Goal: Task Accomplishment & Management: Manage account settings

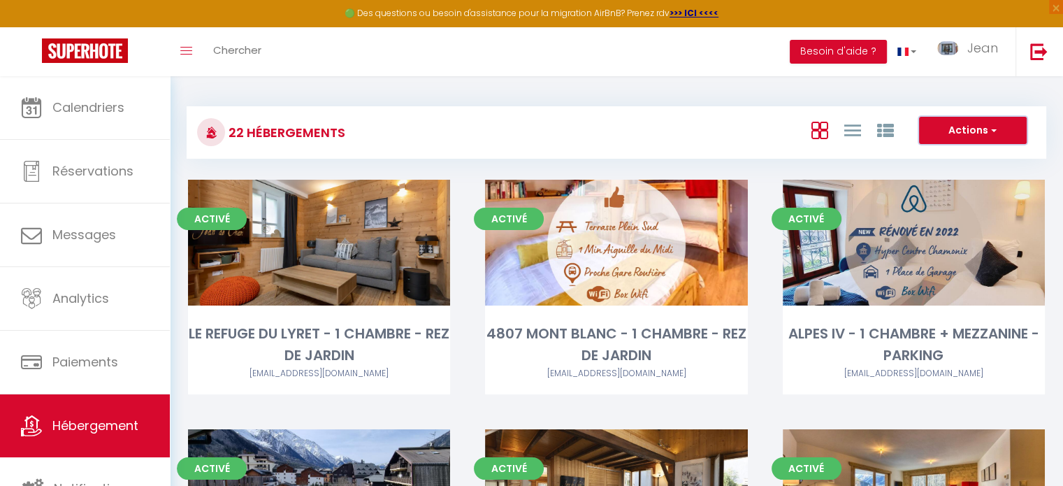
click at [972, 130] on button "Actions" at bounding box center [973, 131] width 108 height 28
click at [943, 159] on li "Créer un Hébergement" at bounding box center [962, 159] width 128 height 15
select select "3"
select select "2"
select select "1"
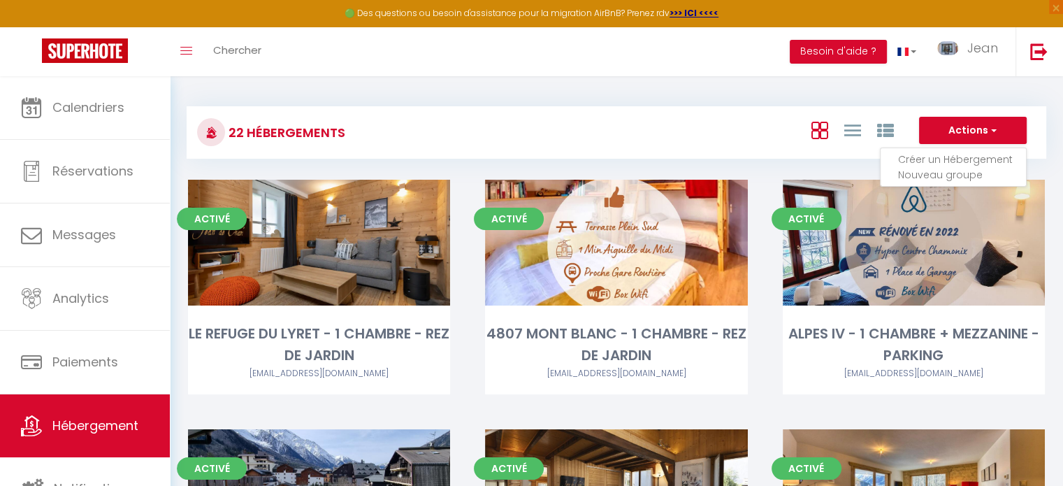
select select "1"
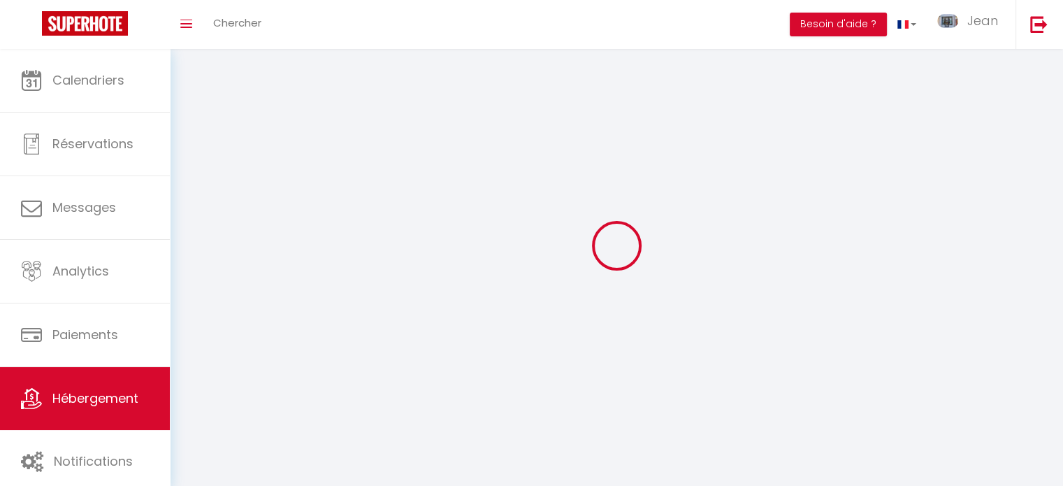
select select
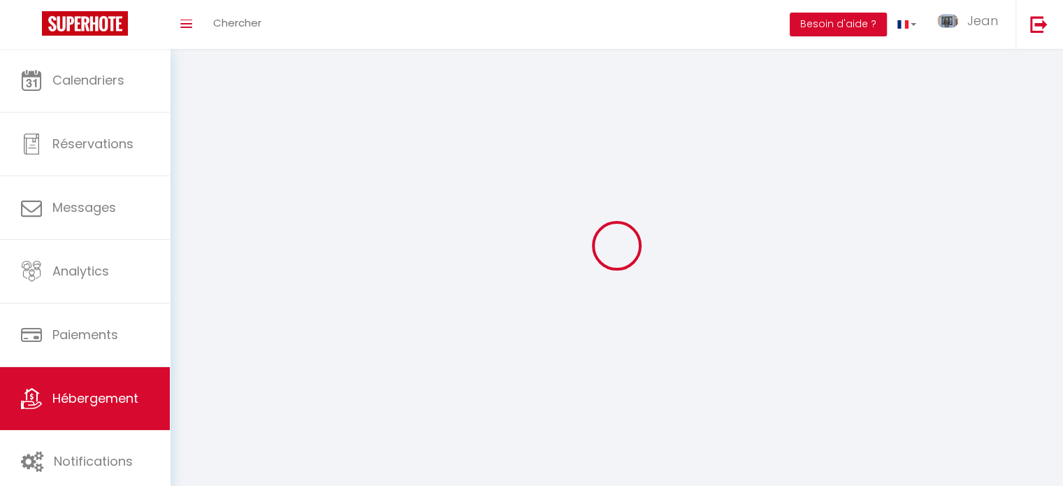
select select
checkbox input "false"
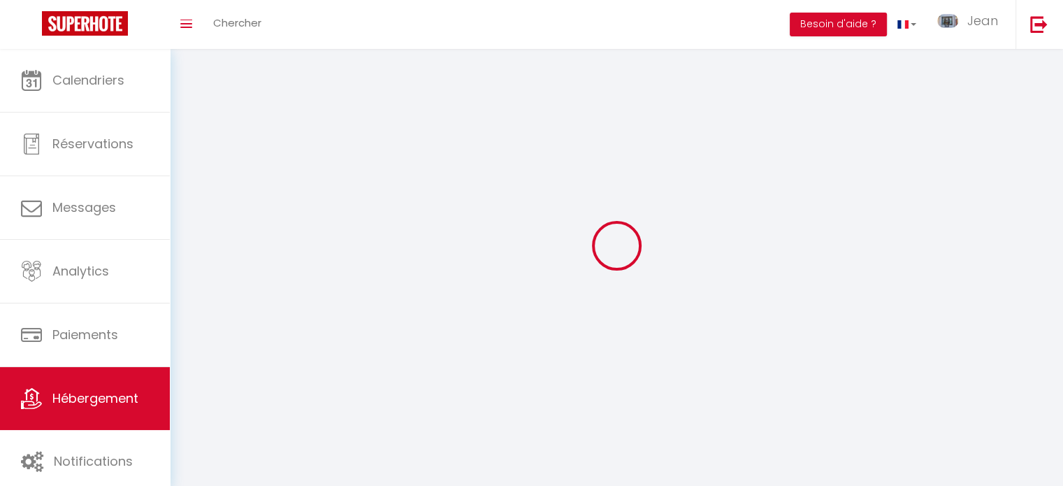
checkbox input "false"
select select
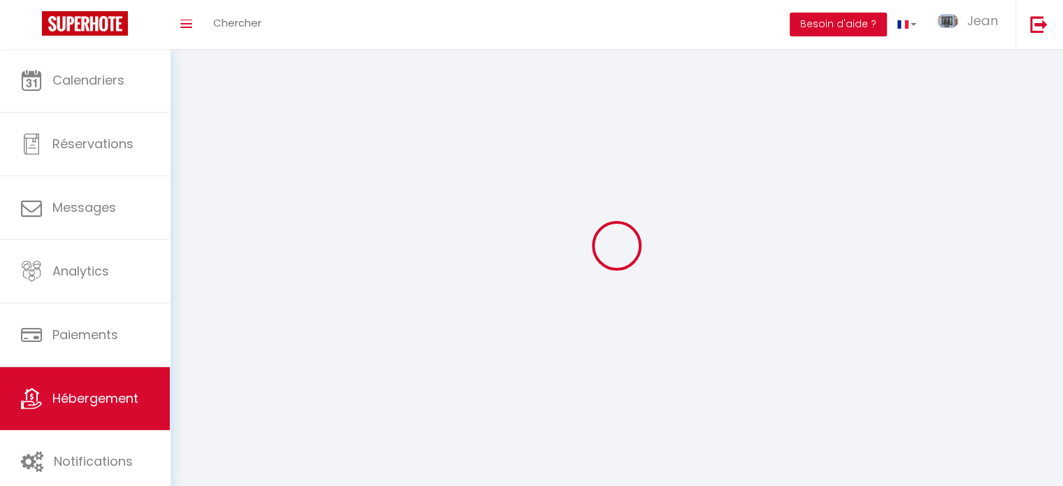
select select
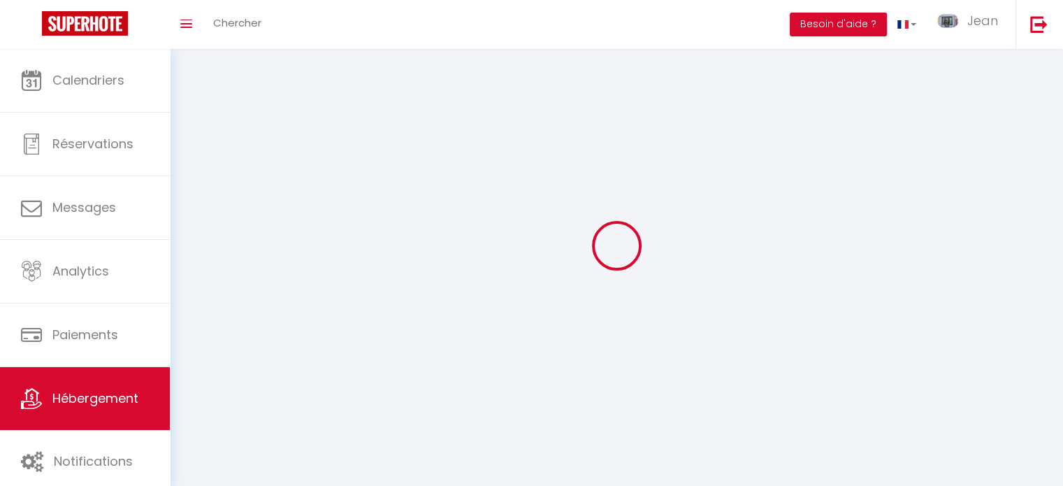
select select
checkbox input "false"
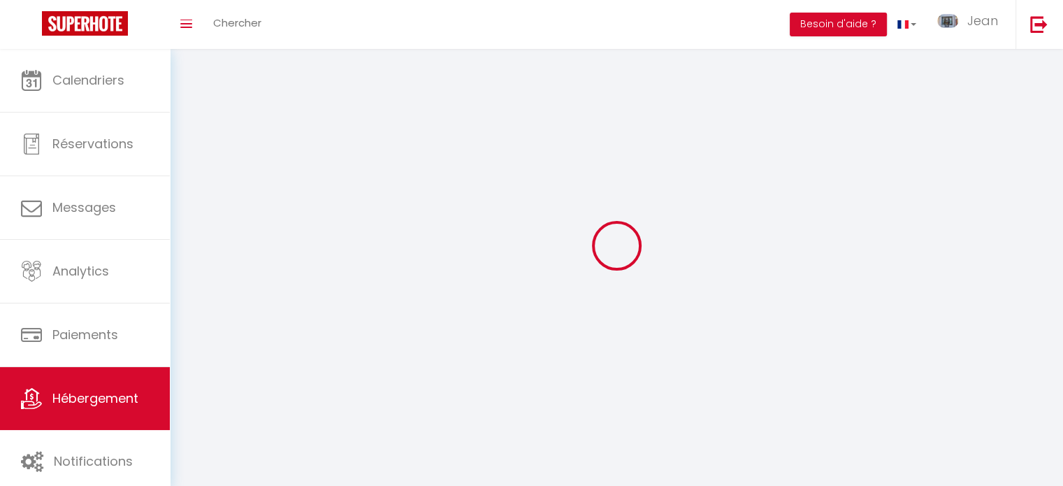
select select
select select "28"
select select
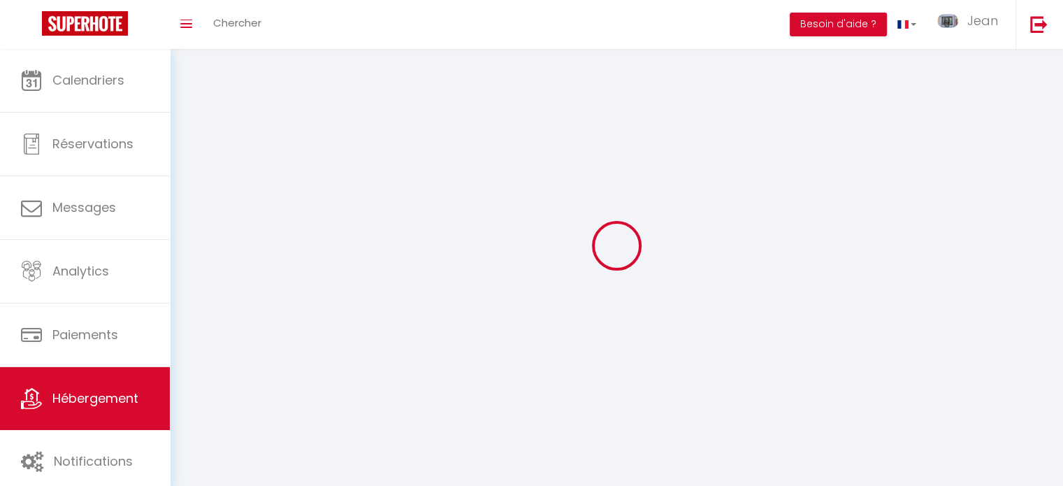
select select
checkbox input "false"
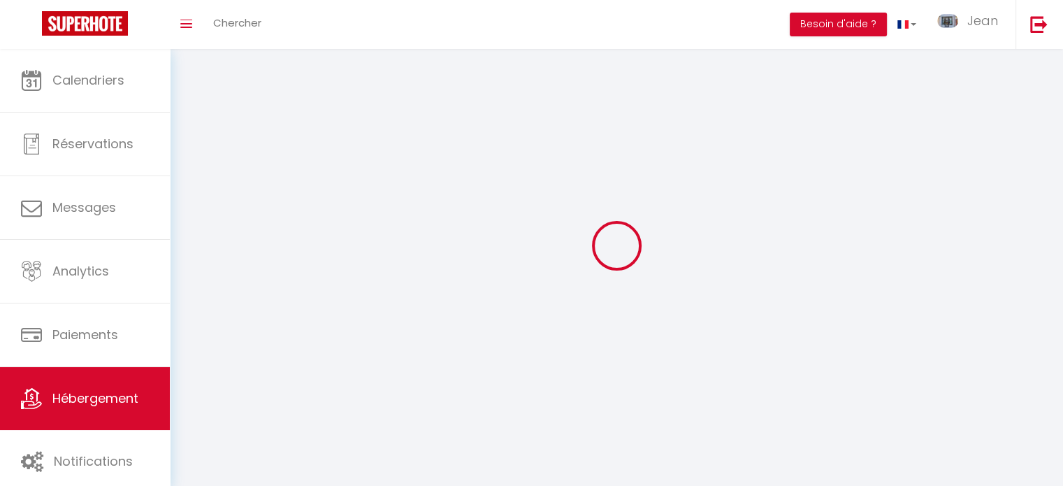
checkbox input "false"
select select
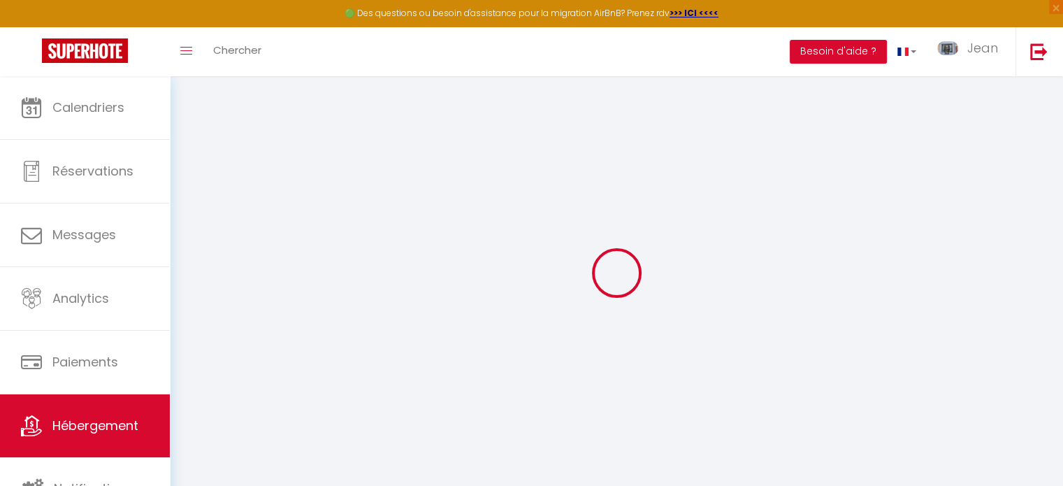
select select
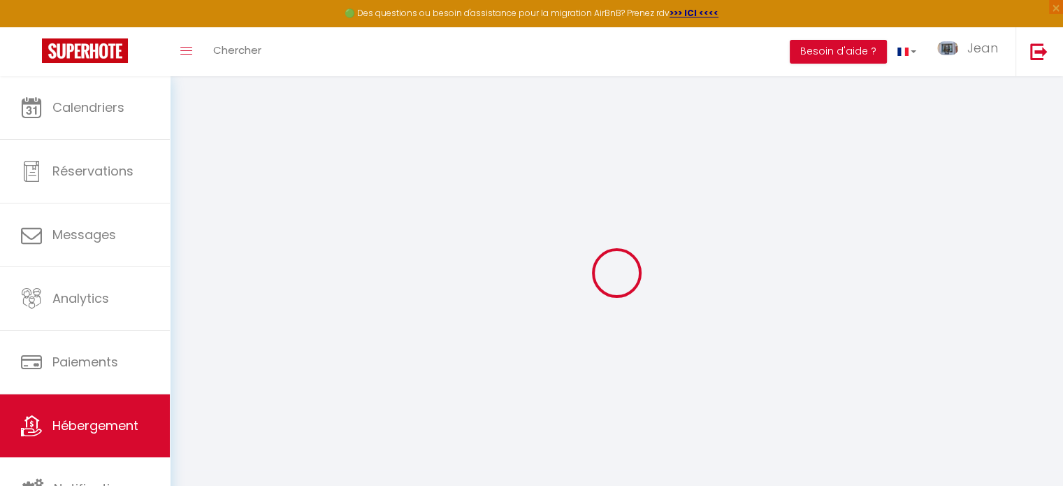
select select
checkbox input "false"
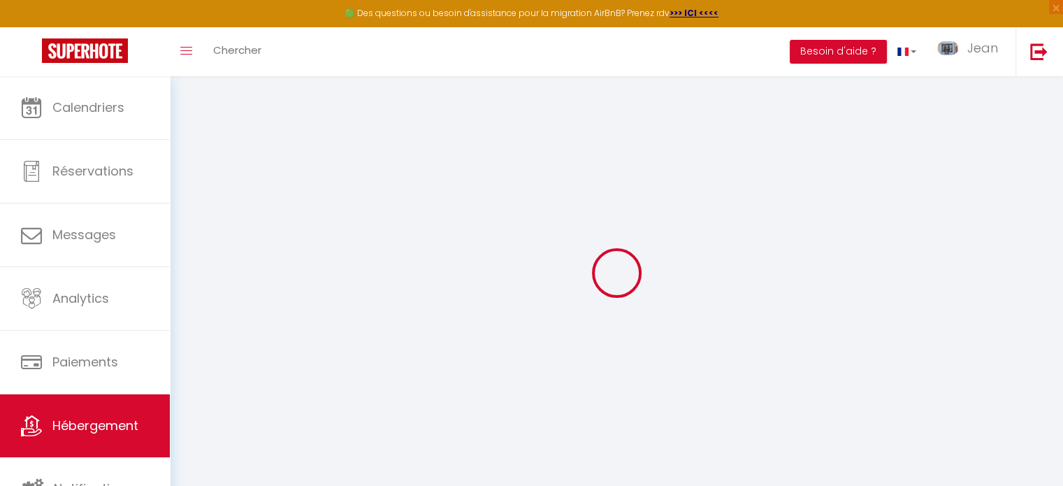
select select
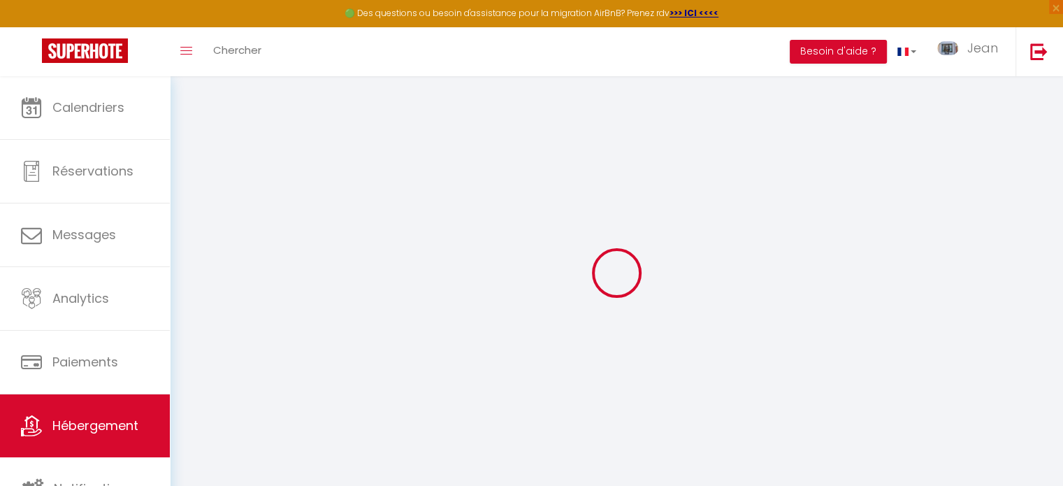
select select
checkbox input "false"
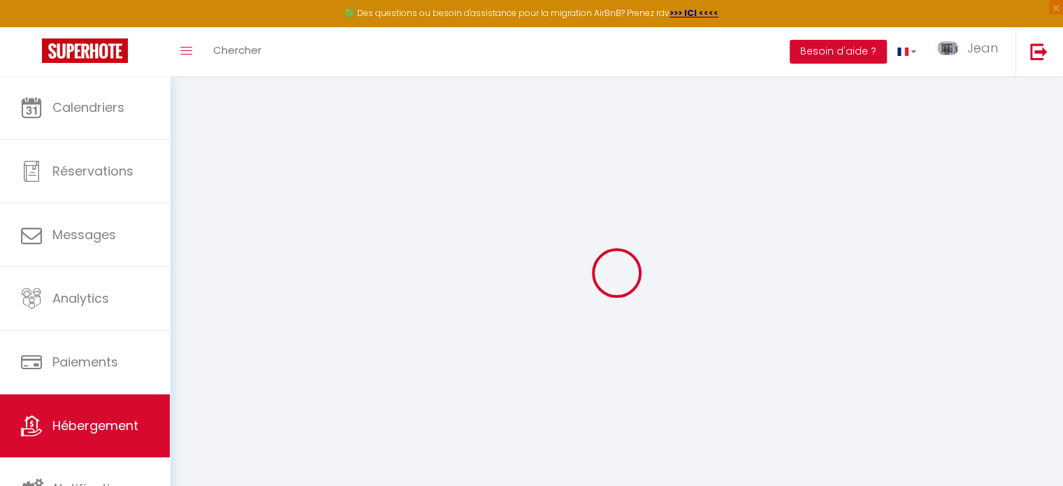
checkbox input "false"
select select
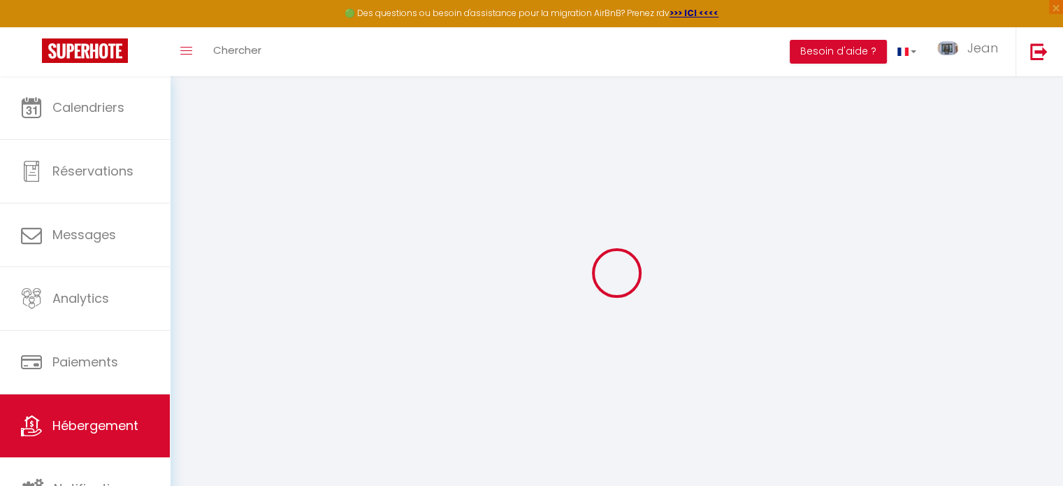
select select
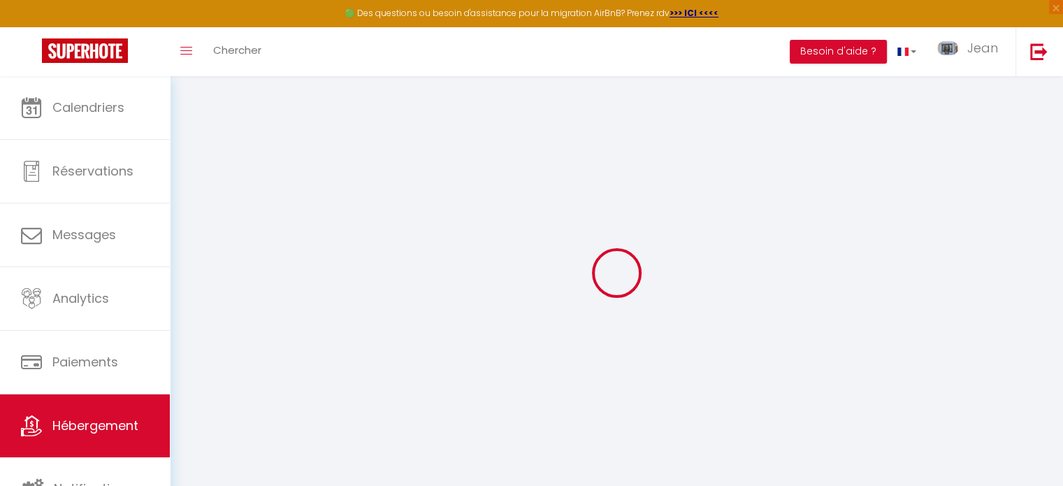
checkbox input "false"
select select
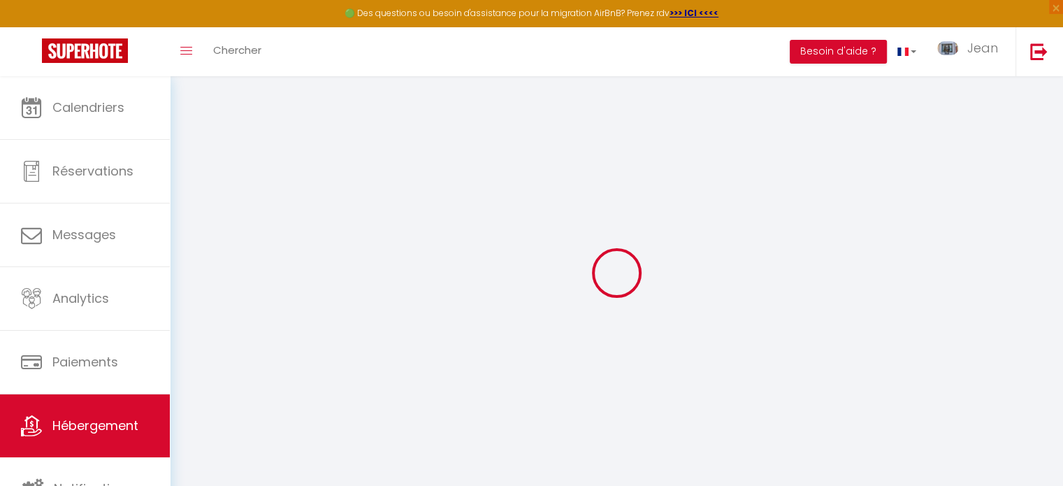
select select
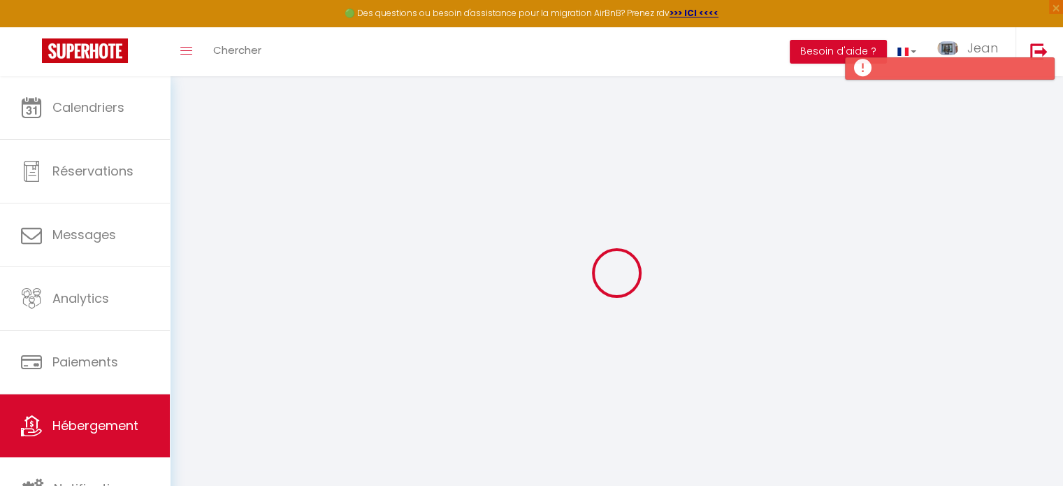
select select
checkbox input "false"
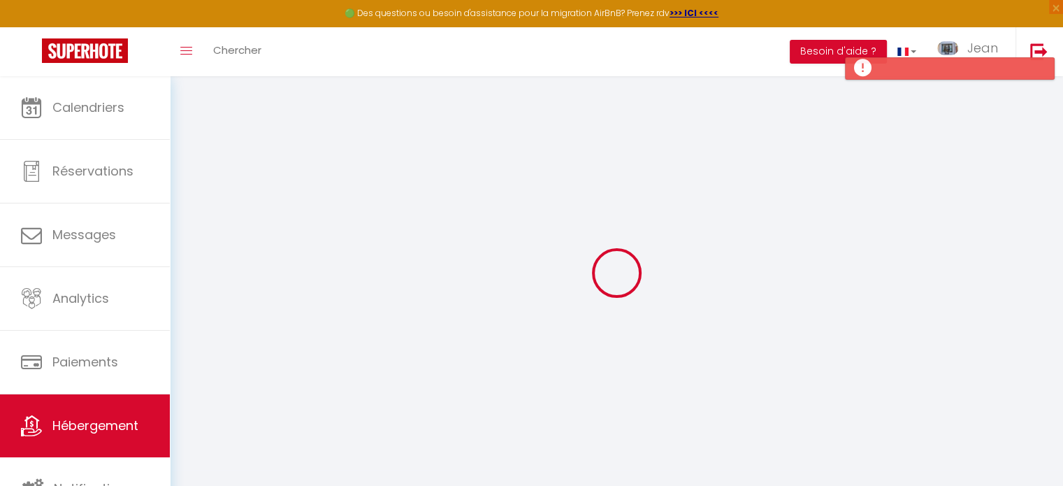
select select
select select "15:00"
select select "23:45"
select select "11:00"
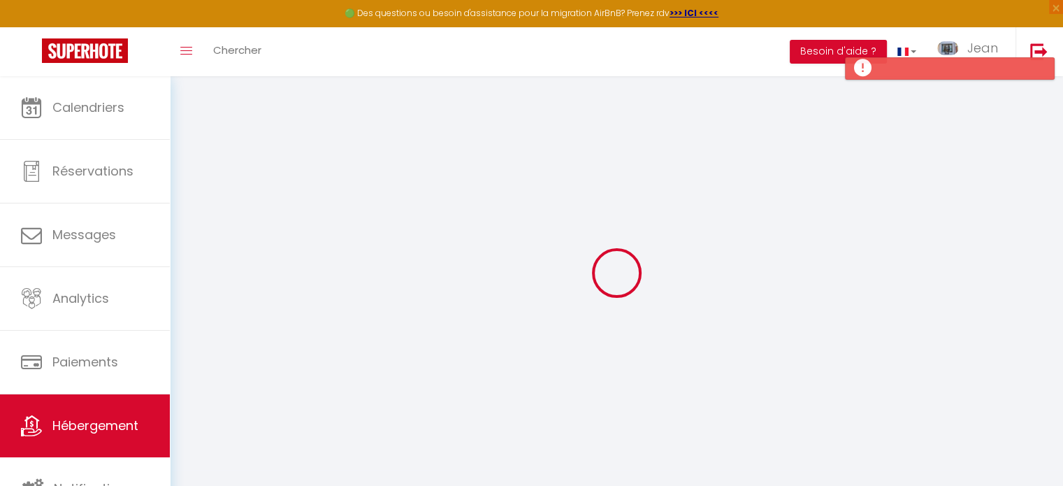
select select "30"
select select "120"
select select
checkbox input "false"
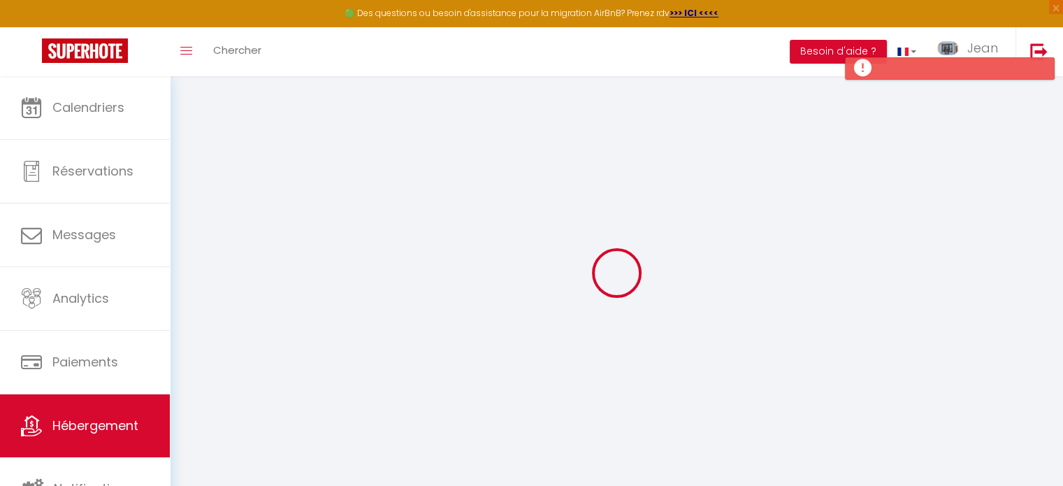
checkbox input "false"
select select
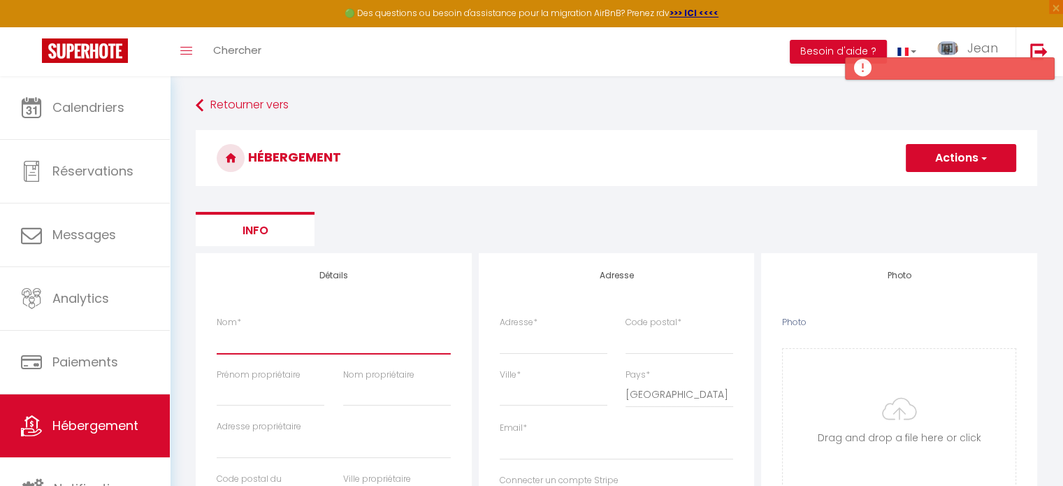
click at [251, 344] on input "Nom *" at bounding box center [334, 340] width 234 height 25
type input "C"
select select
checkbox input "false"
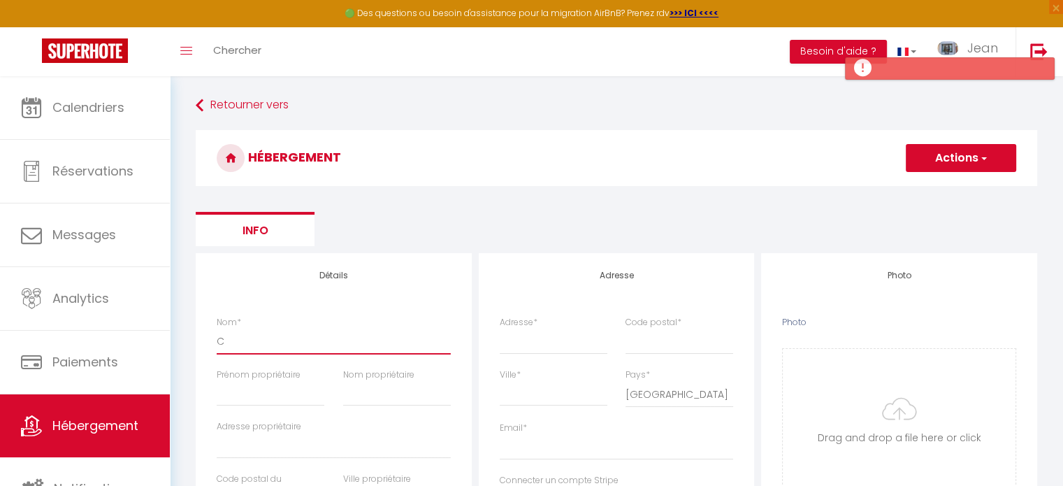
checkbox input "false"
select select
type input "CH"
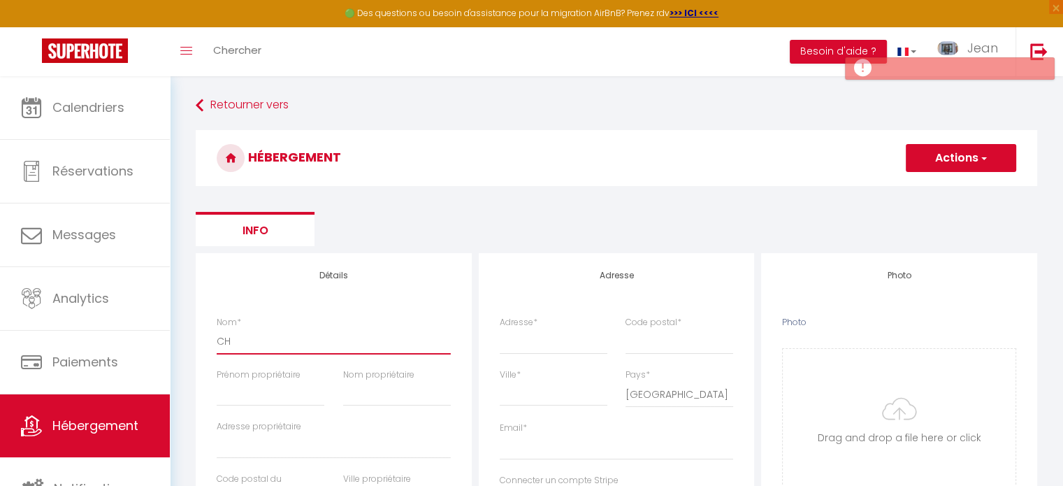
select select
checkbox input "false"
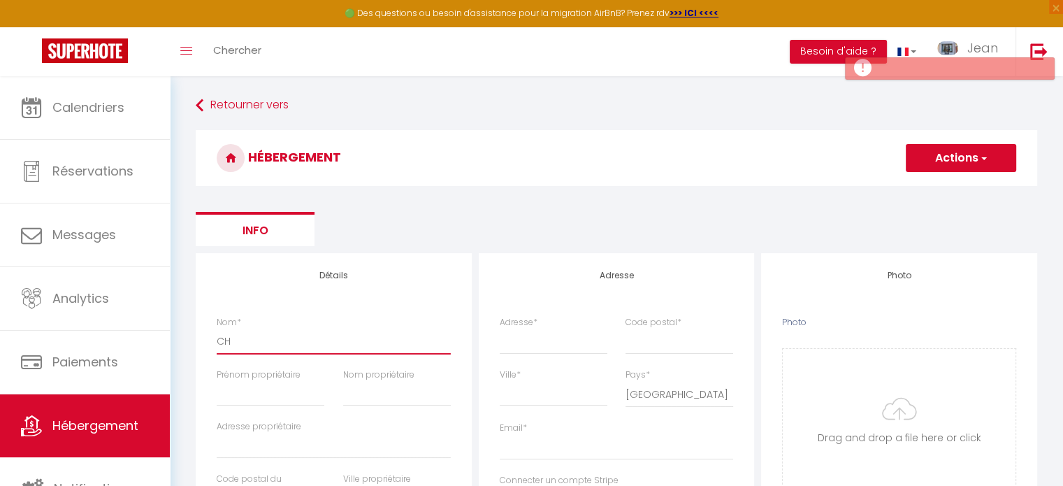
select select
type input "CHA"
select select
checkbox input "false"
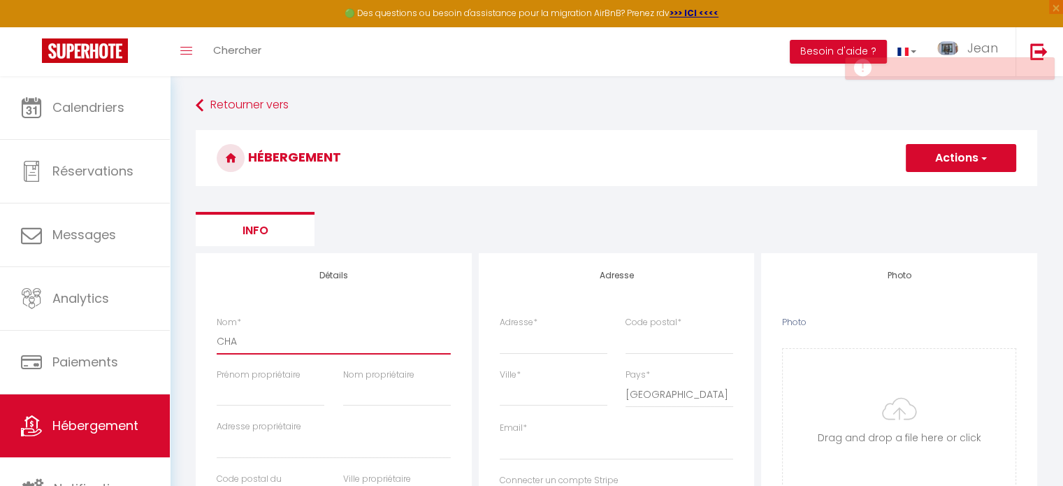
checkbox input "false"
select select
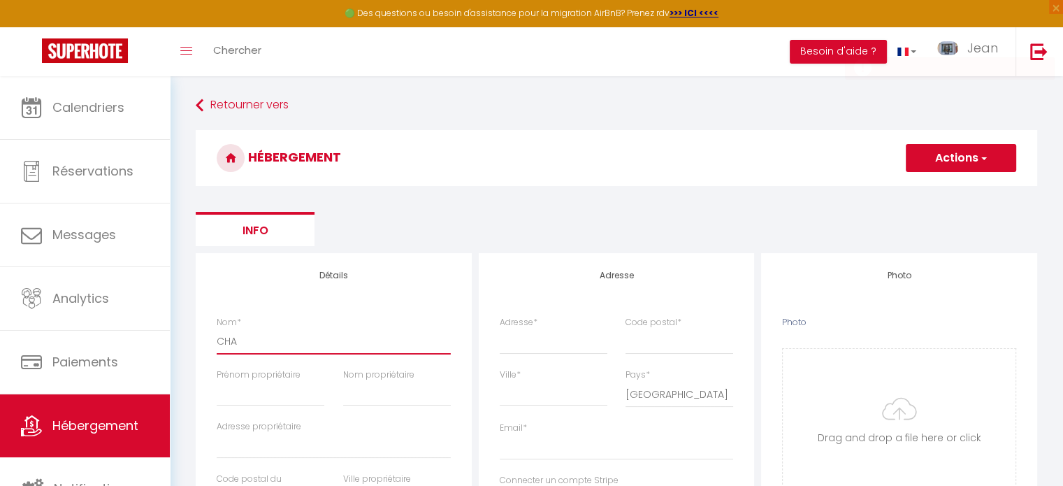
type input "CHAL"
select select
checkbox input "false"
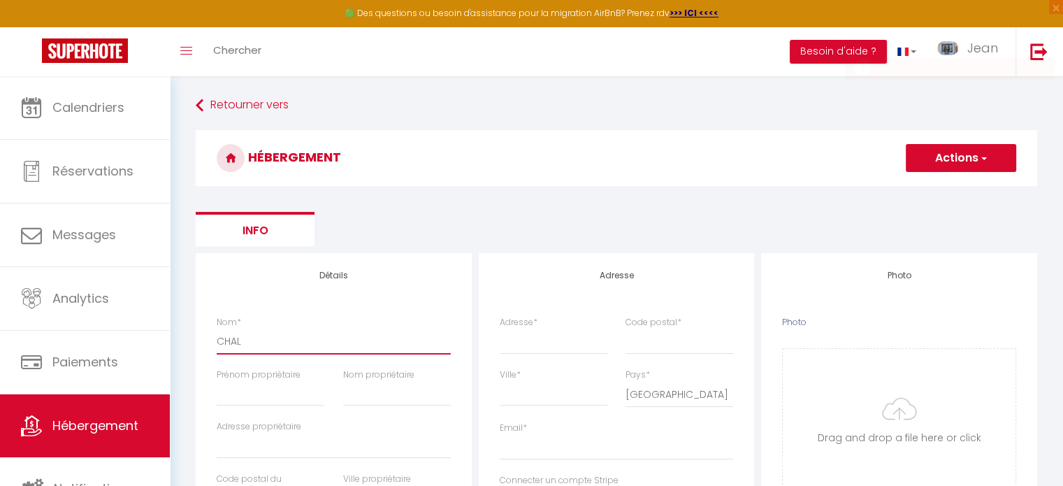
checkbox input "false"
select select
type input "CHALE"
select select
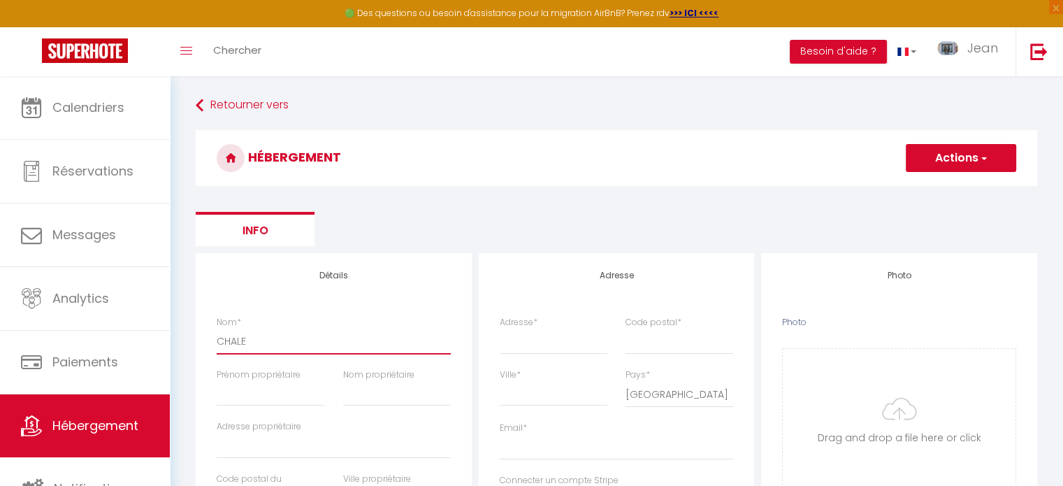
checkbox input "false"
select select
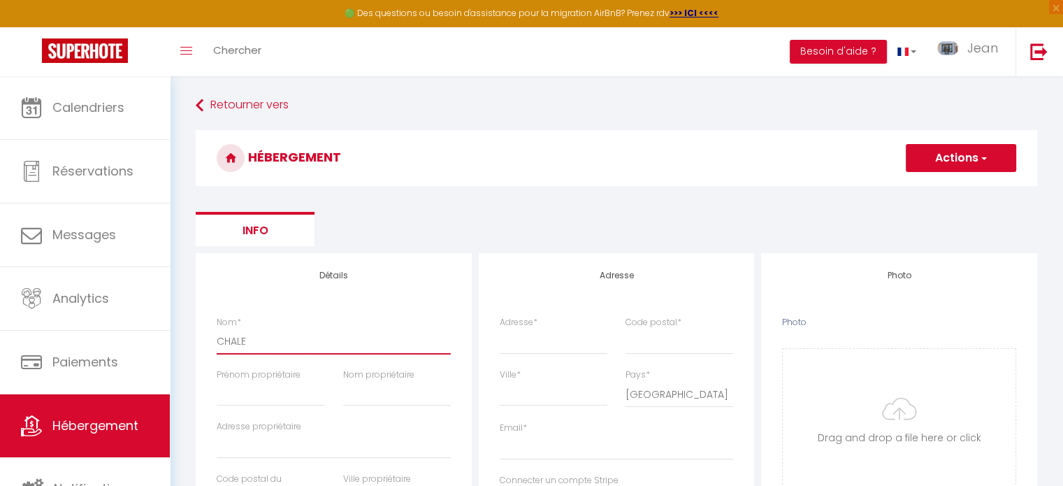
select select
type input "CHALET"
select select
checkbox input "false"
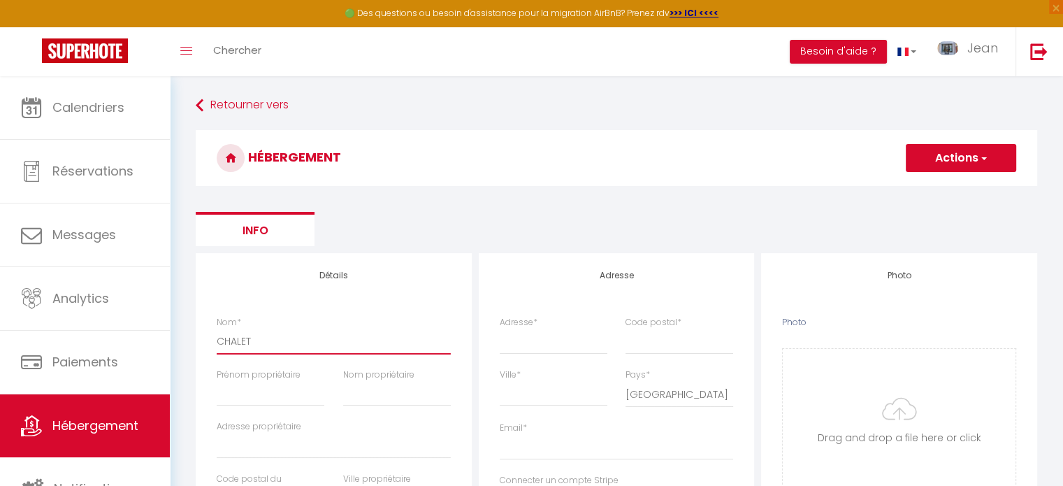
checkbox input "false"
select select
type input "CHALET"
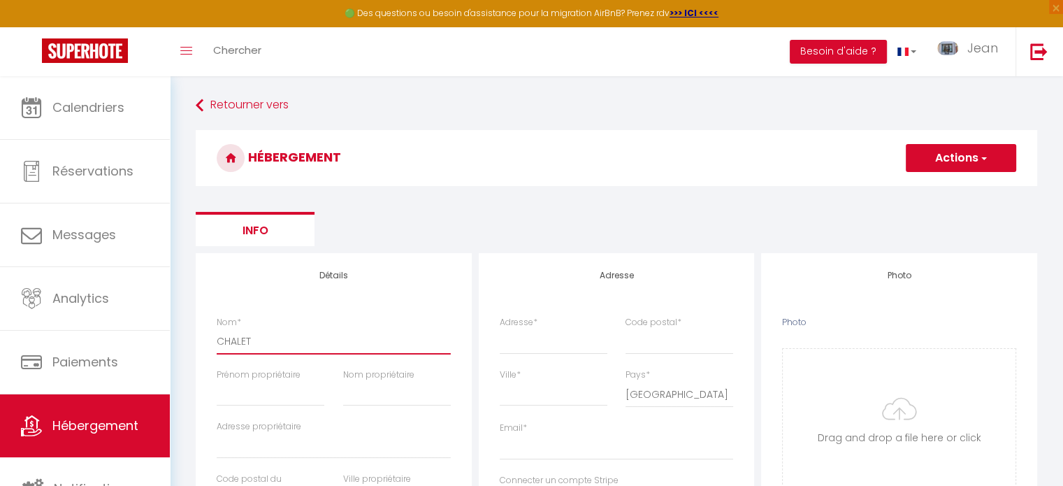
select select
checkbox input "false"
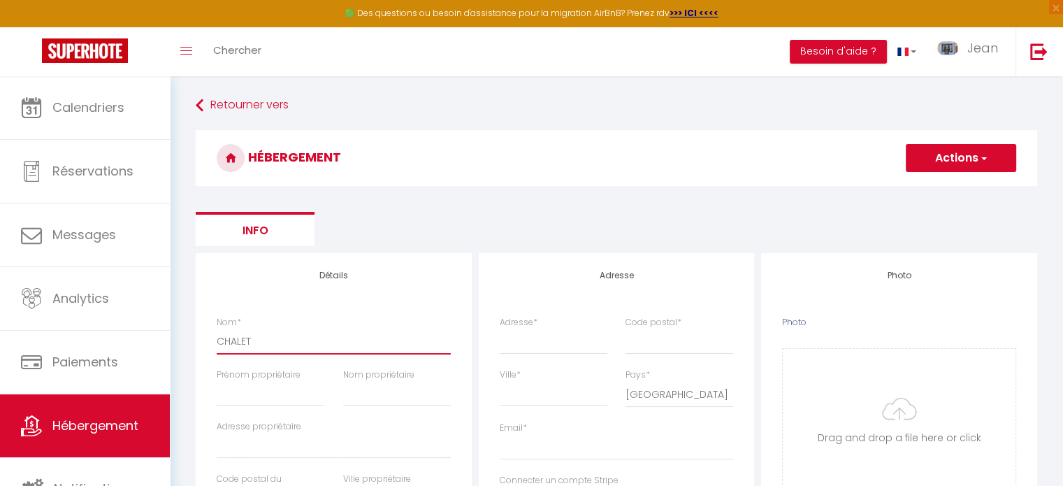
select select
type input "CHALET P"
select select
checkbox input "false"
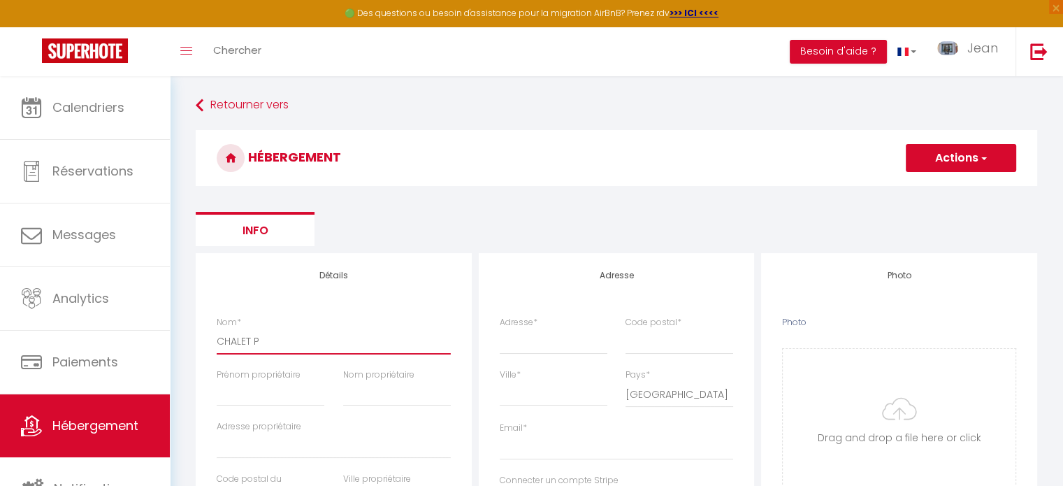
checkbox input "false"
select select
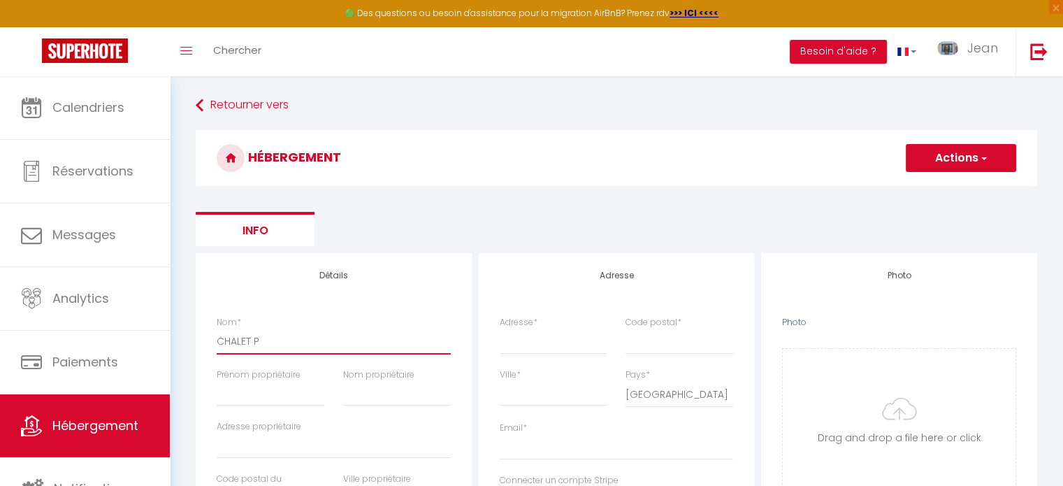
type input "CHALET PA"
select select
checkbox input "false"
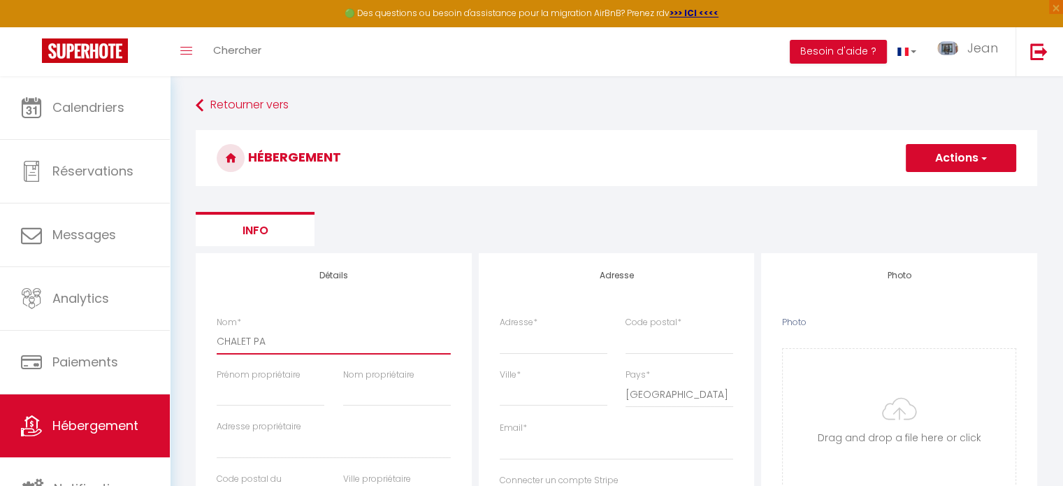
checkbox input "false"
select select
type input "CHALET PAO"
select select
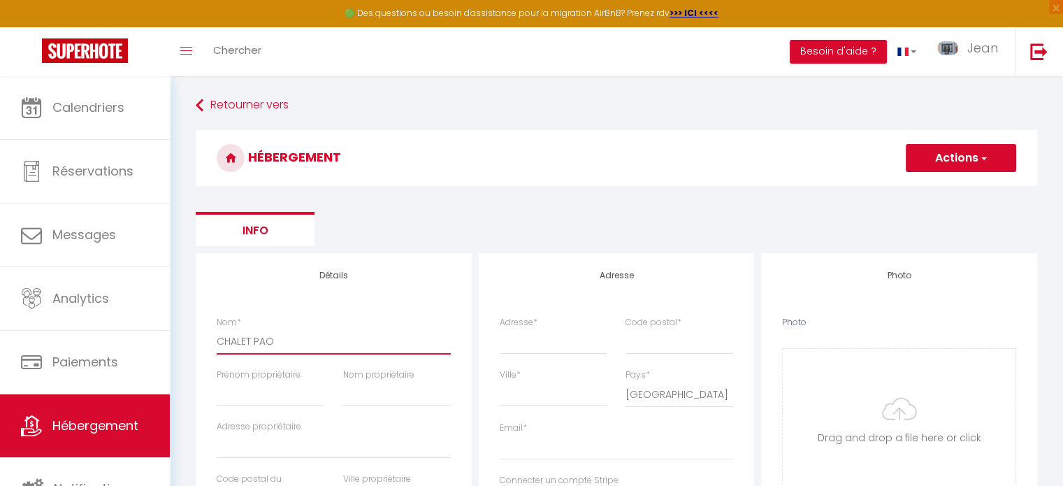
checkbox input "false"
select select
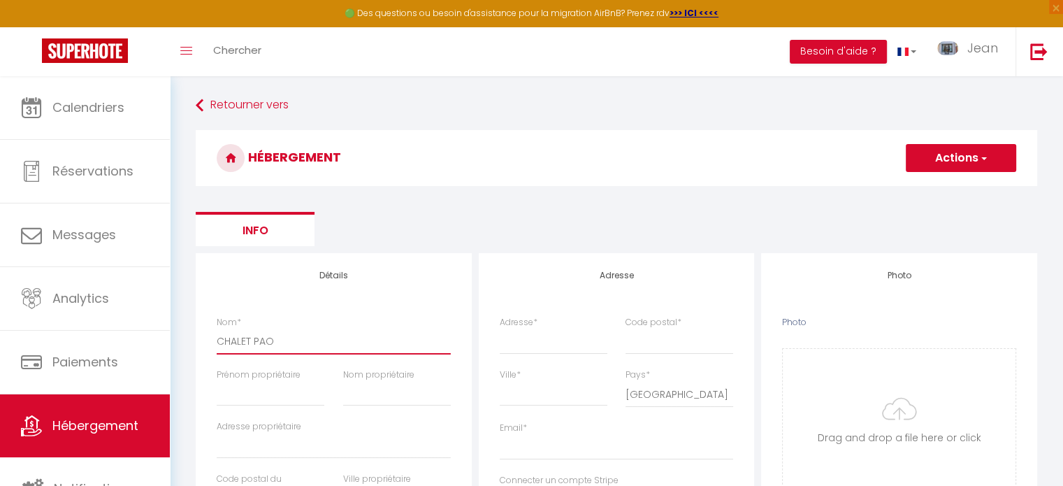
select select
type input "CHALET PAOL"
select select
checkbox input "false"
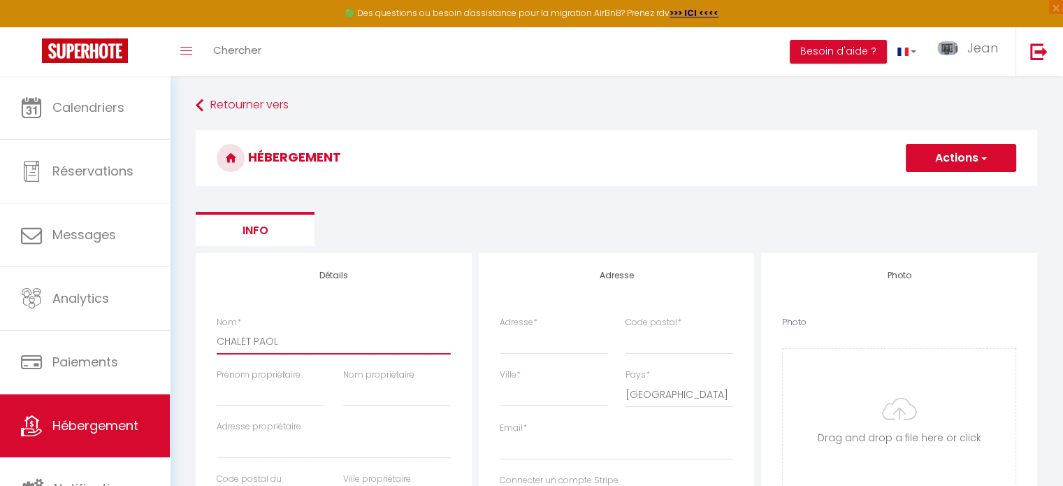
checkbox input "false"
select select
type input "[PERSON_NAME]"
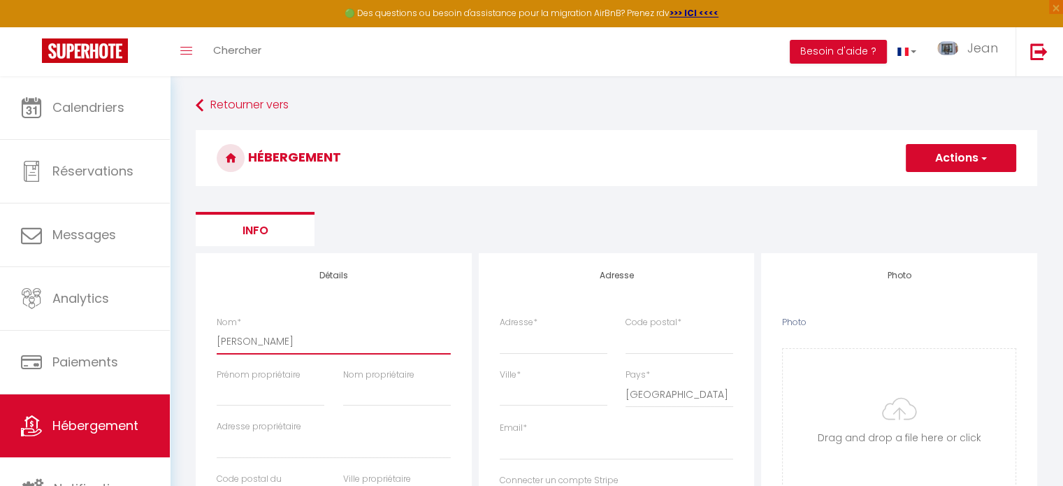
select select
checkbox input "false"
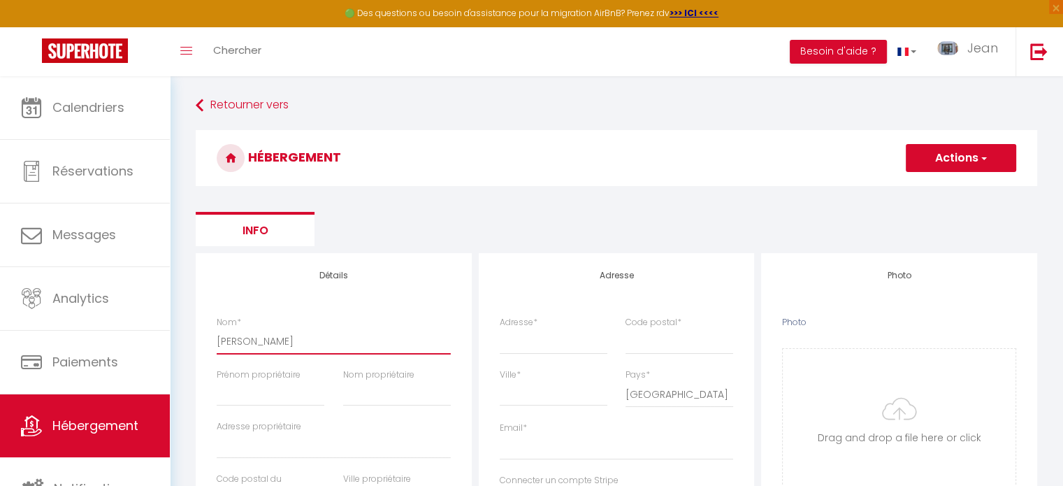
select select
type input "[PERSON_NAME]"
click at [247, 394] on input "Prénom propriétaire" at bounding box center [271, 393] width 108 height 25
type input "P"
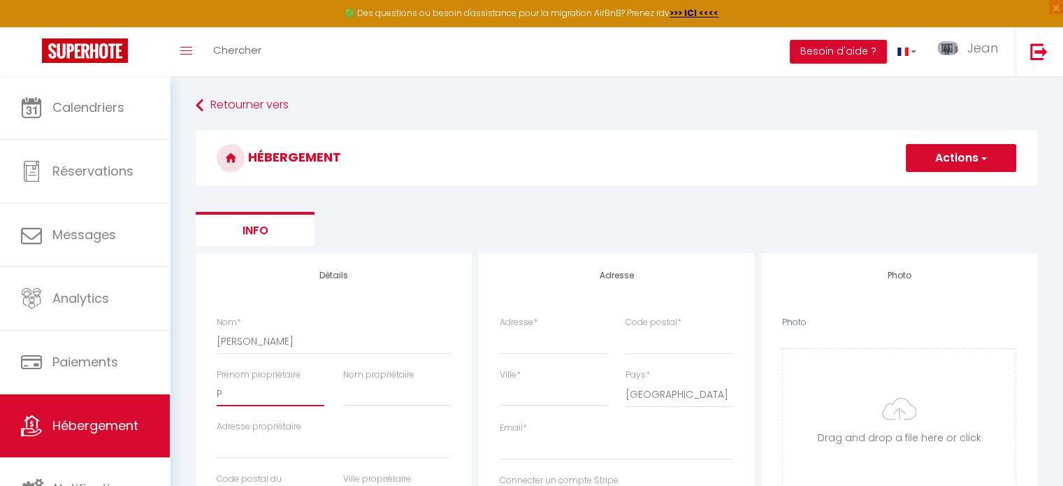
select select
checkbox input "false"
click at [363, 390] on input "Nom propriétaire" at bounding box center [397, 393] width 108 height 25
click at [231, 449] on input "Adresse propriétaire" at bounding box center [334, 445] width 234 height 25
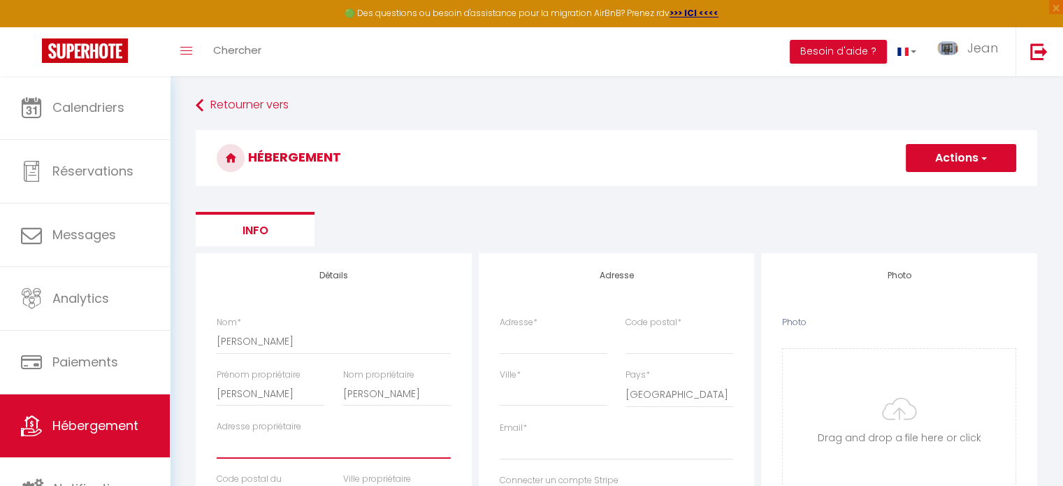
paste input "18 RUE DES BOSSONS 1213 ONEX"
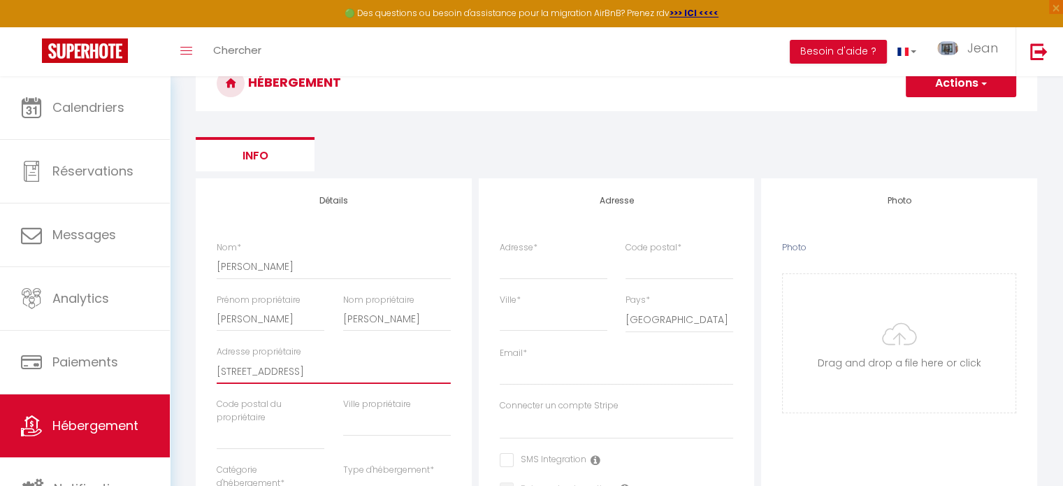
scroll to position [80, 0]
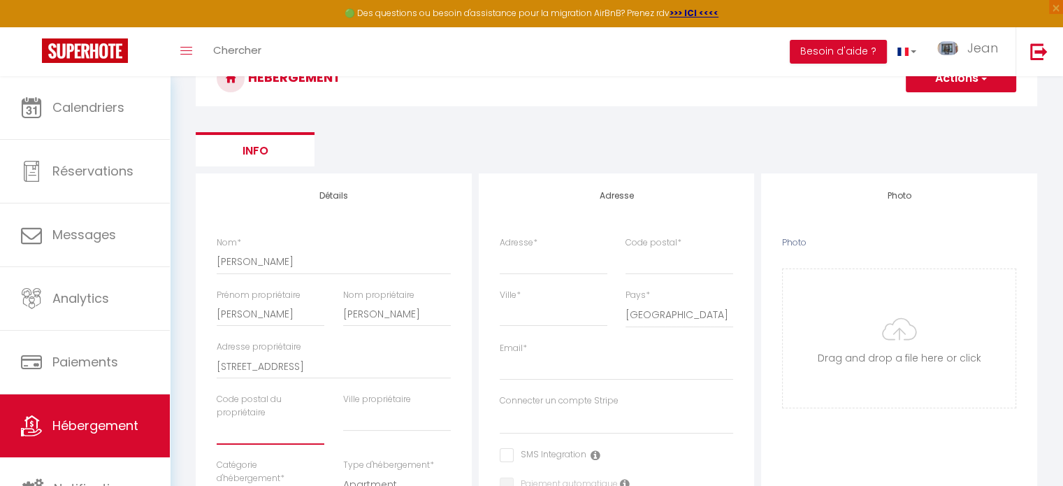
click at [271, 431] on input "text" at bounding box center [271, 431] width 108 height 25
click at [399, 419] on input "text" at bounding box center [397, 418] width 108 height 25
click at [267, 432] on input "text" at bounding box center [271, 431] width 108 height 25
click at [388, 419] on input "text" at bounding box center [397, 418] width 108 height 25
click at [393, 363] on input "18 RUE DES BOSSONS 1213 ONEX" at bounding box center [334, 366] width 234 height 25
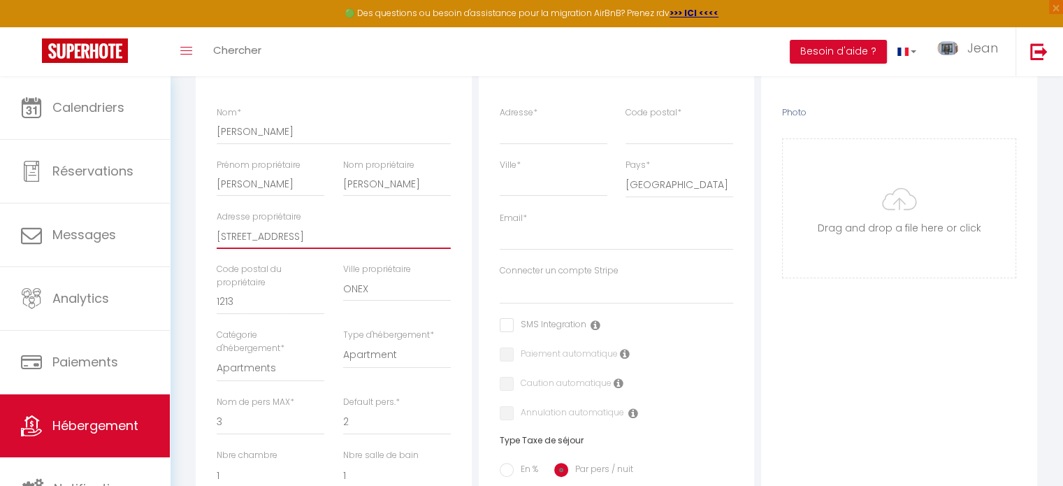
scroll to position [211, 0]
click at [386, 287] on input "ONEX" at bounding box center [397, 287] width 108 height 25
click at [276, 424] on select "1 2 3 4 5 6 7 8 9 10 11 12 13 14" at bounding box center [271, 420] width 108 height 27
click at [217, 407] on select "1 2 3 4 5 6 7 8 9 10 11 12 13 14" at bounding box center [271, 420] width 108 height 27
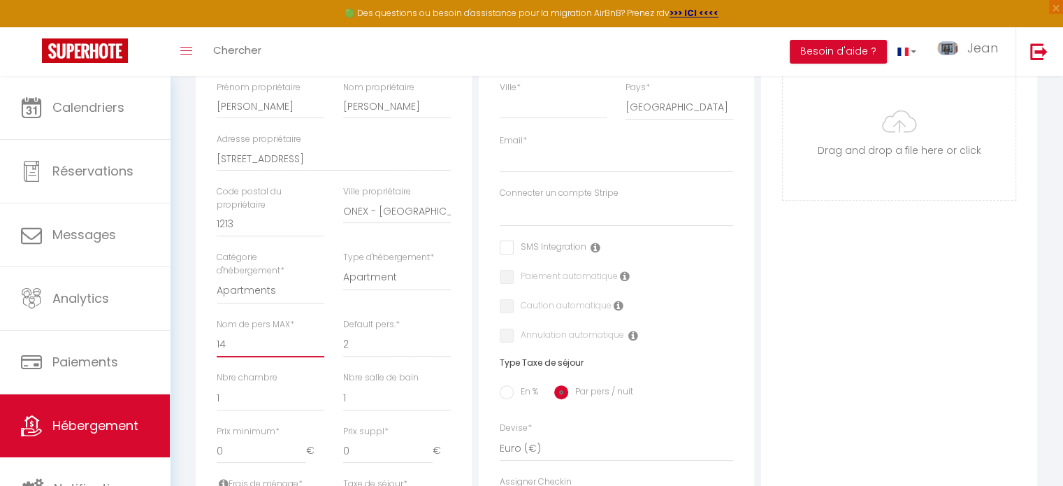
scroll to position [293, 0]
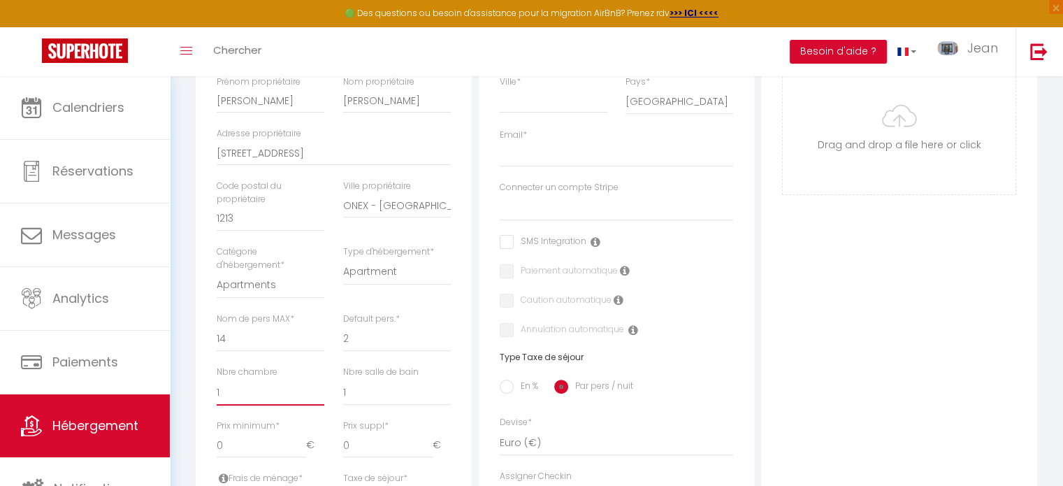
click at [256, 395] on select "0 1 2 3 4 5 6 7 8 9 10 11 12 13" at bounding box center [271, 392] width 108 height 27
click at [217, 379] on select "0 1 2 3 4 5 6 7 8 9 10 11 12 13" at bounding box center [271, 392] width 108 height 27
click at [368, 391] on select "0 1 2 3 4 5 6 7 8 9 10 11 12 13" at bounding box center [397, 392] width 108 height 27
click at [343, 379] on select "0 1 2 3 4 5 6 7 8 9 10 11 12 13" at bounding box center [397, 392] width 108 height 27
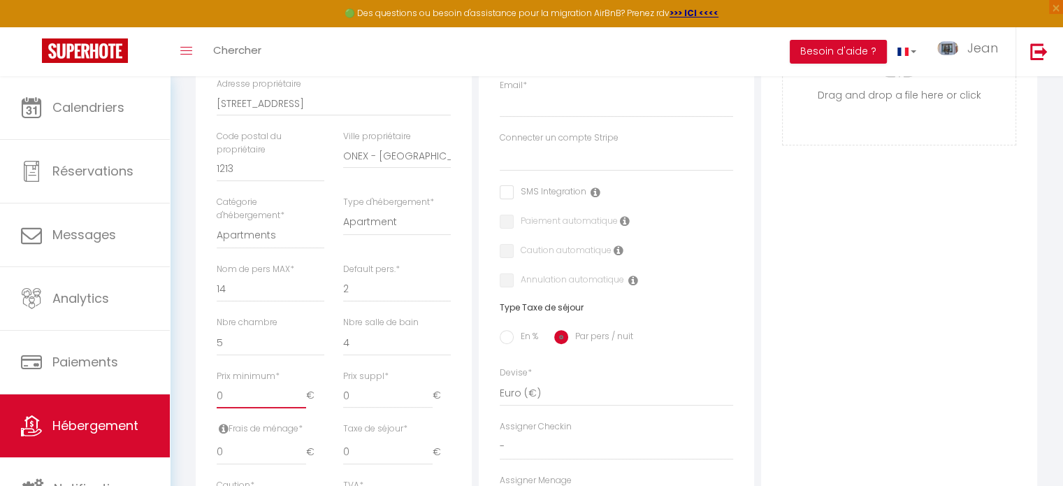
click at [249, 399] on input "0" at bounding box center [261, 395] width 89 height 25
click at [370, 399] on input "0" at bounding box center [387, 395] width 89 height 25
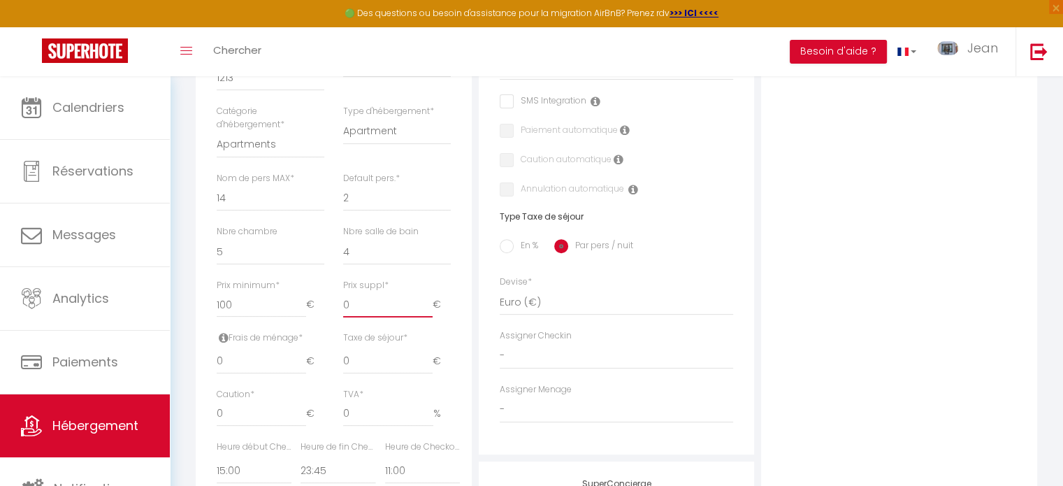
scroll to position [435, 0]
click at [251, 360] on input "0" at bounding box center [261, 359] width 89 height 25
click at [282, 407] on input "0" at bounding box center [261, 411] width 89 height 25
click at [272, 469] on select "00:00 00:15 00:30 00:45 01:00 01:15 01:30 01:45 02:00 02:15 02:30 02:45 03:00" at bounding box center [254, 468] width 75 height 27
click at [414, 469] on select "00:00 00:15 00:30 00:45 01:00 01:15 01:30 01:45 02:00 02:15 02:30 02:45 03:00" at bounding box center [422, 468] width 75 height 27
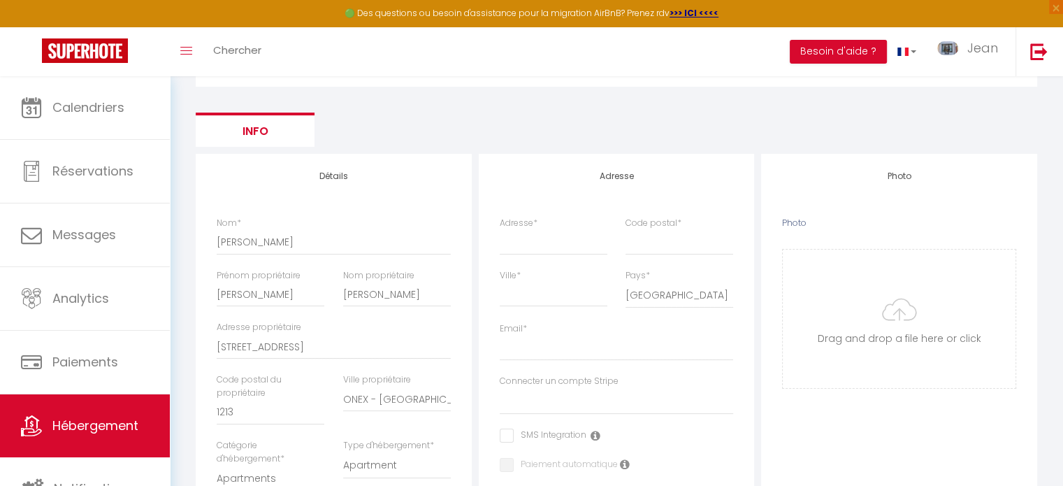
scroll to position [97, 0]
click at [539, 245] on input "Adresse *" at bounding box center [554, 243] width 108 height 25
click at [644, 242] on input "Code postal *" at bounding box center [679, 243] width 108 height 25
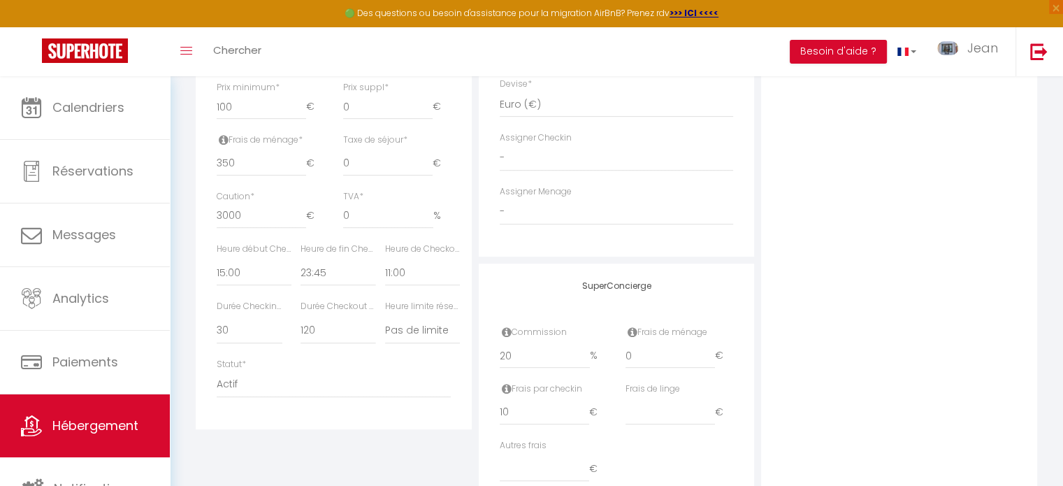
scroll to position [692, 0]
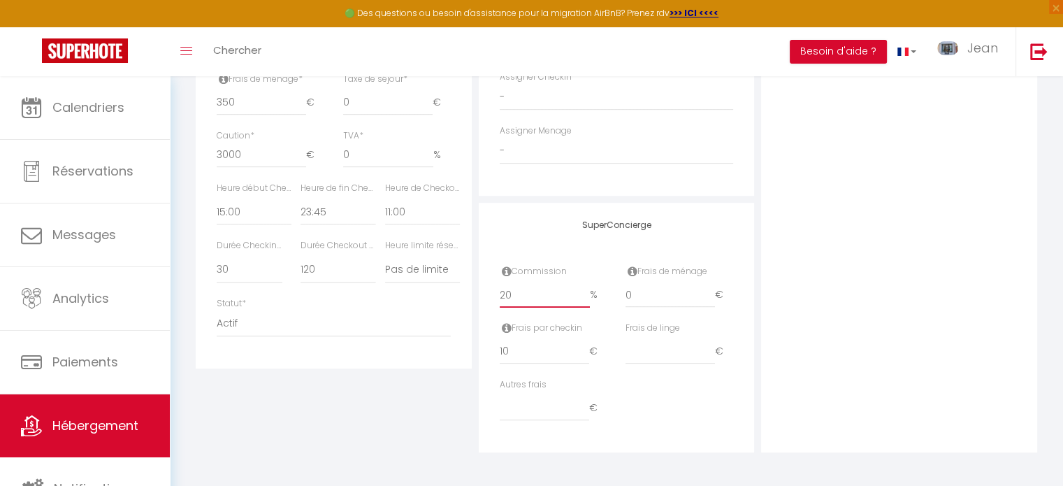
click at [528, 293] on input "20" at bounding box center [545, 294] width 90 height 25
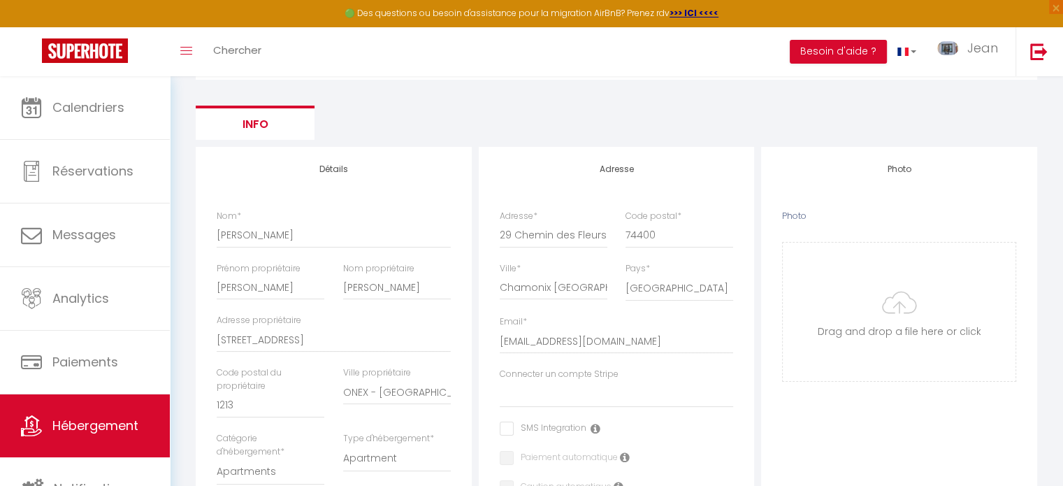
scroll to position [0, 0]
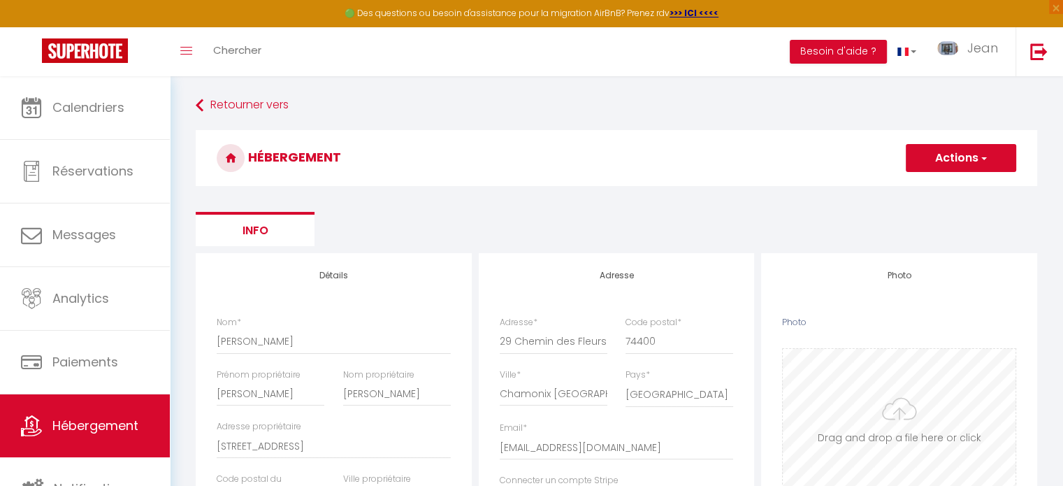
click at [905, 416] on input "Photo" at bounding box center [899, 418] width 233 height 138
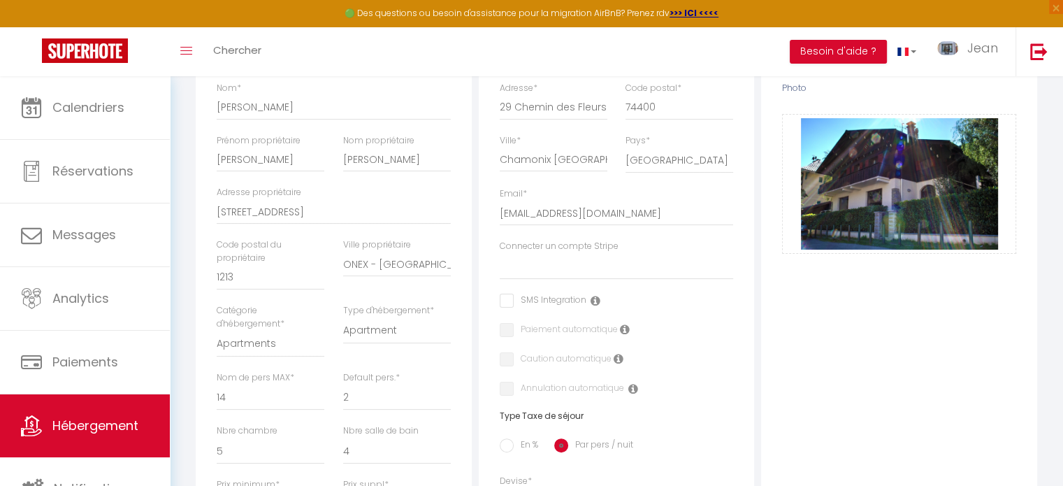
scroll to position [210, 0]
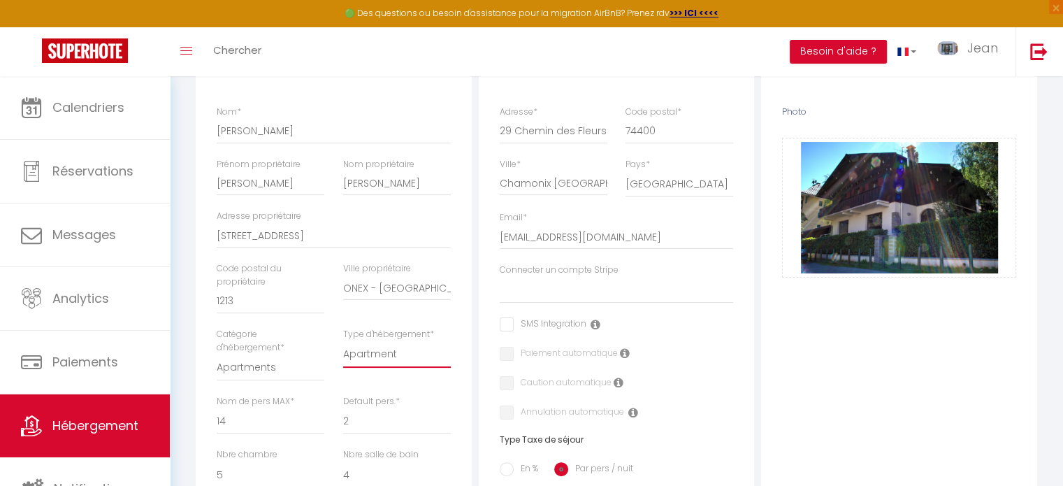
click at [390, 355] on select "Apartment Condominium Loft Serviced Apartment" at bounding box center [397, 354] width 108 height 27
click at [267, 368] on select "Apartments Houses Secondary units Unique Homes BNB Others" at bounding box center [271, 367] width 108 height 27
click at [217, 354] on select "Apartments Houses Secondary units Unique Homes BNB Others" at bounding box center [271, 367] width 108 height 27
click at [386, 360] on select "House Cabin Villa Townhouse Cottage Bungalow Earthhouse Houseboat Hut Farm Stay…" at bounding box center [397, 354] width 108 height 27
click at [343, 341] on select "House Cabin Villa Townhouse Cottage Bungalow Earthhouse Houseboat Hut Farm Stay…" at bounding box center [397, 354] width 108 height 27
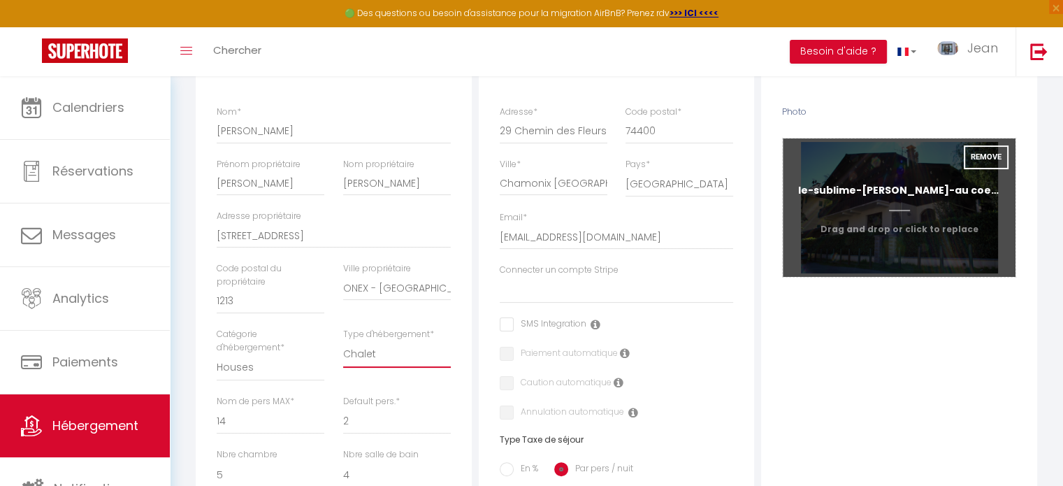
scroll to position [0, 0]
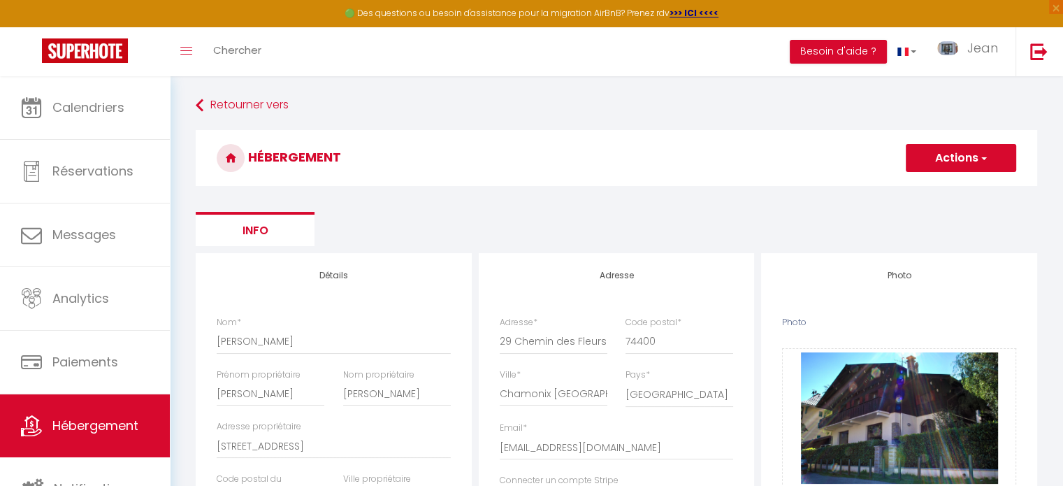
click at [946, 159] on button "Actions" at bounding box center [960, 158] width 110 height 28
click at [937, 188] on input "Enregistrer" at bounding box center [945, 189] width 52 height 14
click at [942, 189] on input "Enregistrer" at bounding box center [945, 189] width 52 height 14
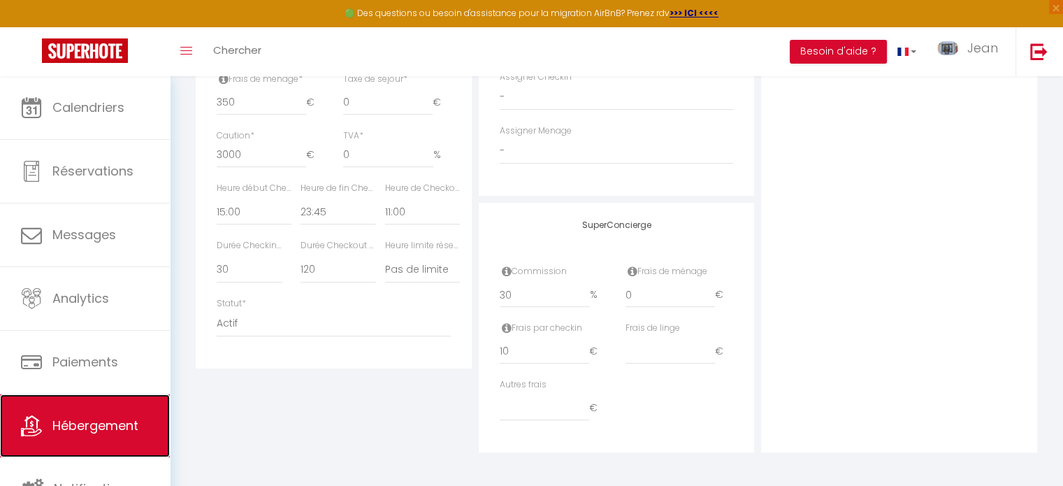
click at [100, 428] on span "Hébergement" at bounding box center [95, 424] width 86 height 17
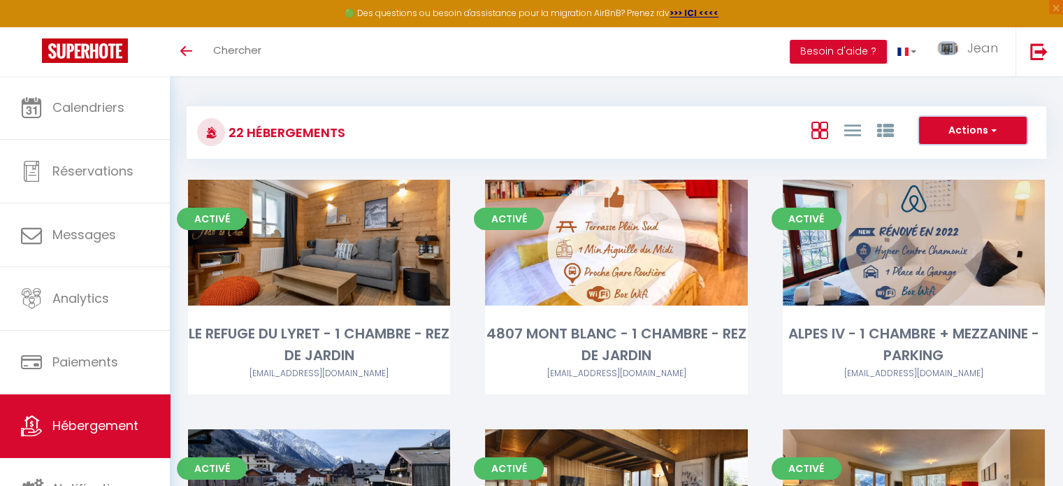
click at [969, 129] on button "Actions" at bounding box center [973, 131] width 108 height 28
click at [932, 161] on li "Créer un Hébergement" at bounding box center [962, 159] width 128 height 15
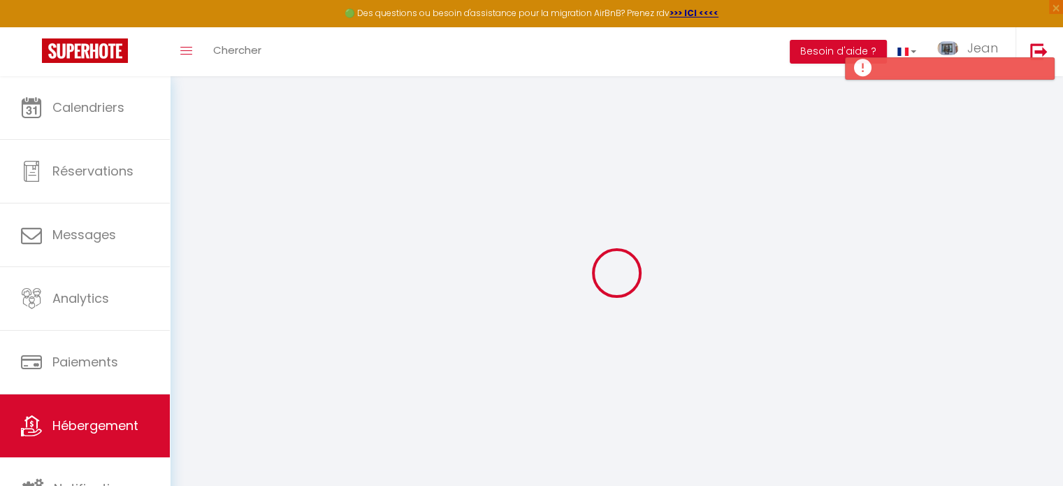
select select
checkbox input "false"
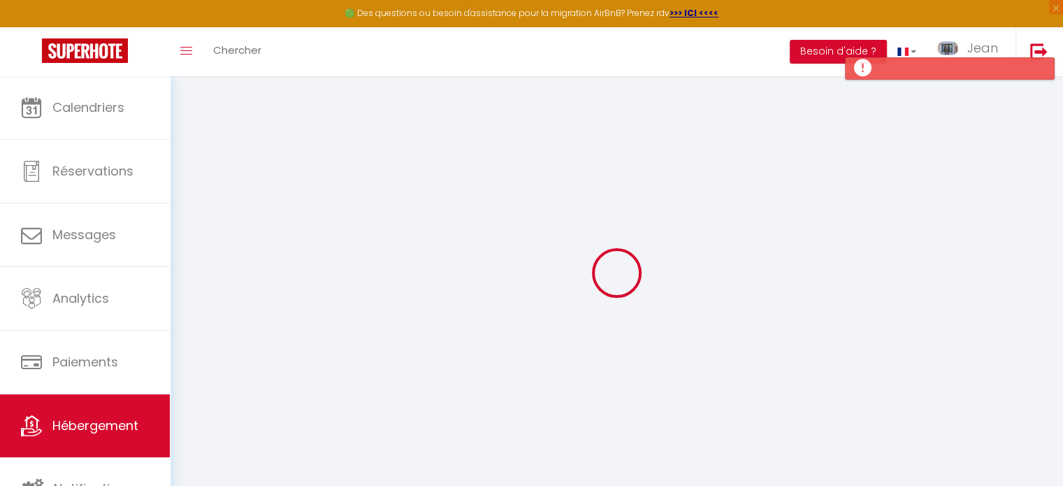
select select
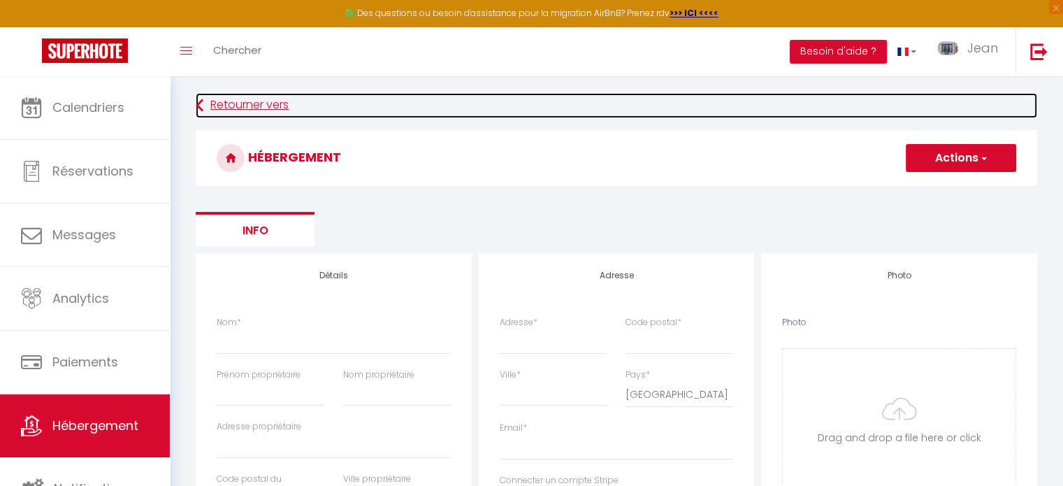
click at [252, 110] on link "Retourner vers" at bounding box center [616, 105] width 841 height 25
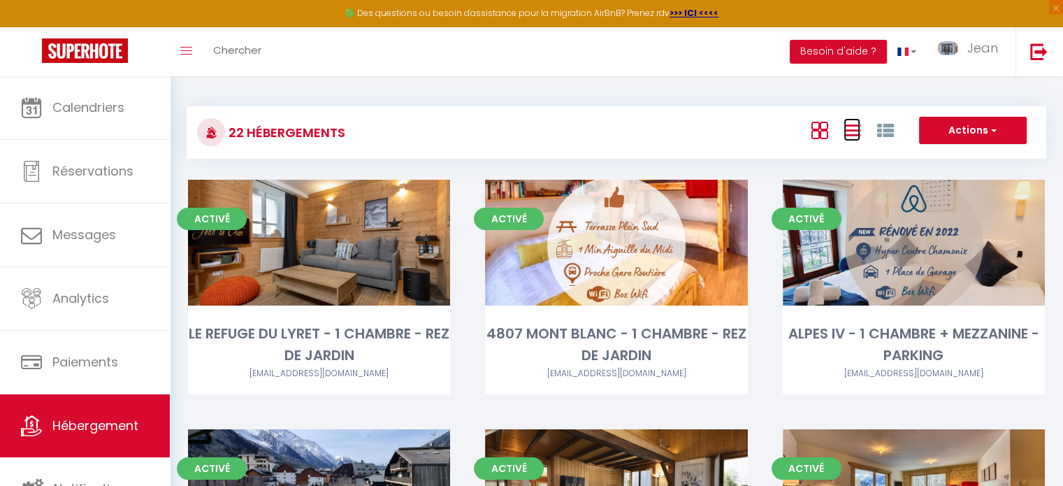
click at [849, 131] on icon at bounding box center [851, 130] width 17 height 17
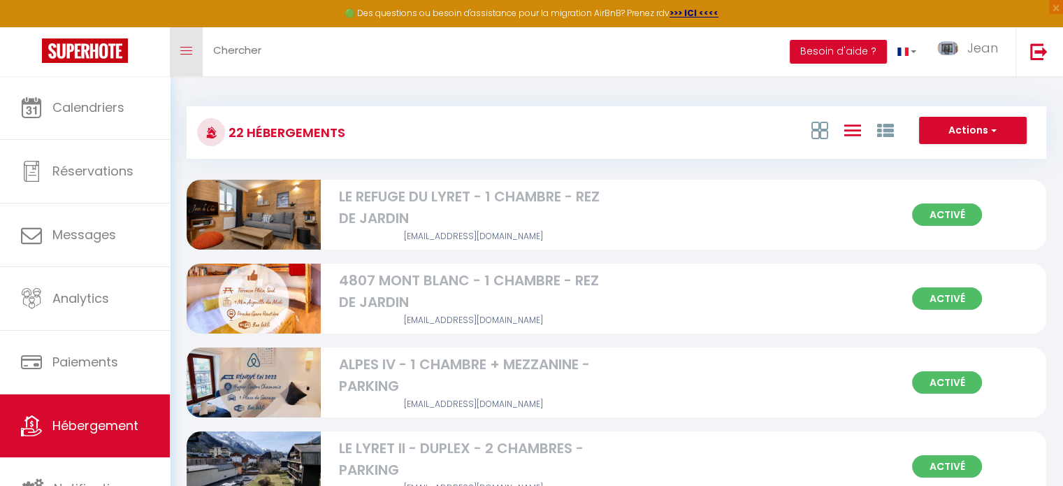
click at [190, 53] on icon "Toggle menubar" at bounding box center [186, 51] width 12 height 8
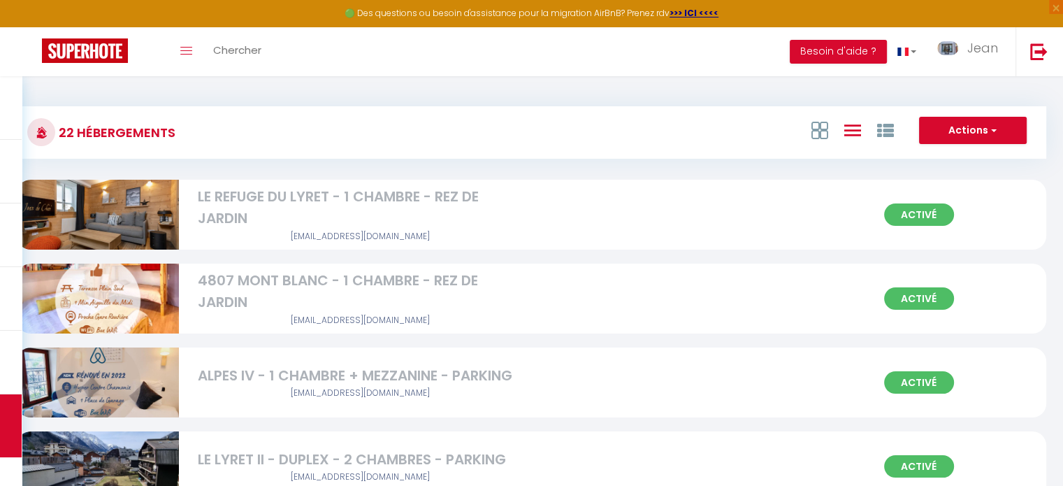
click at [827, 132] on div at bounding box center [851, 130] width 96 height 27
click at [887, 133] on icon at bounding box center [884, 130] width 17 height 17
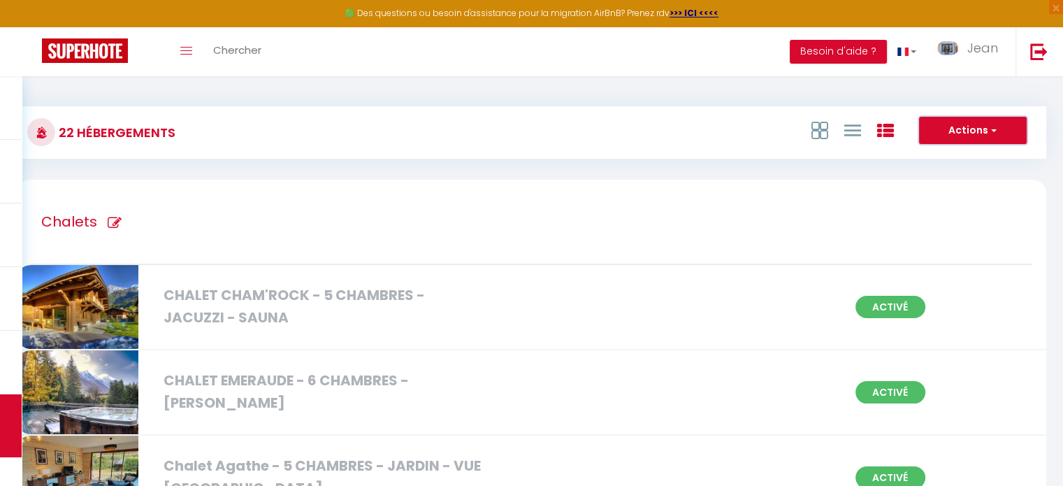
click at [967, 126] on button "Actions" at bounding box center [973, 131] width 108 height 28
click at [919, 159] on li "Créer un Hébergement" at bounding box center [962, 159] width 128 height 15
select select "3"
select select "2"
select select "1"
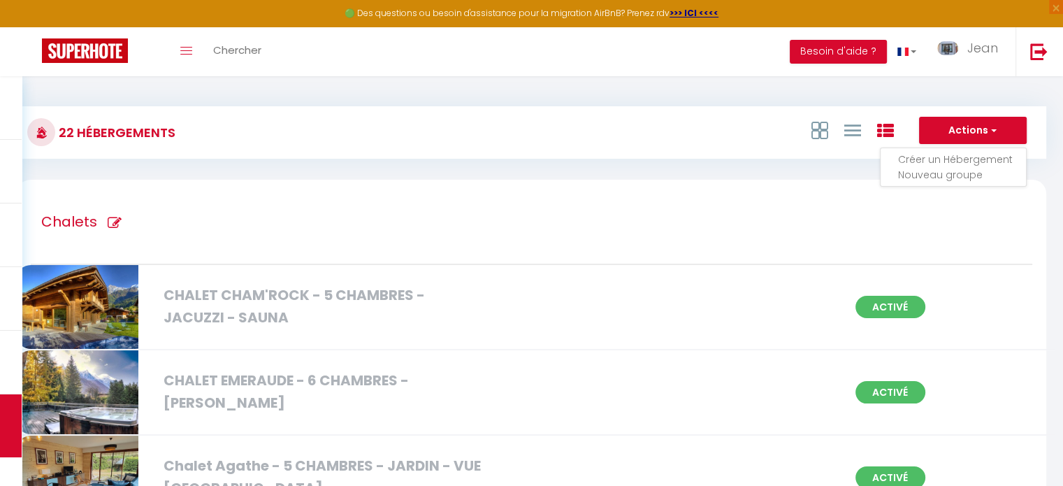
select select "1"
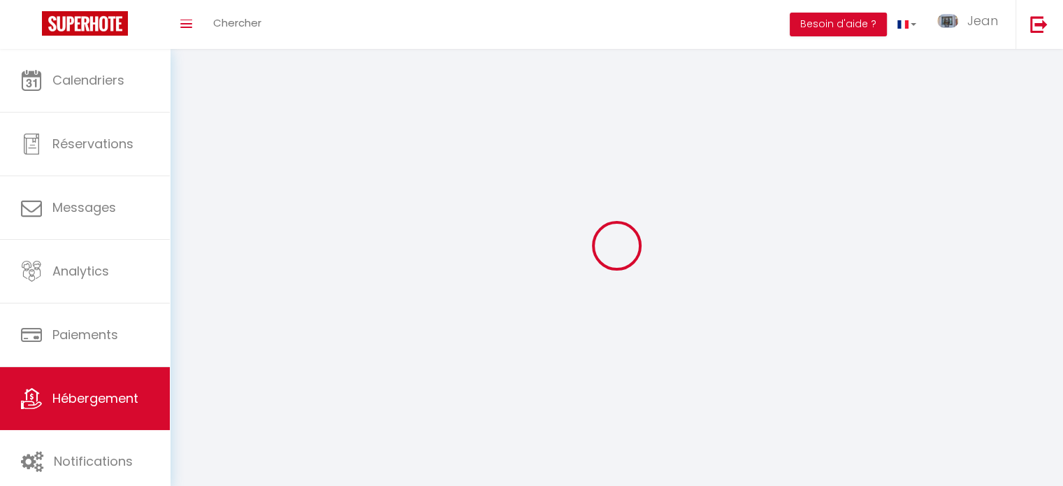
select select
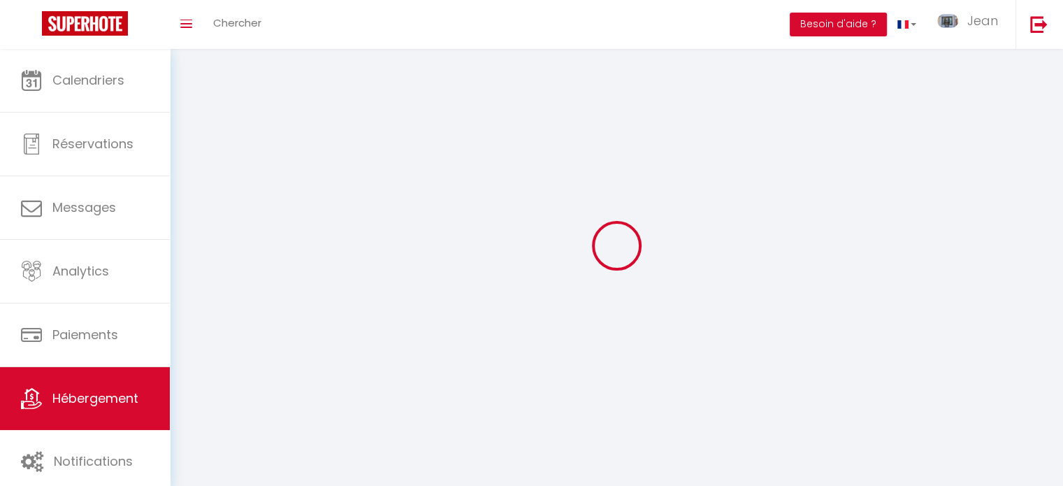
select select
checkbox input "false"
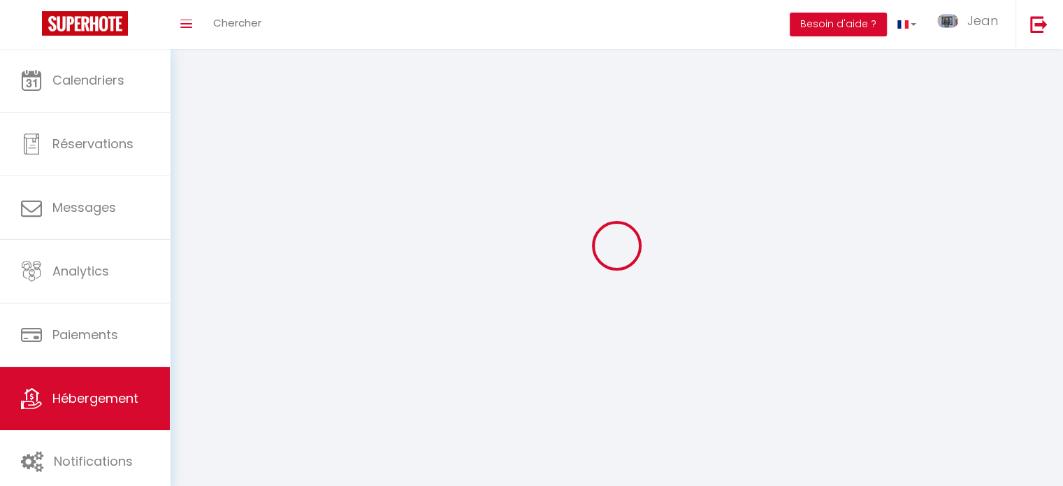
select select
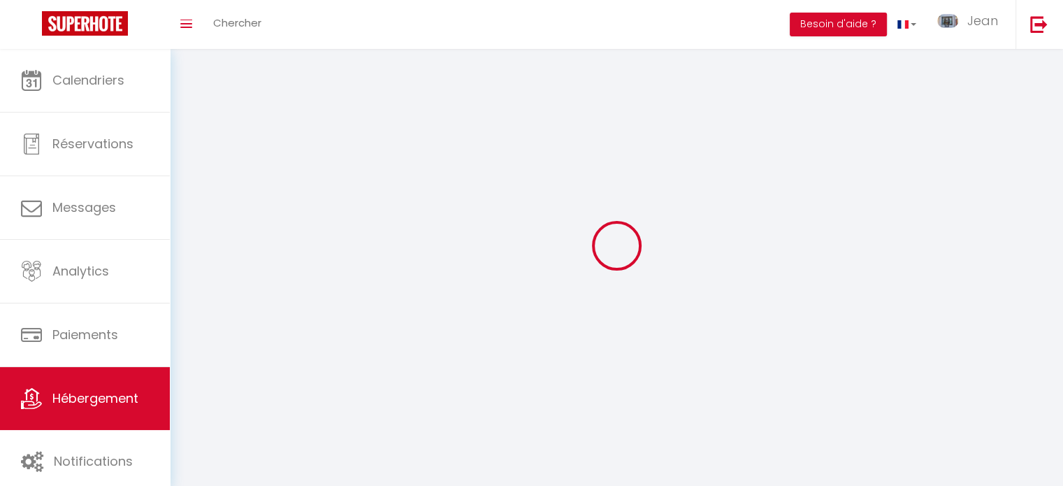
select select
checkbox input "false"
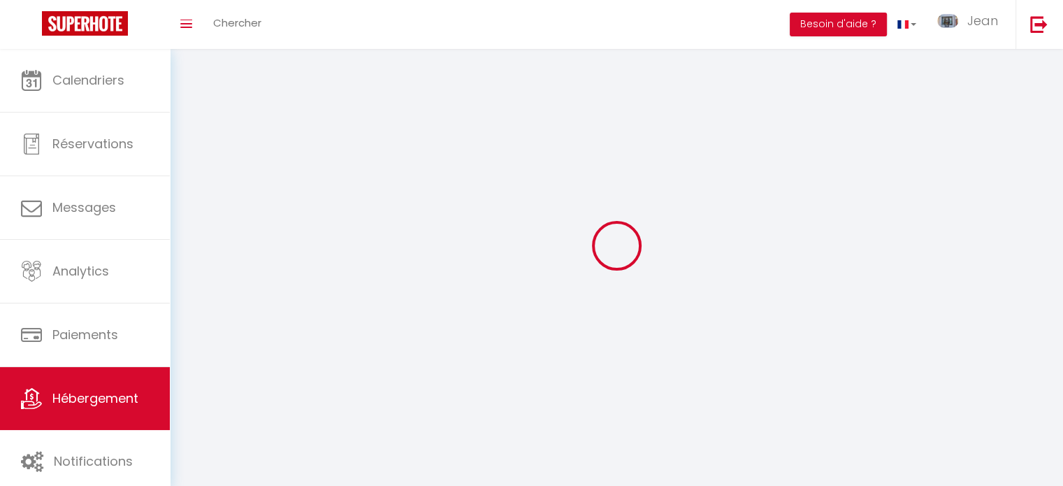
checkbox input "false"
select select
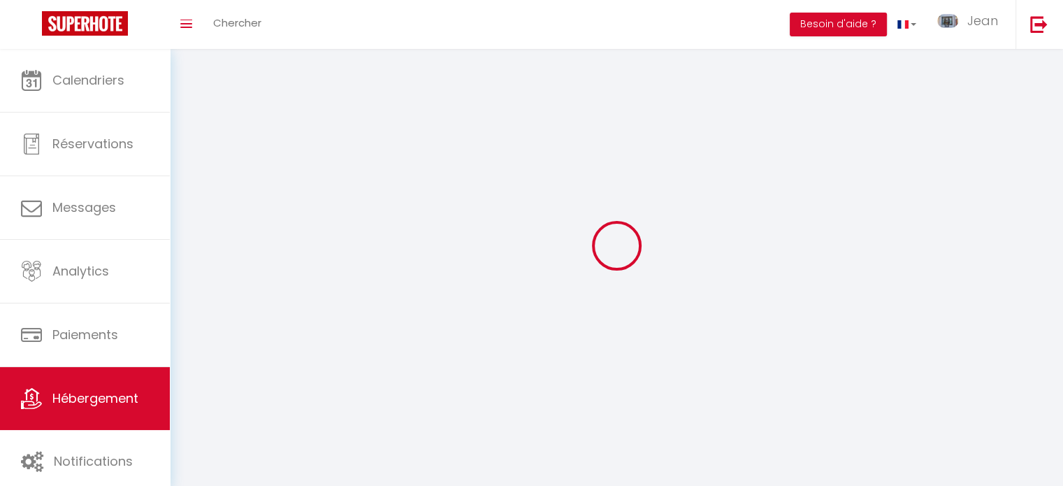
select select
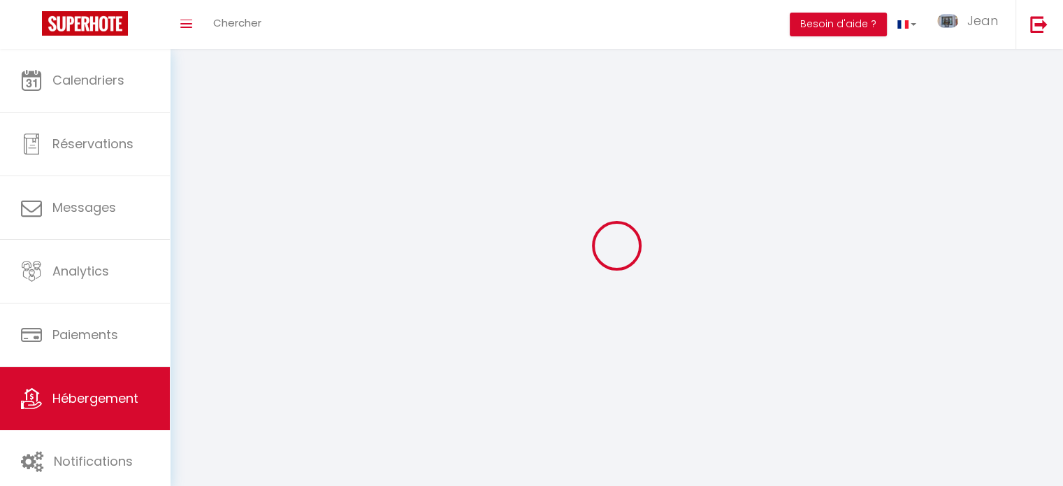
select select
checkbox input "false"
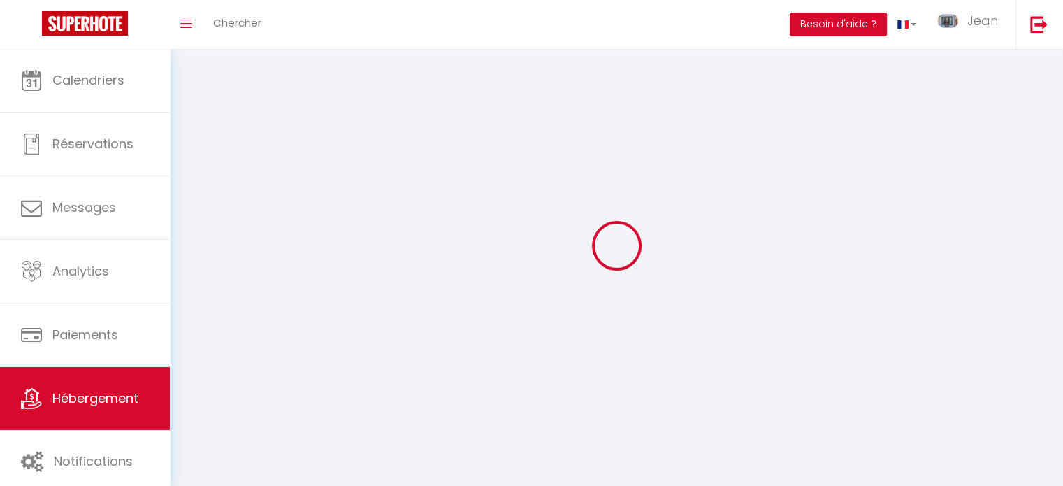
checkbox input "false"
select select
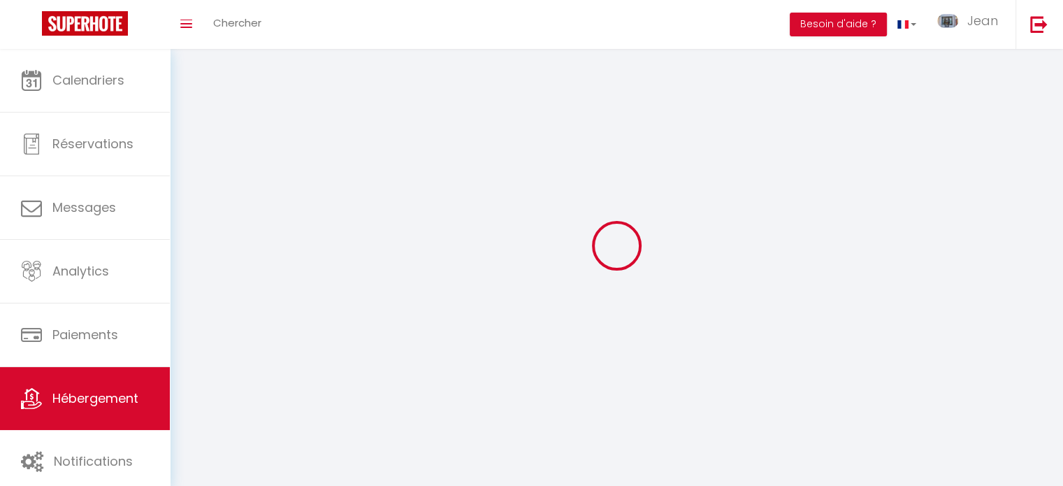
select select
checkbox input "false"
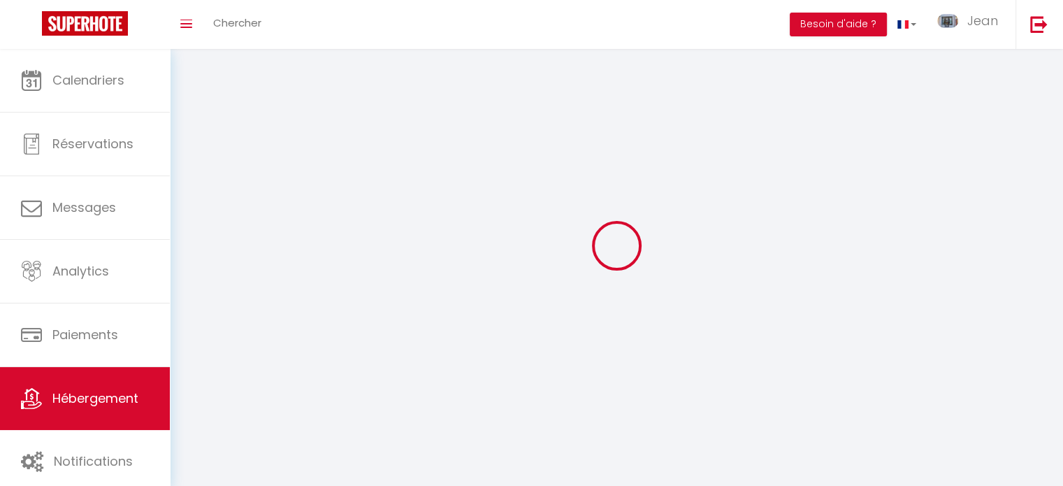
checkbox input "false"
select select
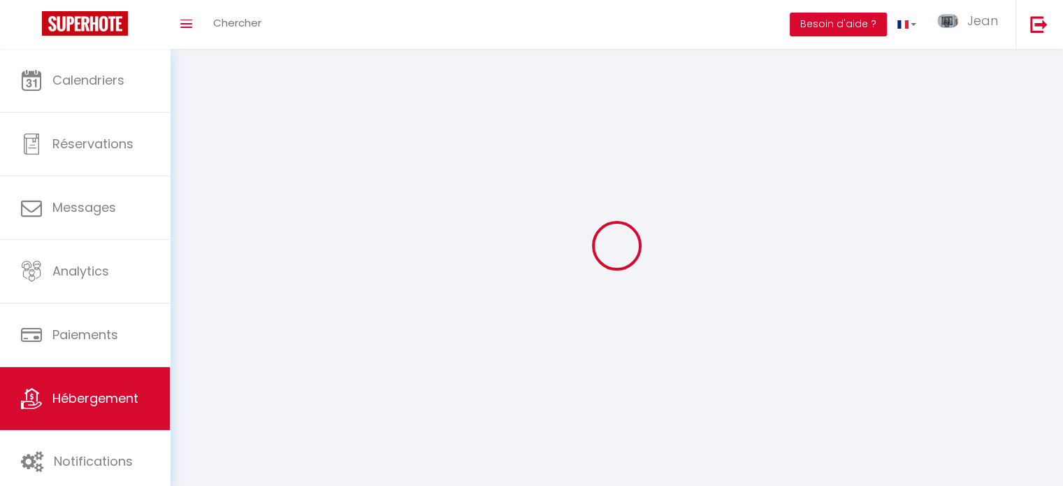
select select
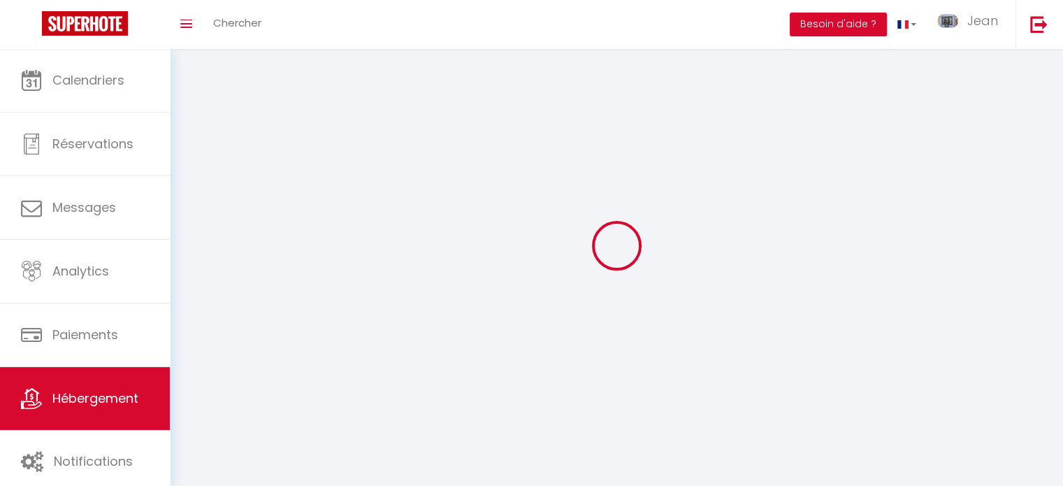
select select
checkbox input "false"
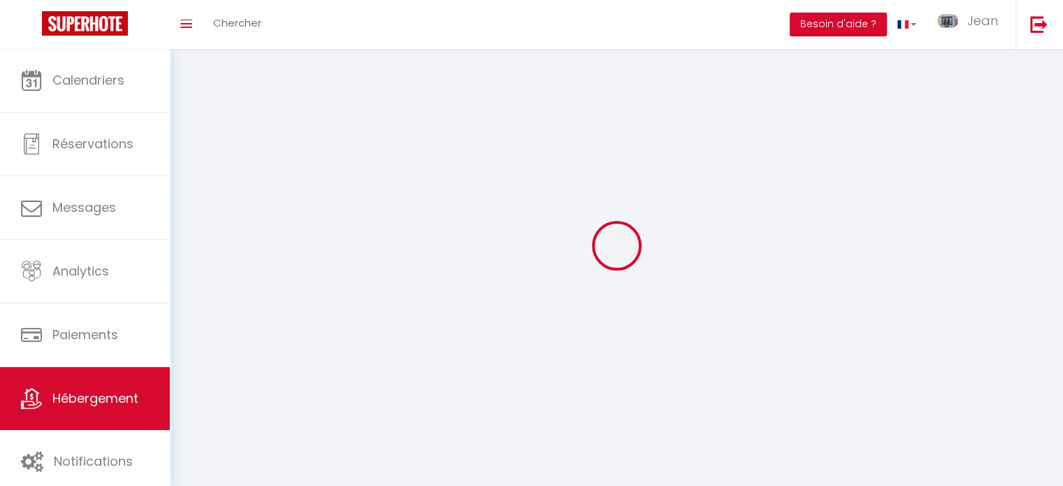
select select
select select "28"
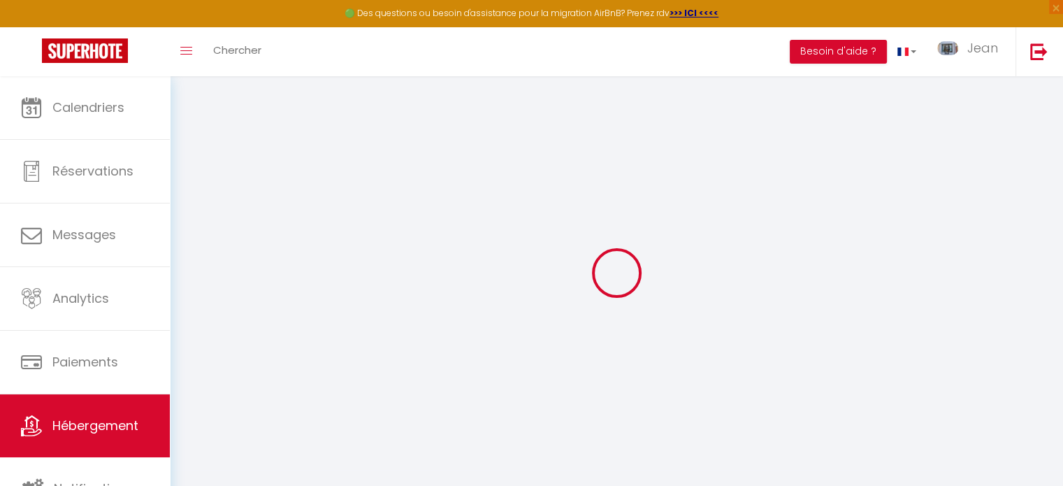
select select
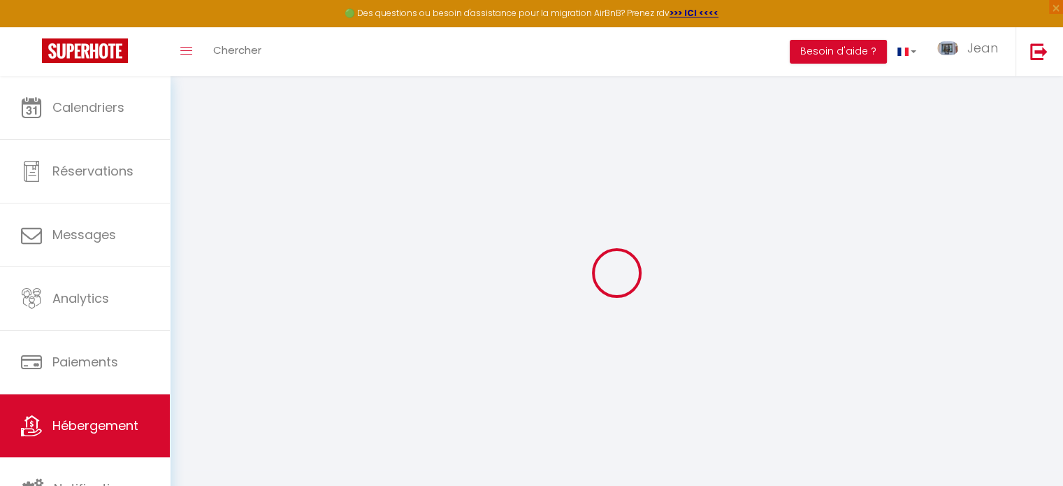
select select
checkbox input "false"
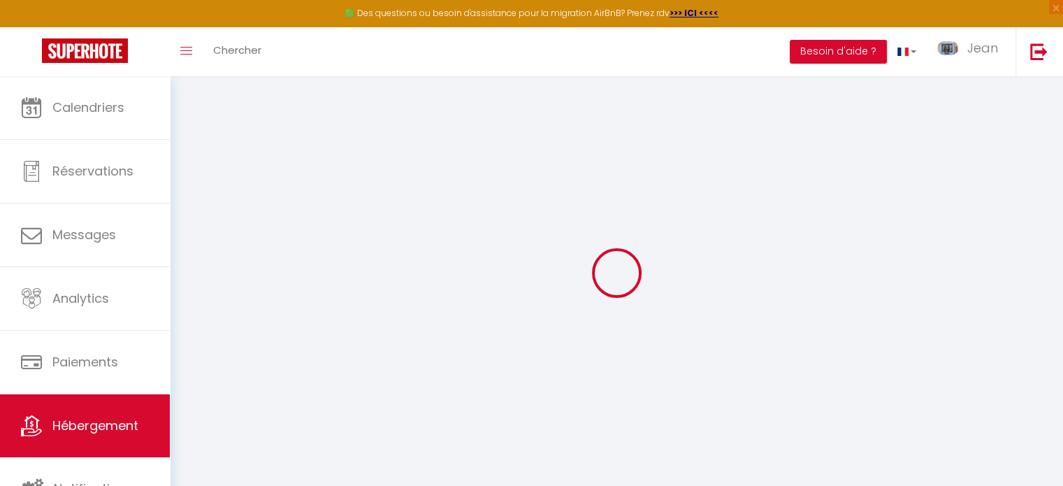
select select
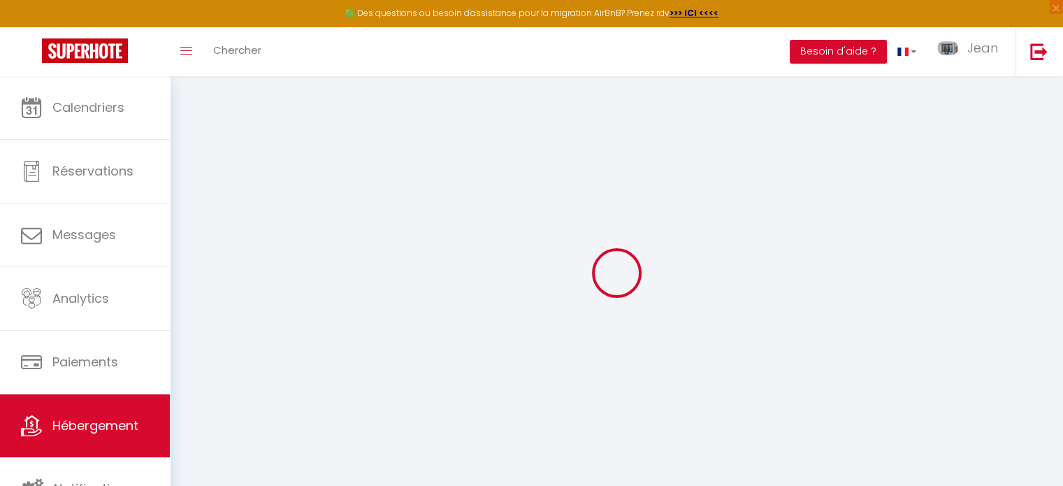
select select
checkbox input "false"
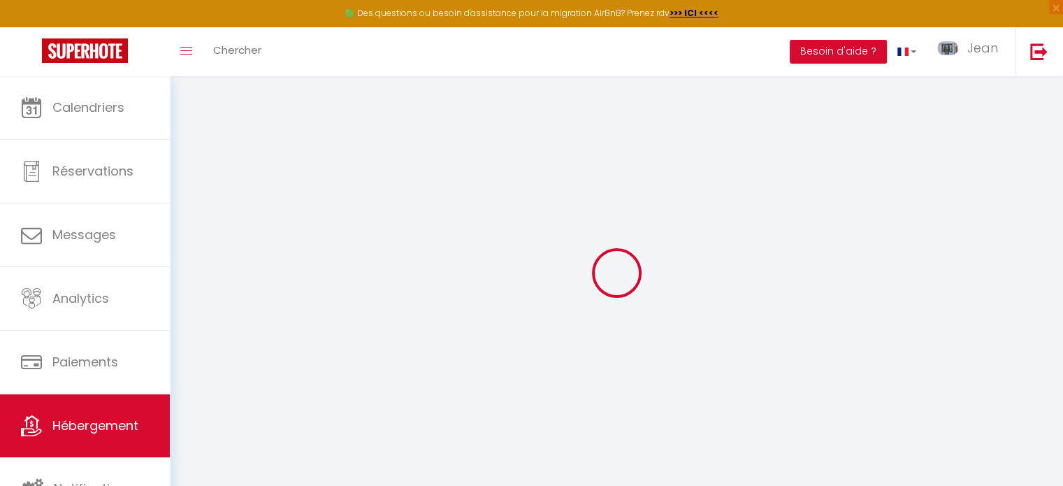
checkbox input "false"
select select
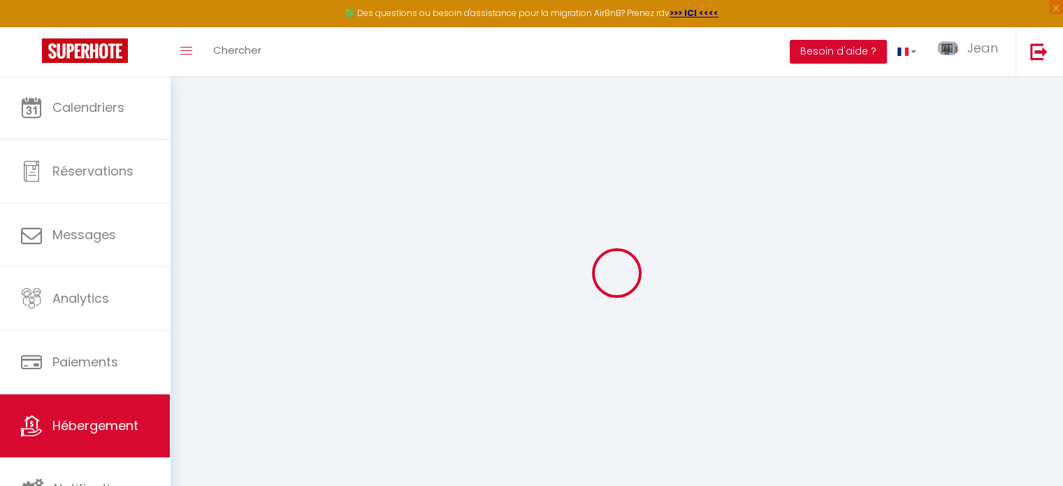
checkbox input "false"
select select
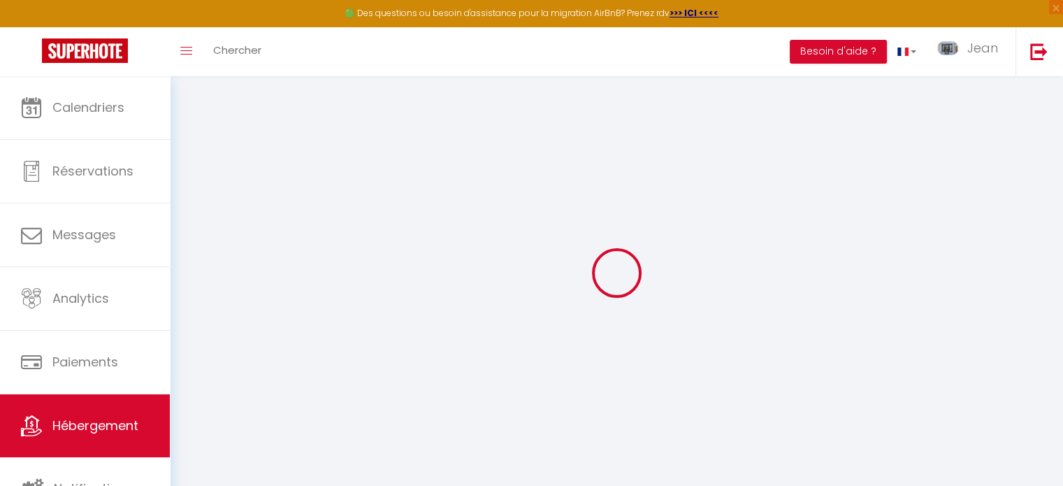
select select
select select "15:00"
select select "23:45"
select select "11:00"
select select "30"
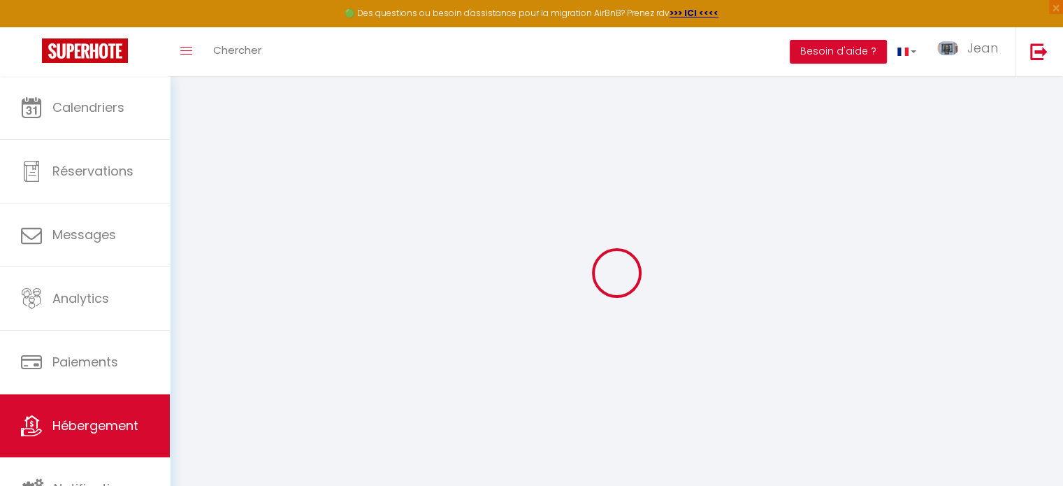
select select "120"
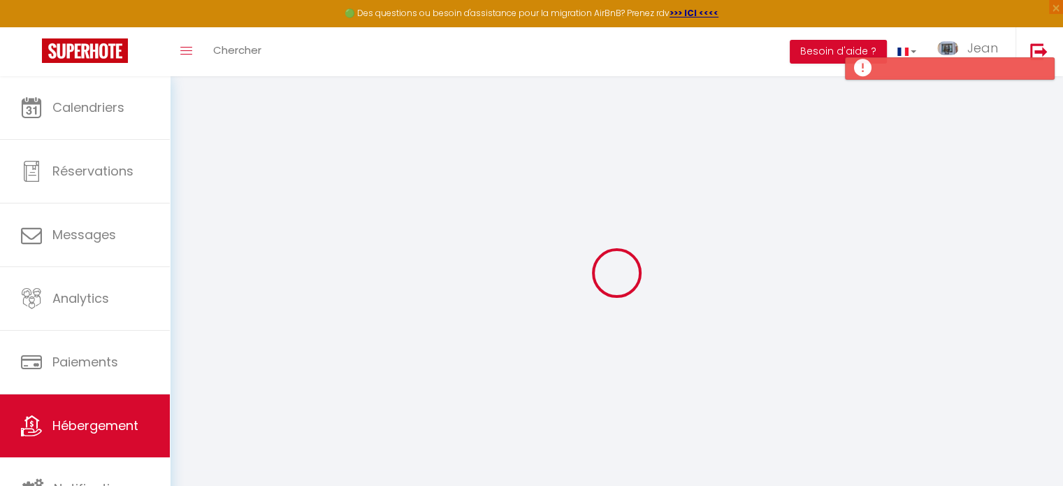
select select
checkbox input "false"
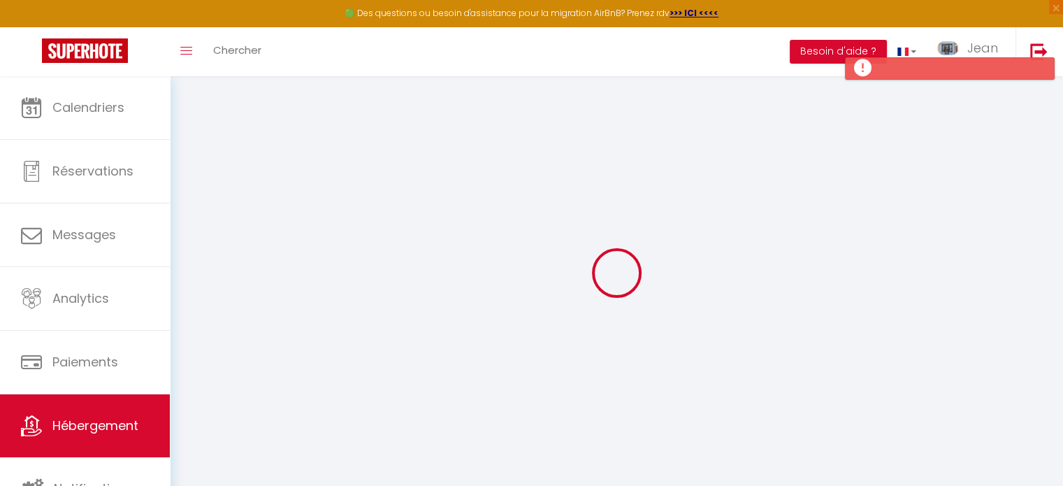
select select
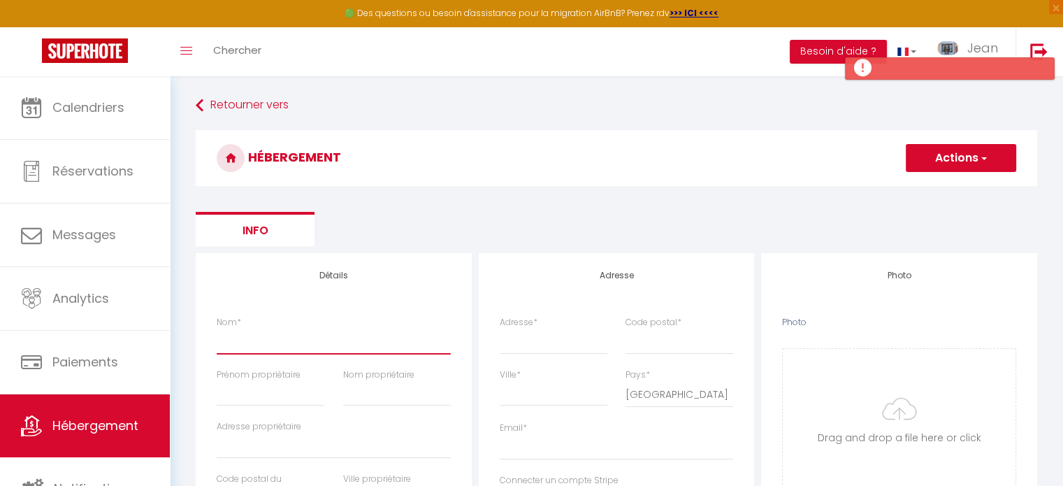
click at [232, 342] on input "Nom *" at bounding box center [334, 340] width 234 height 25
type input "C"
select select
checkbox input "false"
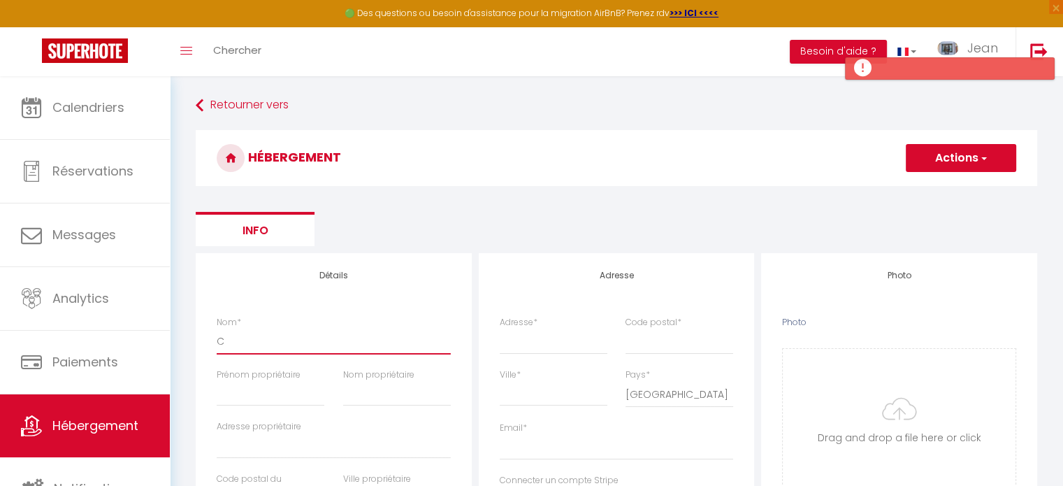
checkbox input "false"
select select
type input "CH"
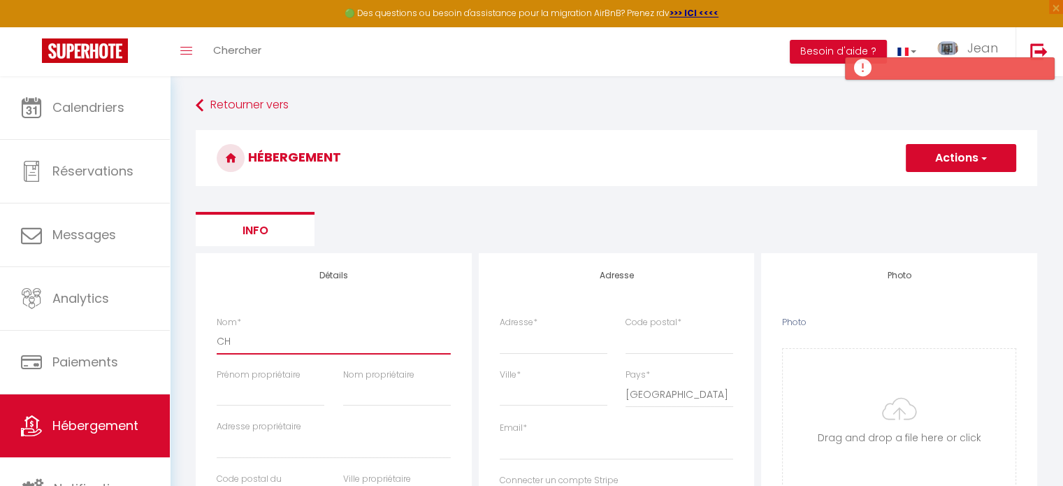
select select
checkbox input "false"
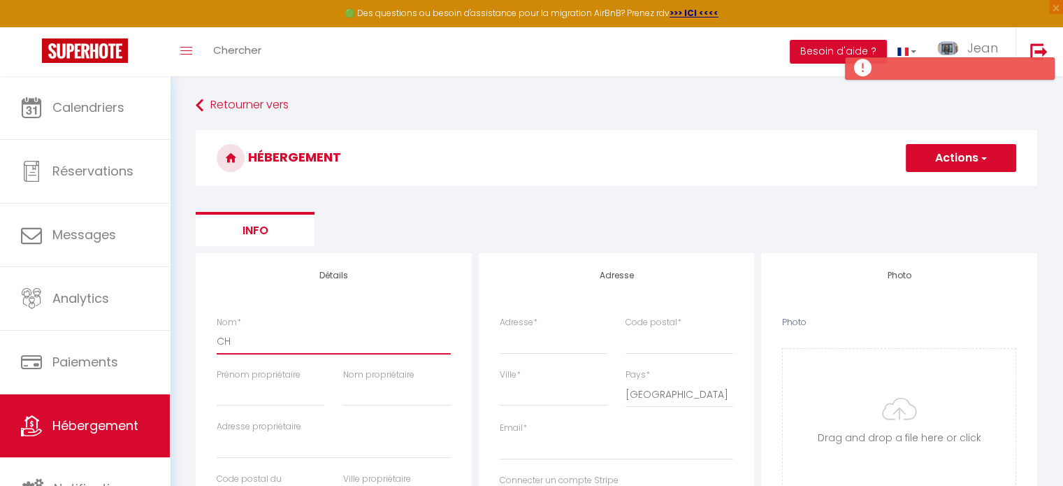
select select
type input "CHA"
select select
checkbox input "false"
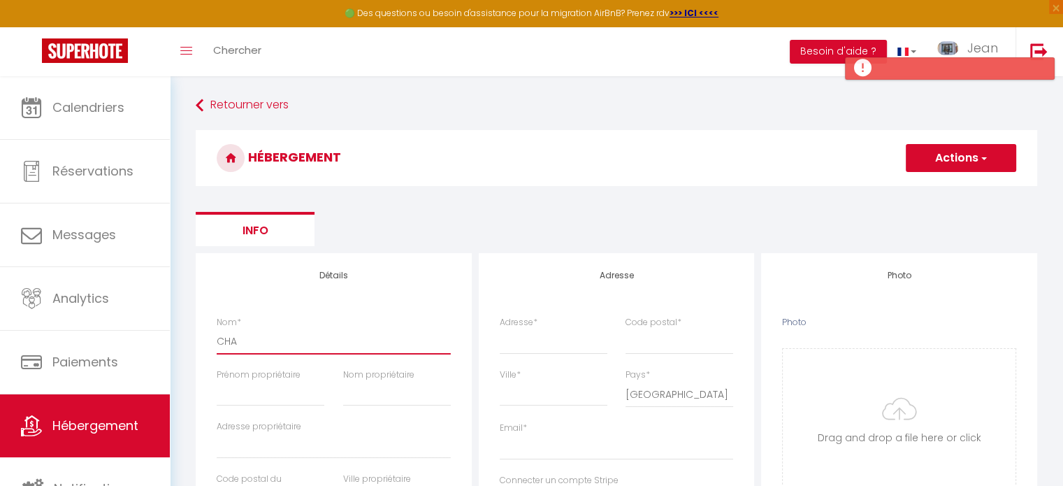
checkbox input "false"
select select
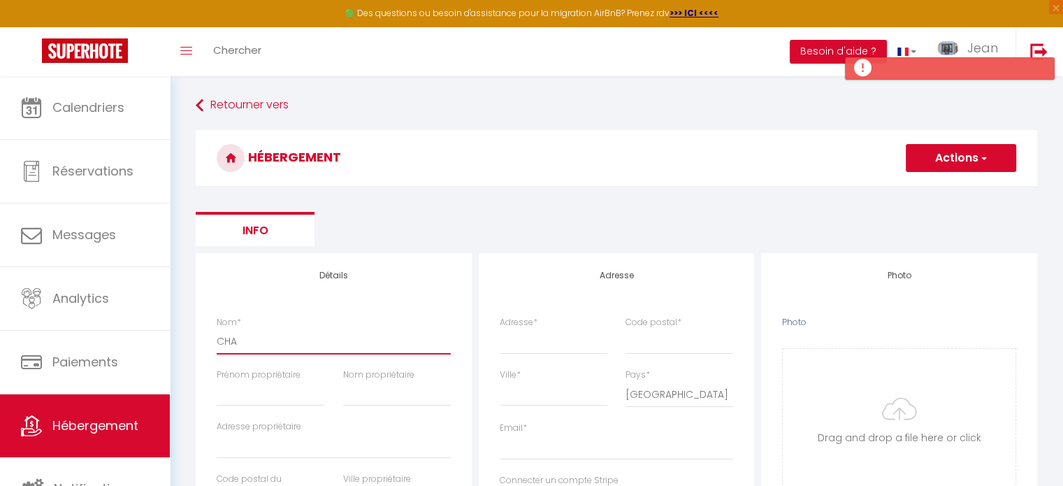
type input "CHAL"
select select
checkbox input "false"
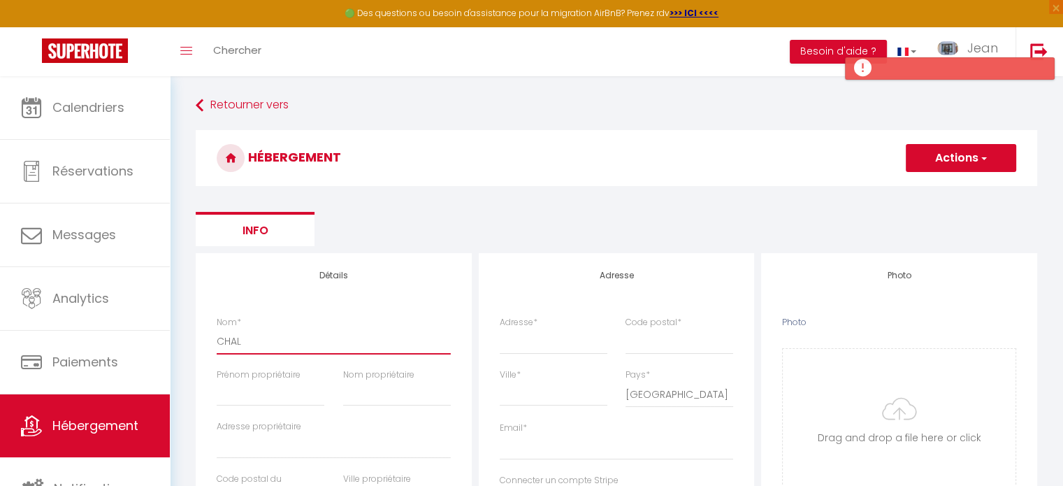
checkbox input "false"
select select
type input "CHALE"
select select
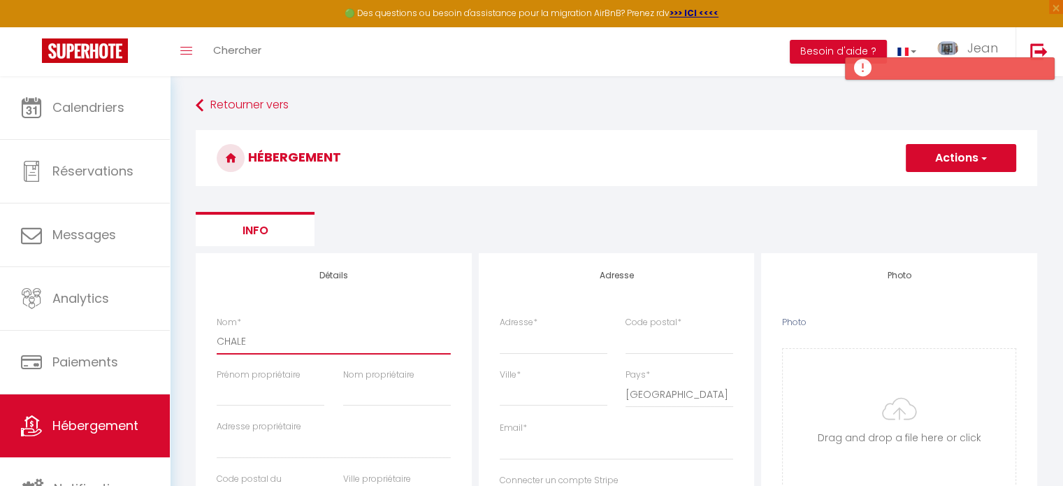
checkbox input "false"
select select
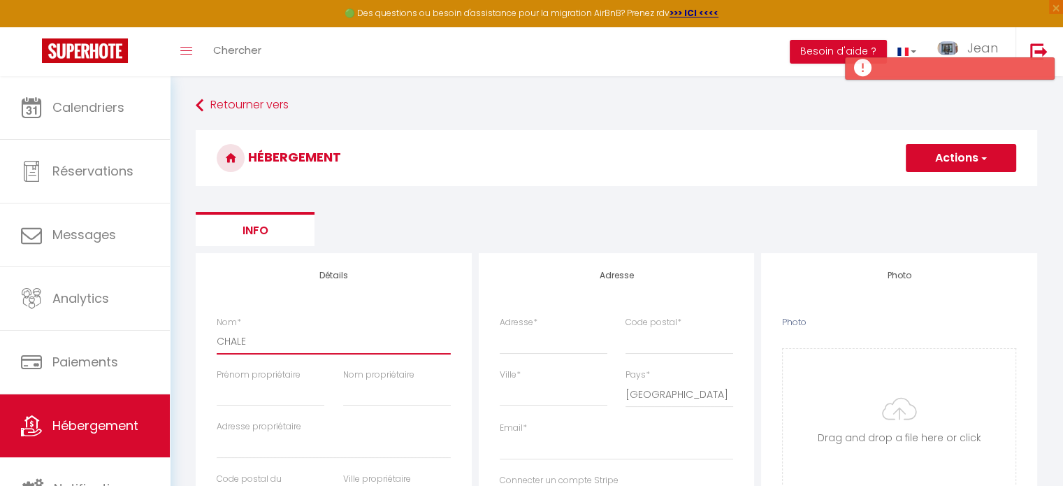
select select
type input "CHALET"
select select
checkbox input "false"
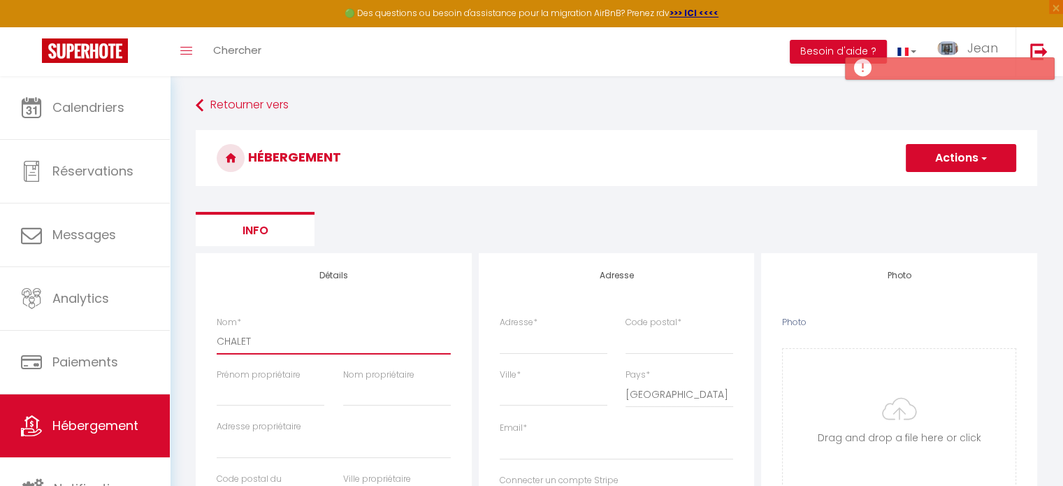
checkbox input "false"
select select
type input "CHALET"
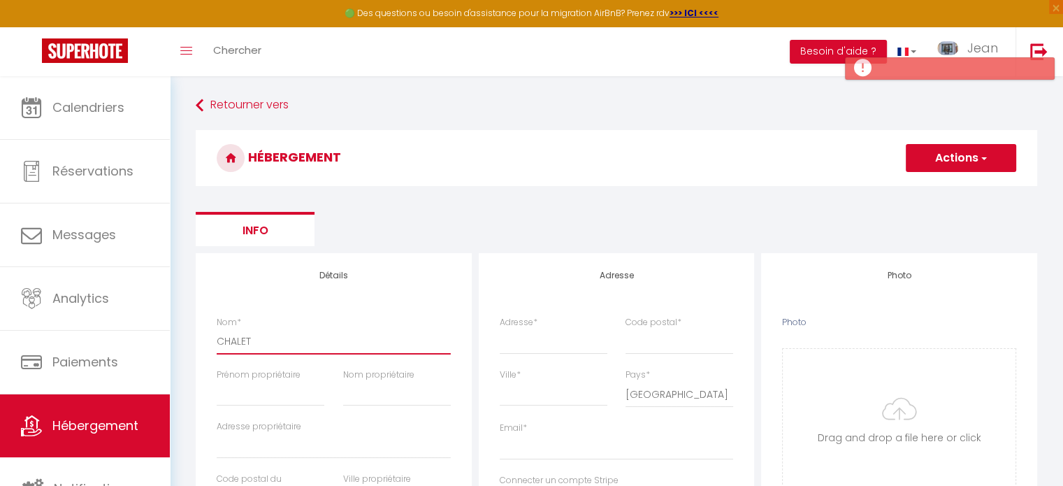
select select
checkbox input "false"
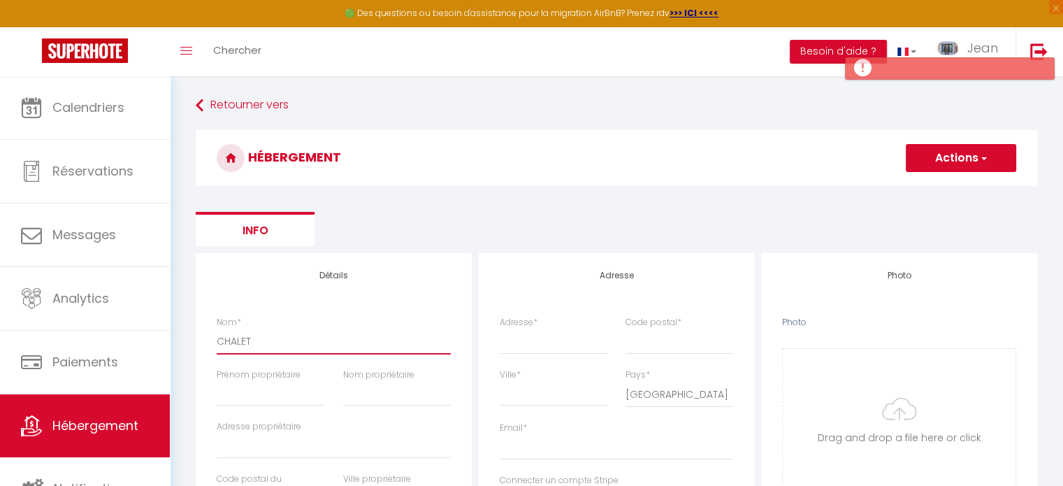
select select
type input "CHALET A"
select select
checkbox input "false"
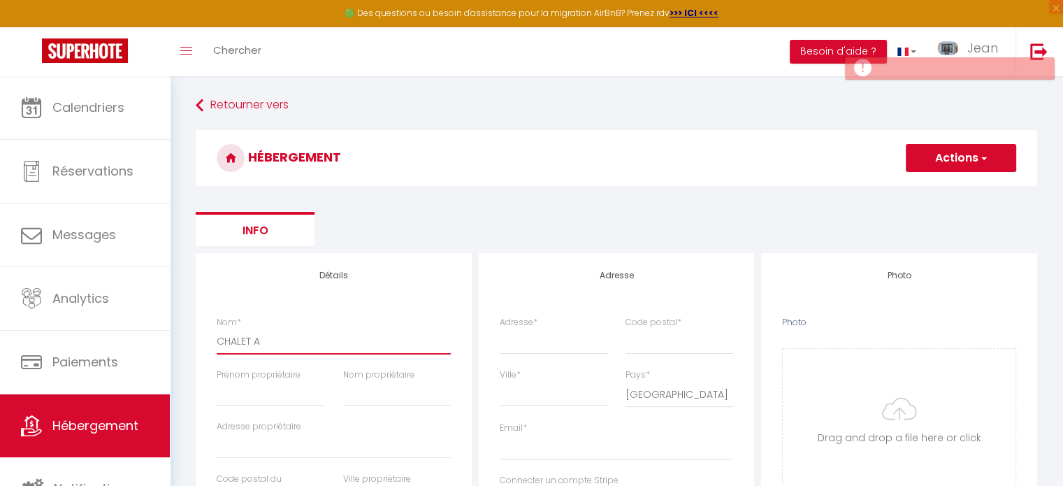
checkbox input "false"
select select
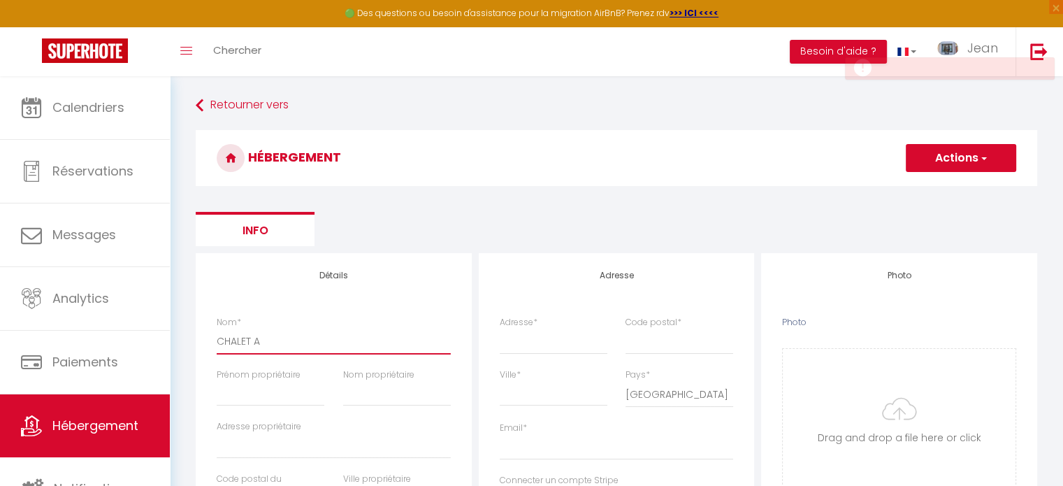
type input "CHALET AP"
select select
checkbox input "false"
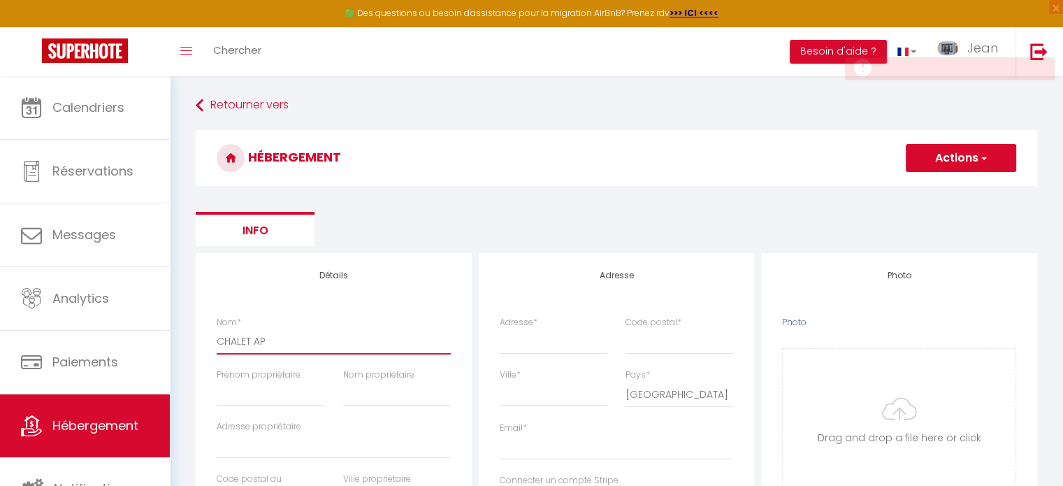
checkbox input "false"
select select
type input "CHALET A"
select select
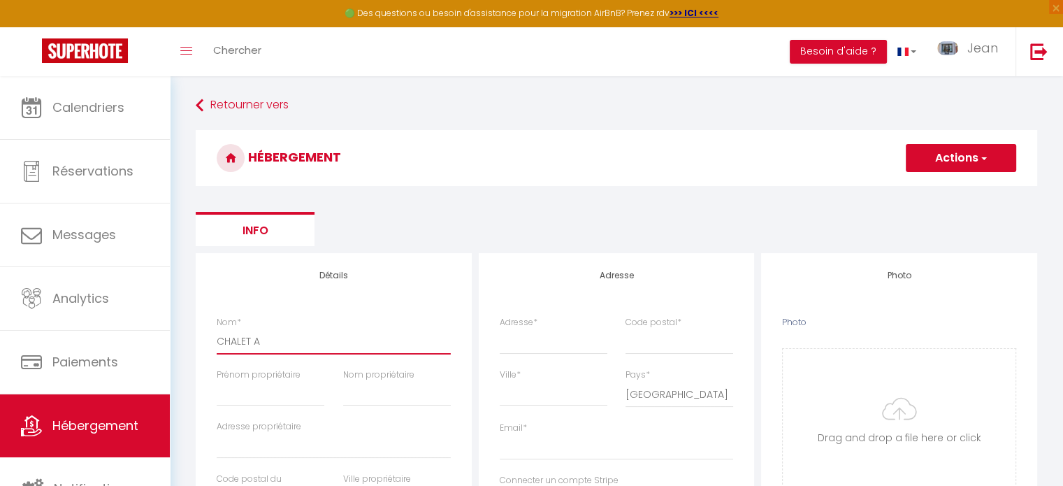
checkbox input "false"
select select
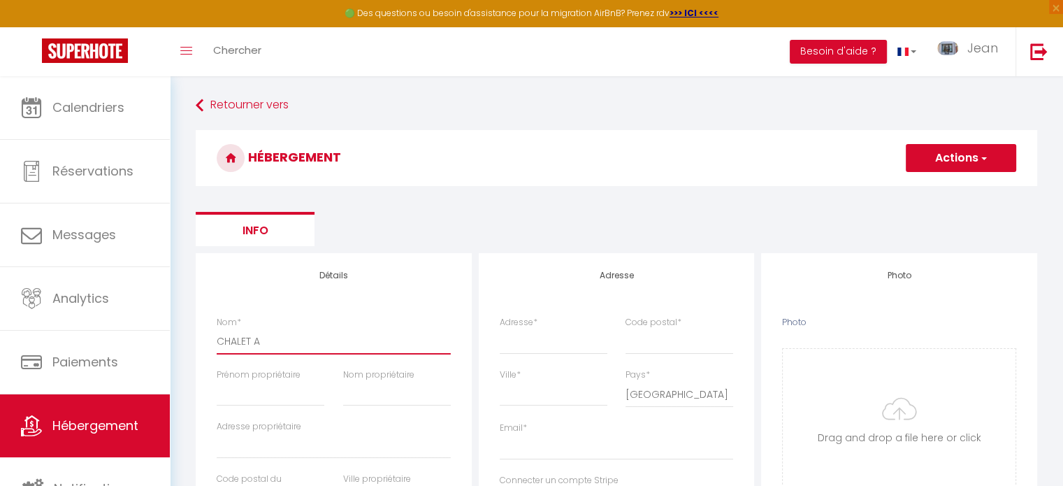
select select
type input "CHALET"
select select
checkbox input "false"
click at [883, 401] on input "Photo" at bounding box center [899, 418] width 233 height 138
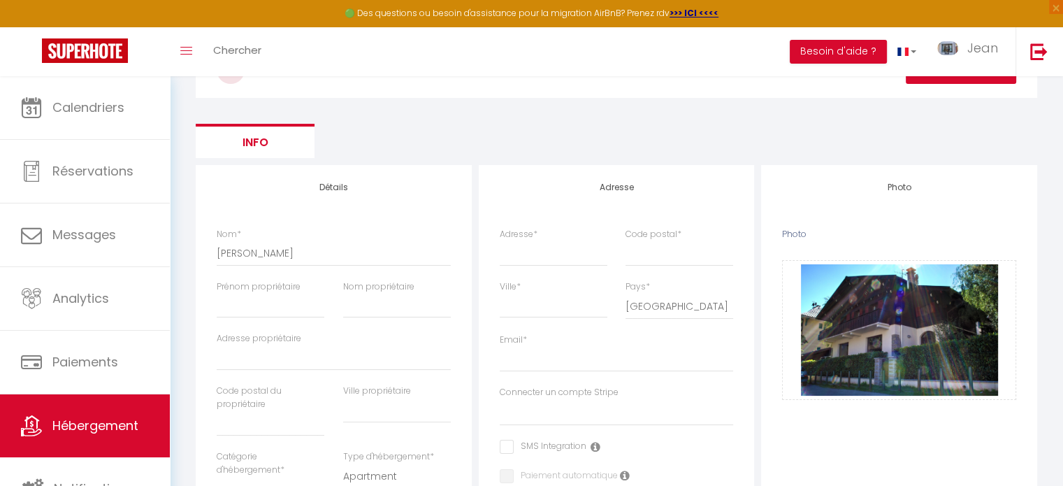
scroll to position [89, 0]
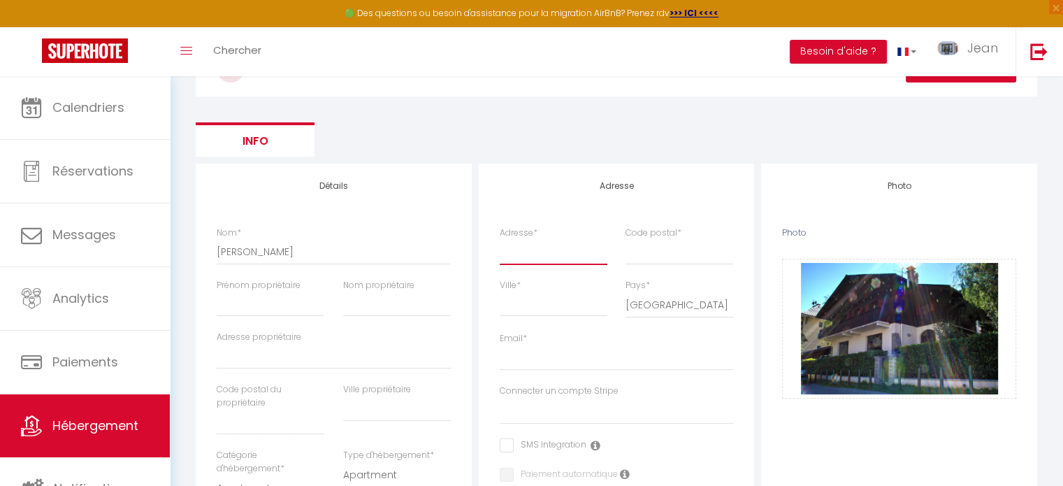
click at [567, 253] on input "Adresse *" at bounding box center [554, 251] width 108 height 25
click at [646, 248] on input "Code postal *" at bounding box center [679, 251] width 108 height 25
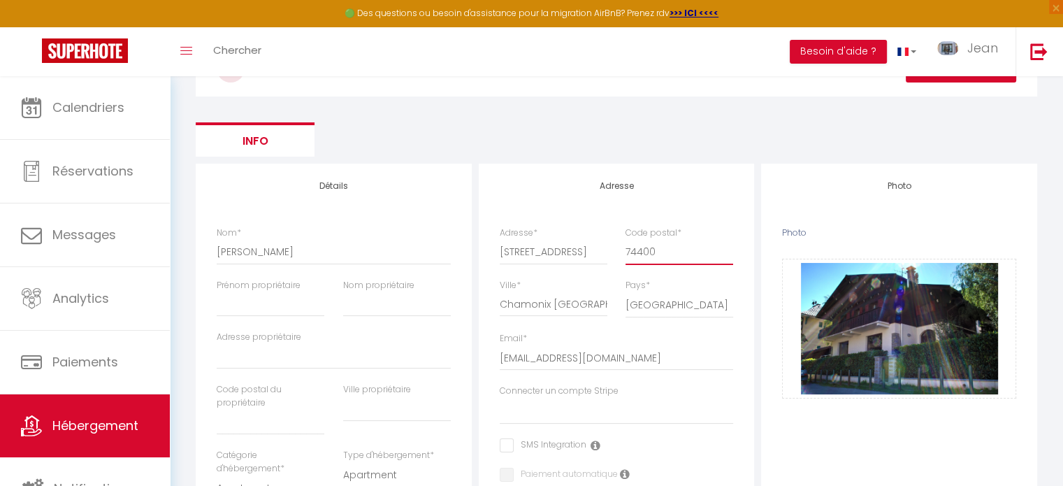
scroll to position [0, 0]
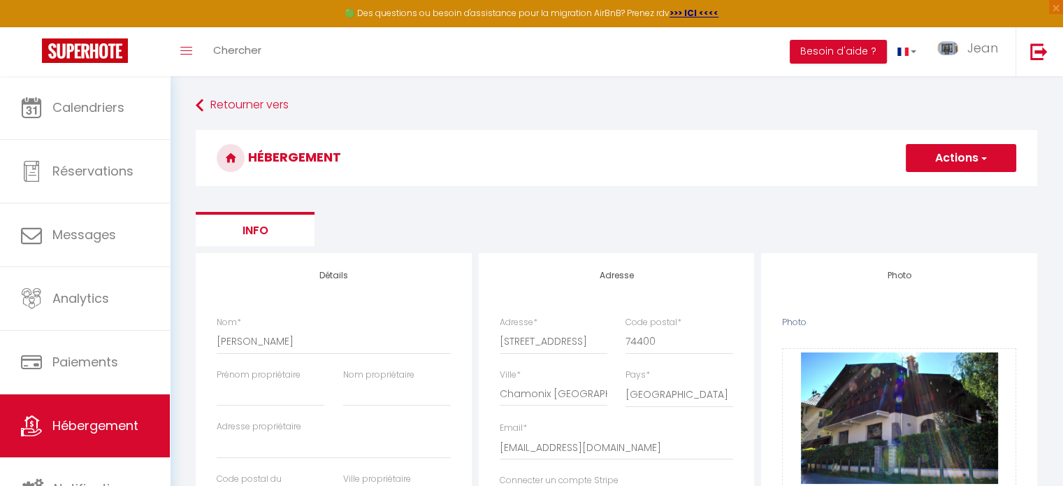
click at [956, 160] on button "Actions" at bounding box center [960, 158] width 110 height 28
click at [940, 189] on input "Enregistrer" at bounding box center [945, 189] width 52 height 14
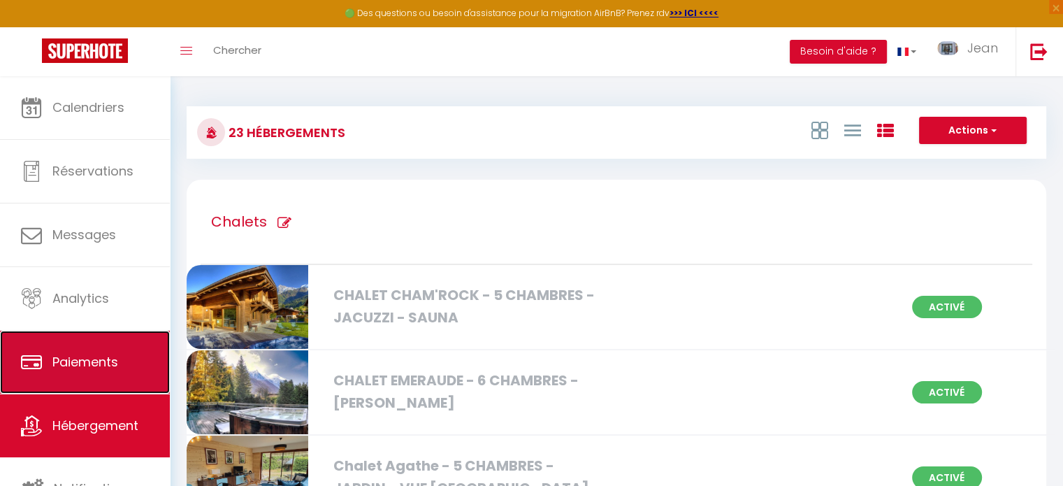
click at [94, 372] on link "Paiements" at bounding box center [85, 361] width 170 height 63
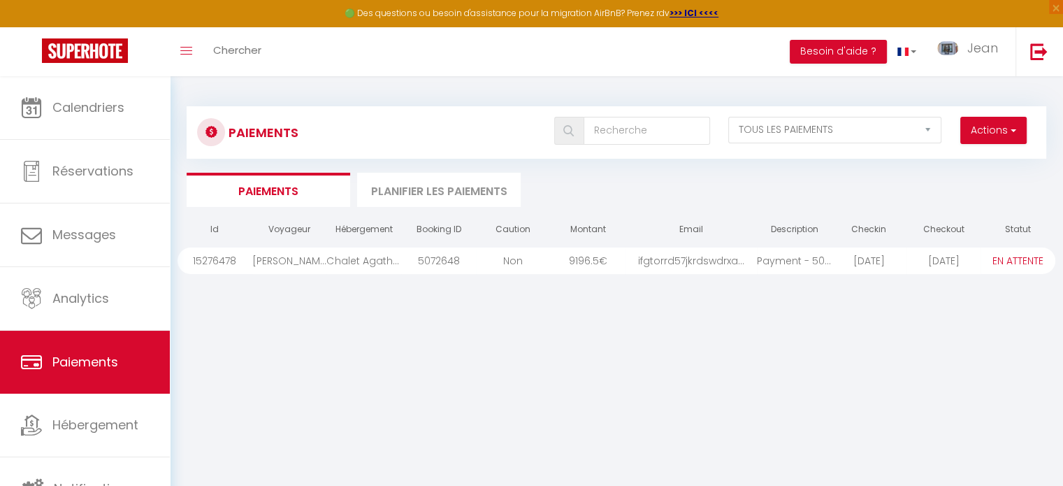
scroll to position [3, 0]
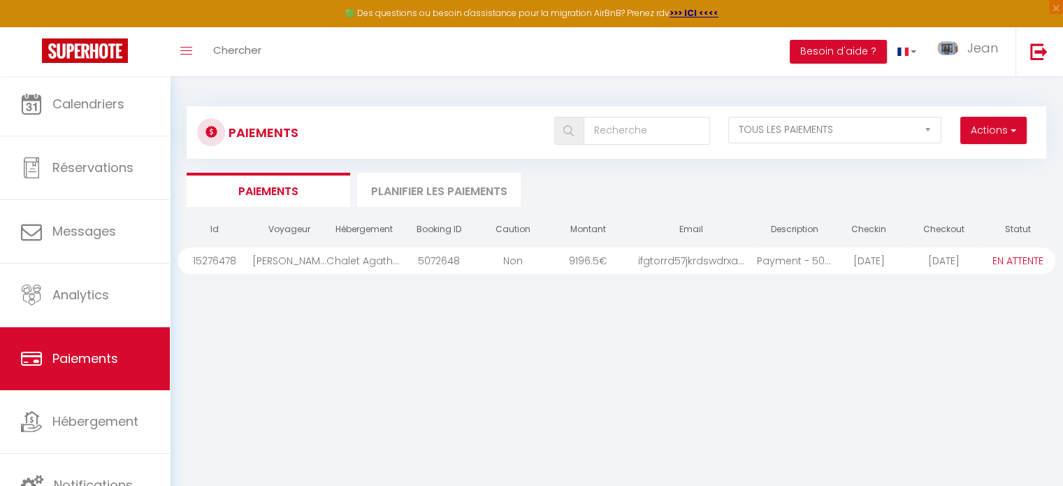
click at [1023, 262] on select "PAYÉ EN ATTENTE" at bounding box center [1018, 260] width 70 height 15
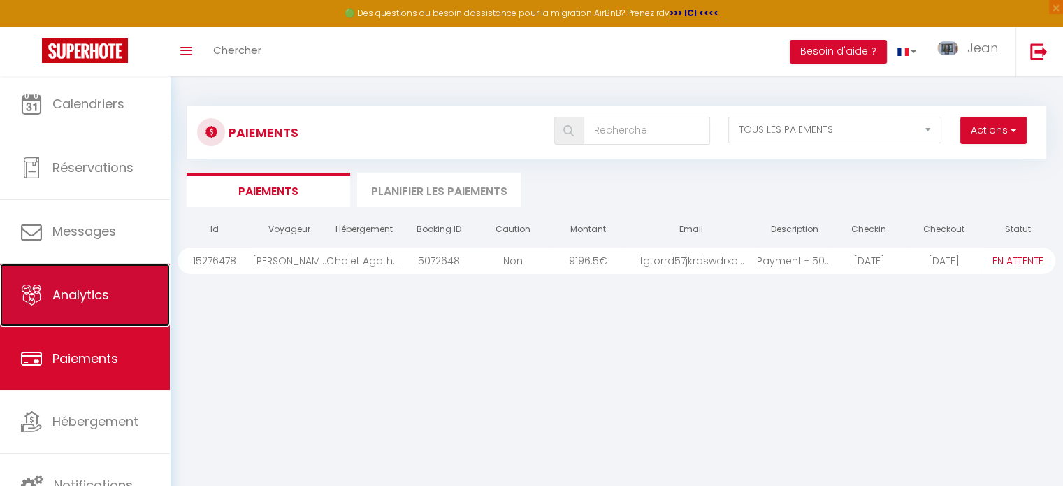
click at [98, 288] on span "Analytics" at bounding box center [80, 294] width 57 height 17
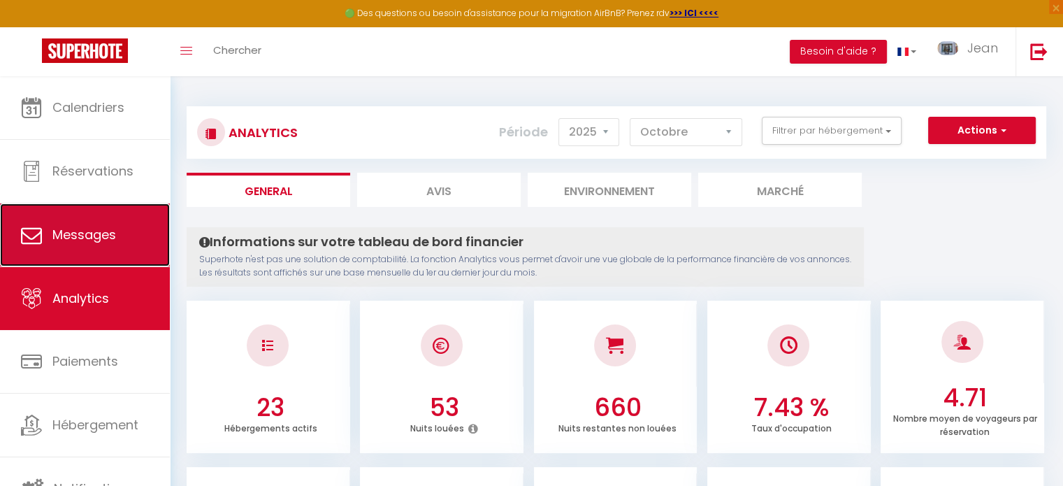
click at [100, 233] on span "Messages" at bounding box center [84, 234] width 64 height 17
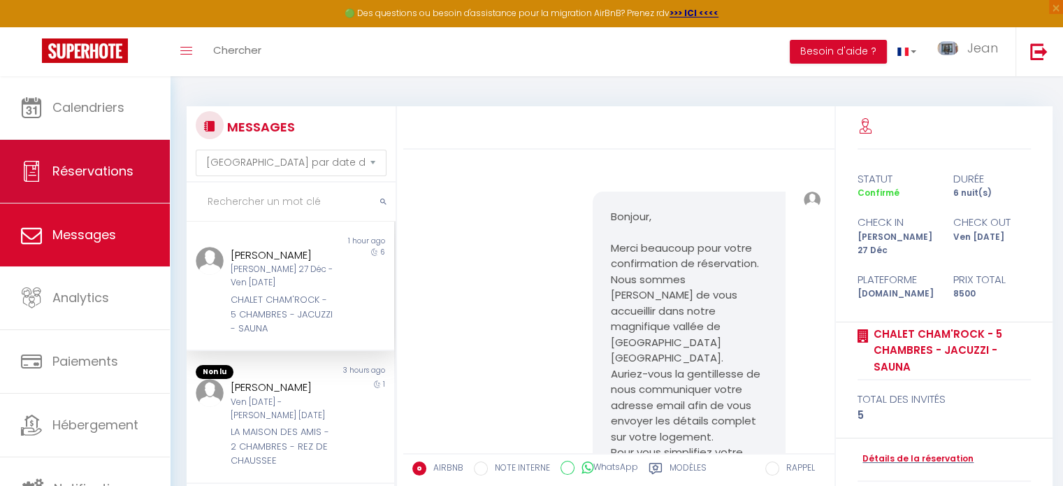
scroll to position [655, 0]
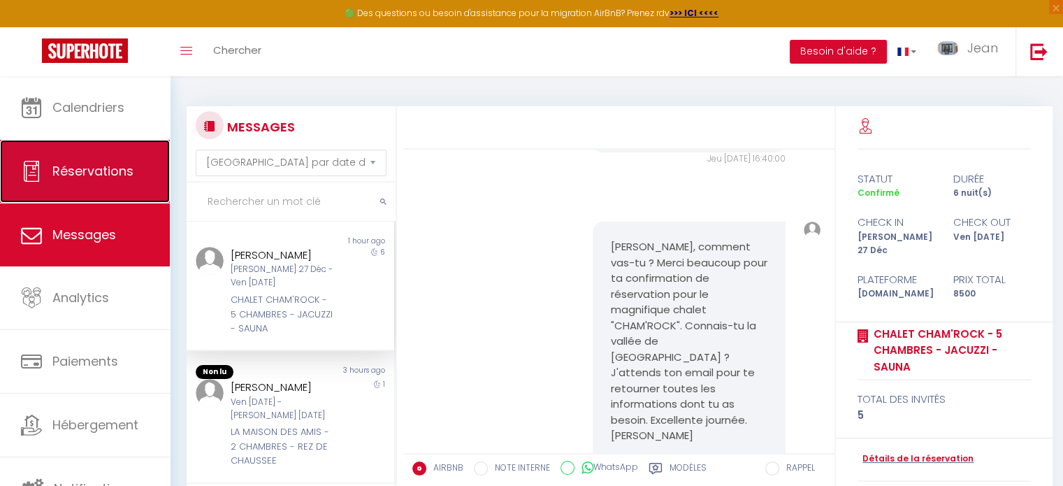
click at [101, 177] on span "Réservations" at bounding box center [92, 170] width 81 height 17
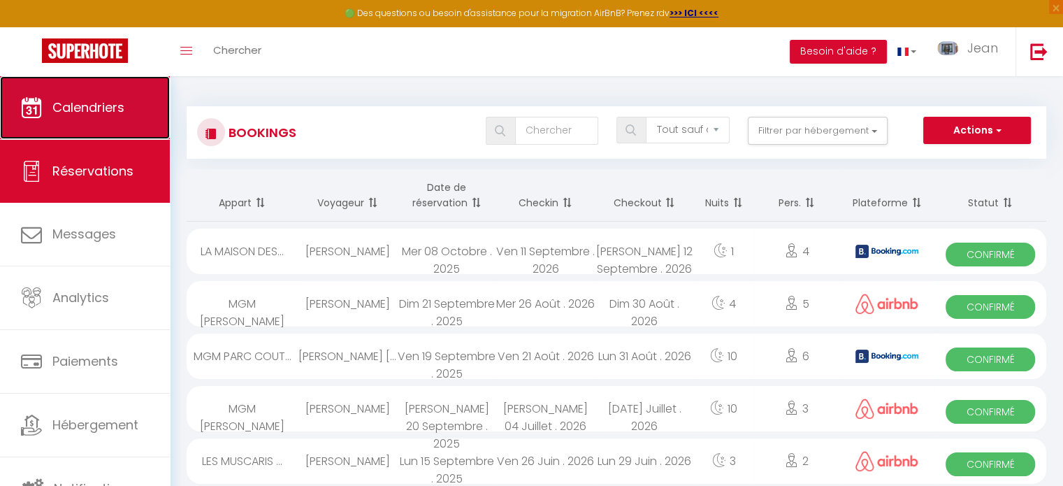
click at [105, 111] on span "Calendriers" at bounding box center [88, 107] width 72 height 17
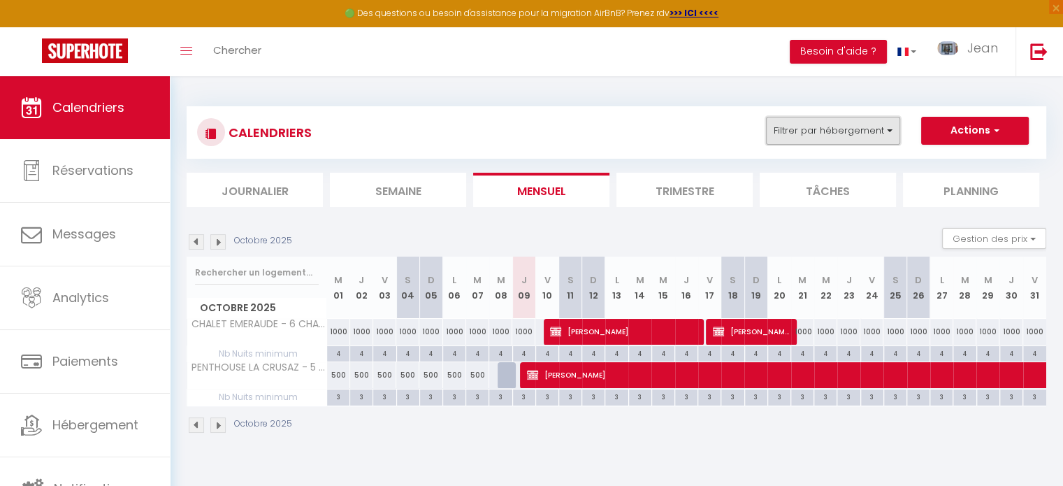
click at [892, 134] on button "Filtrer par hébergement" at bounding box center [833, 131] width 134 height 28
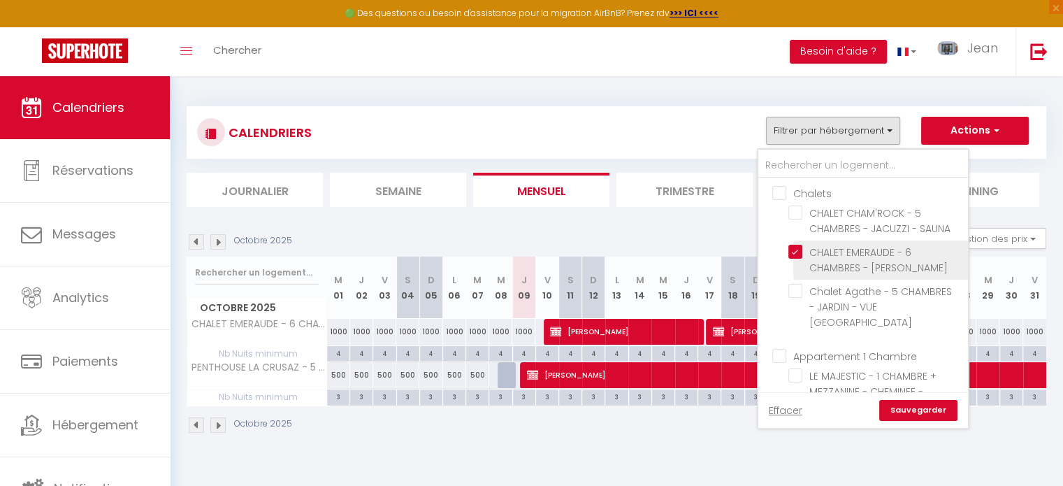
click at [802, 254] on input "CHALET EMERAUDE - 6 CHAMBRES - [PERSON_NAME]" at bounding box center [875, 252] width 175 height 14
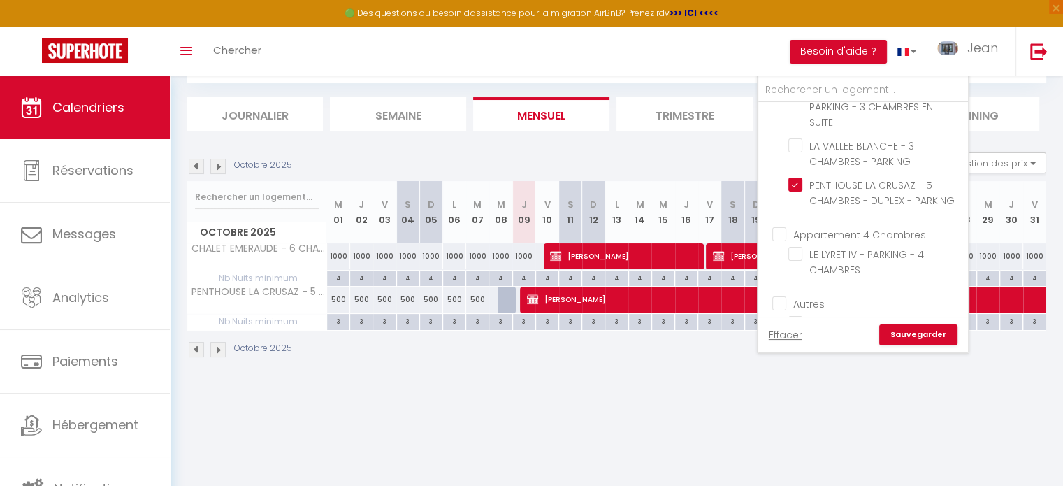
scroll to position [754, 0]
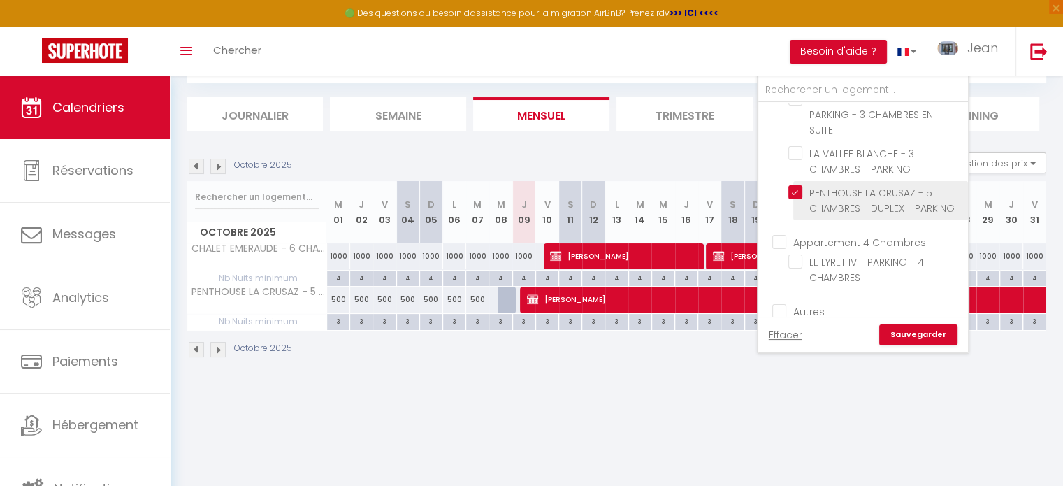
click at [800, 199] on input "PENTHOUSE LA CRUSAZ - 5 CHAMBRES - DUPLEX - PARKING" at bounding box center [875, 192] width 175 height 14
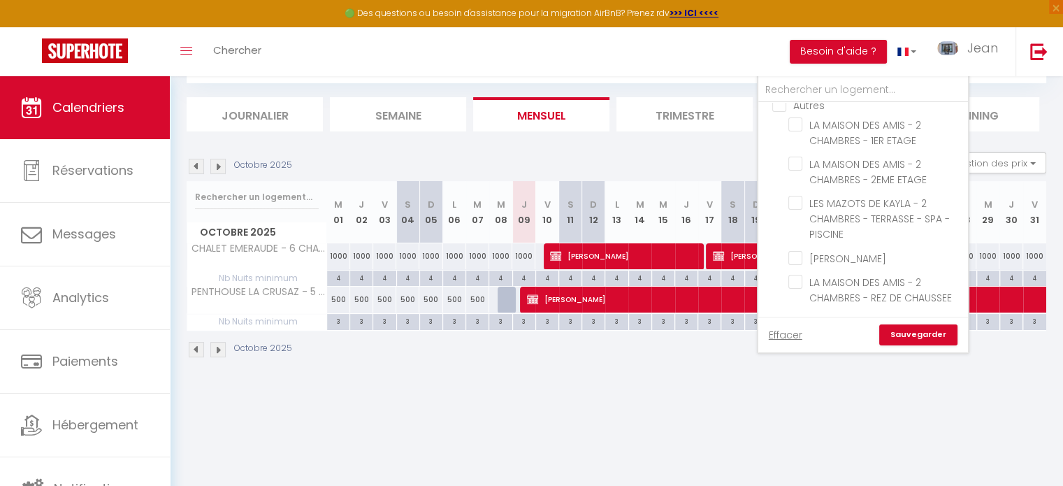
scroll to position [986, 0]
click at [799, 262] on input "[PERSON_NAME]" at bounding box center [875, 257] width 175 height 14
click at [935, 337] on link "Sauvegarder" at bounding box center [918, 334] width 78 height 21
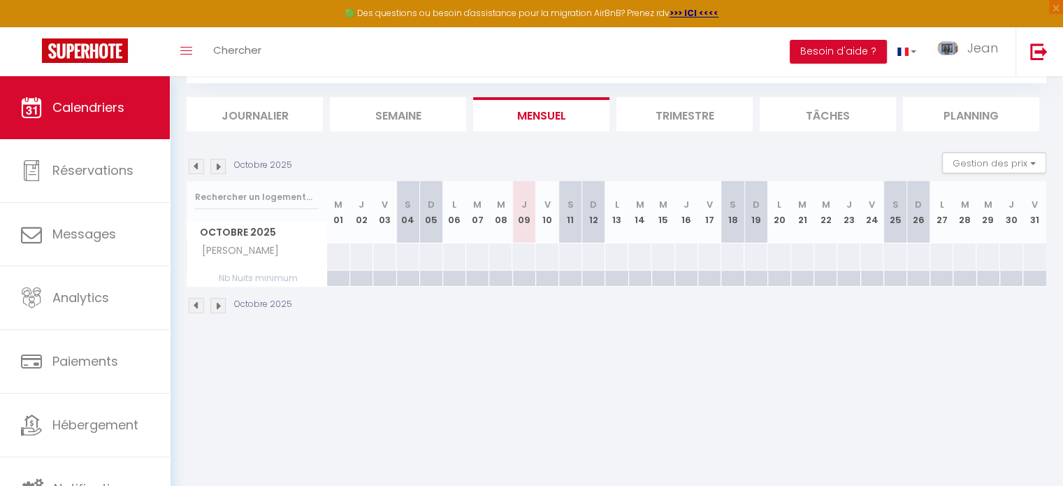
click at [340, 256] on div at bounding box center [338, 256] width 24 height 26
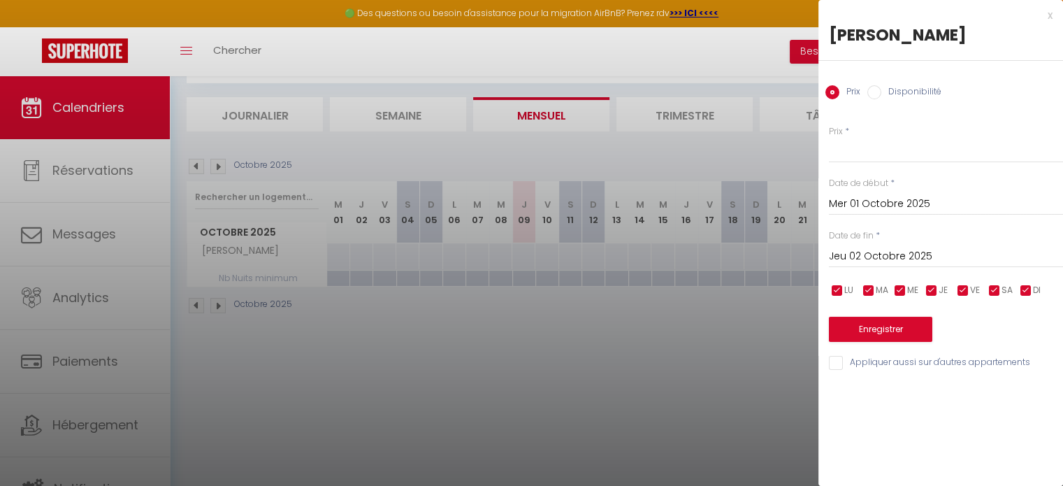
click at [855, 257] on input "Jeu 02 Octobre 2025" at bounding box center [946, 256] width 234 height 18
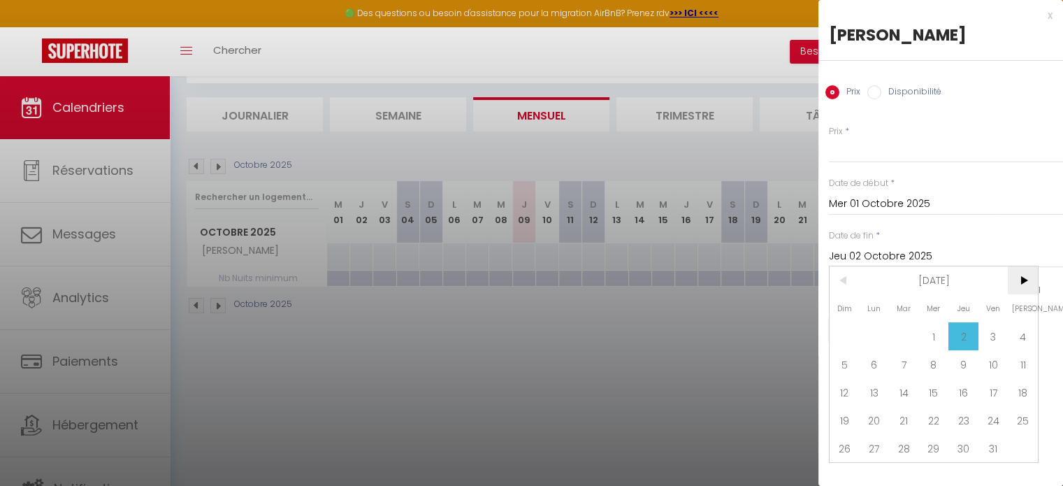
click at [1021, 280] on span ">" at bounding box center [1022, 280] width 30 height 28
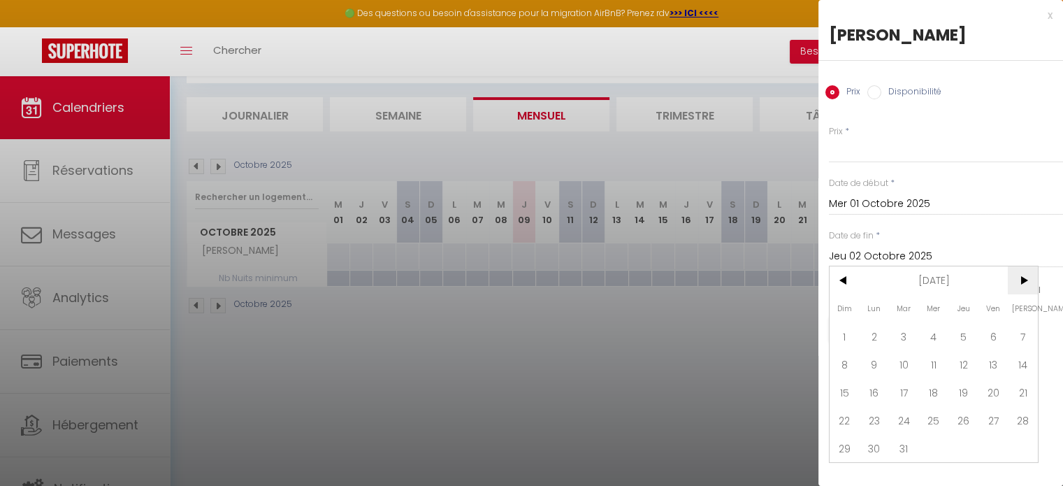
click at [1021, 280] on span ">" at bounding box center [1022, 280] width 30 height 28
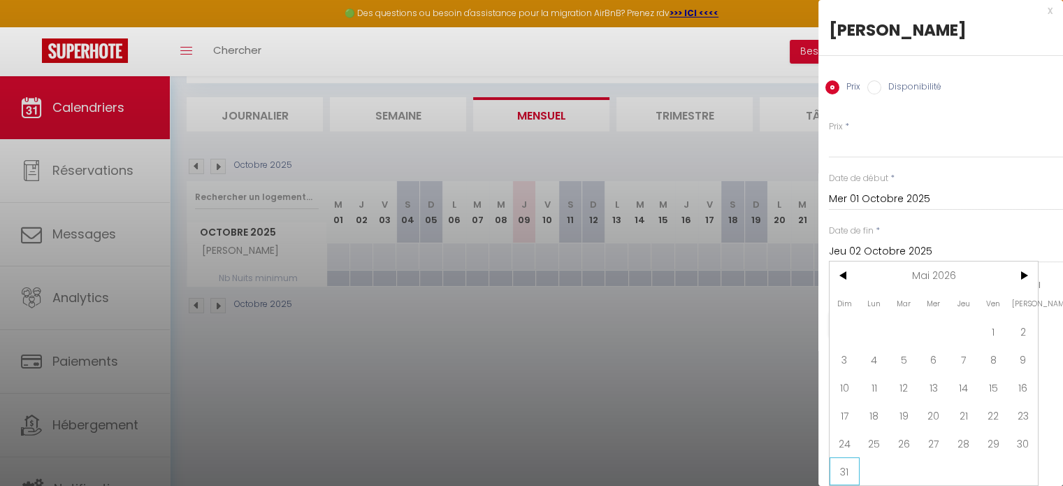
click at [845, 458] on span "31" at bounding box center [844, 471] width 30 height 28
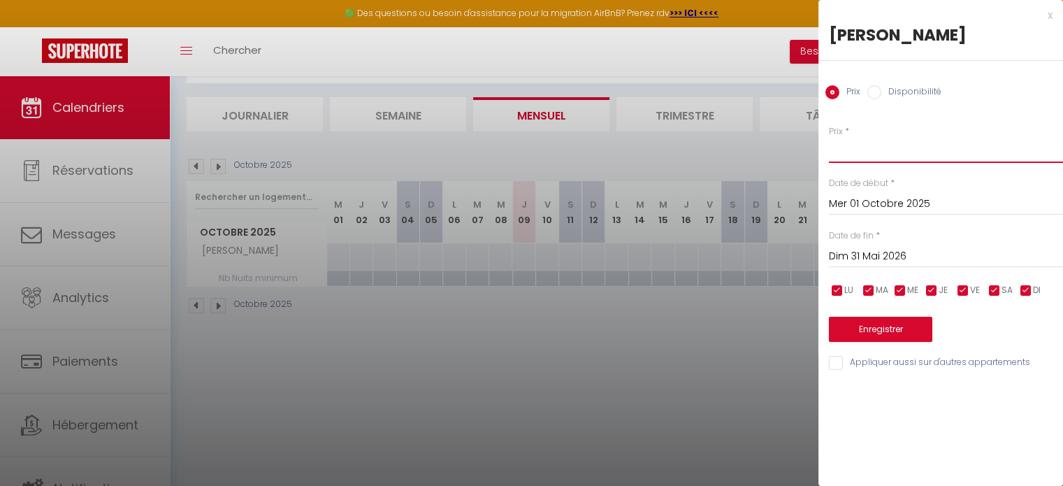
click at [854, 156] on input "Prix" at bounding box center [946, 150] width 234 height 25
click at [875, 92] on input "Disponibilité" at bounding box center [874, 92] width 14 height 14
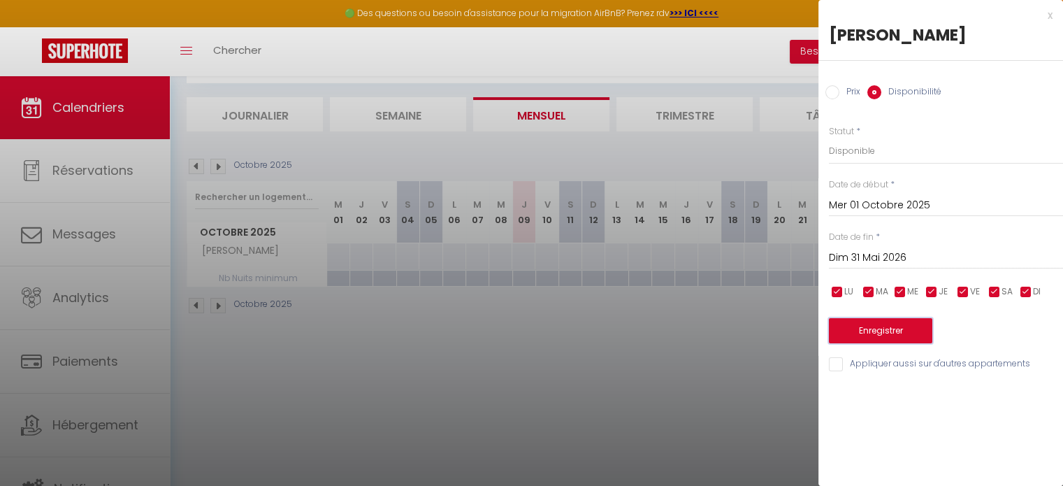
click at [871, 333] on button "Enregistrer" at bounding box center [880, 330] width 103 height 25
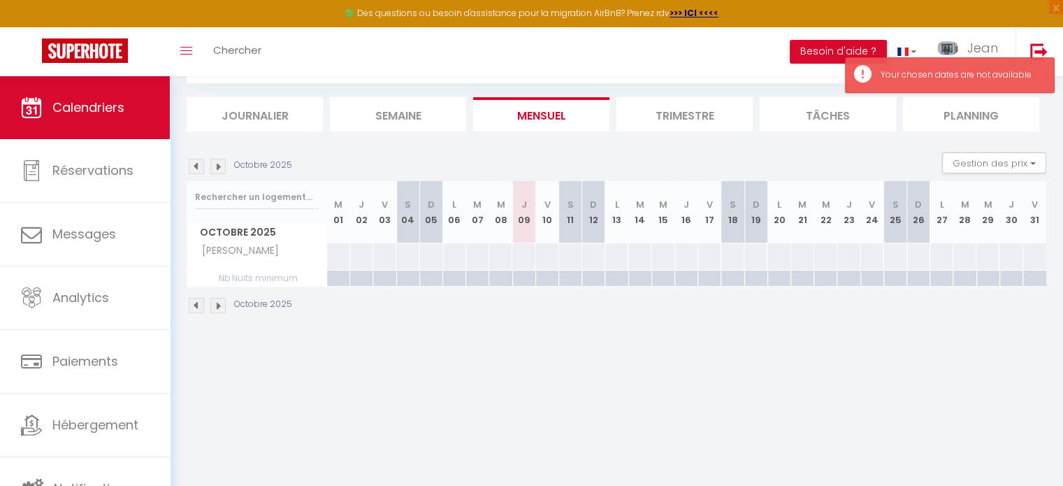
click at [344, 253] on div at bounding box center [338, 256] width 24 height 26
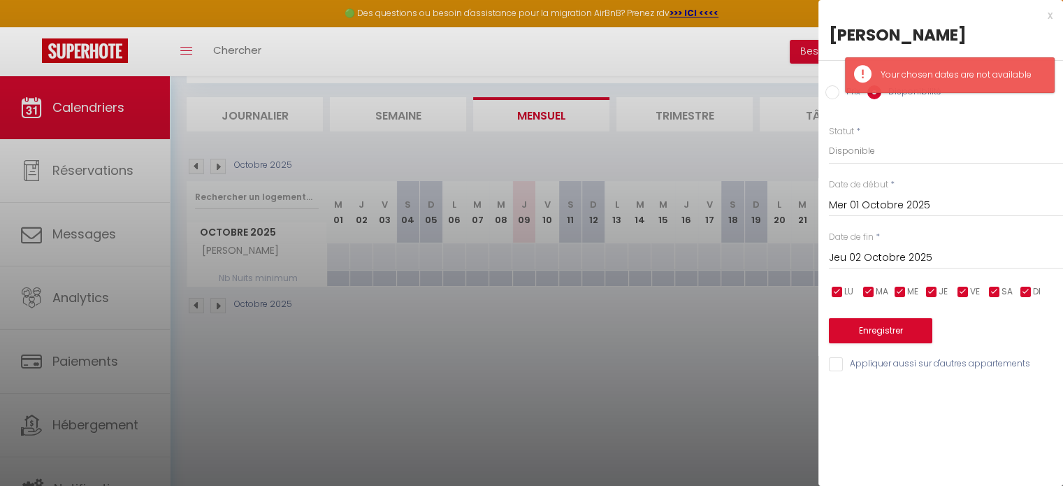
click at [383, 329] on div at bounding box center [531, 243] width 1063 height 486
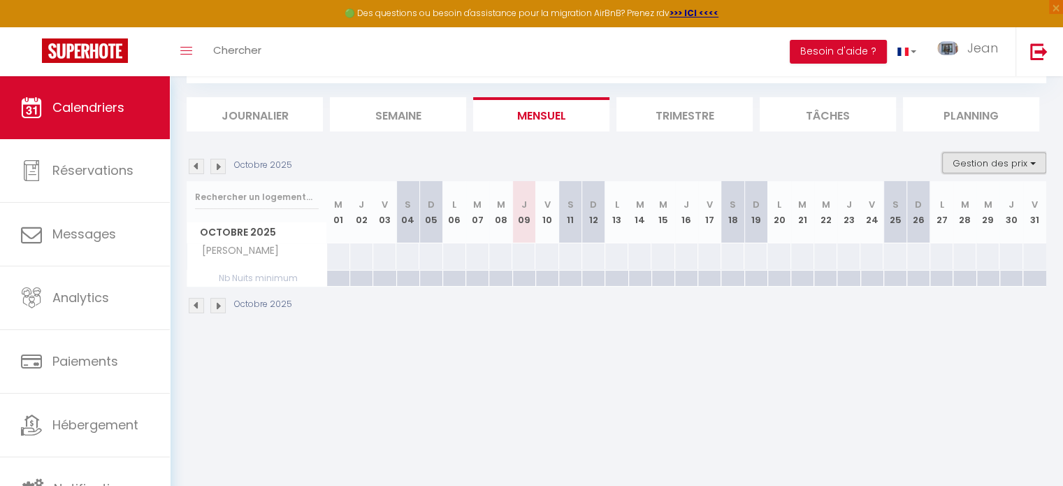
click at [995, 163] on button "Gestion des prix" at bounding box center [994, 162] width 104 height 21
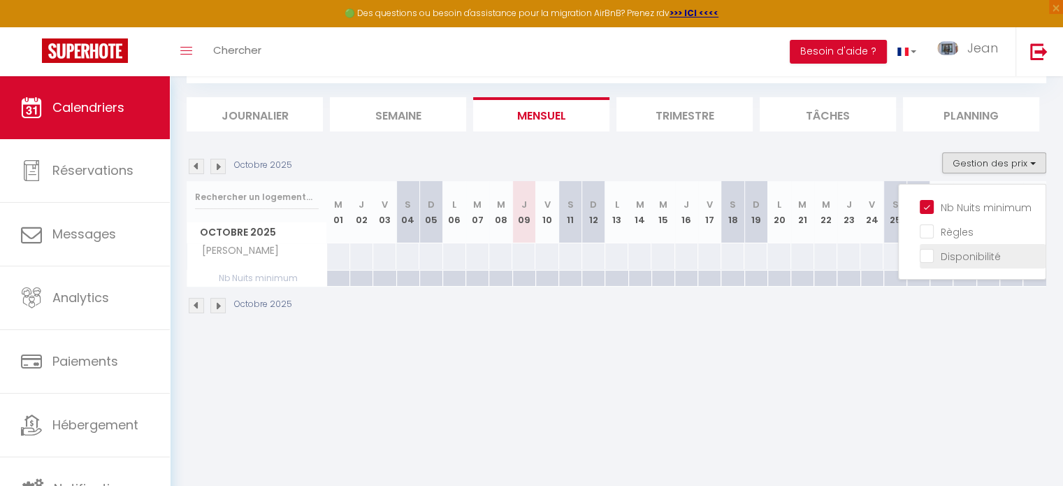
click at [930, 258] on input "Disponibilité" at bounding box center [982, 255] width 126 height 14
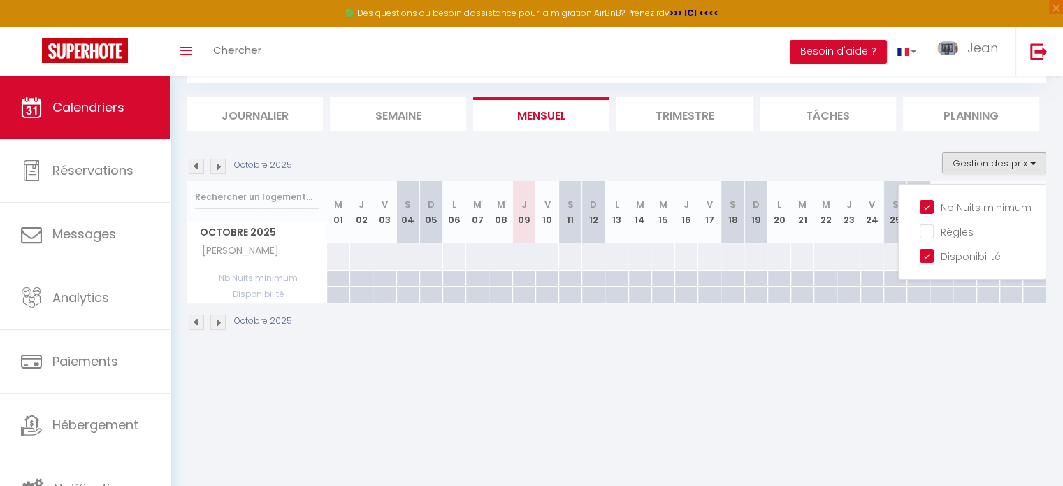
click at [340, 277] on div at bounding box center [337, 278] width 23 height 16
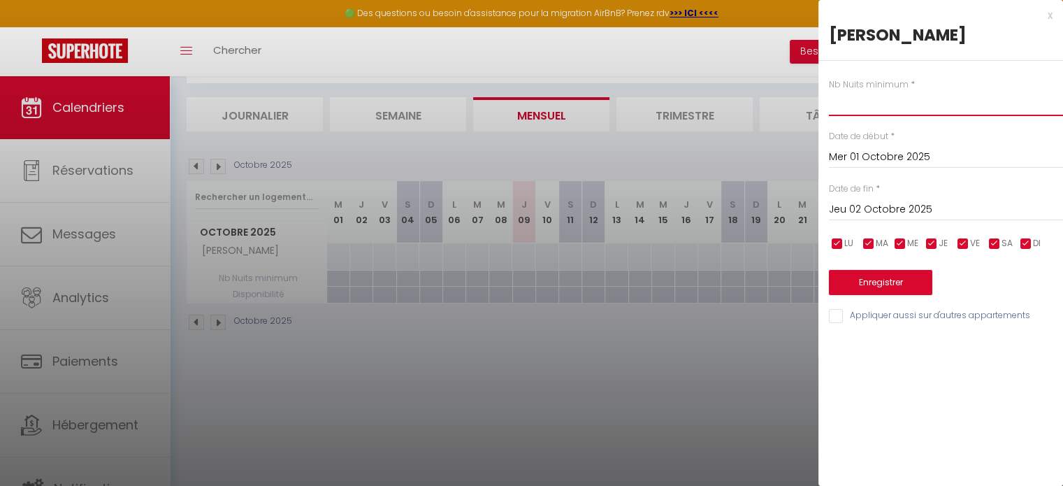
click at [856, 105] on input "text" at bounding box center [946, 103] width 234 height 25
click at [874, 207] on input "Jeu 02 Octobre 2025" at bounding box center [946, 210] width 234 height 18
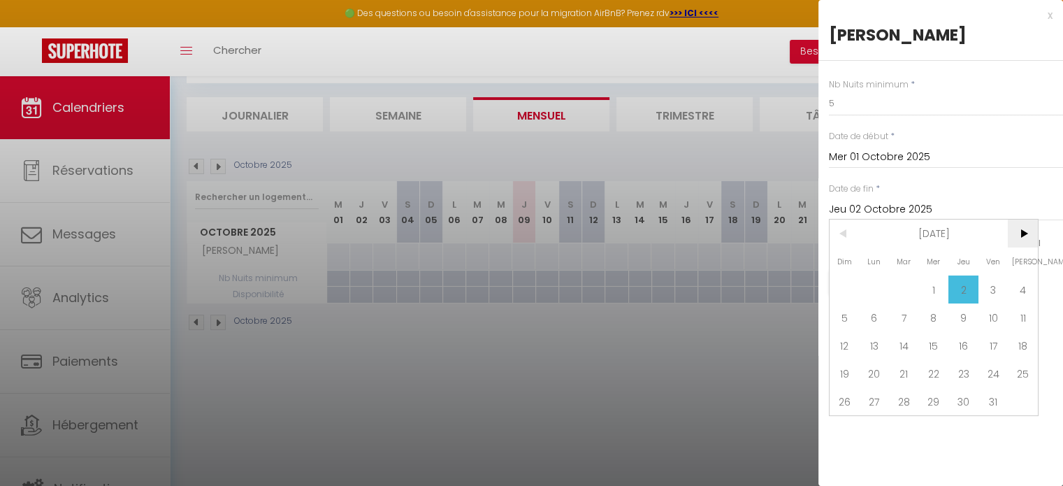
click at [1020, 231] on span ">" at bounding box center [1022, 233] width 30 height 28
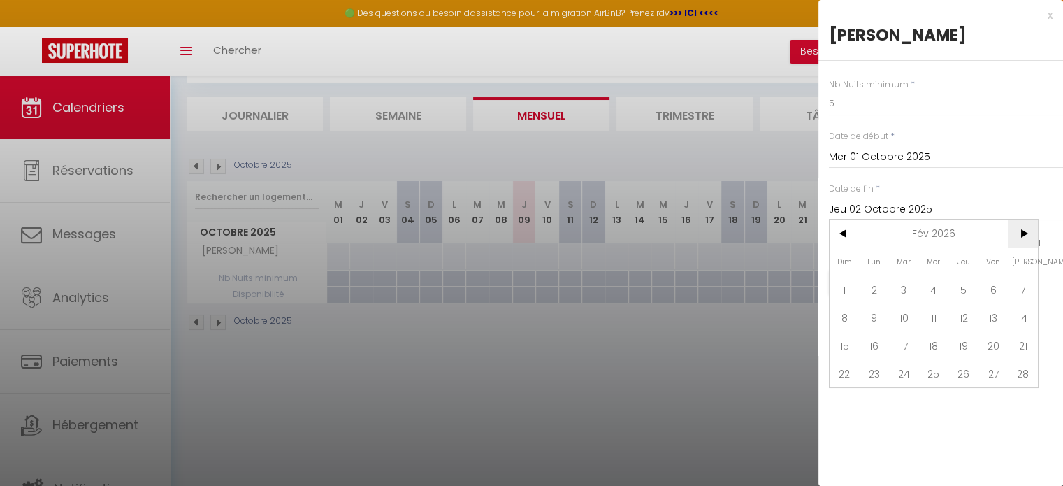
click at [1020, 231] on span ">" at bounding box center [1022, 233] width 30 height 28
click at [844, 233] on span "<" at bounding box center [844, 233] width 30 height 28
click at [841, 428] on span "31" at bounding box center [844, 429] width 30 height 28
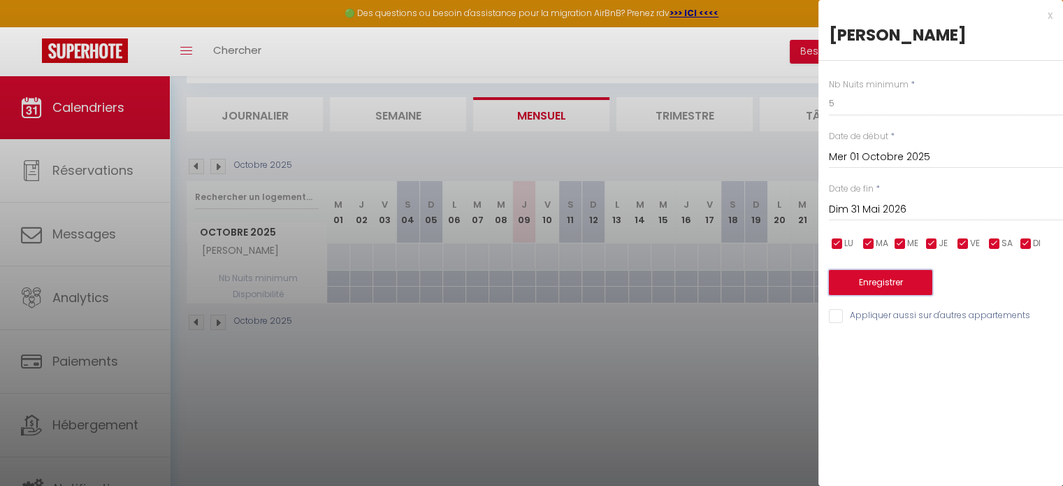
click at [893, 280] on button "Enregistrer" at bounding box center [880, 282] width 103 height 25
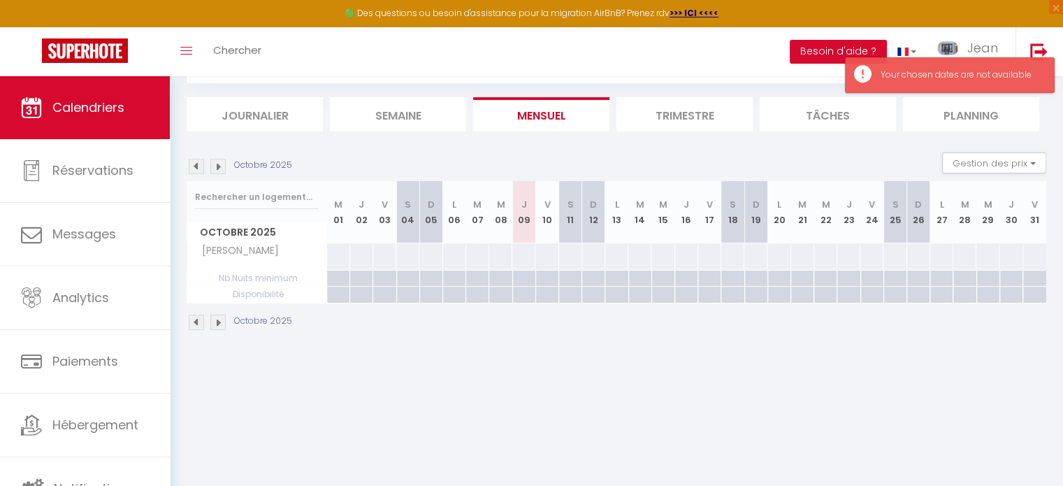
click at [218, 166] on img at bounding box center [217, 166] width 15 height 15
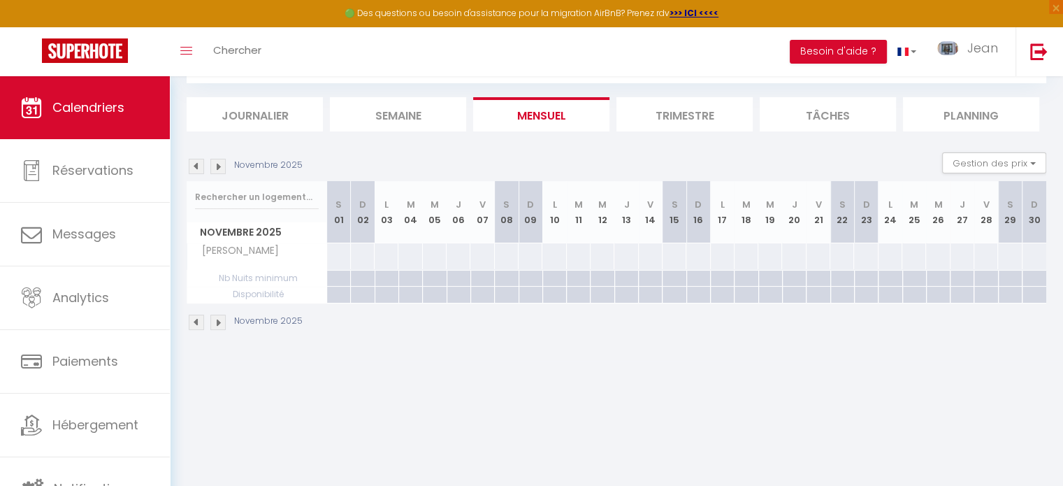
click at [218, 166] on img at bounding box center [217, 166] width 15 height 15
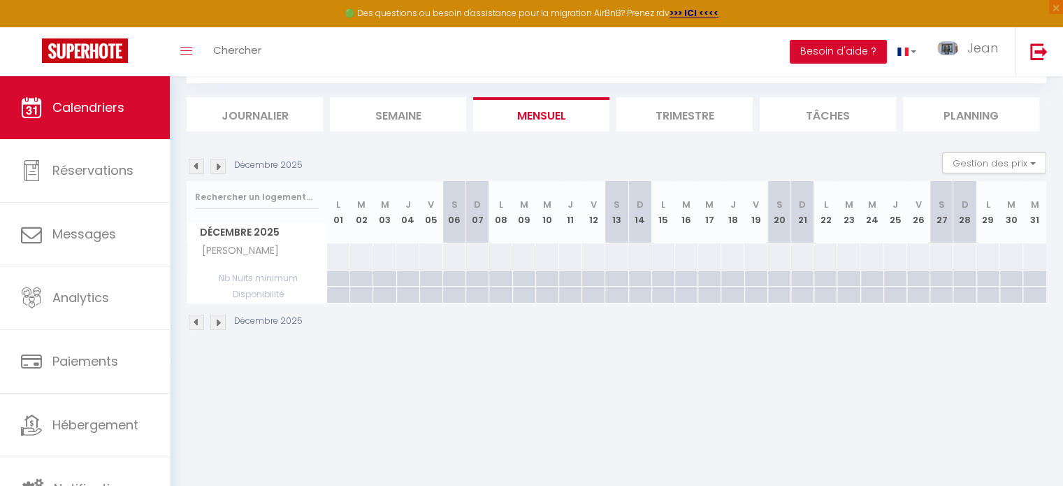
click at [196, 165] on img at bounding box center [196, 166] width 15 height 15
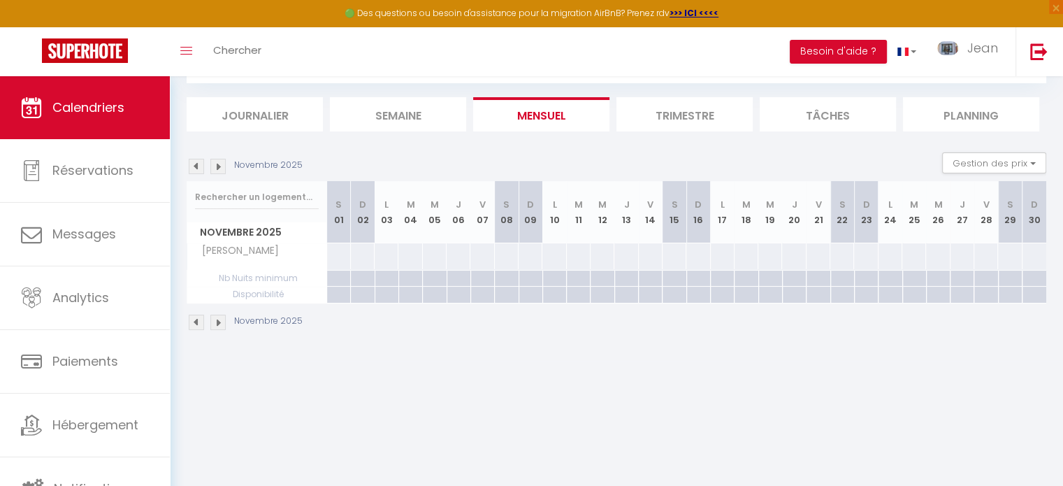
click at [344, 292] on div at bounding box center [338, 294] width 24 height 16
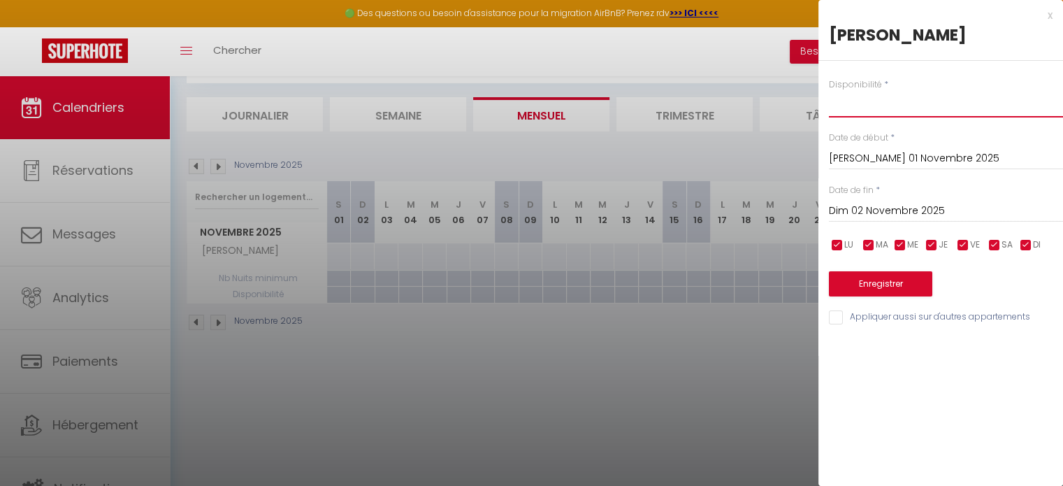
click at [896, 104] on select "Disponible Indisponible" at bounding box center [946, 104] width 234 height 27
click at [829, 91] on select "Disponible Indisponible" at bounding box center [946, 104] width 234 height 27
click at [868, 210] on input "Dim 02 Novembre 2025" at bounding box center [946, 211] width 234 height 18
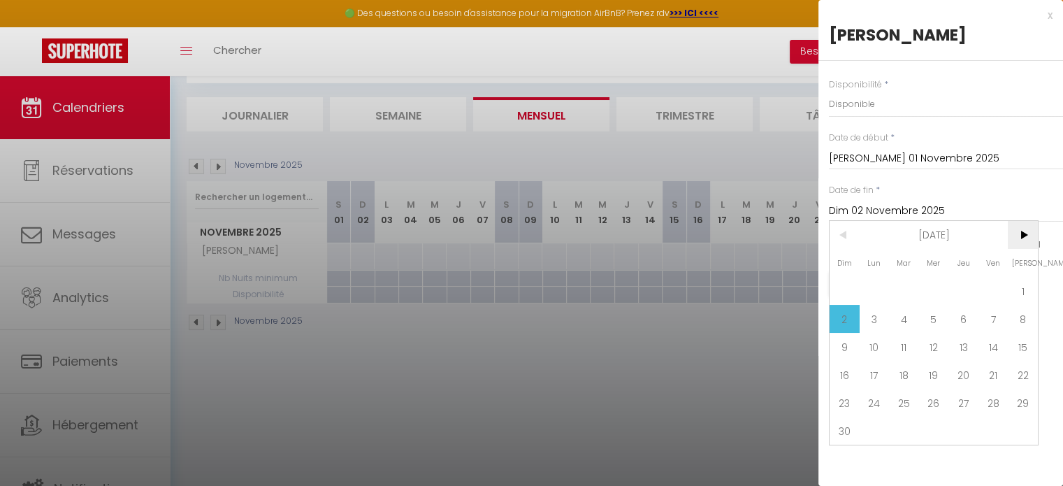
click at [1024, 232] on span ">" at bounding box center [1022, 235] width 30 height 28
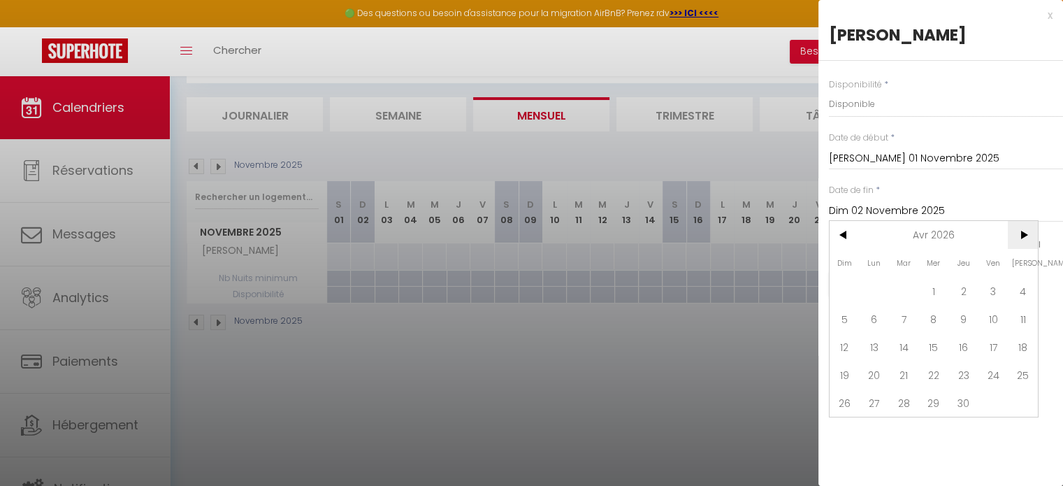
click at [1024, 232] on span ">" at bounding box center [1022, 235] width 30 height 28
click at [845, 430] on span "31" at bounding box center [844, 430] width 30 height 28
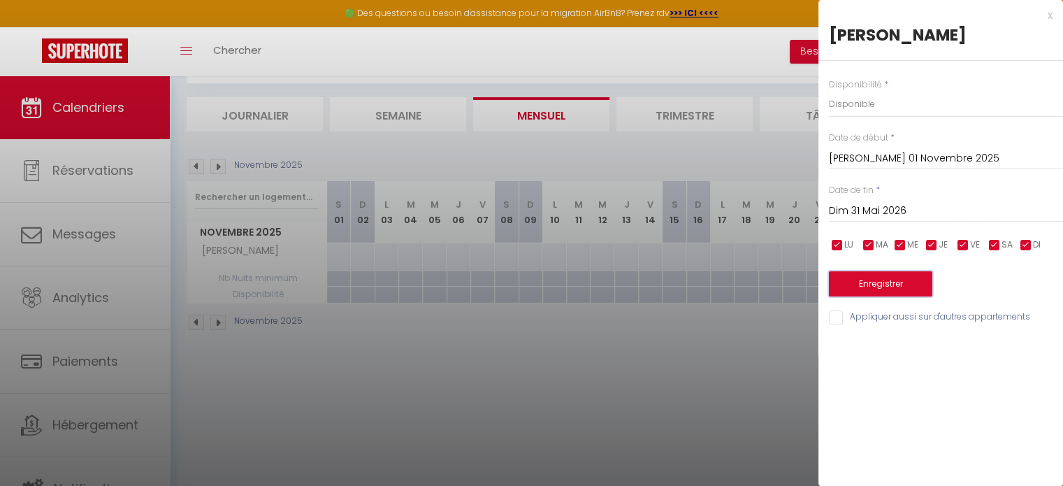
click at [880, 286] on button "Enregistrer" at bounding box center [880, 283] width 103 height 25
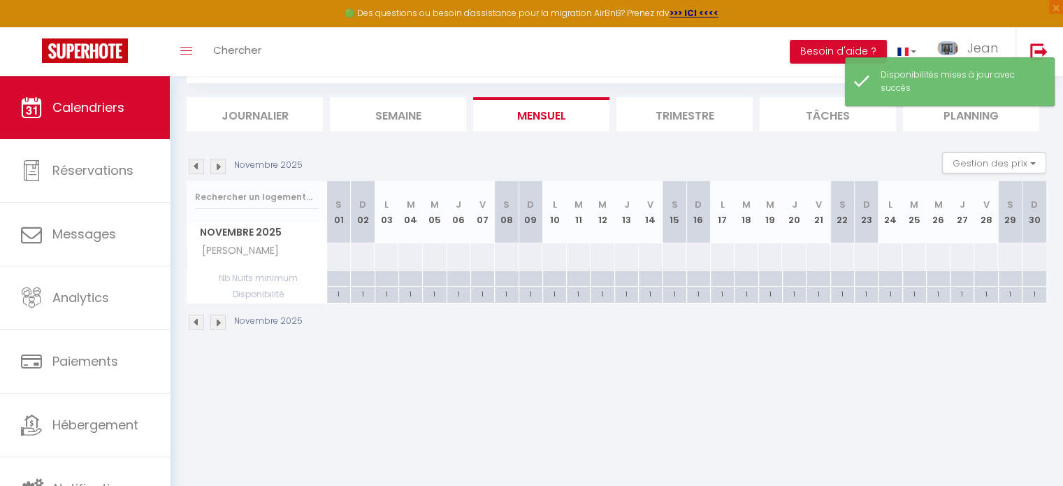
click at [344, 274] on div at bounding box center [338, 278] width 24 height 16
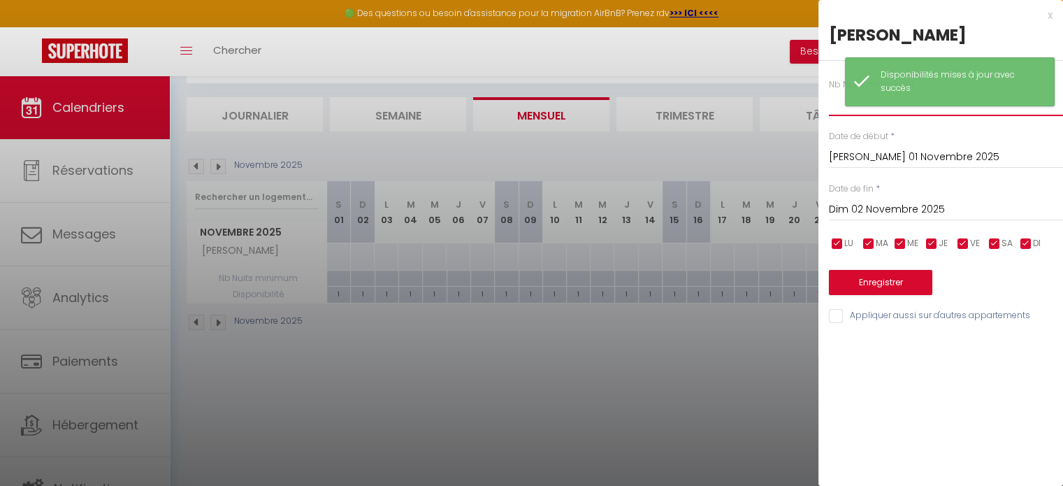
click at [841, 107] on input "text" at bounding box center [946, 103] width 234 height 25
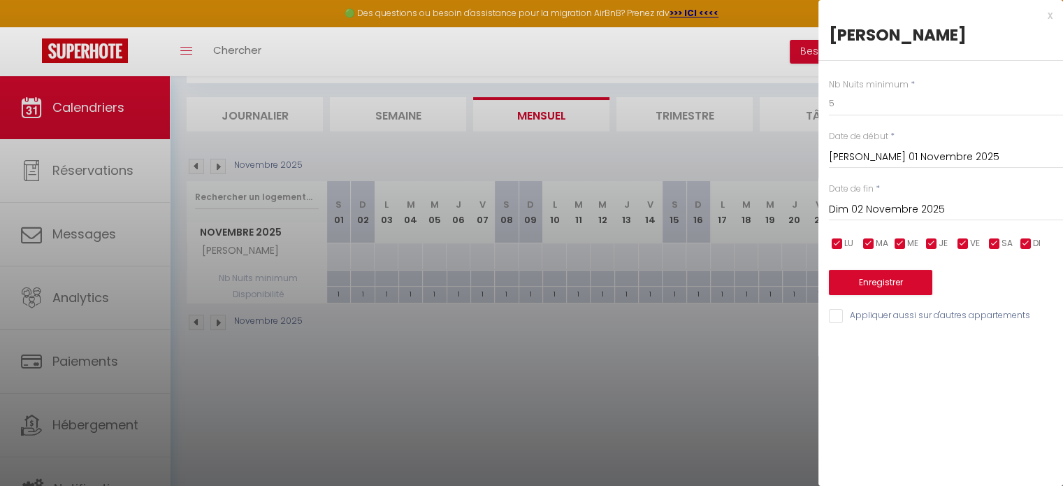
click at [881, 208] on input "Dim 02 Novembre 2025" at bounding box center [946, 210] width 234 height 18
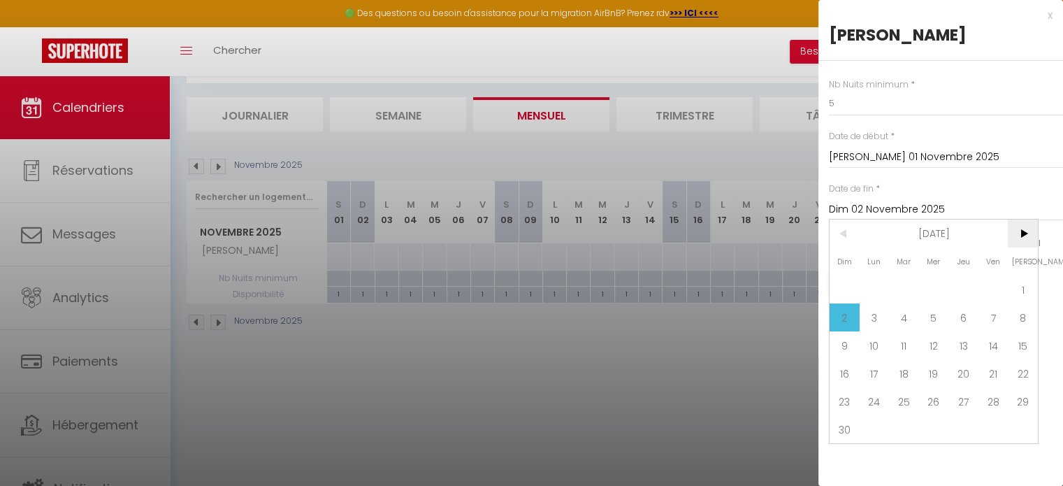
click at [1021, 235] on span ">" at bounding box center [1022, 233] width 30 height 28
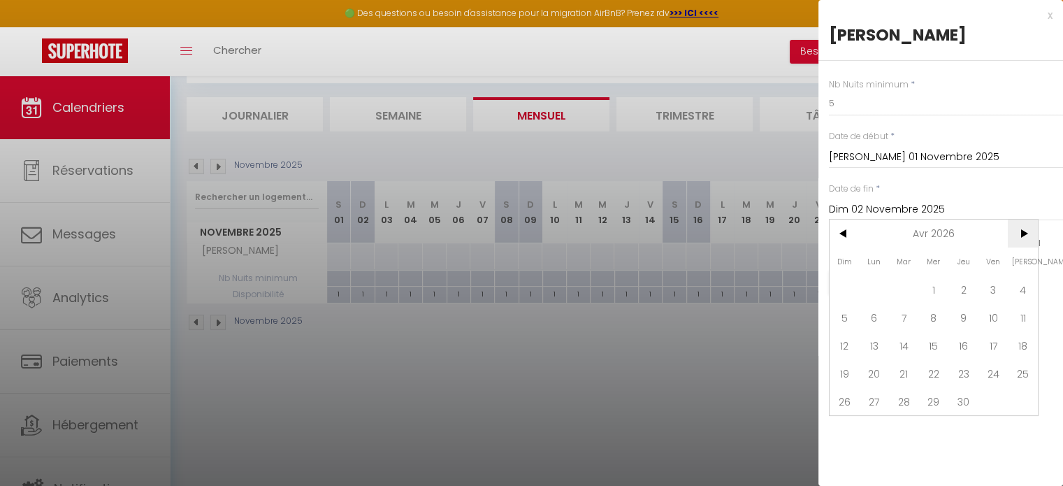
click at [1021, 235] on span ">" at bounding box center [1022, 233] width 30 height 28
click at [845, 430] on span "31" at bounding box center [844, 429] width 30 height 28
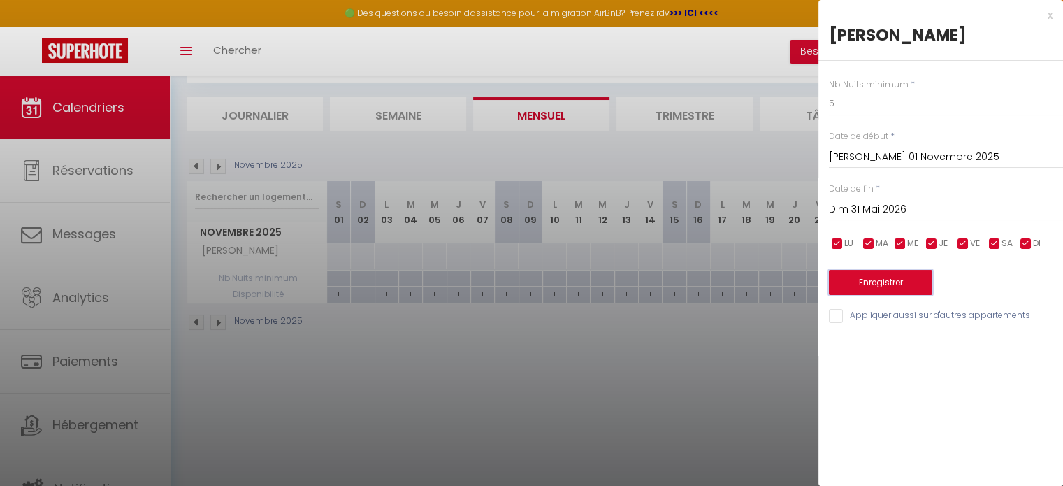
click at [878, 280] on button "Enregistrer" at bounding box center [880, 282] width 103 height 25
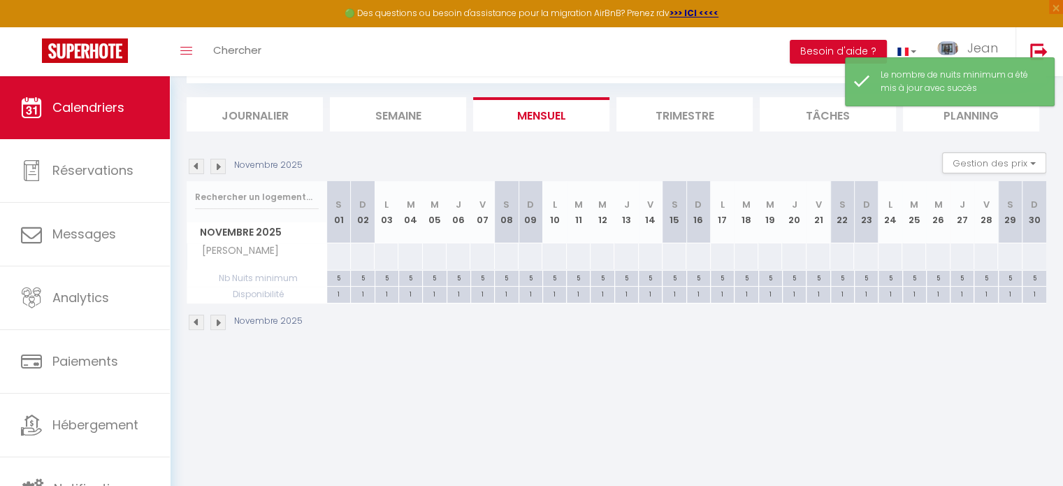
click at [334, 243] on div at bounding box center [338, 256] width 24 height 26
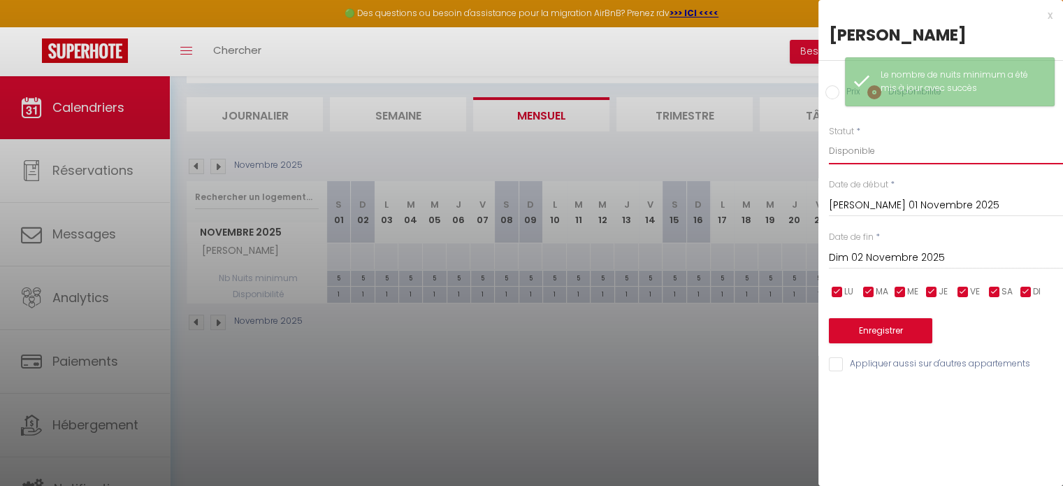
click at [903, 139] on select "Disponible Indisponible" at bounding box center [946, 151] width 234 height 27
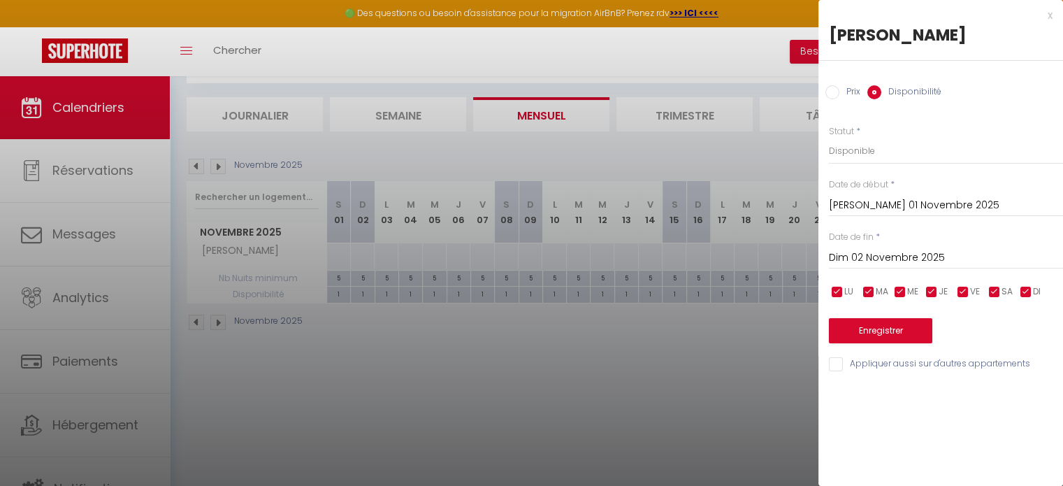
click at [836, 92] on input "Prix" at bounding box center [832, 92] width 14 height 14
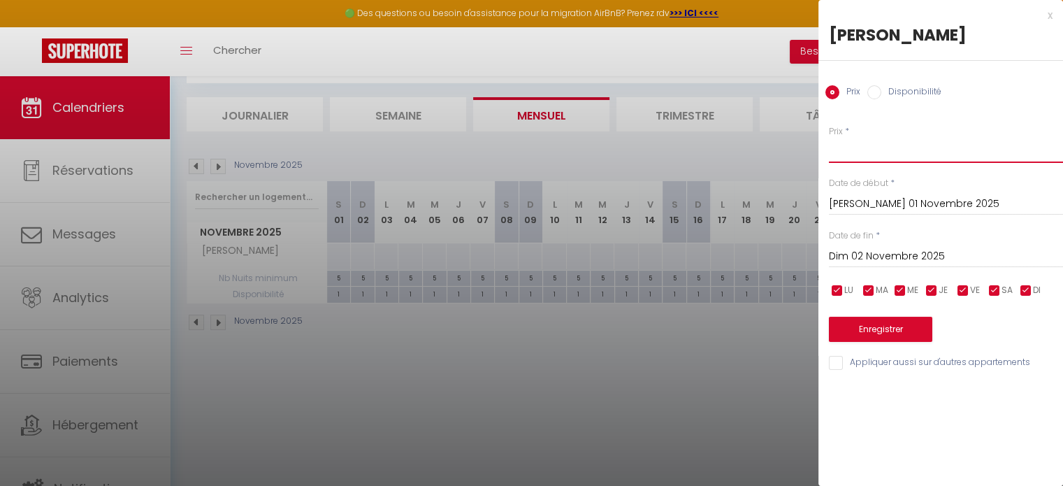
click at [847, 151] on input "Prix" at bounding box center [946, 150] width 234 height 25
click at [864, 254] on input "Dim 02 Novembre 2025" at bounding box center [946, 256] width 234 height 18
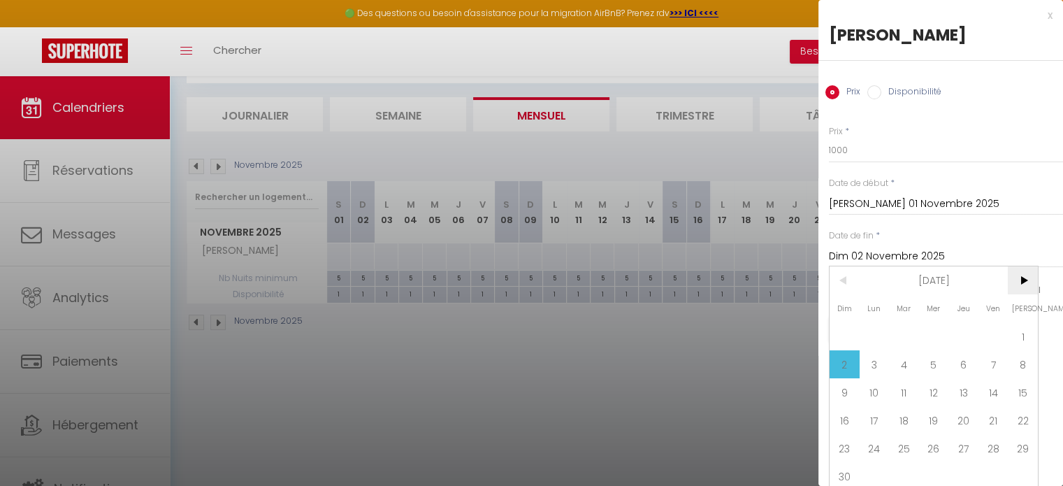
click at [1021, 280] on span ">" at bounding box center [1022, 280] width 30 height 28
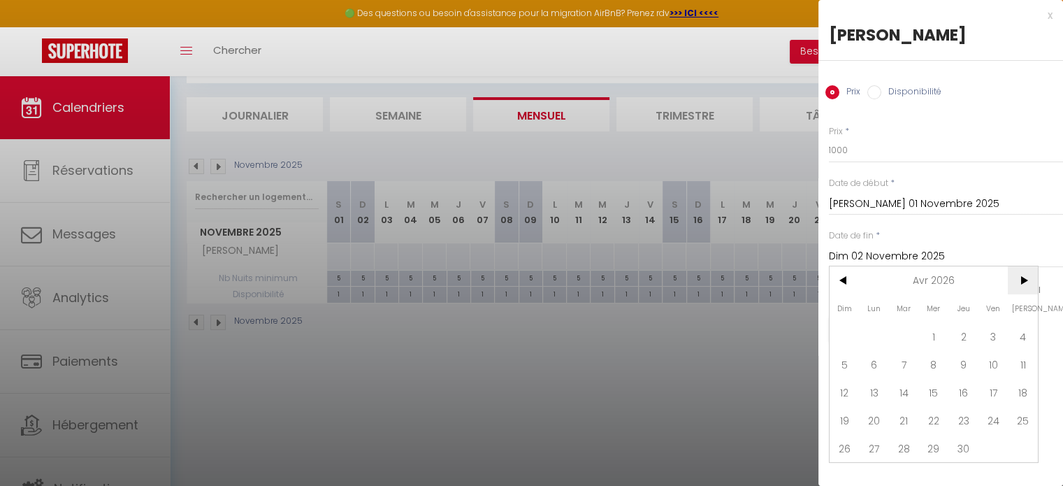
click at [1021, 280] on span ">" at bounding box center [1022, 280] width 30 height 28
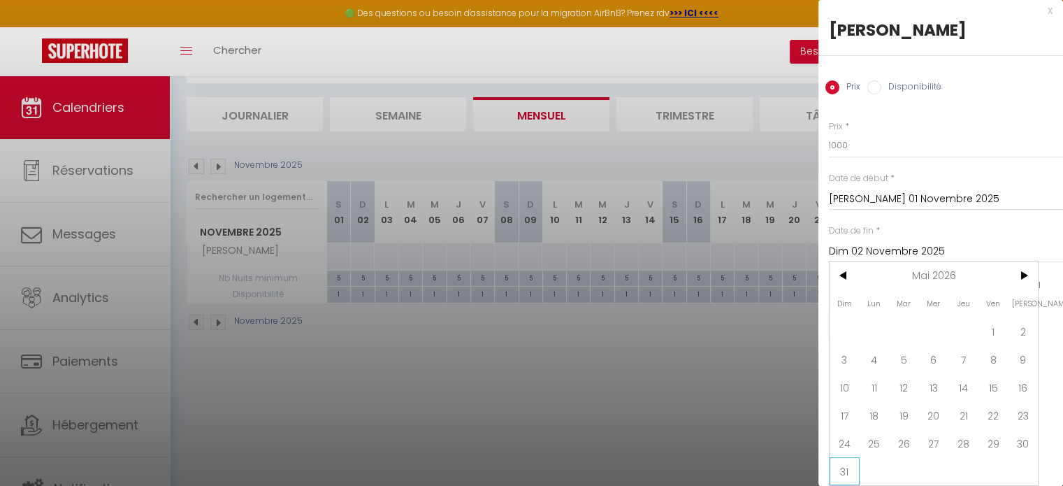
click at [841, 460] on span "31" at bounding box center [844, 471] width 30 height 28
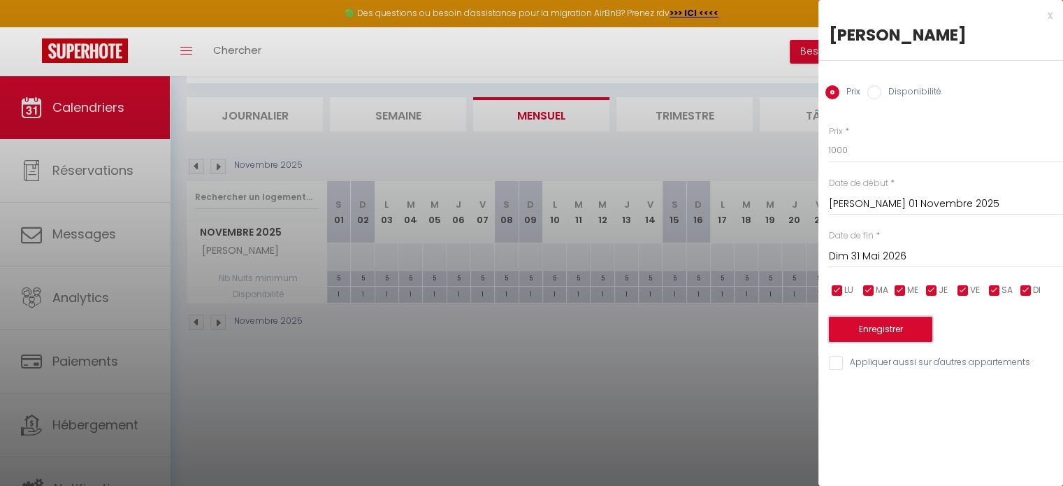
click at [884, 328] on button "Enregistrer" at bounding box center [880, 328] width 103 height 25
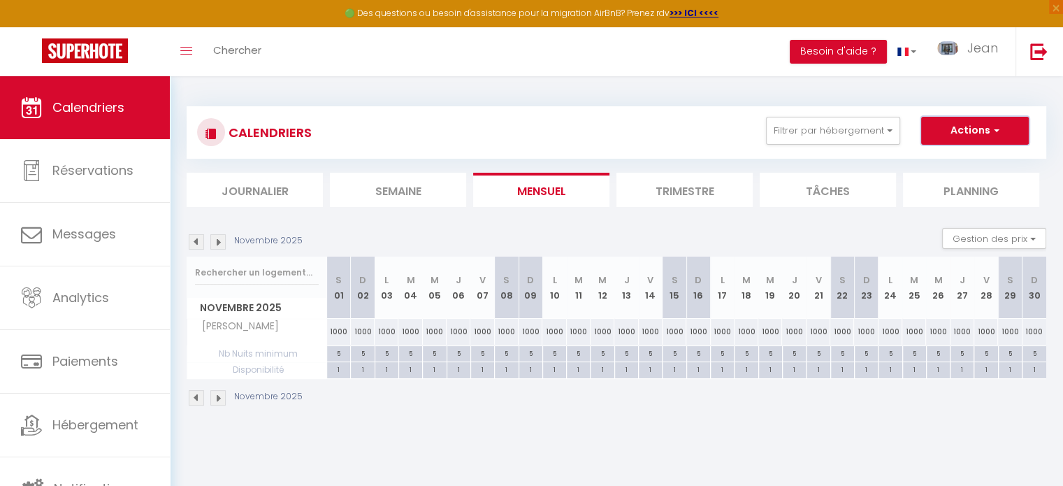
click at [987, 127] on button "Actions" at bounding box center [975, 131] width 108 height 28
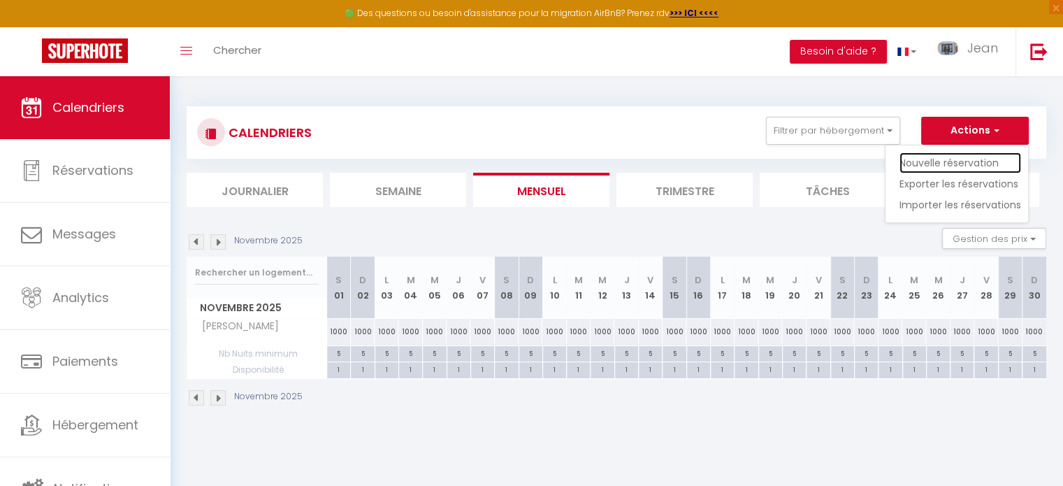
click at [937, 166] on link "Nouvelle réservation" at bounding box center [960, 162] width 122 height 21
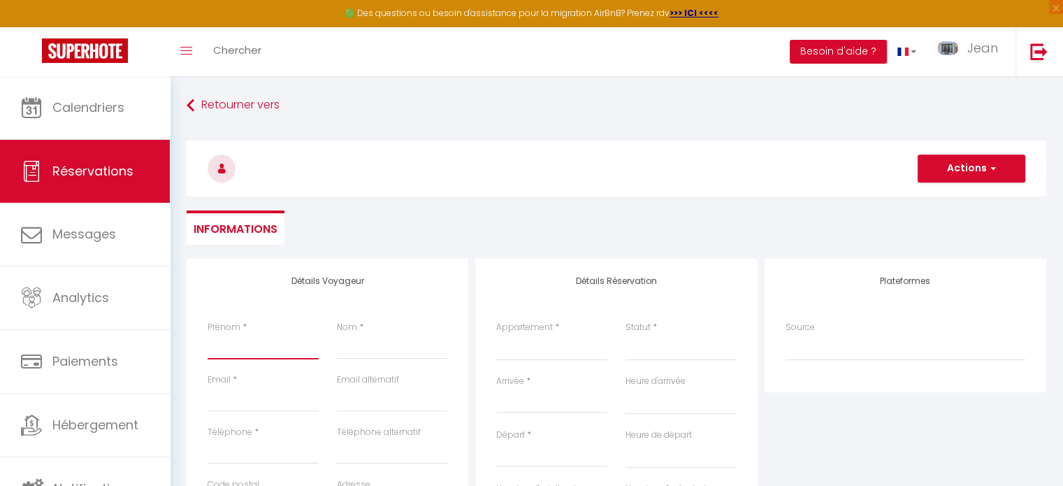
click at [239, 349] on input "Prénom" at bounding box center [263, 346] width 111 height 25
click at [388, 344] on input "Nom" at bounding box center [392, 346] width 111 height 25
click at [255, 398] on input "Email client" at bounding box center [263, 398] width 111 height 25
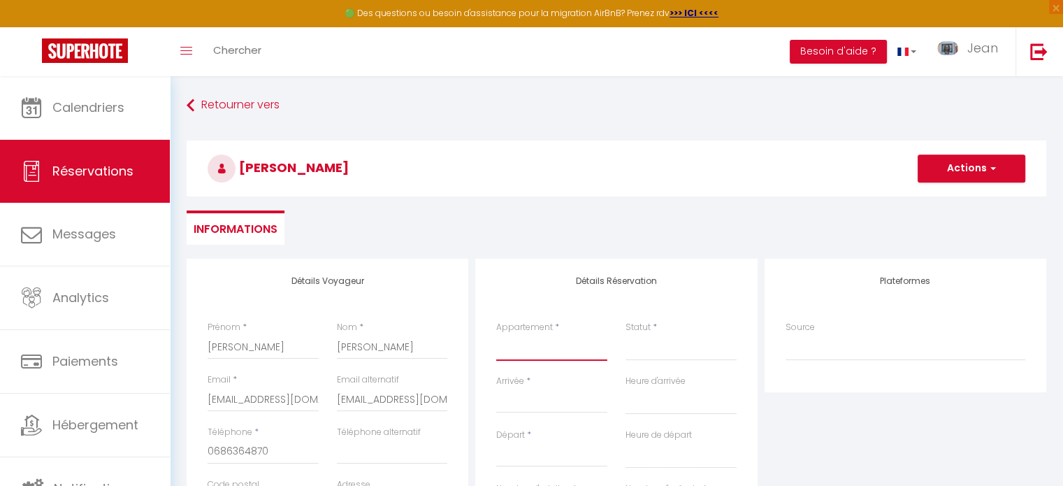
click at [537, 354] on select "LE [GEOGRAPHIC_DATA] - 1 CHAMBRE - REZ DE JARDIN 4807 [GEOGRAPHIC_DATA] - 1 CHA…" at bounding box center [551, 347] width 111 height 27
click at [496, 334] on select "LE [GEOGRAPHIC_DATA] - 1 CHAMBRE - REZ DE JARDIN 4807 [GEOGRAPHIC_DATA] - 1 CHA…" at bounding box center [551, 347] width 111 height 27
click at [646, 349] on select "Confirmé Non Confirmé [PERSON_NAME] par le voyageur No Show Request" at bounding box center [680, 347] width 111 height 27
click at [625, 334] on select "Confirmé Non Confirmé [PERSON_NAME] par le voyageur No Show Request" at bounding box center [680, 347] width 111 height 27
click at [544, 400] on input "Arrivée" at bounding box center [551, 402] width 111 height 18
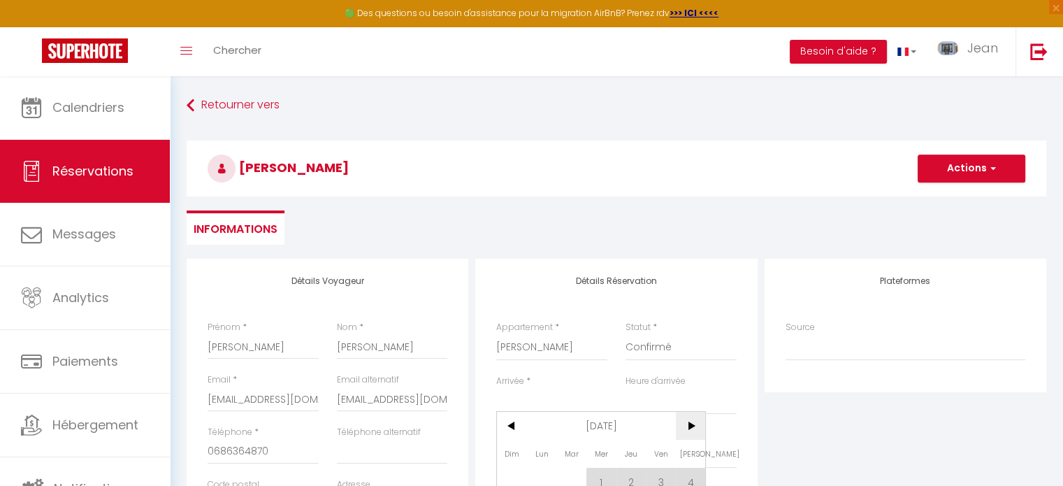
click at [690, 425] on span ">" at bounding box center [691, 426] width 30 height 28
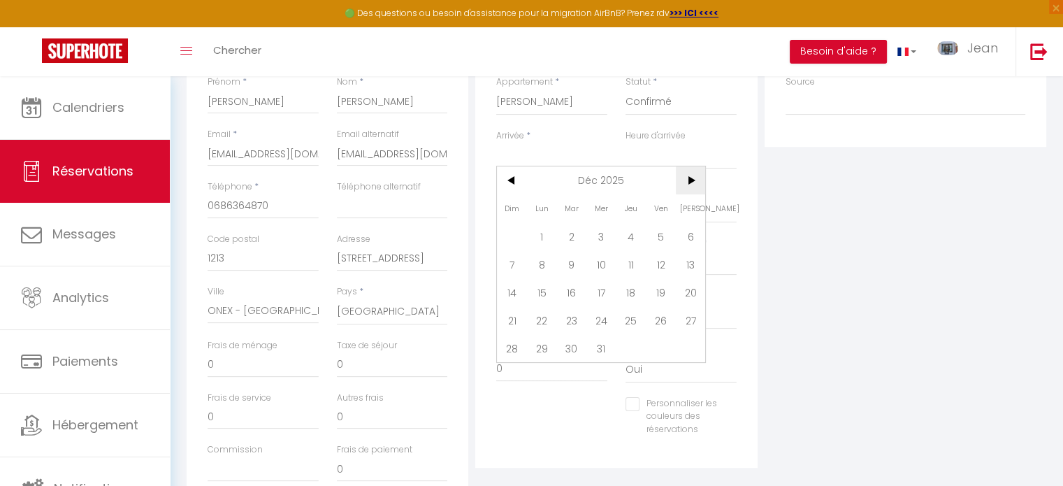
scroll to position [250, 0]
click at [541, 345] on span "29" at bounding box center [542, 343] width 30 height 28
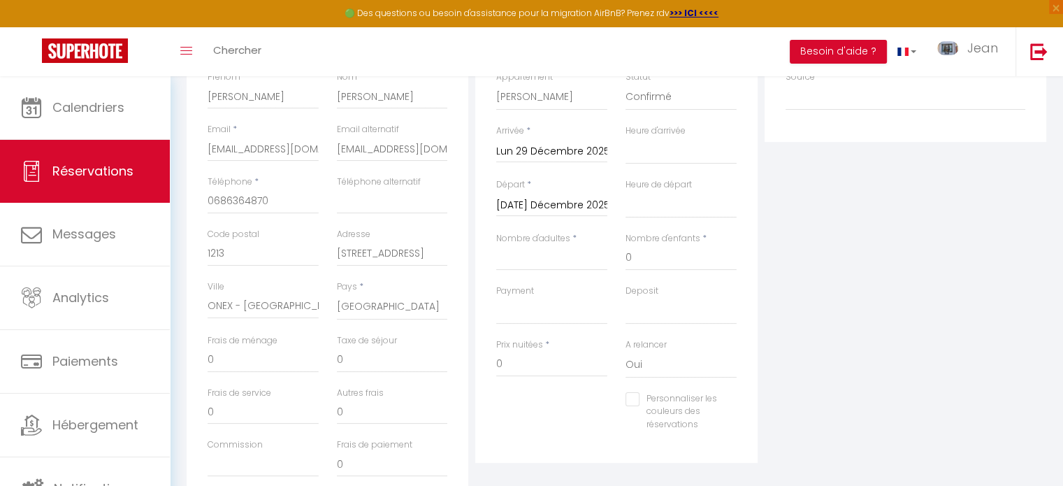
click at [556, 212] on input "[DATE] Décembre 2025" at bounding box center [551, 205] width 111 height 18
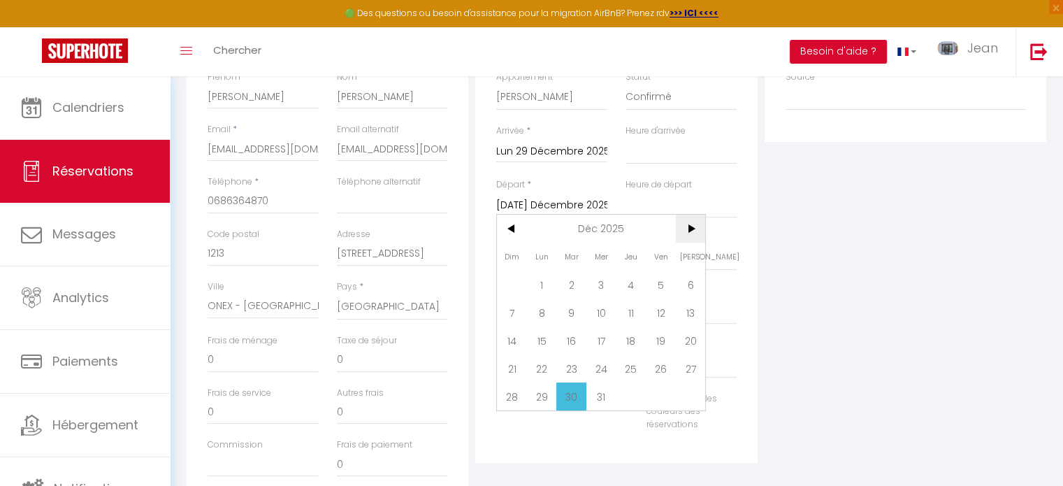
click at [693, 225] on span ">" at bounding box center [691, 228] width 30 height 28
click at [514, 315] on span "4" at bounding box center [512, 312] width 30 height 28
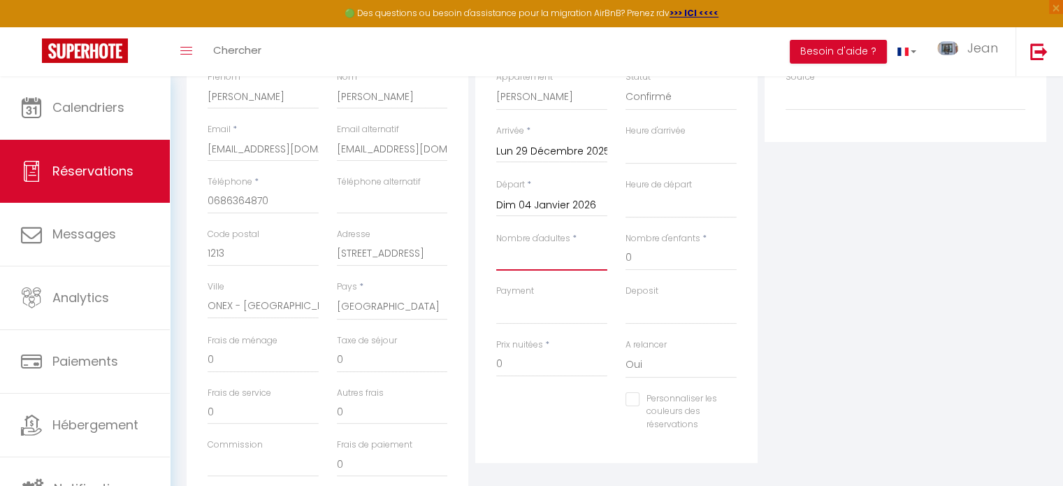
click at [543, 260] on input "Nombre d'adultes" at bounding box center [551, 257] width 111 height 25
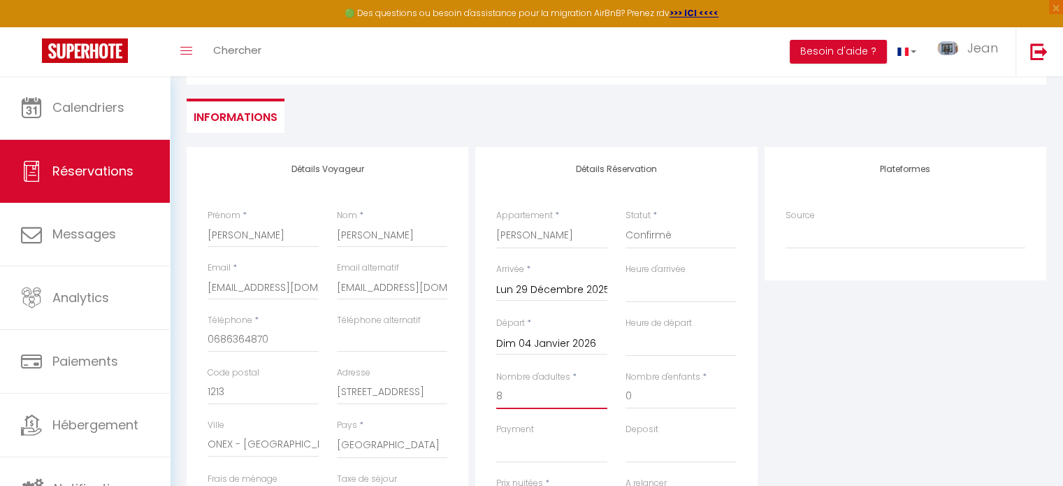
scroll to position [0, 0]
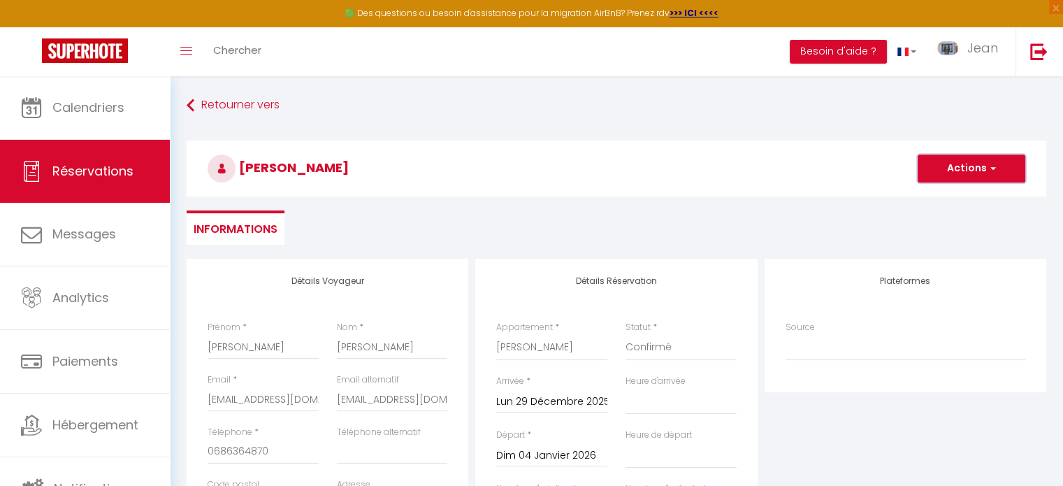
click at [961, 164] on button "Actions" at bounding box center [971, 168] width 108 height 28
click at [938, 199] on link "Enregistrer" at bounding box center [957, 199] width 110 height 18
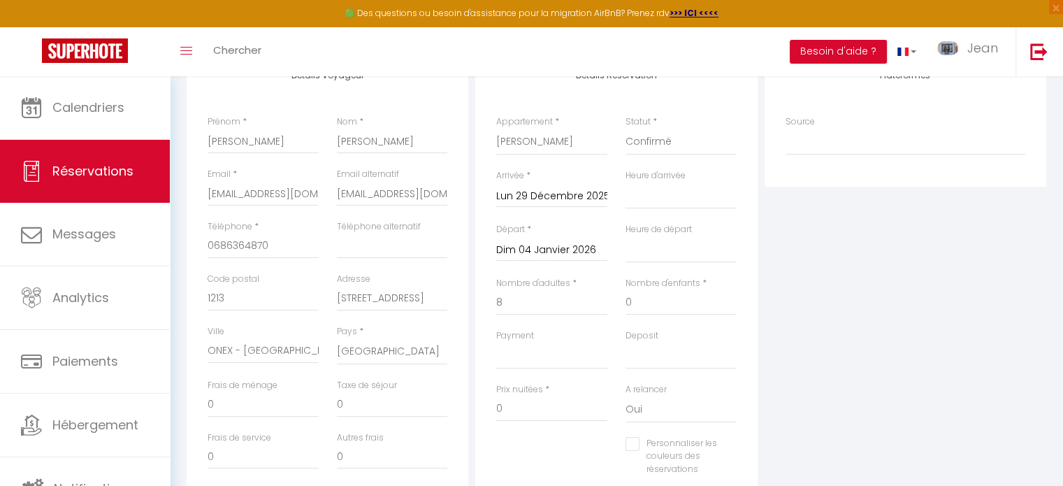
scroll to position [206, 0]
click at [520, 307] on input "8" at bounding box center [551, 301] width 111 height 25
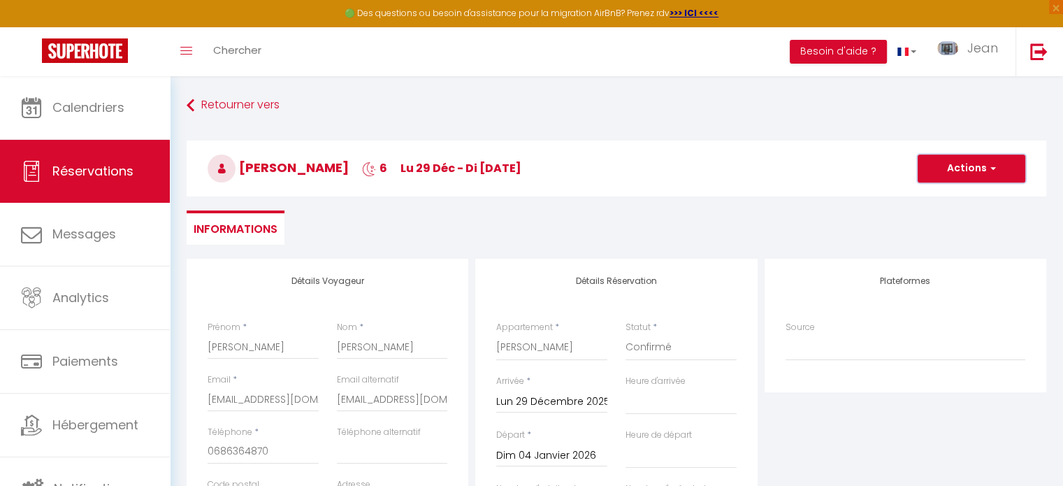
click at [973, 175] on button "Actions" at bounding box center [971, 168] width 108 height 28
click at [947, 203] on link "Enregistrer" at bounding box center [957, 199] width 110 height 18
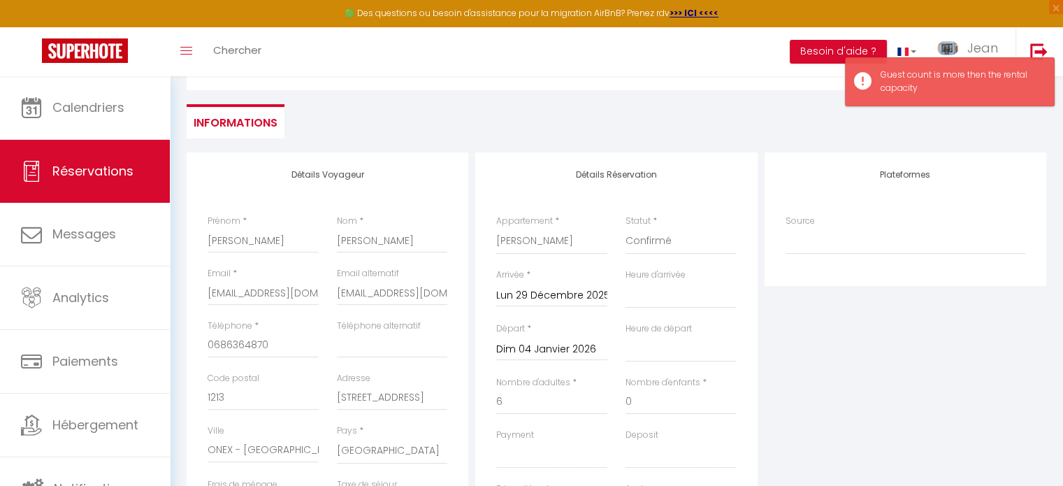
scroll to position [109, 0]
click at [523, 395] on input "6" at bounding box center [551, 398] width 111 height 25
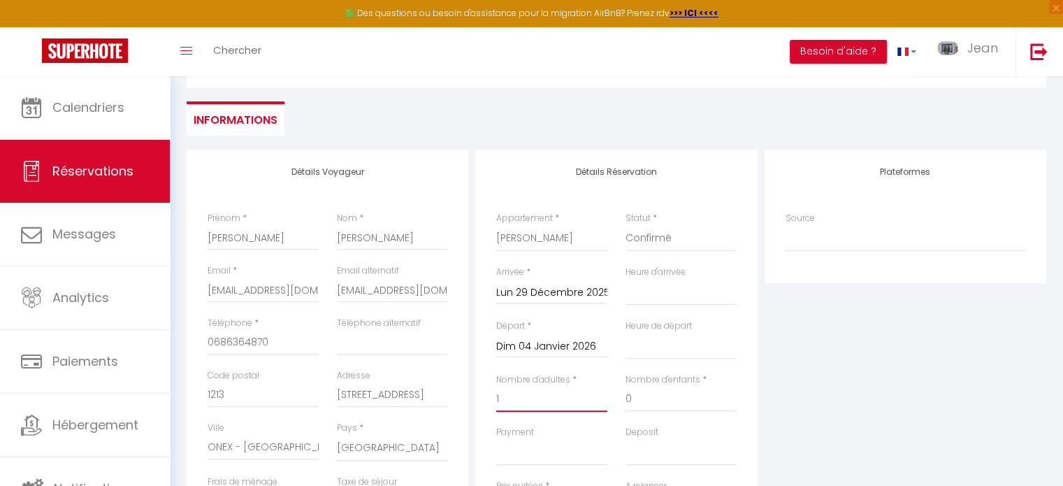
scroll to position [0, 0]
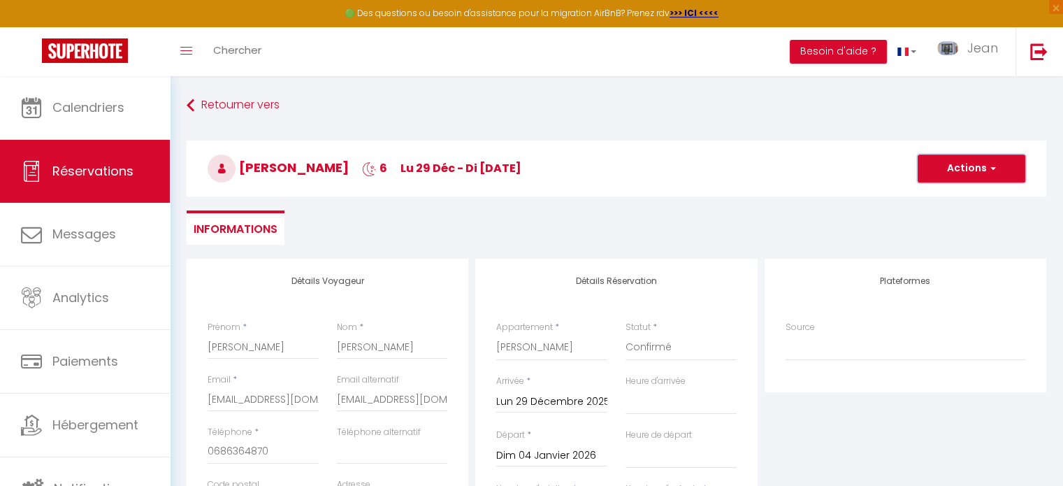
click at [961, 167] on button "Actions" at bounding box center [971, 168] width 108 height 28
click at [932, 196] on link "Enregistrer" at bounding box center [957, 199] width 110 height 18
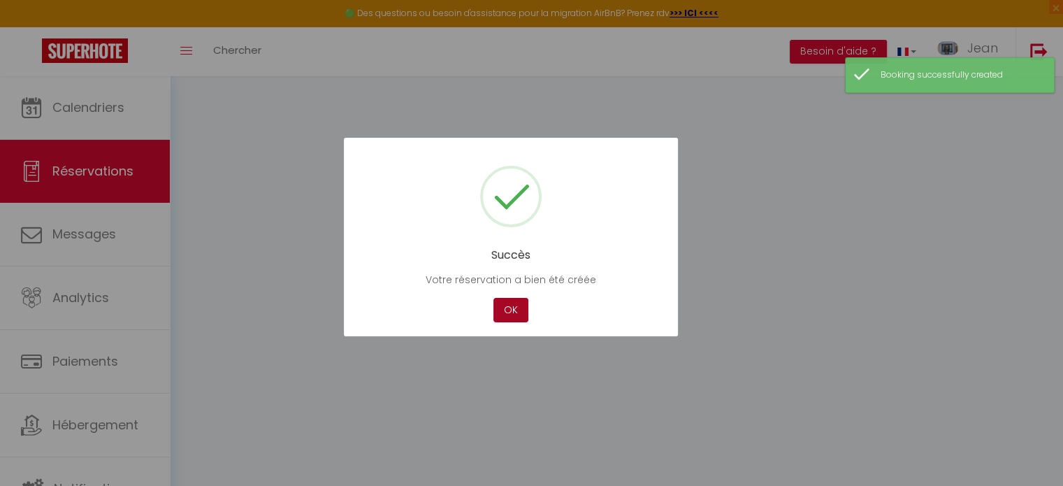
click at [508, 302] on button "OK" at bounding box center [510, 310] width 35 height 24
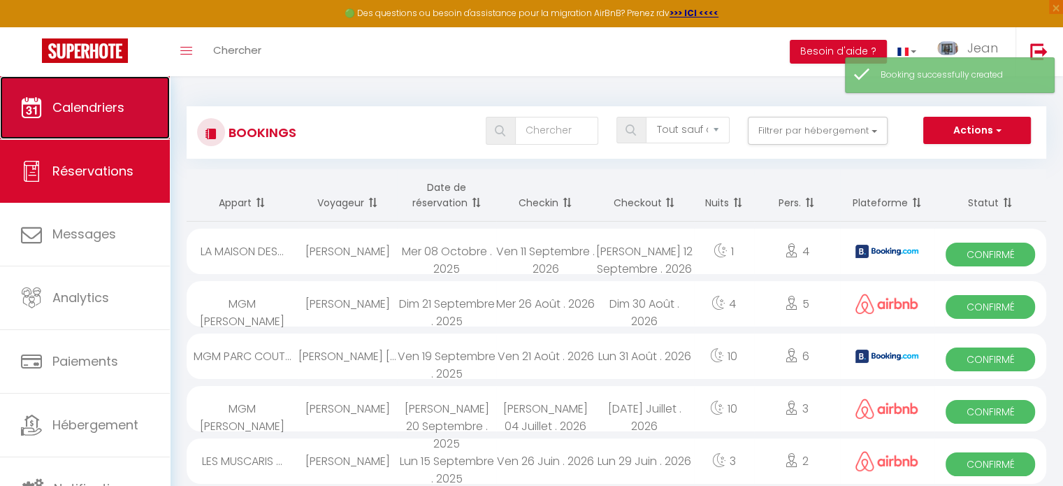
click at [92, 115] on span "Calendriers" at bounding box center [88, 107] width 72 height 17
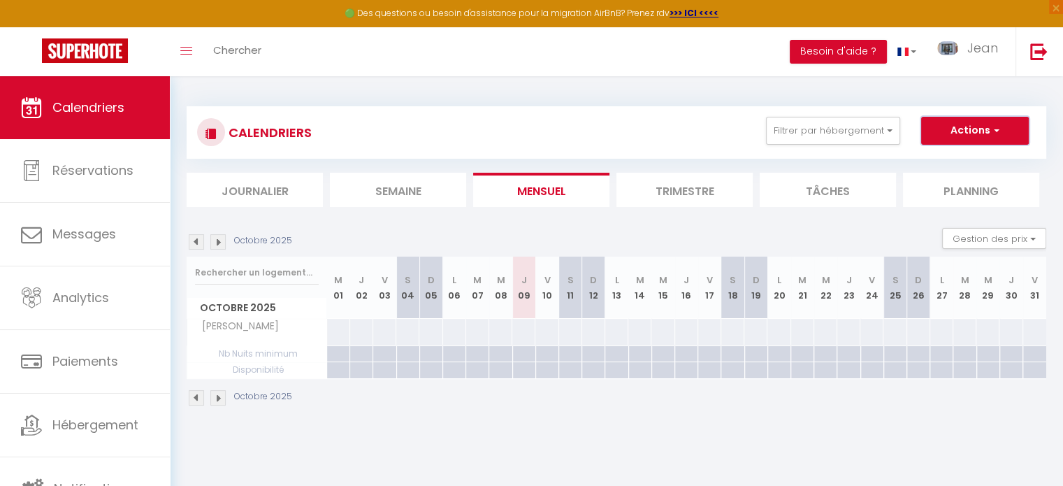
click at [984, 132] on button "Actions" at bounding box center [975, 131] width 108 height 28
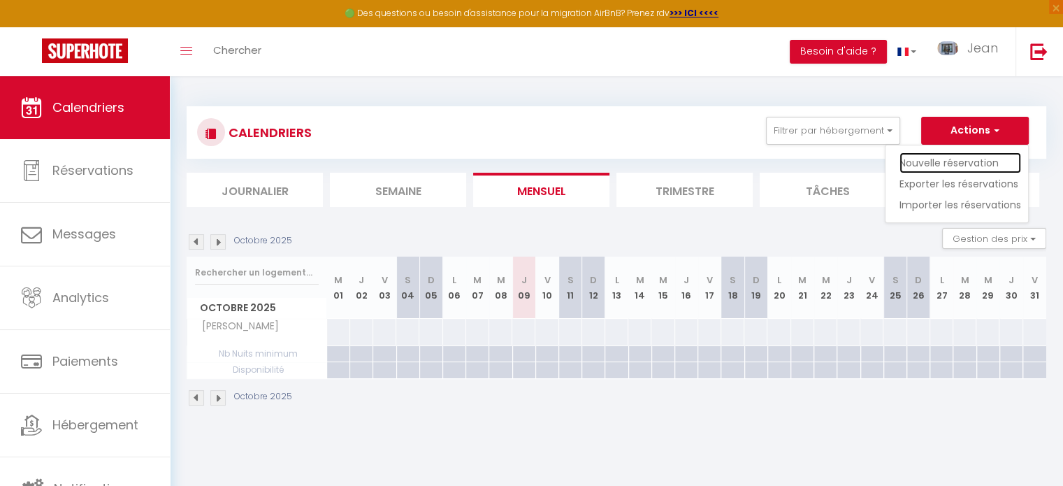
click at [955, 159] on link "Nouvelle réservation" at bounding box center [960, 162] width 122 height 21
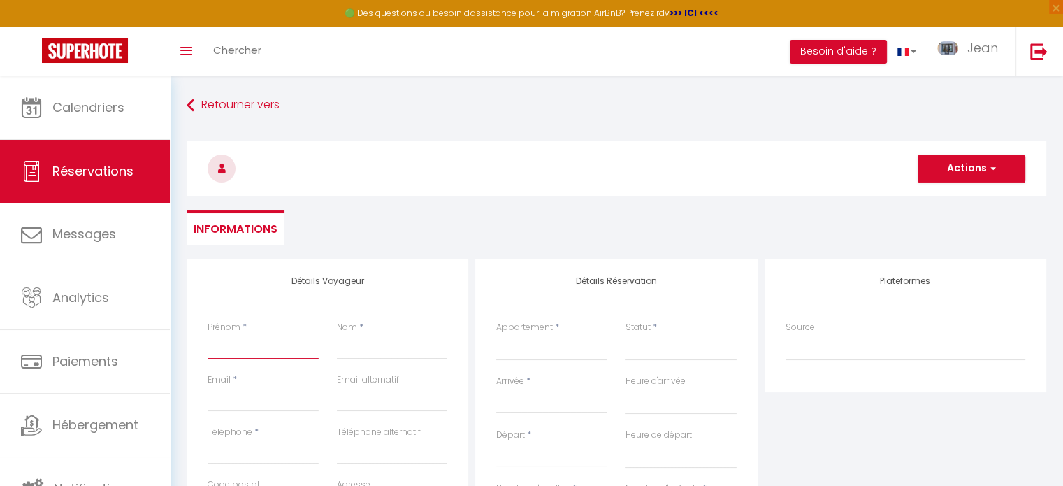
click at [247, 344] on input "Prénom" at bounding box center [263, 346] width 111 height 25
click at [349, 343] on input "Nom" at bounding box center [392, 346] width 111 height 25
click at [544, 344] on select "LE [GEOGRAPHIC_DATA] - 1 CHAMBRE - REZ DE JARDIN 4807 [GEOGRAPHIC_DATA] - 1 CHA…" at bounding box center [551, 347] width 111 height 27
click at [496, 334] on select "LE [GEOGRAPHIC_DATA] - 1 CHAMBRE - REZ DE JARDIN 4807 [GEOGRAPHIC_DATA] - 1 CHA…" at bounding box center [551, 347] width 111 height 27
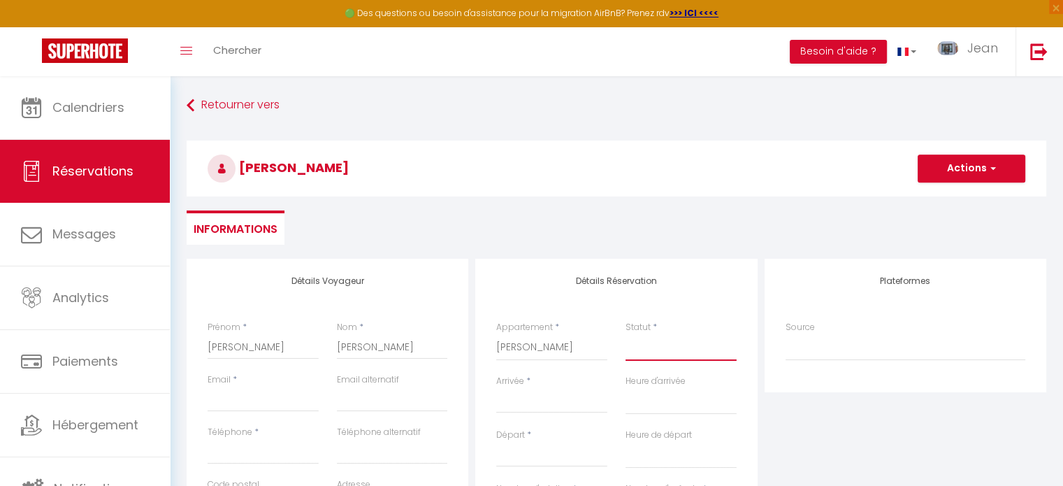
click at [654, 349] on select "Confirmé Non Confirmé [PERSON_NAME] par le voyageur No Show Request" at bounding box center [680, 347] width 111 height 27
click at [625, 334] on select "Confirmé Non Confirmé [PERSON_NAME] par le voyageur No Show Request" at bounding box center [680, 347] width 111 height 27
click at [553, 402] on input "Arrivée" at bounding box center [551, 402] width 111 height 18
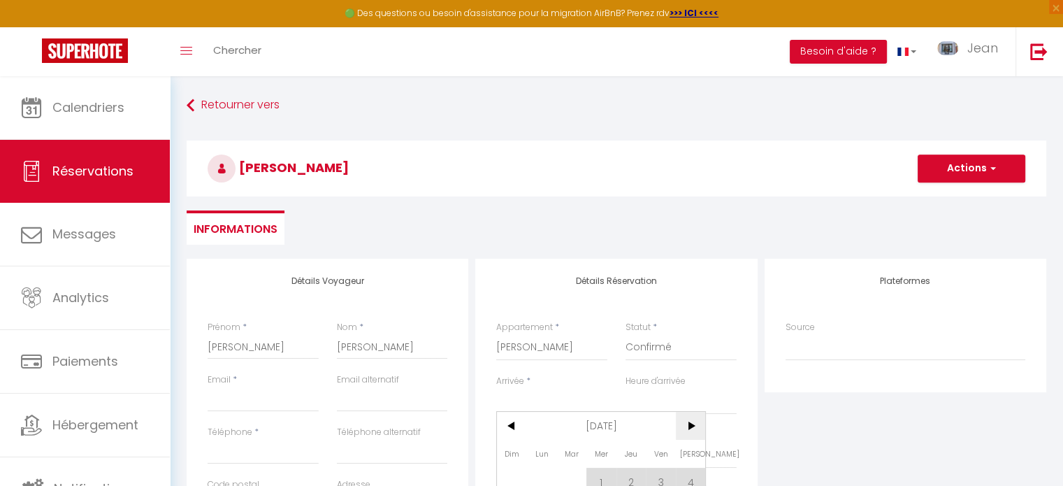
click at [687, 421] on span ">" at bounding box center [691, 426] width 30 height 28
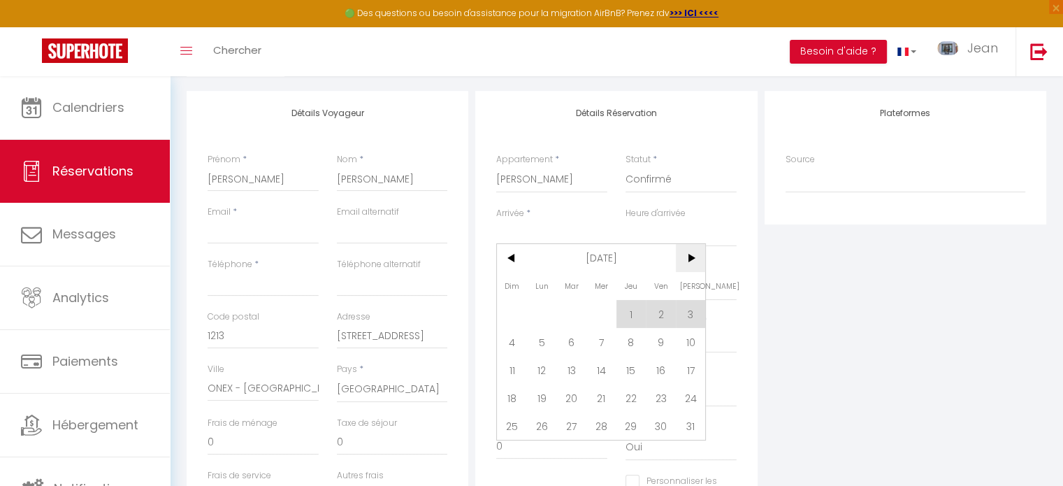
scroll to position [168, 0]
click at [598, 396] on span "21" at bounding box center [601, 398] width 30 height 28
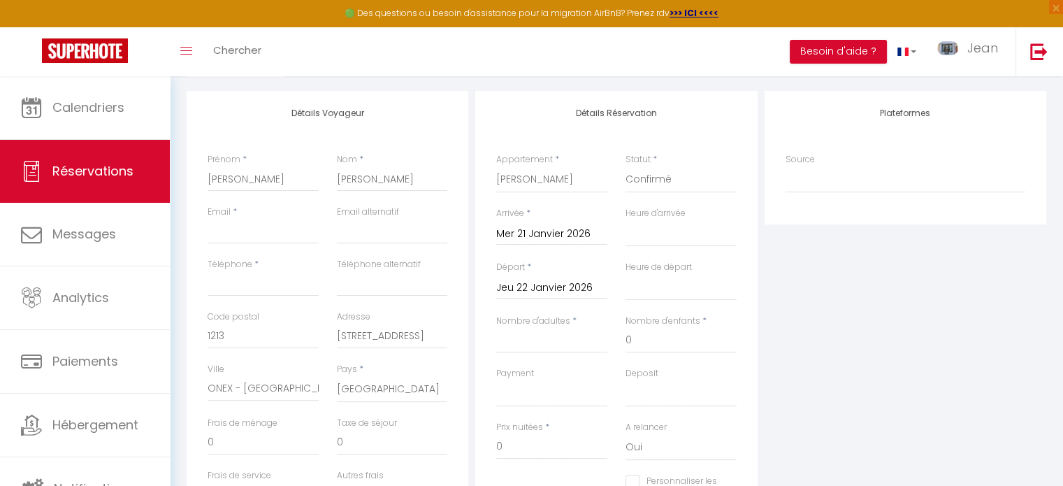
click at [546, 289] on input "Jeu 22 Janvier 2026" at bounding box center [551, 288] width 111 height 18
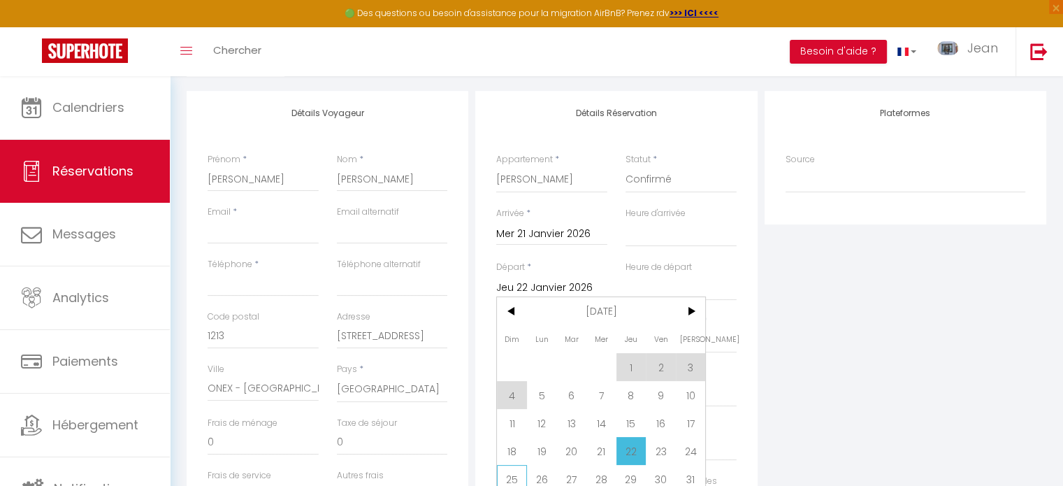
click at [510, 475] on span "25" at bounding box center [512, 479] width 30 height 28
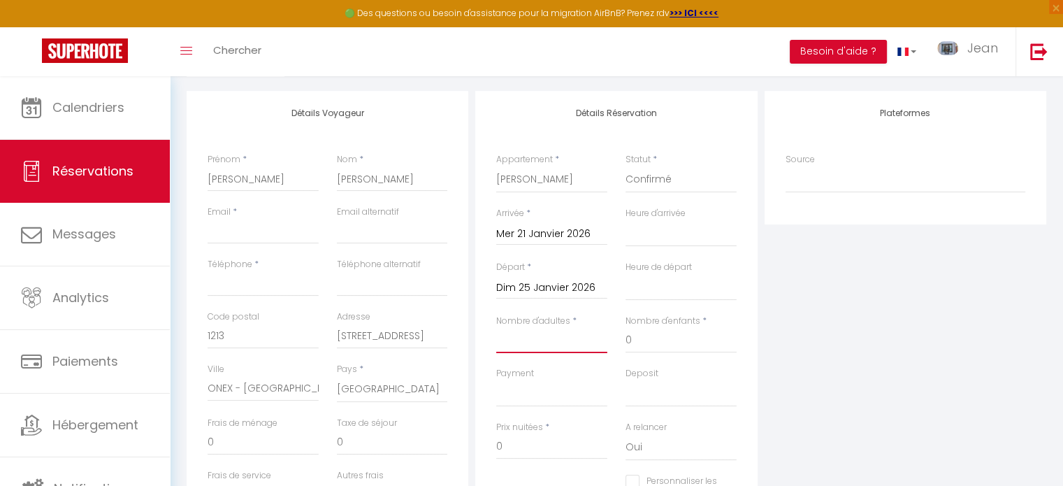
click at [537, 337] on input "Nombre d'adultes" at bounding box center [551, 340] width 111 height 25
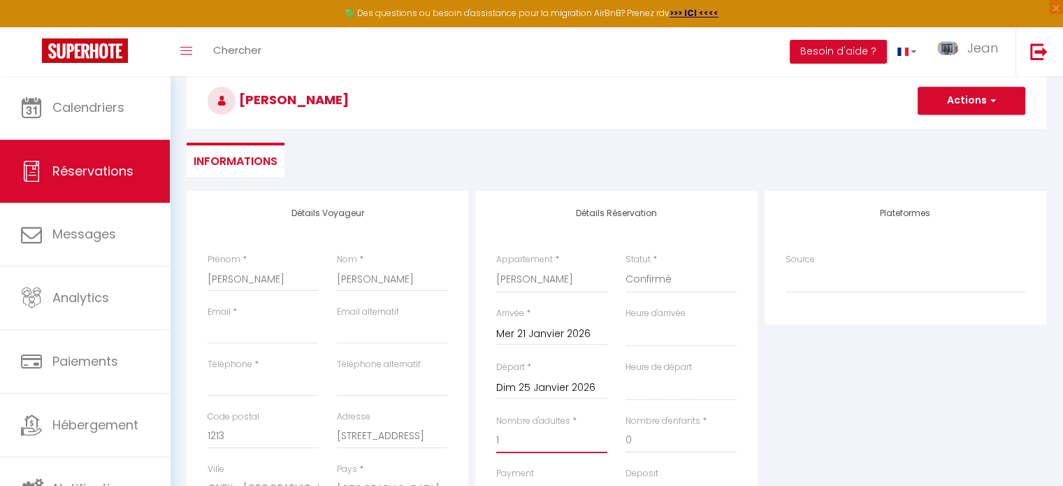
scroll to position [60, 0]
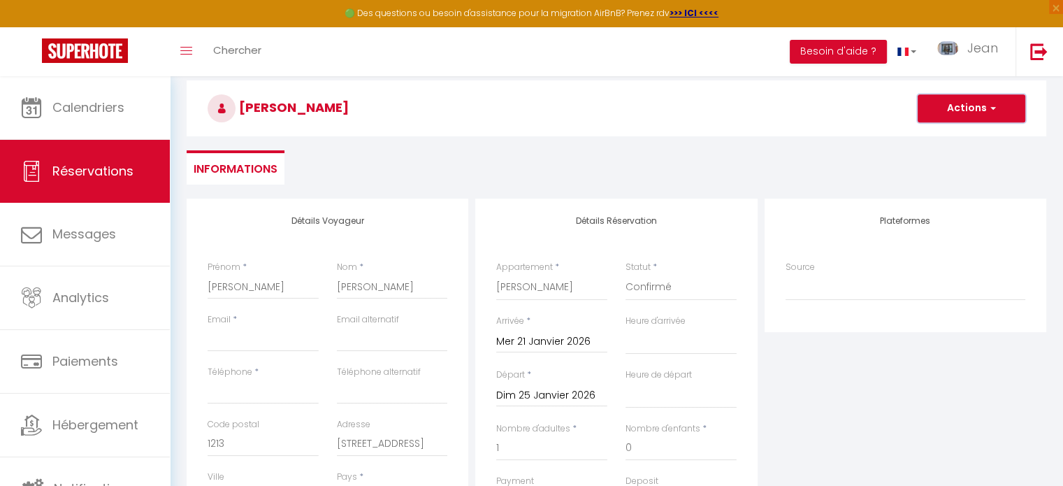
click at [982, 104] on button "Actions" at bounding box center [971, 108] width 108 height 28
click at [950, 139] on link "Enregistrer" at bounding box center [957, 139] width 110 height 18
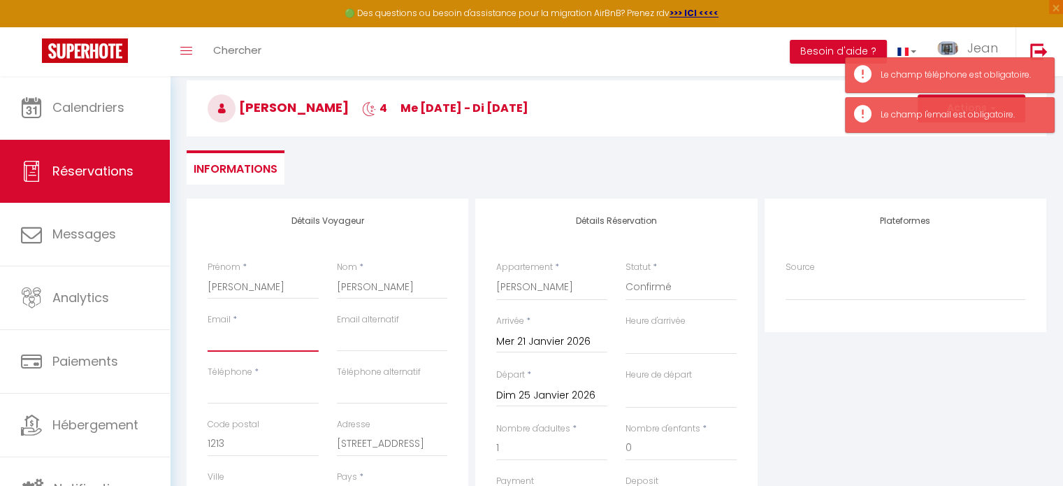
click at [232, 343] on input "Email client" at bounding box center [263, 338] width 111 height 25
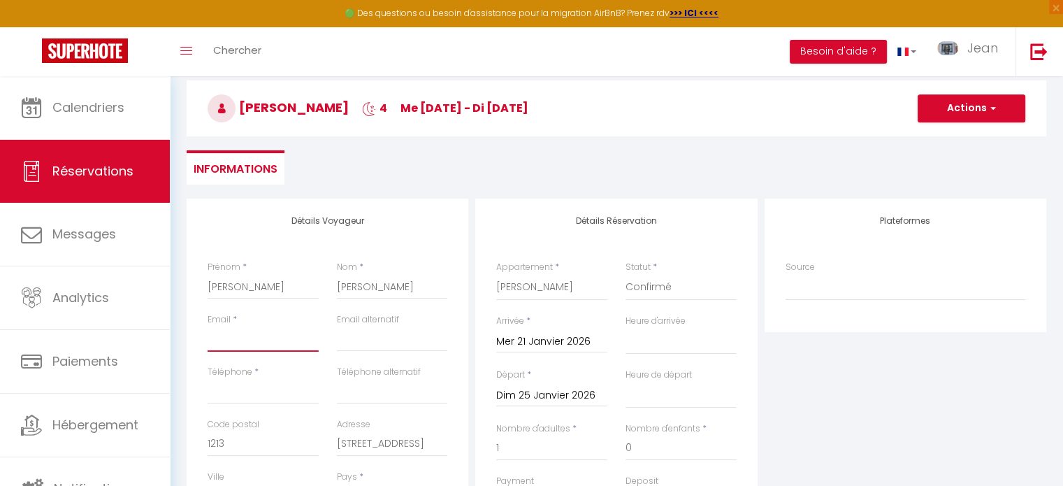
click at [258, 342] on input "Email client" at bounding box center [263, 338] width 111 height 25
click at [970, 101] on button "Actions" at bounding box center [971, 108] width 108 height 28
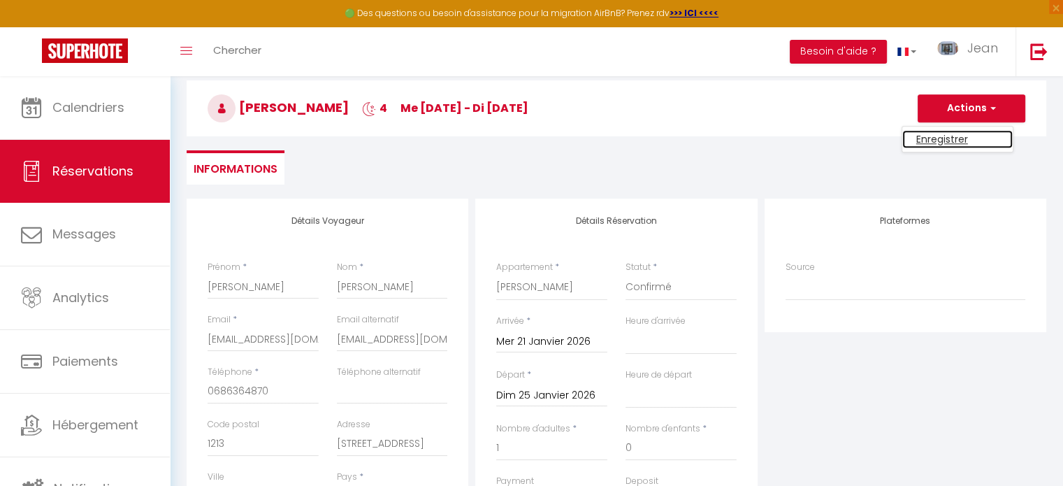
click at [936, 136] on link "Enregistrer" at bounding box center [957, 139] width 110 height 18
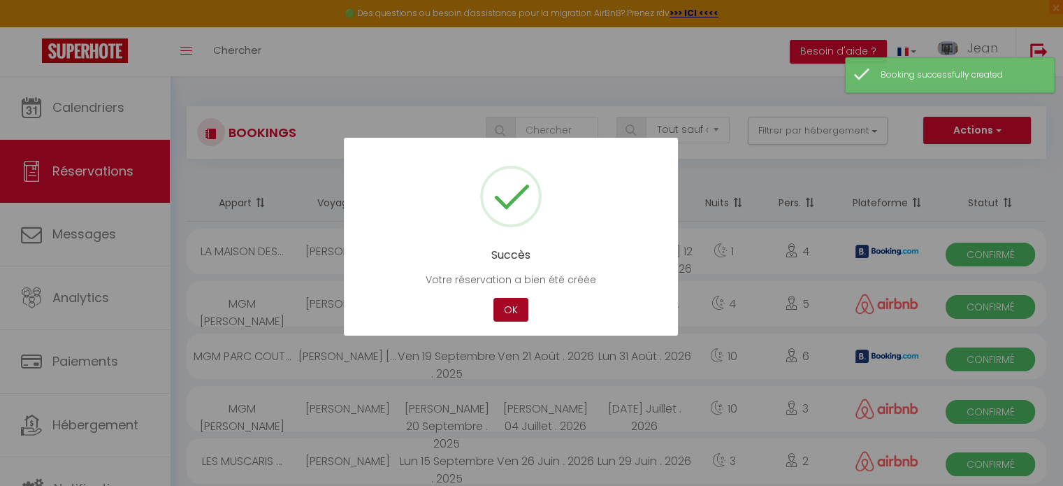
click at [517, 314] on button "OK" at bounding box center [510, 310] width 35 height 24
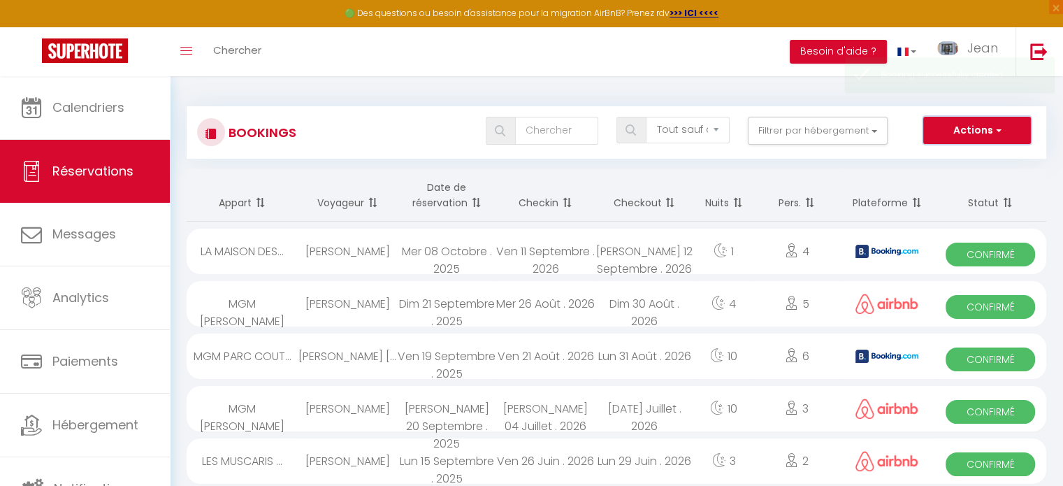
click at [975, 130] on button "Actions" at bounding box center [977, 131] width 108 height 28
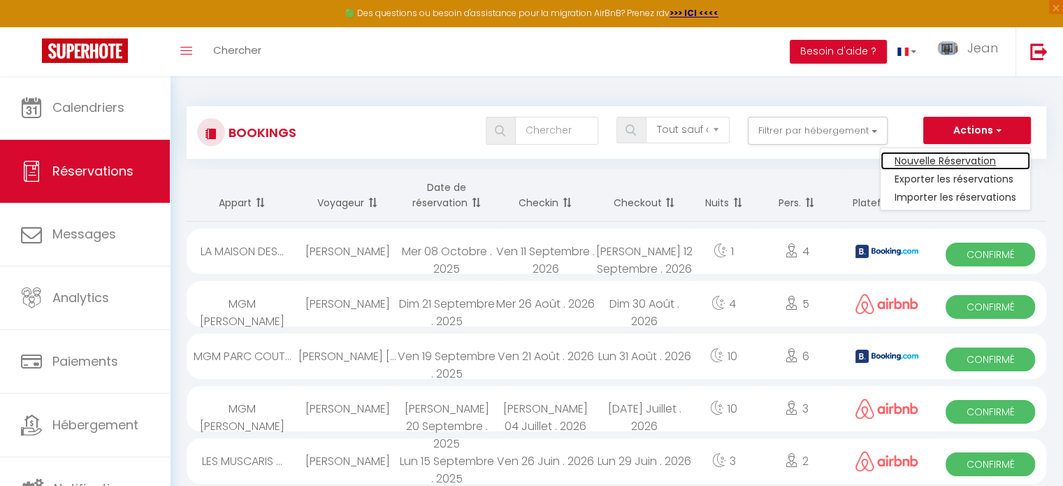
click at [941, 159] on link "Nouvelle Réservation" at bounding box center [955, 161] width 150 height 18
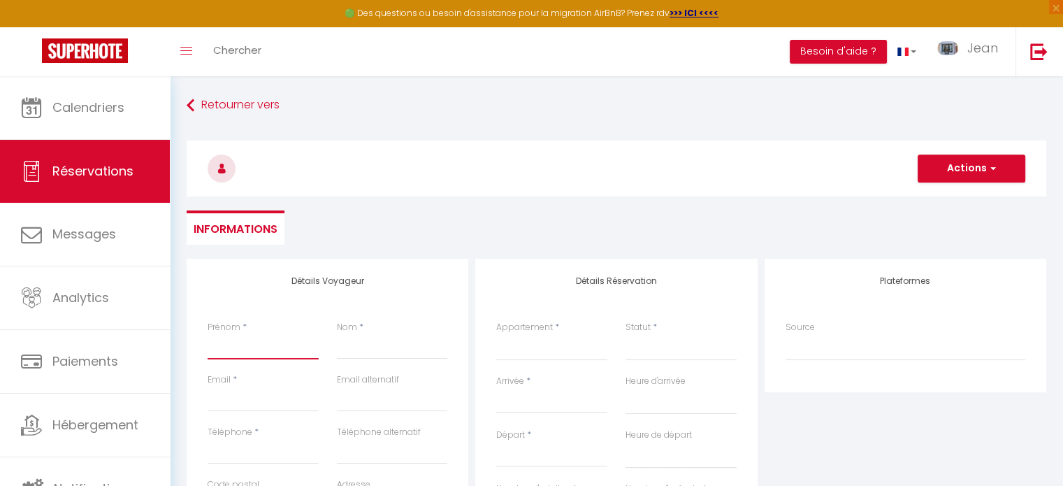
click at [249, 339] on input "Prénom" at bounding box center [263, 346] width 111 height 25
click at [357, 347] on input "Nom" at bounding box center [392, 346] width 111 height 25
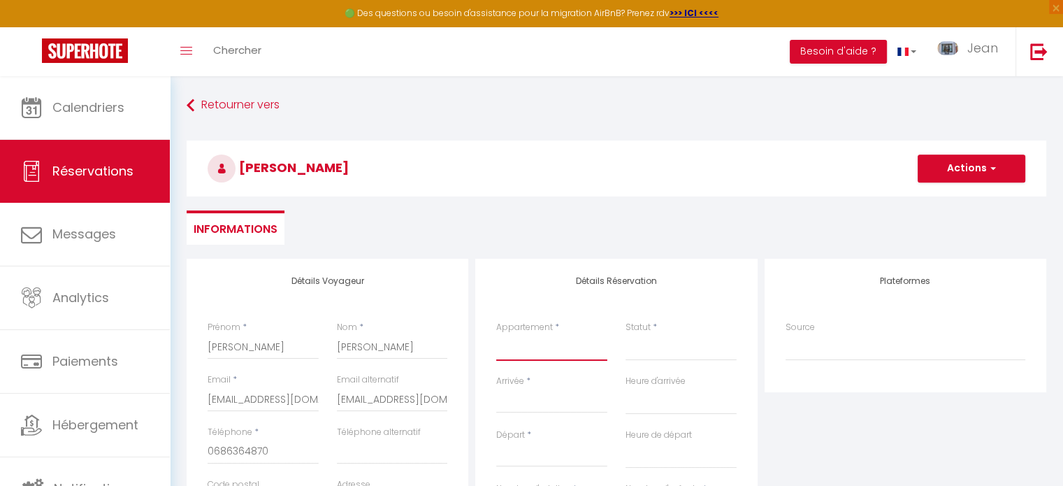
click at [524, 354] on select "LE [GEOGRAPHIC_DATA] - 1 CHAMBRE - REZ DE JARDIN 4807 [GEOGRAPHIC_DATA] - 1 CHA…" at bounding box center [551, 347] width 111 height 27
click at [496, 334] on select "LE [GEOGRAPHIC_DATA] - 1 CHAMBRE - REZ DE JARDIN 4807 [GEOGRAPHIC_DATA] - 1 CHA…" at bounding box center [551, 347] width 111 height 27
click at [657, 355] on select "Confirmé Non Confirmé [PERSON_NAME] par le voyageur No Show Request" at bounding box center [680, 347] width 111 height 27
click at [625, 334] on select "Confirmé Non Confirmé [PERSON_NAME] par le voyageur No Show Request" at bounding box center [680, 347] width 111 height 27
click at [546, 407] on input "Arrivée" at bounding box center [551, 402] width 111 height 18
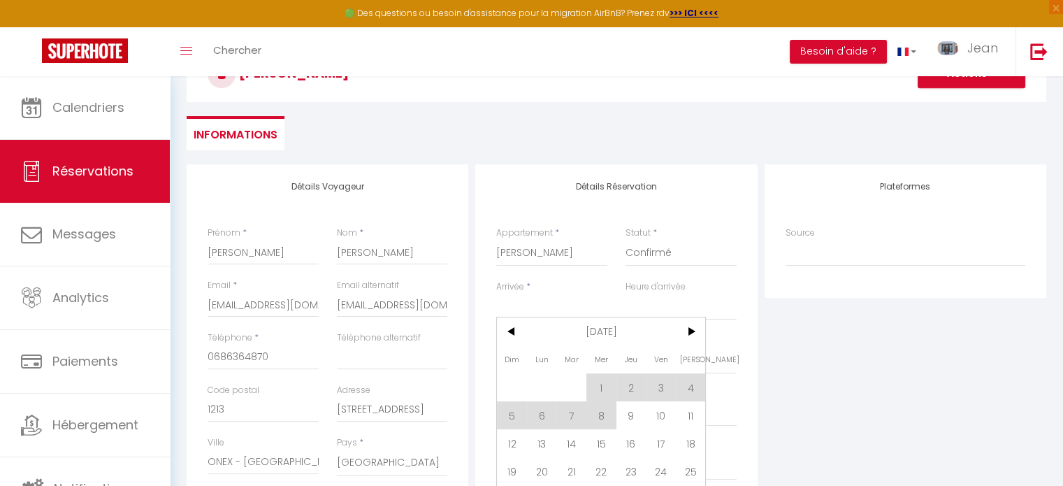
scroll to position [95, 0]
click at [693, 332] on span ">" at bounding box center [691, 330] width 30 height 28
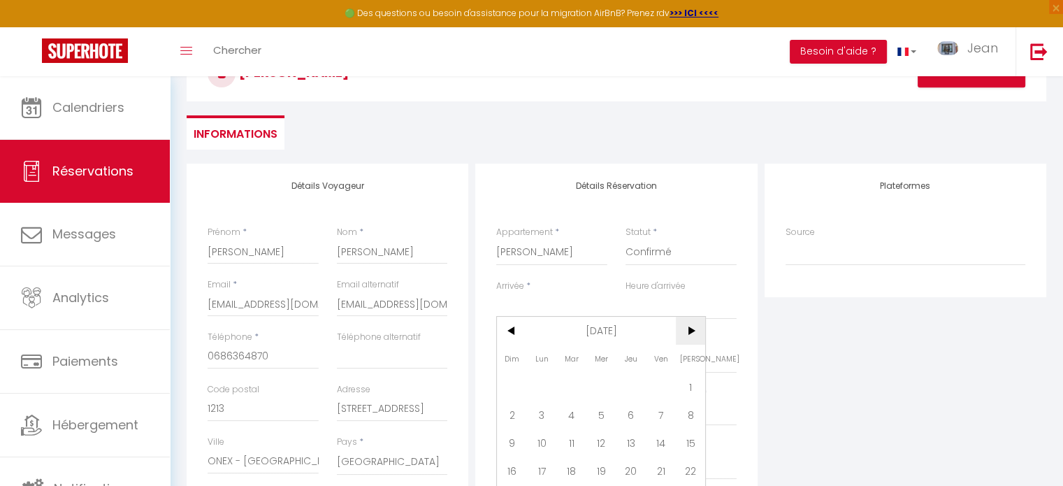
click at [693, 332] on span ">" at bounding box center [691, 330] width 30 height 28
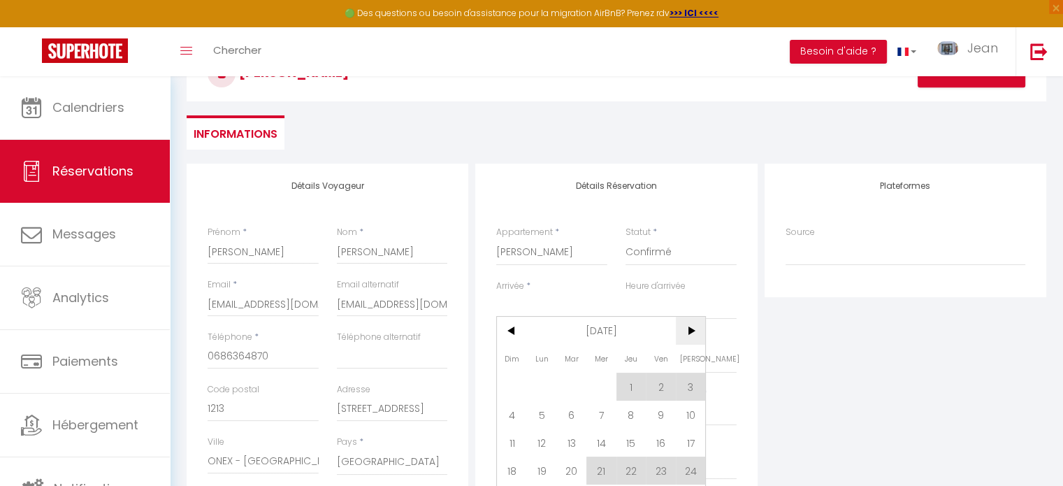
click at [693, 332] on span ">" at bounding box center [691, 330] width 30 height 28
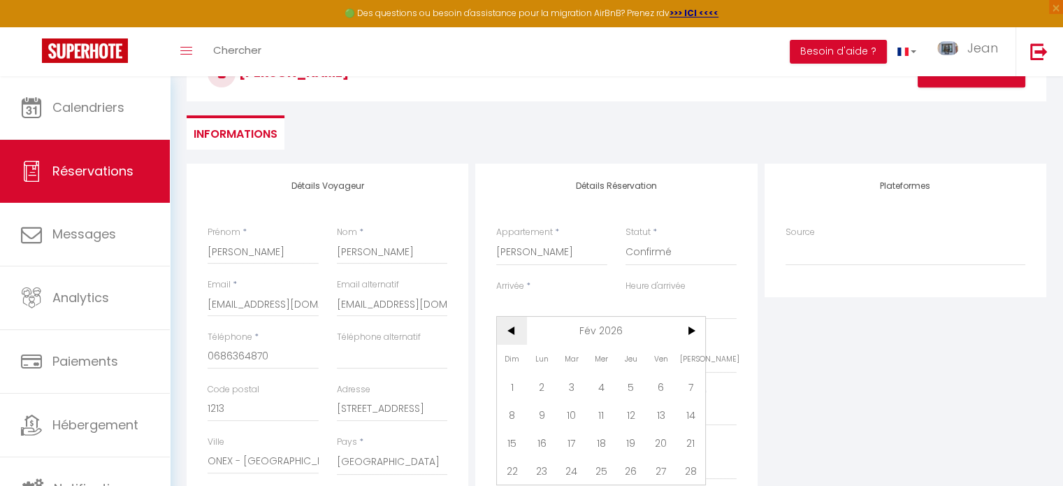
click at [504, 332] on span "<" at bounding box center [512, 330] width 30 height 28
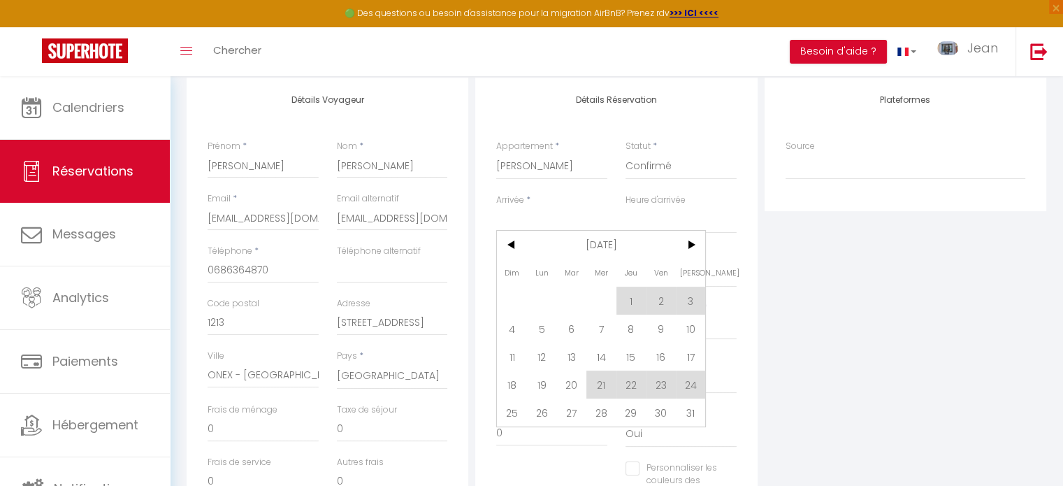
scroll to position [182, 0]
click at [662, 414] on span "30" at bounding box center [661, 412] width 30 height 28
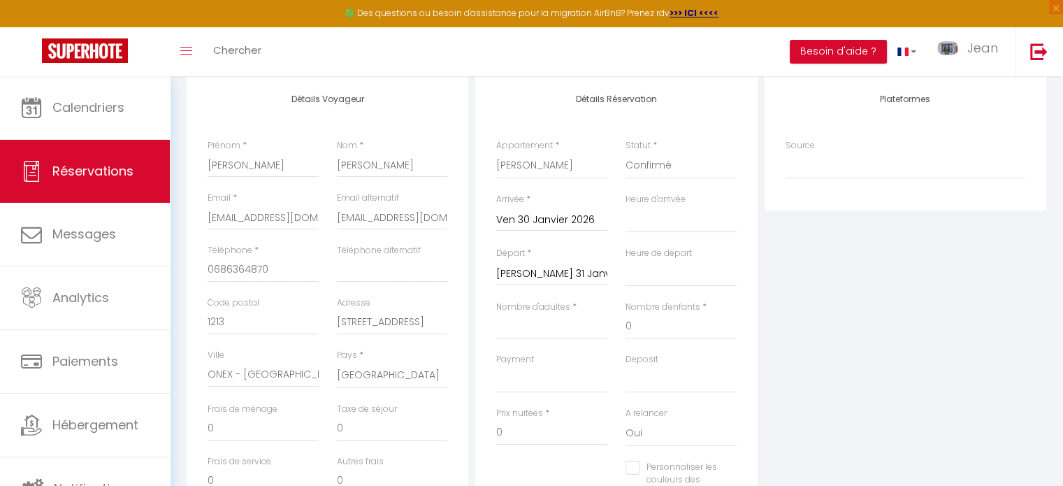
click at [550, 275] on input "[PERSON_NAME] 31 Janvier 2026" at bounding box center [551, 274] width 111 height 18
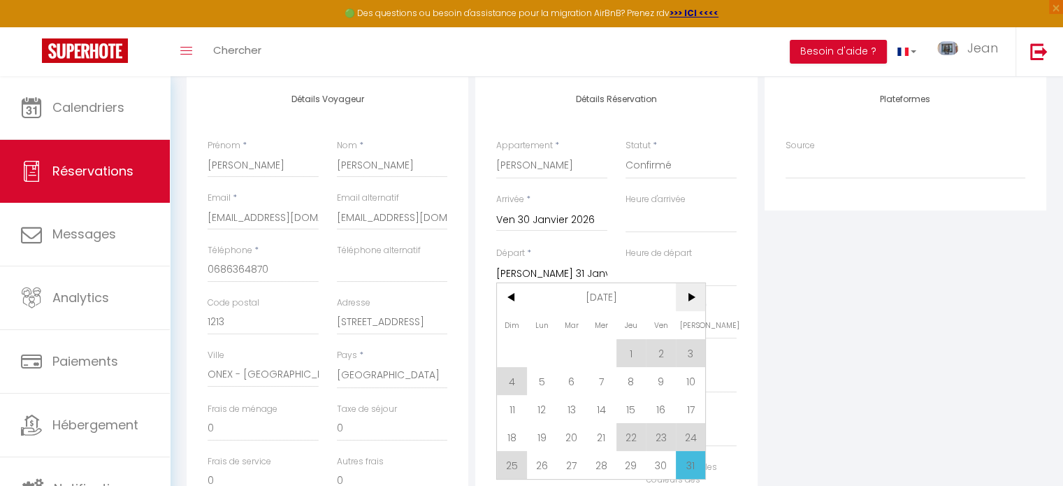
click at [693, 298] on span ">" at bounding box center [691, 297] width 30 height 28
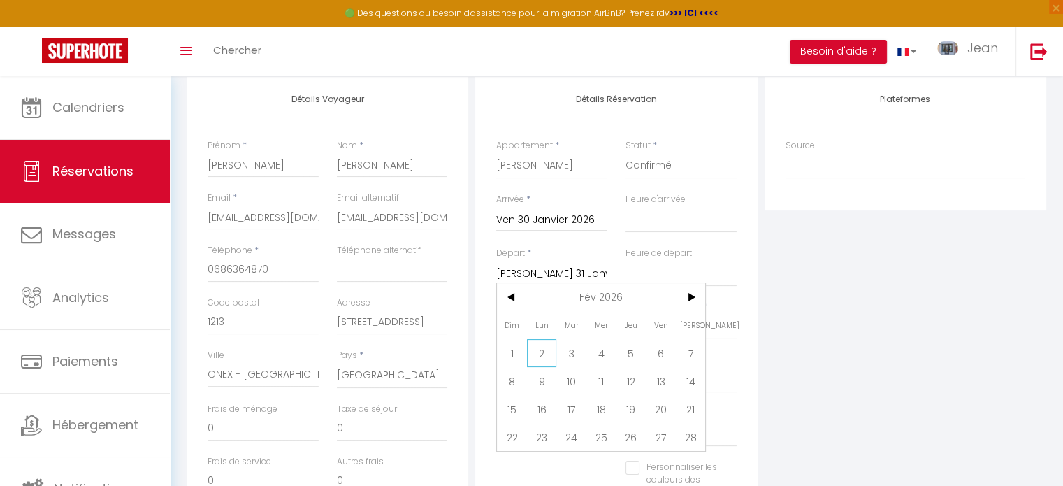
click at [542, 355] on span "2" at bounding box center [542, 353] width 30 height 28
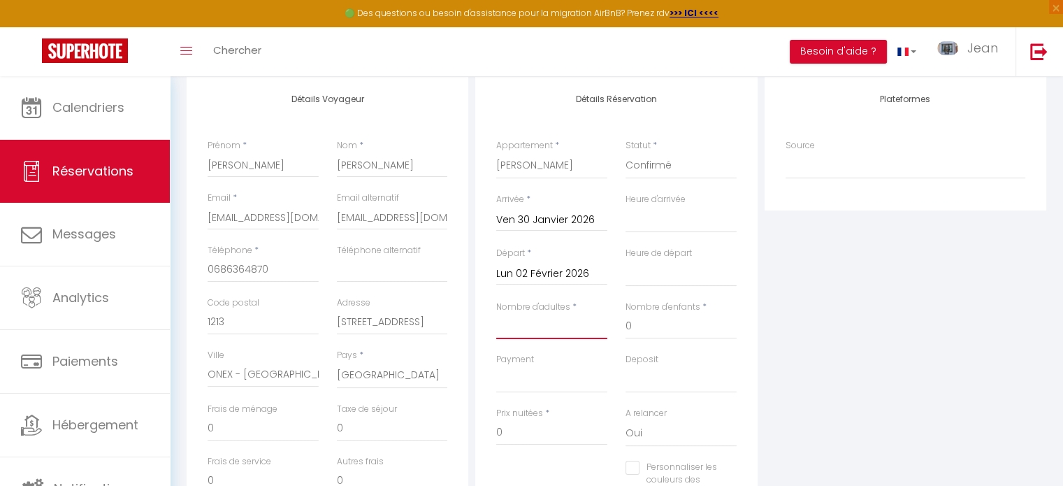
click at [538, 332] on input "Nombre d'adultes" at bounding box center [551, 326] width 111 height 25
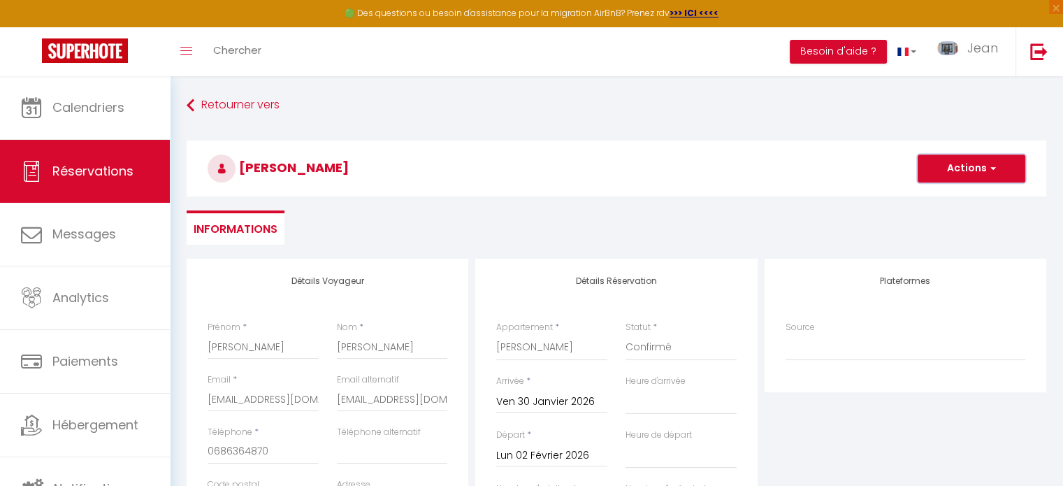
click at [968, 172] on button "Actions" at bounding box center [971, 168] width 108 height 28
click at [950, 196] on link "Enregistrer" at bounding box center [957, 199] width 110 height 18
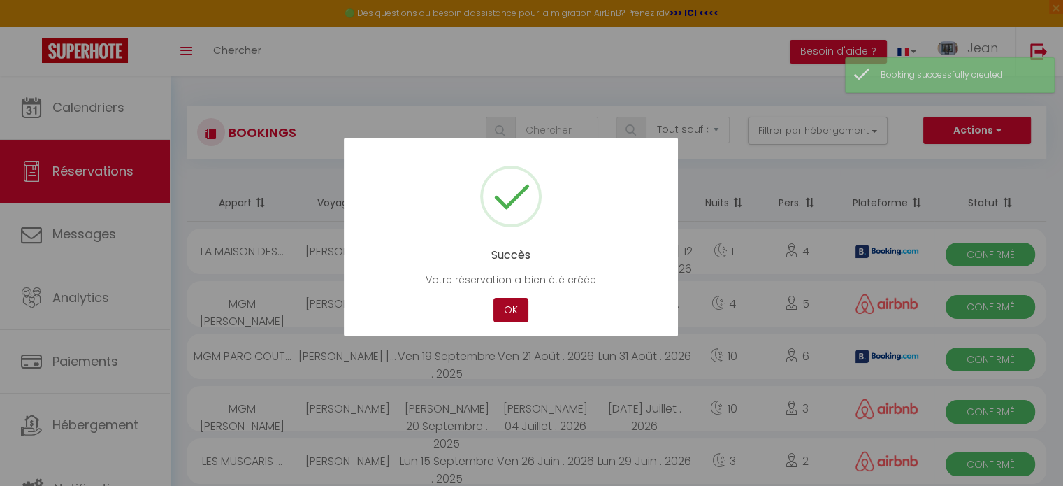
click at [517, 312] on button "OK" at bounding box center [510, 310] width 35 height 24
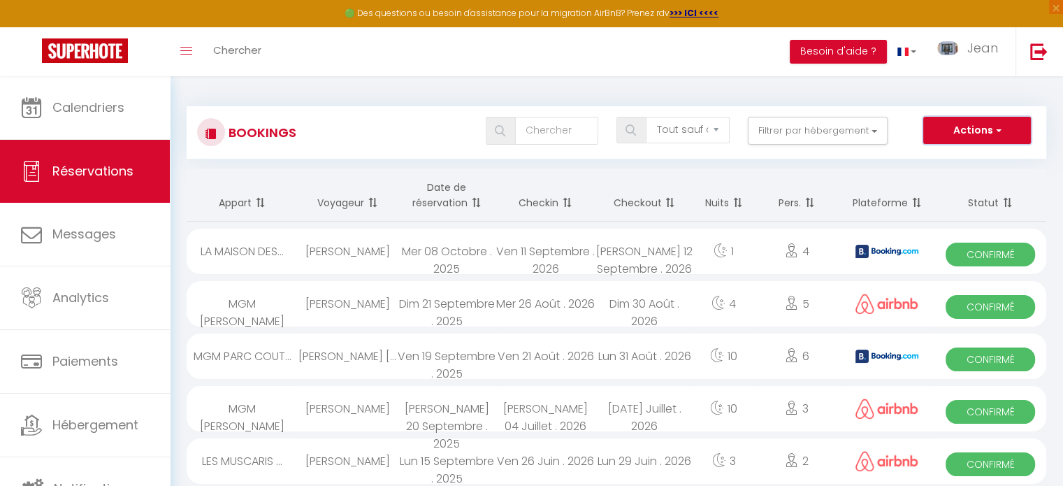
click at [962, 128] on button "Actions" at bounding box center [977, 131] width 108 height 28
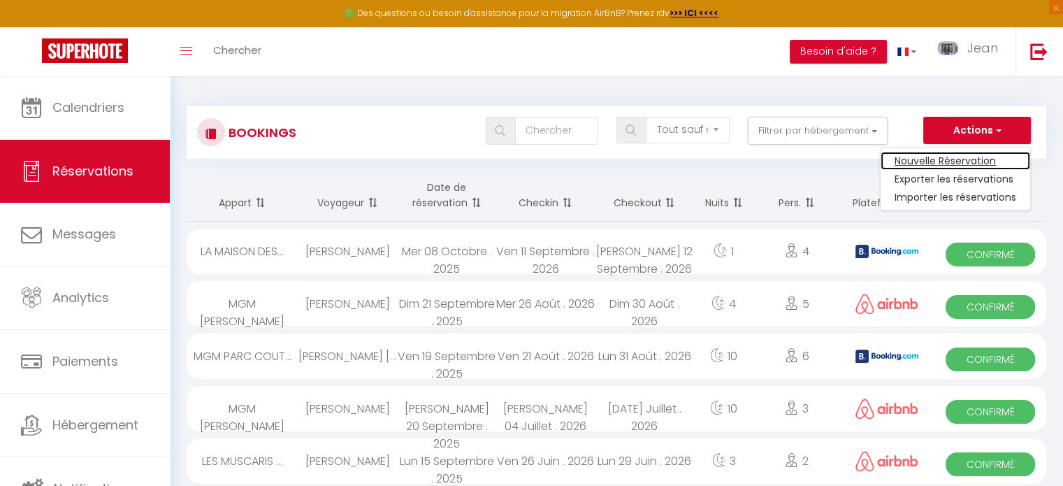
click at [942, 158] on link "Nouvelle Réservation" at bounding box center [955, 161] width 150 height 18
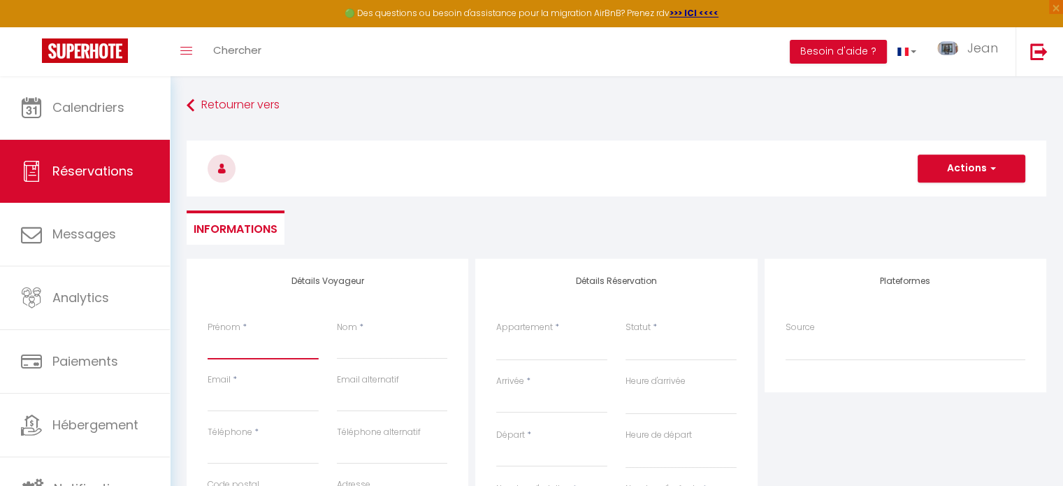
click at [259, 337] on input "Prénom" at bounding box center [263, 346] width 111 height 25
click at [351, 345] on input "Nom" at bounding box center [392, 346] width 111 height 25
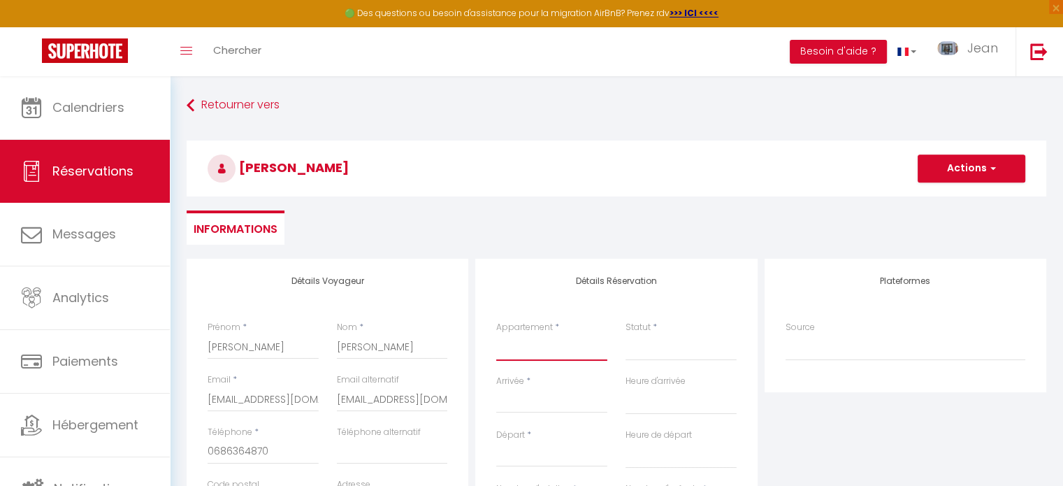
click at [517, 356] on select "LE [GEOGRAPHIC_DATA] - 1 CHAMBRE - REZ DE JARDIN 4807 [GEOGRAPHIC_DATA] - 1 CHA…" at bounding box center [551, 347] width 111 height 27
click at [496, 334] on select "LE [GEOGRAPHIC_DATA] - 1 CHAMBRE - REZ DE JARDIN 4807 [GEOGRAPHIC_DATA] - 1 CHA…" at bounding box center [551, 347] width 111 height 27
click at [640, 347] on select "Confirmé Non Confirmé [PERSON_NAME] par le voyageur No Show Request" at bounding box center [680, 347] width 111 height 27
click at [625, 334] on select "Confirmé Non Confirmé [PERSON_NAME] par le voyageur No Show Request" at bounding box center [680, 347] width 111 height 27
click at [553, 405] on input "Arrivée" at bounding box center [551, 402] width 111 height 18
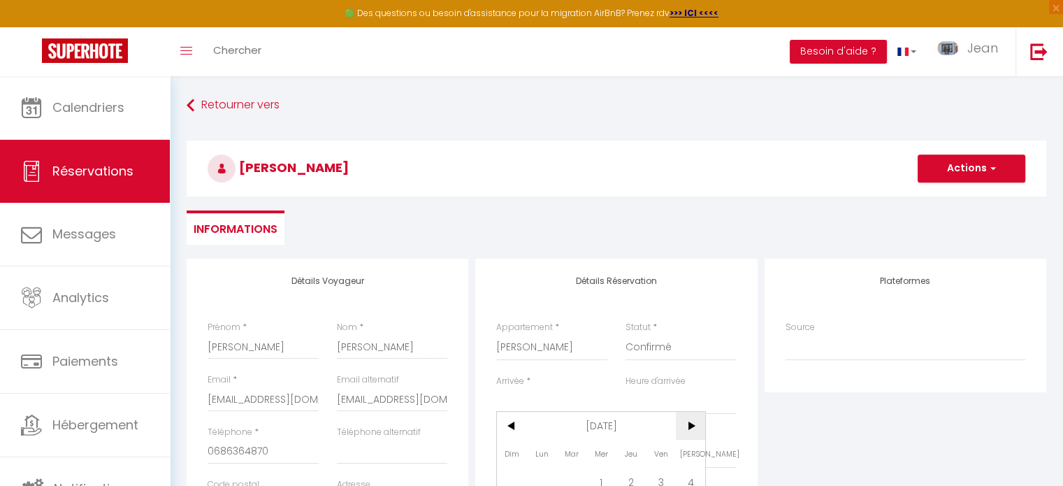
click at [692, 421] on span ">" at bounding box center [691, 426] width 30 height 28
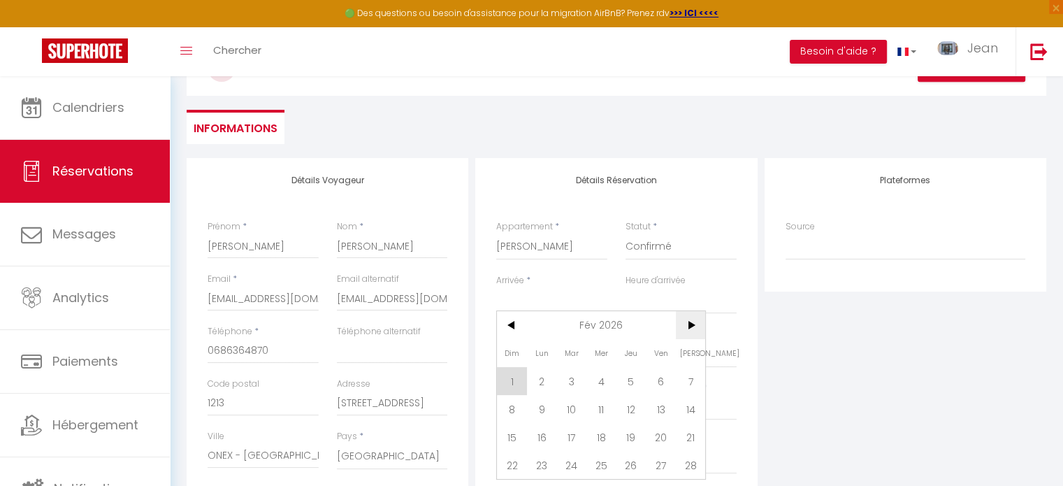
scroll to position [102, 0]
click at [656, 439] on span "20" at bounding box center [661, 435] width 30 height 28
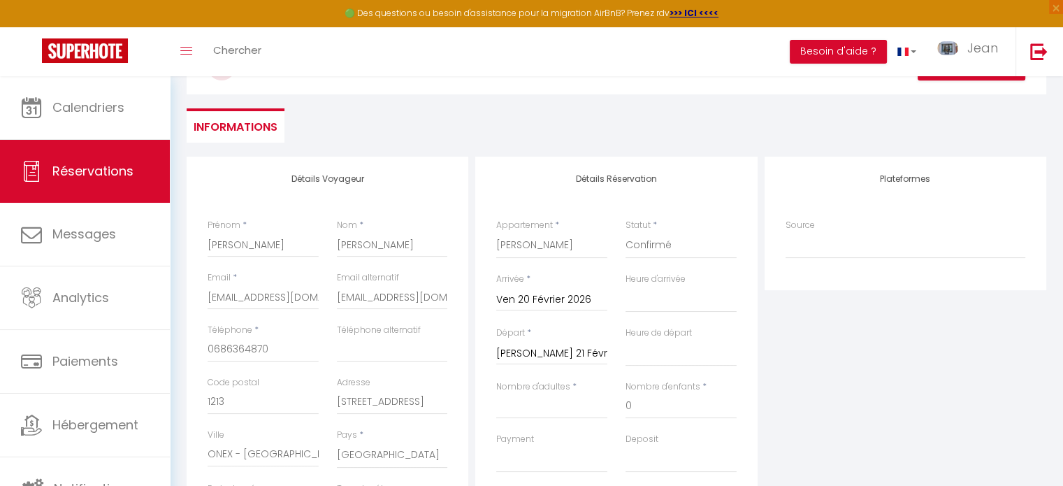
click at [559, 355] on input "[PERSON_NAME] 21 Février 2026" at bounding box center [551, 353] width 111 height 18
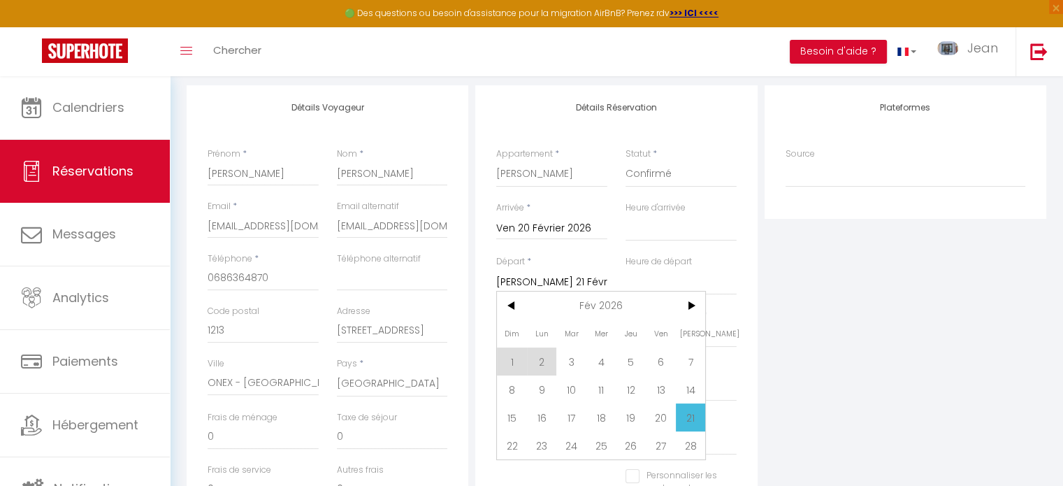
scroll to position [175, 0]
click at [545, 446] on span "23" at bounding box center [542, 444] width 30 height 28
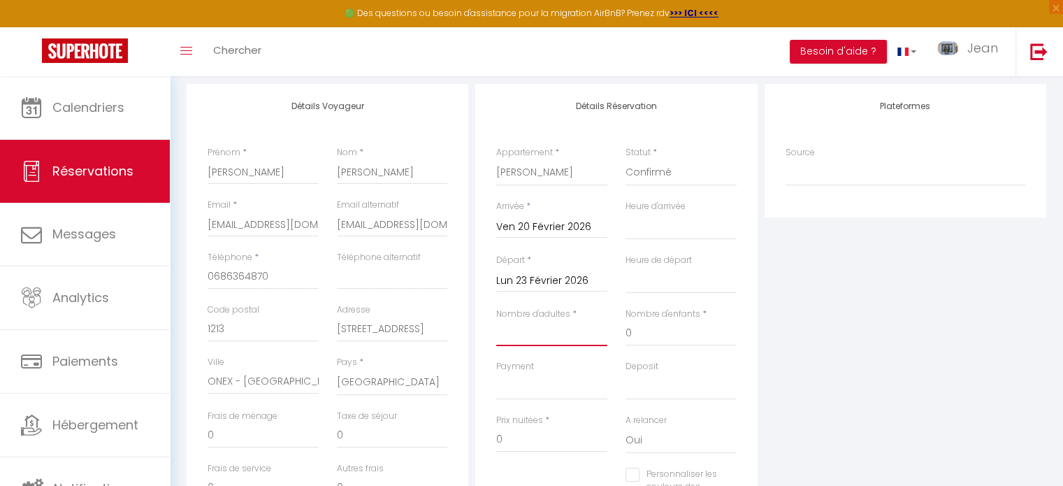
click at [560, 333] on input "Nombre d'adultes" at bounding box center [551, 333] width 111 height 25
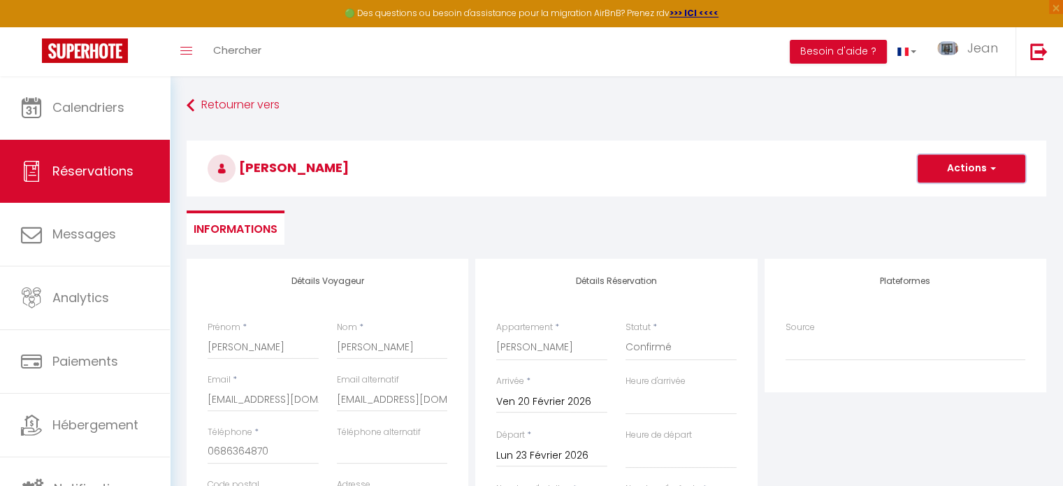
click at [964, 166] on button "Actions" at bounding box center [971, 168] width 108 height 28
click at [947, 194] on link "Enregistrer" at bounding box center [957, 199] width 110 height 18
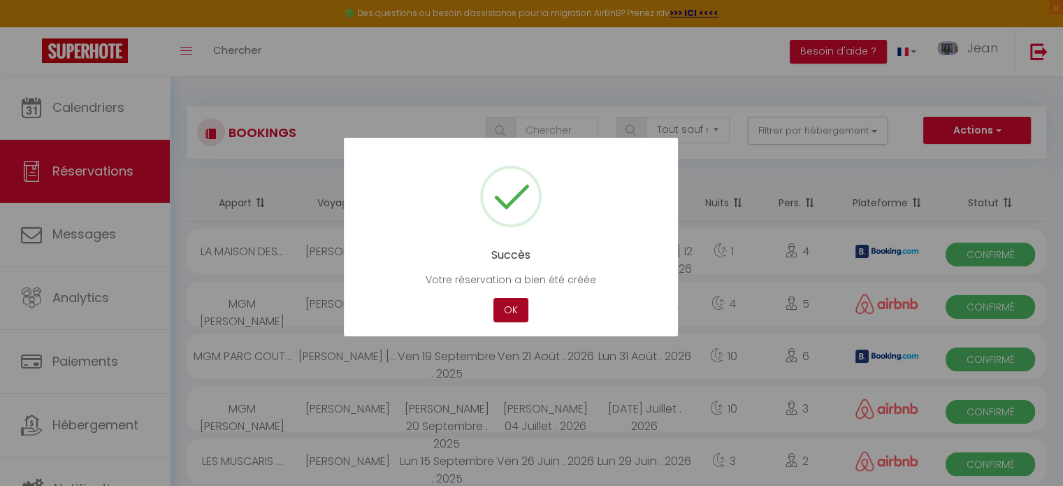
click at [518, 312] on button "OK" at bounding box center [510, 310] width 35 height 24
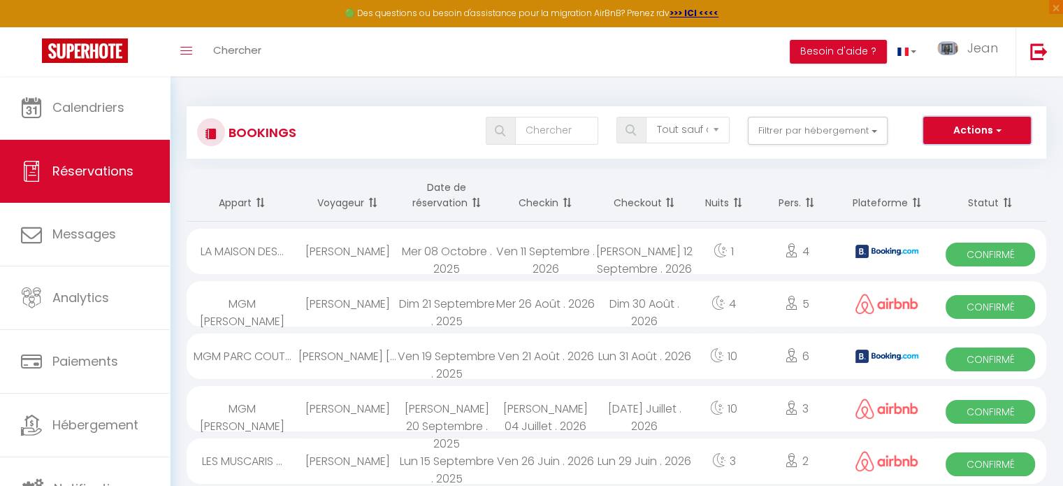
click at [972, 131] on button "Actions" at bounding box center [977, 131] width 108 height 28
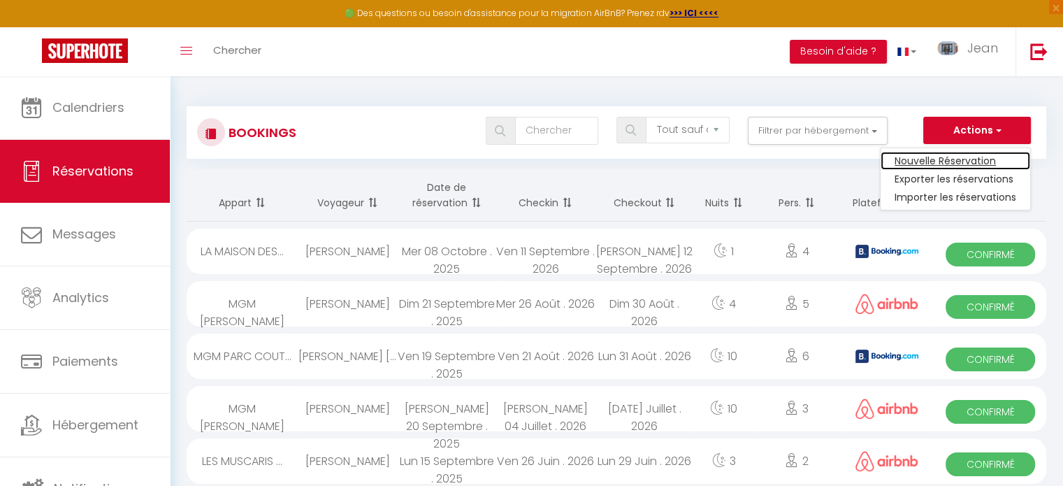
click at [936, 163] on link "Nouvelle Réservation" at bounding box center [955, 161] width 150 height 18
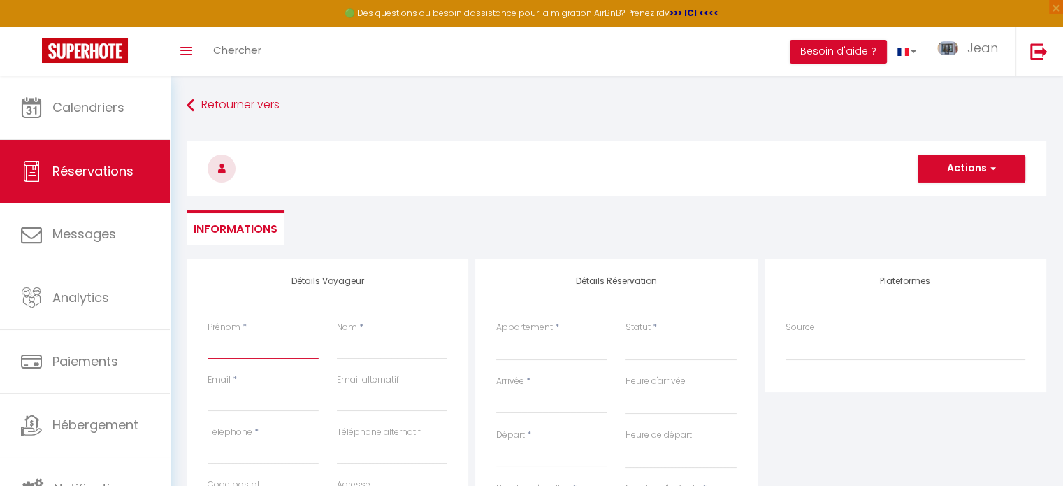
click at [248, 351] on input "Prénom" at bounding box center [263, 346] width 111 height 25
click at [352, 349] on input "Nom" at bounding box center [392, 346] width 111 height 25
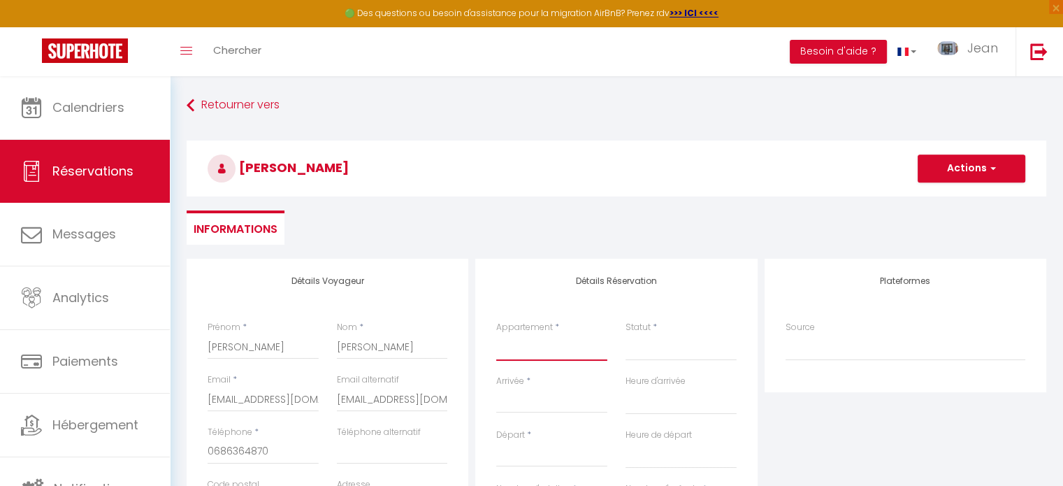
click at [547, 357] on select "LE [GEOGRAPHIC_DATA] - 1 CHAMBRE - REZ DE JARDIN 4807 [GEOGRAPHIC_DATA] - 1 CHA…" at bounding box center [551, 347] width 111 height 27
click at [496, 334] on select "LE [GEOGRAPHIC_DATA] - 1 CHAMBRE - REZ DE JARDIN 4807 [GEOGRAPHIC_DATA] - 1 CHA…" at bounding box center [551, 347] width 111 height 27
click at [636, 354] on select "Confirmé Non Confirmé [PERSON_NAME] par le voyageur No Show Request" at bounding box center [680, 347] width 111 height 27
click at [625, 334] on select "Confirmé Non Confirmé [PERSON_NAME] par le voyageur No Show Request" at bounding box center [680, 347] width 111 height 27
click at [558, 402] on input "Arrivée" at bounding box center [551, 402] width 111 height 18
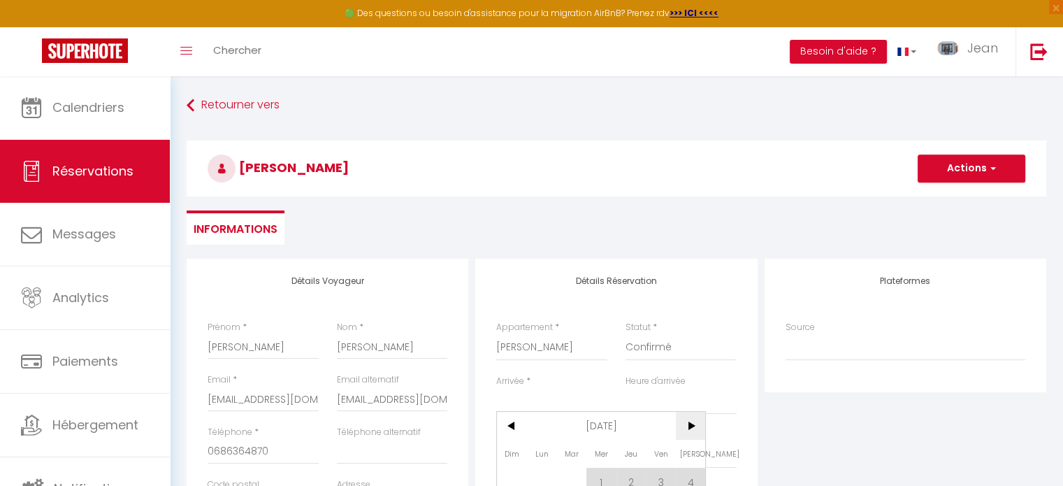
click at [686, 422] on span ">" at bounding box center [691, 426] width 30 height 28
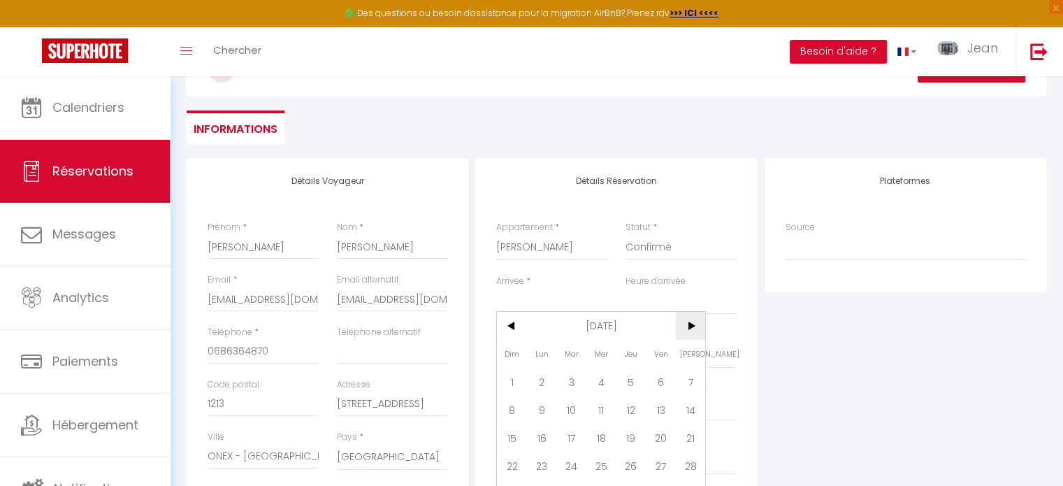
scroll to position [101, 0]
click at [660, 407] on span "13" at bounding box center [661, 409] width 30 height 28
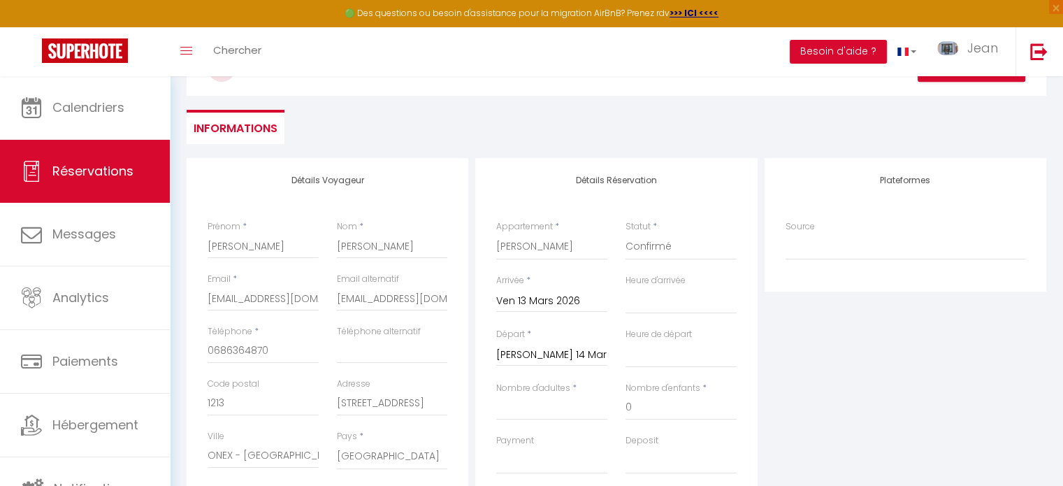
click at [546, 354] on input "[PERSON_NAME] 14 Mars 2026" at bounding box center [551, 355] width 111 height 18
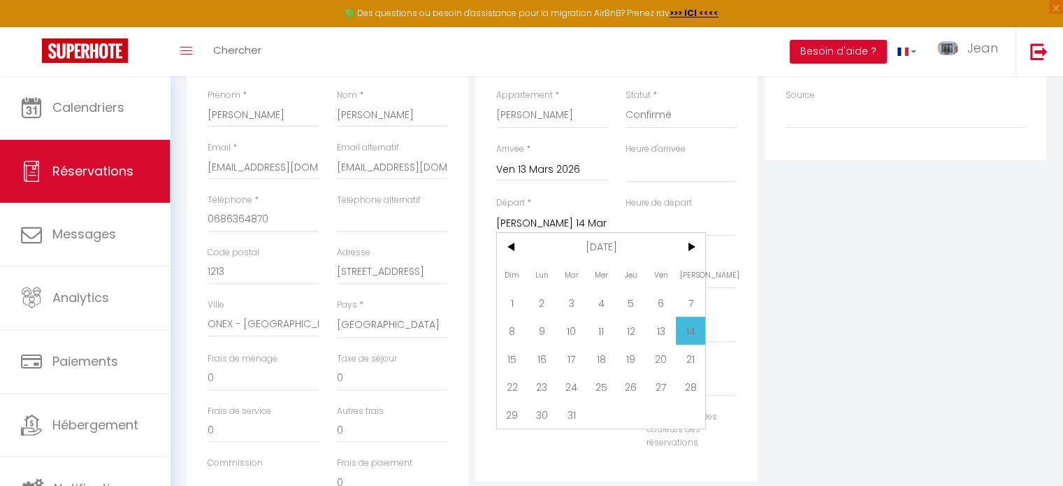
scroll to position [232, 0]
click at [511, 357] on span "15" at bounding box center [512, 358] width 30 height 28
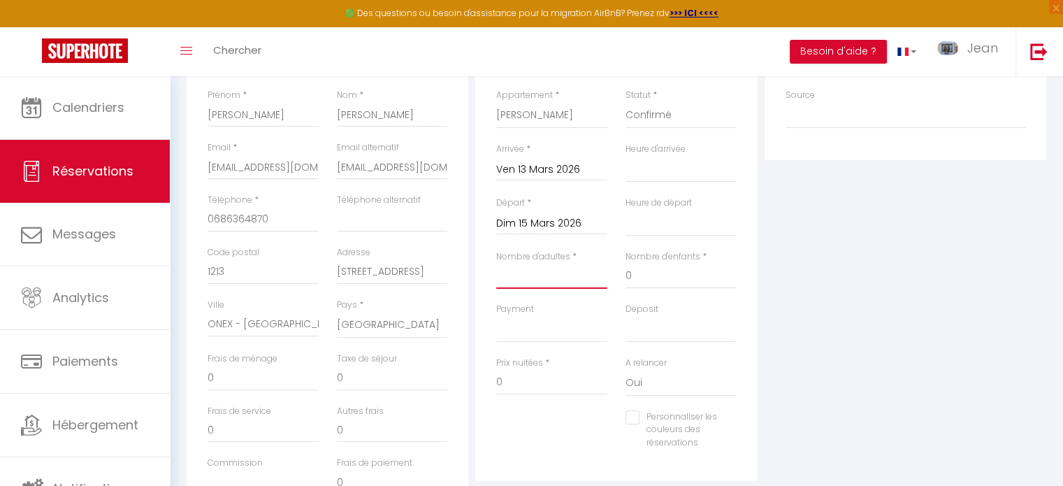
click at [543, 281] on input "Nombre d'adultes" at bounding box center [551, 275] width 111 height 25
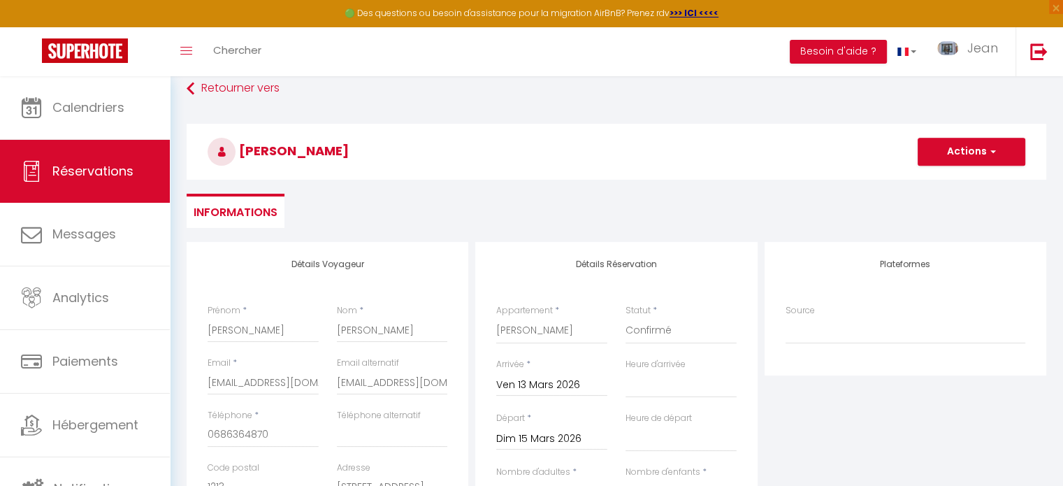
scroll to position [8, 0]
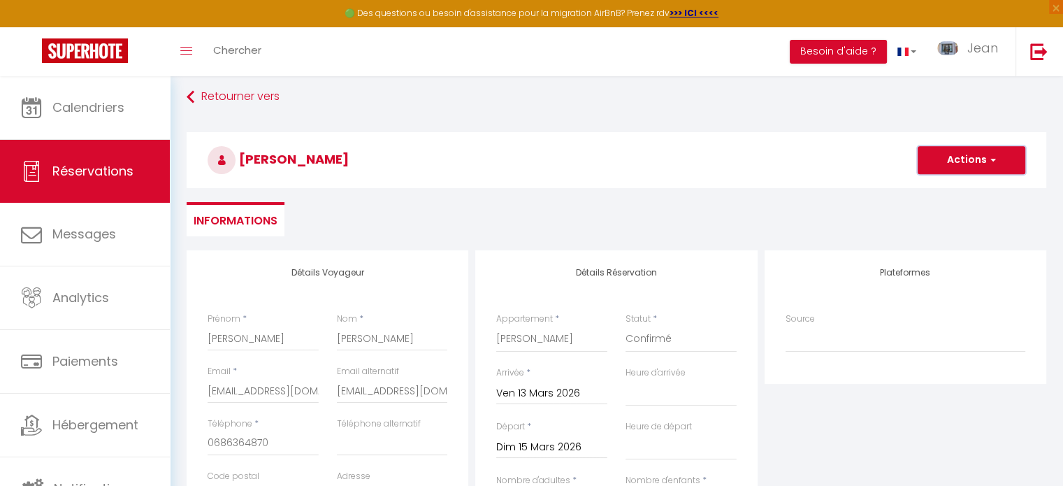
click at [977, 161] on button "Actions" at bounding box center [971, 160] width 108 height 28
click at [945, 190] on link "Enregistrer" at bounding box center [957, 191] width 110 height 18
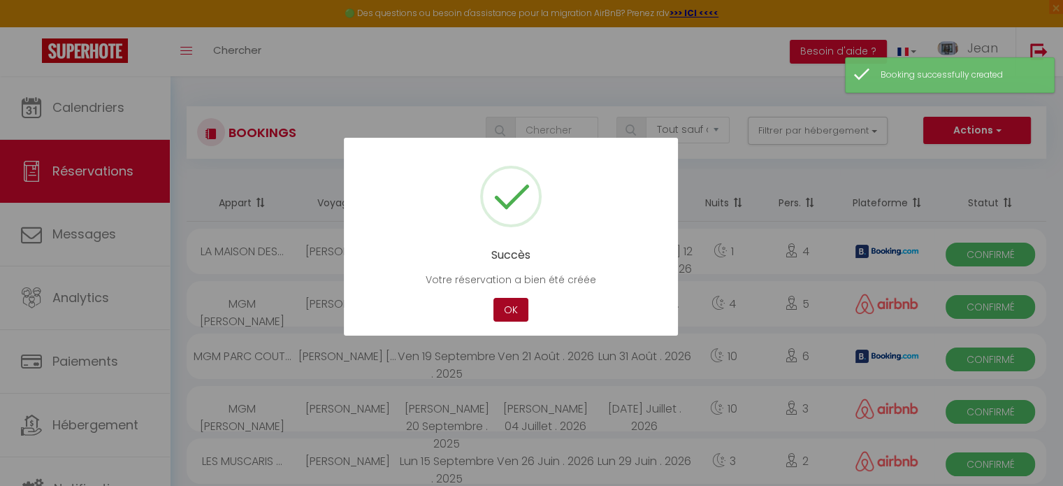
click at [506, 312] on button "OK" at bounding box center [510, 310] width 35 height 24
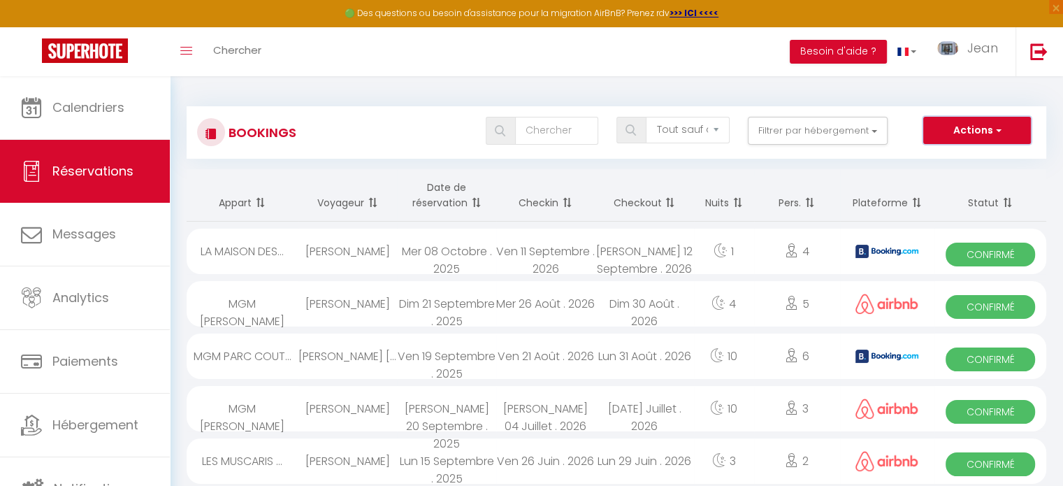
click at [971, 132] on button "Actions" at bounding box center [977, 131] width 108 height 28
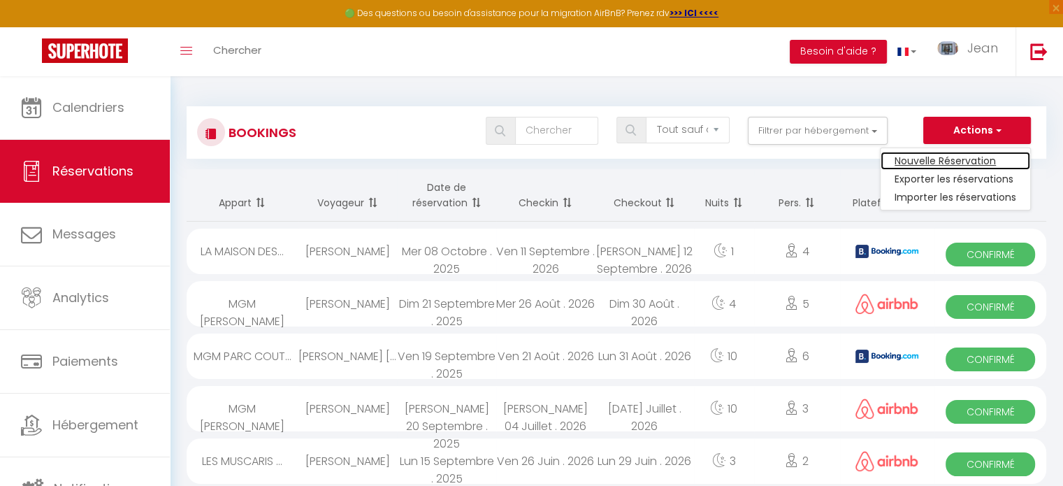
click at [955, 159] on link "Nouvelle Réservation" at bounding box center [955, 161] width 150 height 18
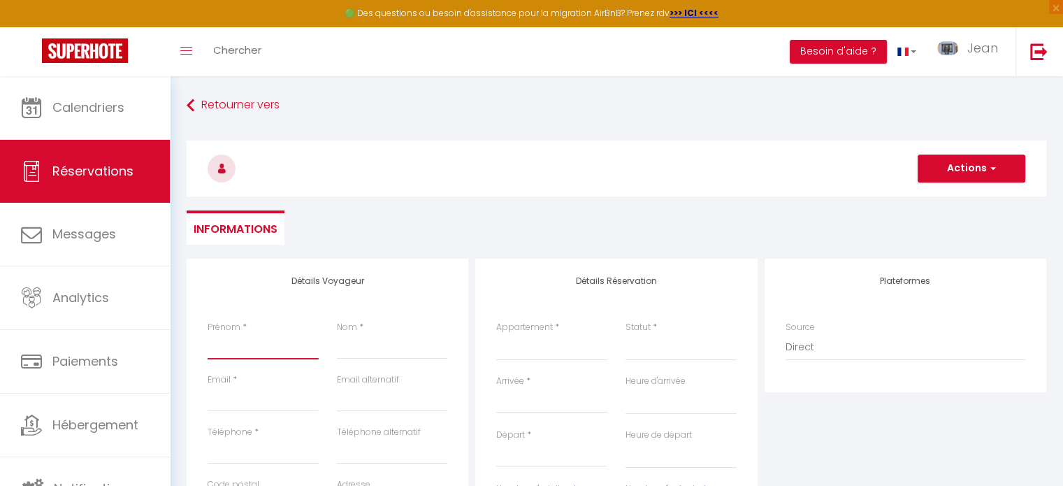
click at [242, 359] on input "Prénom" at bounding box center [263, 346] width 111 height 25
click at [355, 350] on input "Nom" at bounding box center [392, 346] width 111 height 25
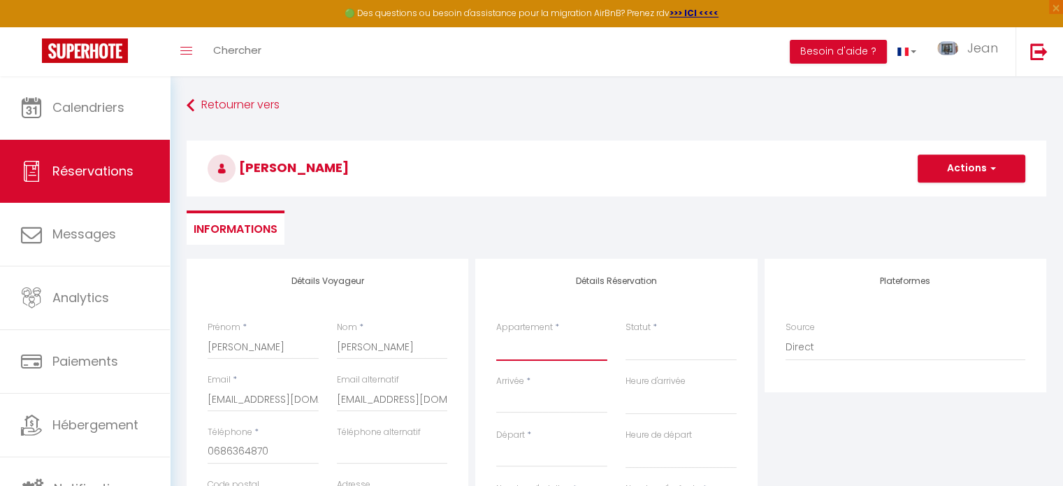
click at [521, 350] on select "LE [GEOGRAPHIC_DATA] - 1 CHAMBRE - REZ DE JARDIN 4807 [GEOGRAPHIC_DATA] - 1 CHA…" at bounding box center [551, 347] width 111 height 27
click at [496, 334] on select "LE [GEOGRAPHIC_DATA] - 1 CHAMBRE - REZ DE JARDIN 4807 [GEOGRAPHIC_DATA] - 1 CHA…" at bounding box center [551, 347] width 111 height 27
click at [651, 346] on select "Confirmé Non Confirmé [PERSON_NAME] par le voyageur No Show Request" at bounding box center [680, 347] width 111 height 27
click at [625, 334] on select "Confirmé Non Confirmé [PERSON_NAME] par le voyageur No Show Request" at bounding box center [680, 347] width 111 height 27
click at [540, 402] on input "Arrivée" at bounding box center [551, 402] width 111 height 18
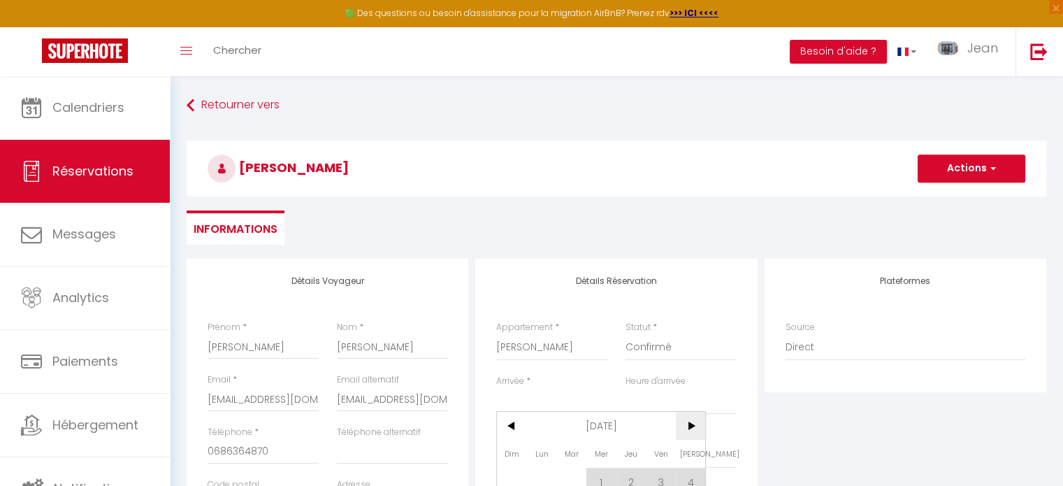
click at [692, 421] on span ">" at bounding box center [691, 426] width 30 height 28
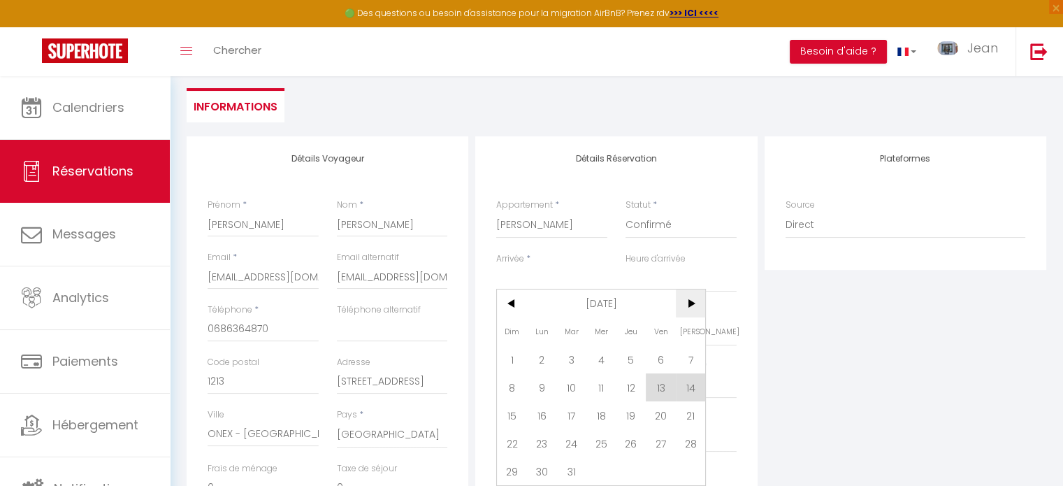
scroll to position [129, 0]
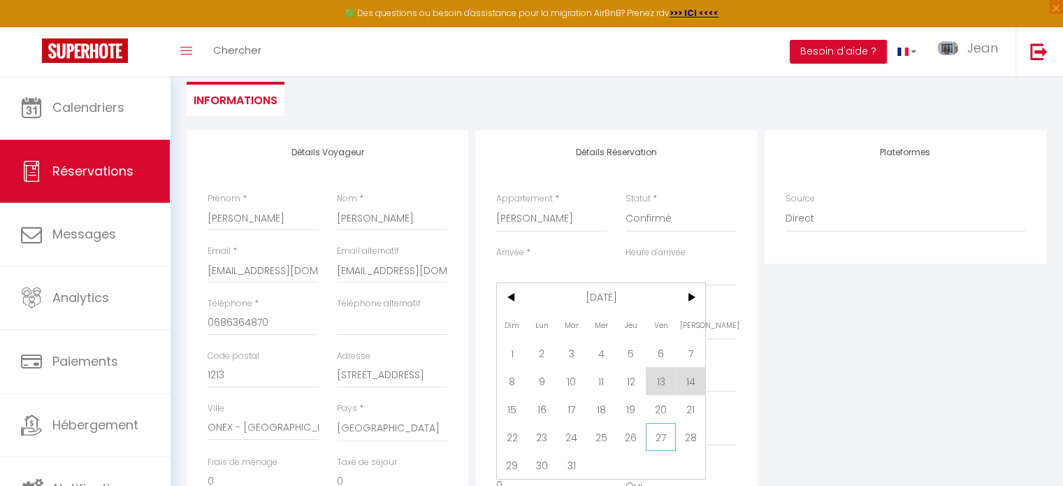
click at [662, 438] on span "27" at bounding box center [661, 437] width 30 height 28
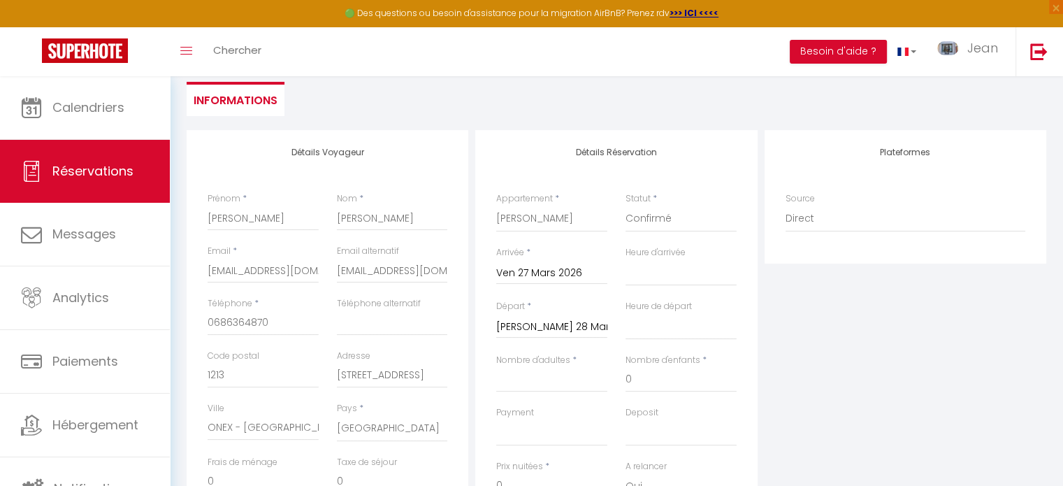
click at [544, 328] on input "[PERSON_NAME] 28 Mars 2026" at bounding box center [551, 327] width 111 height 18
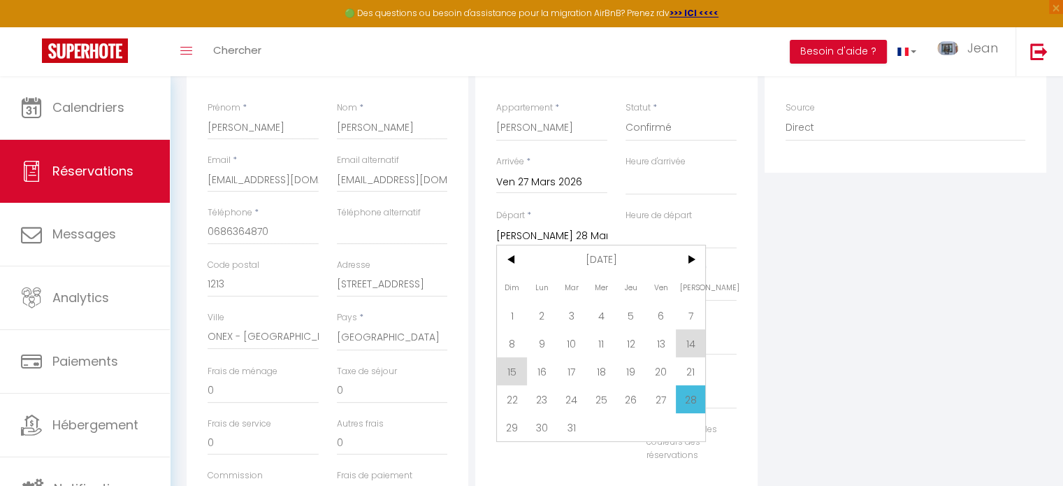
scroll to position [235, 0]
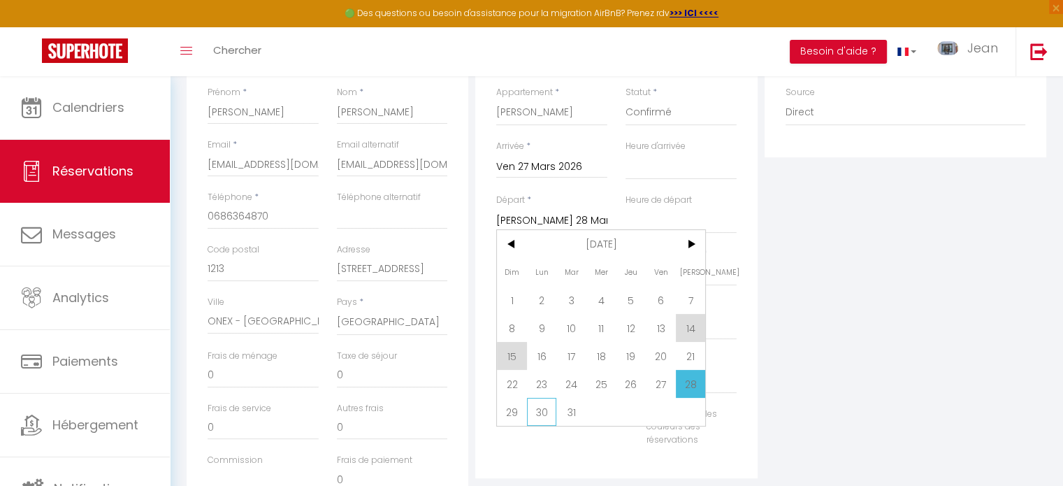
click at [539, 419] on span "30" at bounding box center [542, 412] width 30 height 28
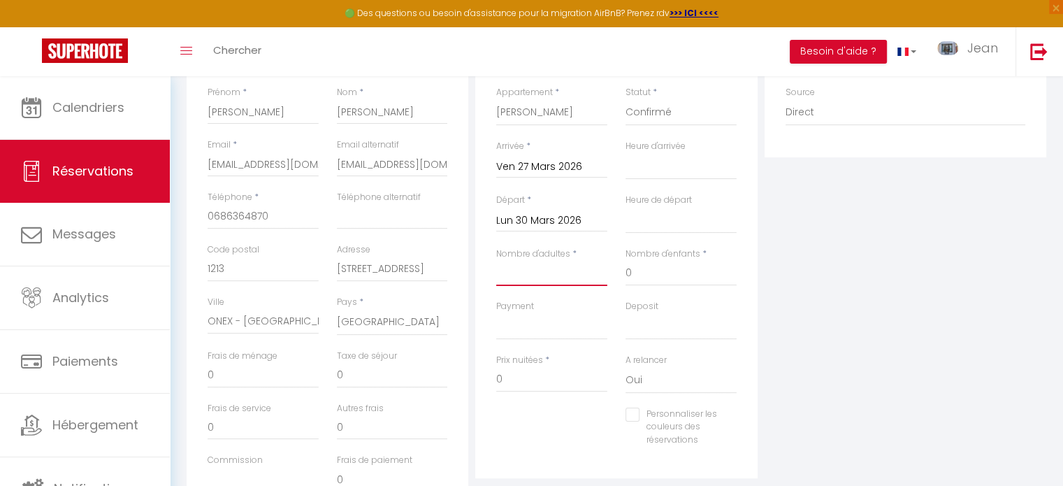
click at [528, 271] on input "Nombre d'adultes" at bounding box center [551, 273] width 111 height 25
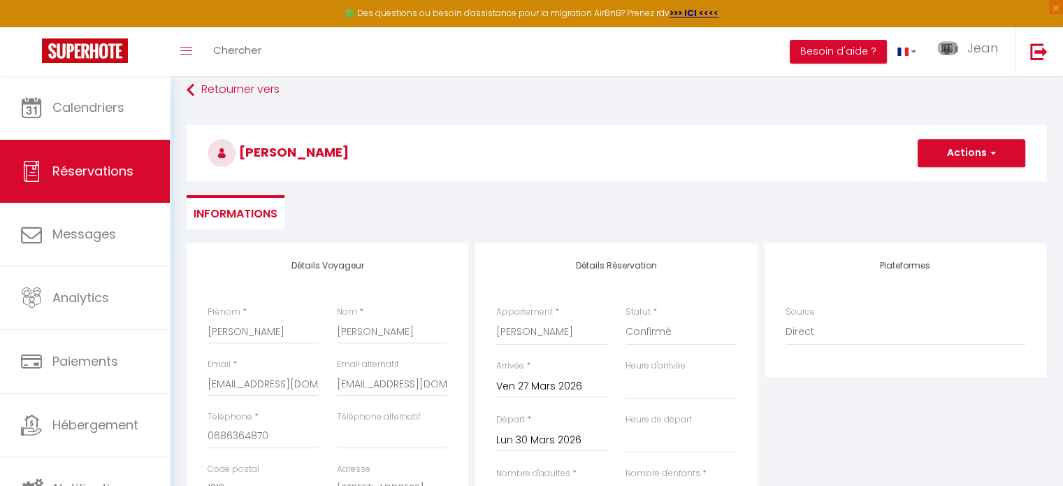
scroll to position [11, 0]
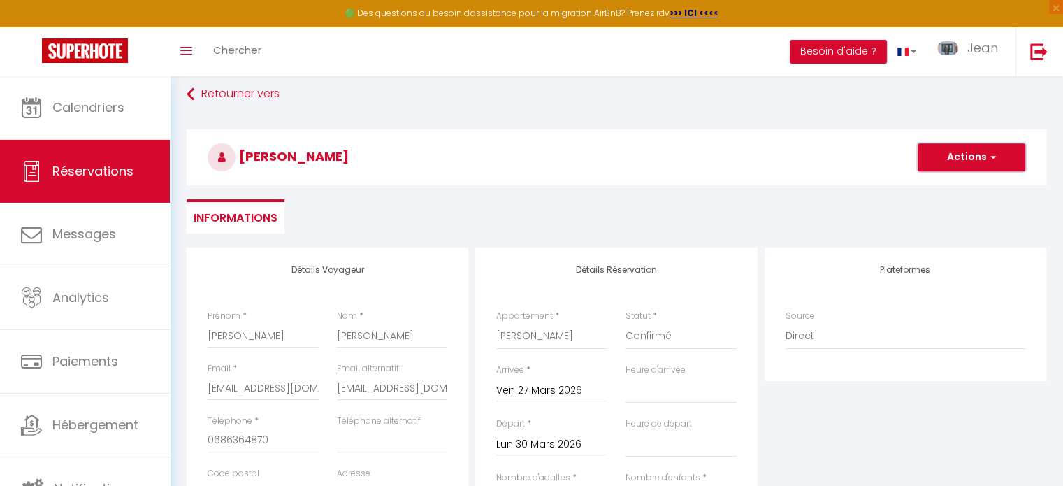
click at [975, 157] on button "Actions" at bounding box center [971, 157] width 108 height 28
click at [945, 187] on link "Enregistrer" at bounding box center [957, 188] width 110 height 18
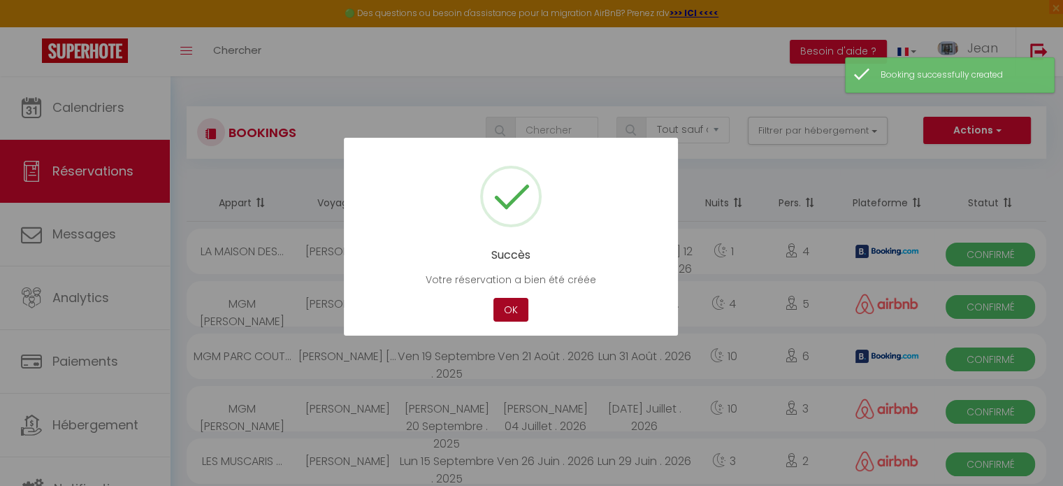
click at [511, 308] on button "OK" at bounding box center [510, 310] width 35 height 24
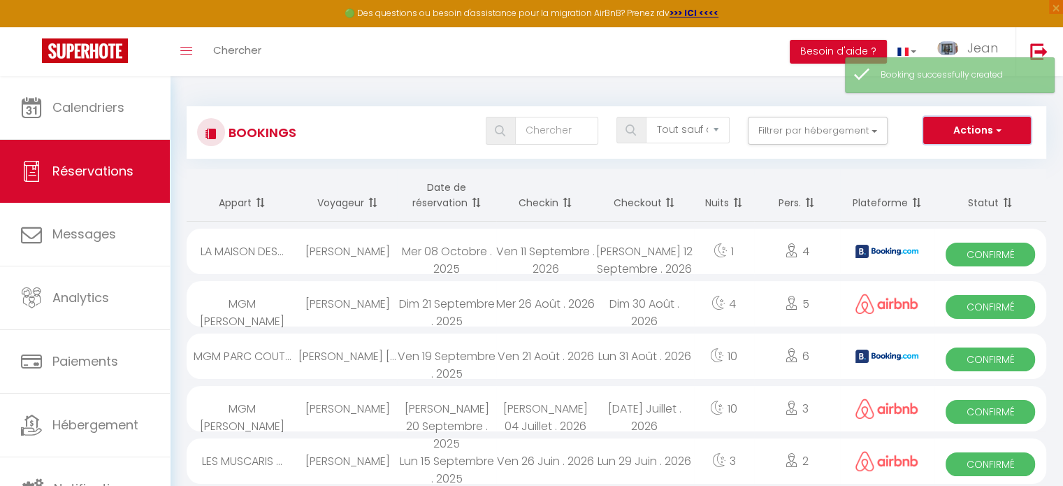
click at [984, 131] on button "Actions" at bounding box center [977, 131] width 108 height 28
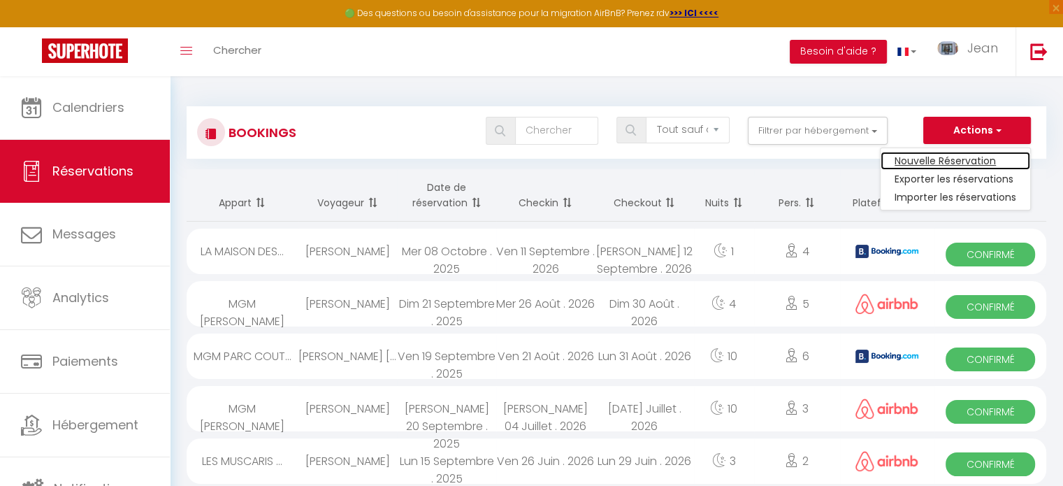
click at [945, 160] on link "Nouvelle Réservation" at bounding box center [955, 161] width 150 height 18
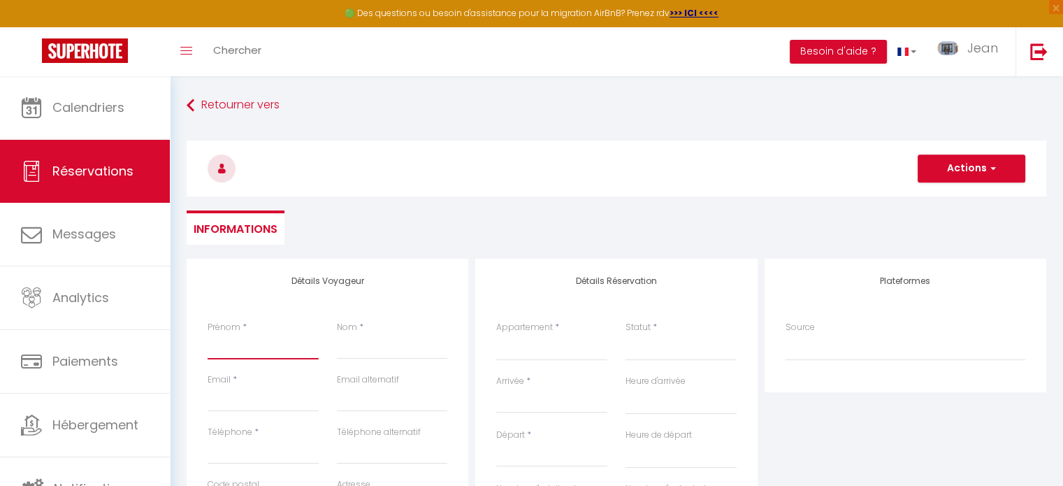
click at [284, 347] on input "Prénom" at bounding box center [263, 346] width 111 height 25
click at [372, 348] on input "Nom" at bounding box center [392, 346] width 111 height 25
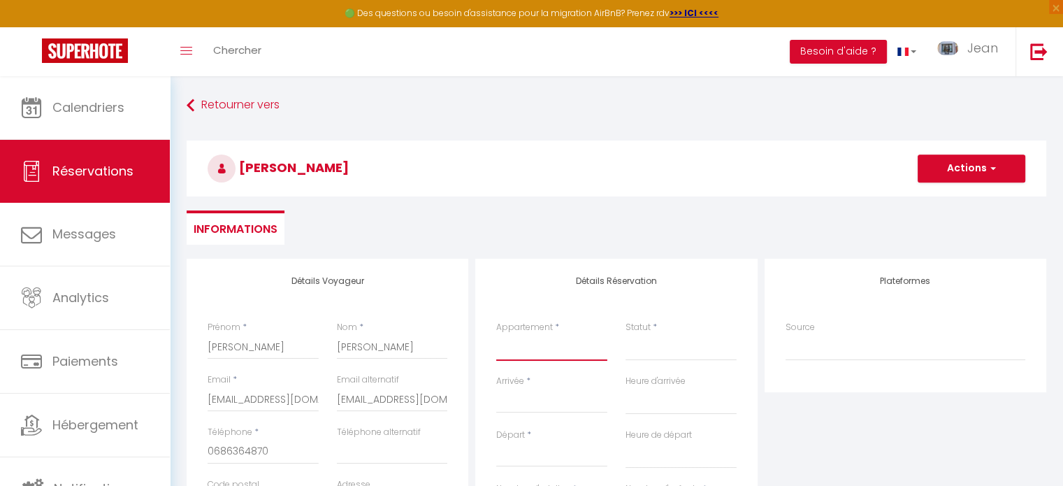
click at [528, 352] on select "LE [GEOGRAPHIC_DATA] - 1 CHAMBRE - REZ DE JARDIN 4807 [GEOGRAPHIC_DATA] - 1 CHA…" at bounding box center [551, 347] width 111 height 27
click at [496, 334] on select "LE [GEOGRAPHIC_DATA] - 1 CHAMBRE - REZ DE JARDIN 4807 [GEOGRAPHIC_DATA] - 1 CHA…" at bounding box center [551, 347] width 111 height 27
click at [654, 346] on select "Confirmé Non Confirmé [PERSON_NAME] par le voyageur No Show Request" at bounding box center [680, 347] width 111 height 27
click at [625, 334] on select "Confirmé Non Confirmé [PERSON_NAME] par le voyageur No Show Request" at bounding box center [680, 347] width 111 height 27
click at [536, 402] on input "Arrivée" at bounding box center [551, 402] width 111 height 18
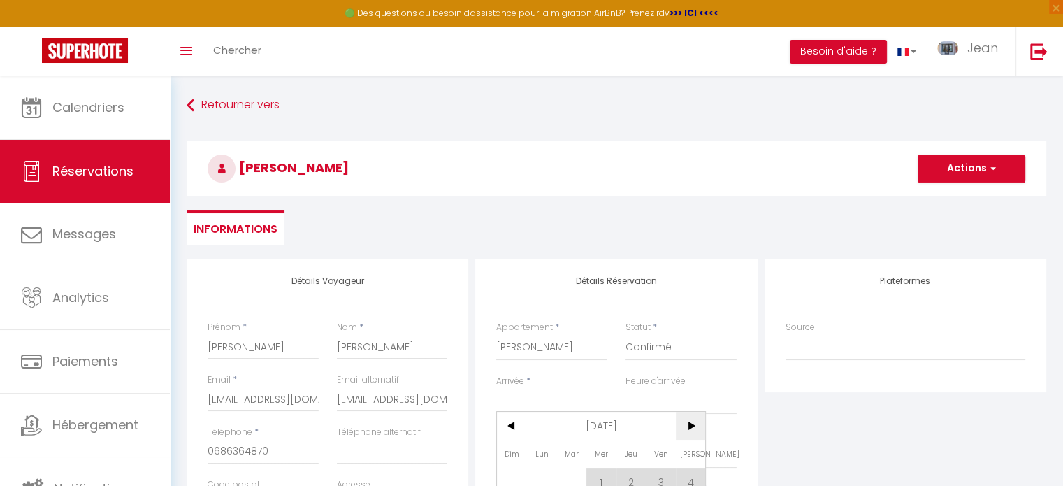
click at [694, 427] on span ">" at bounding box center [691, 426] width 30 height 28
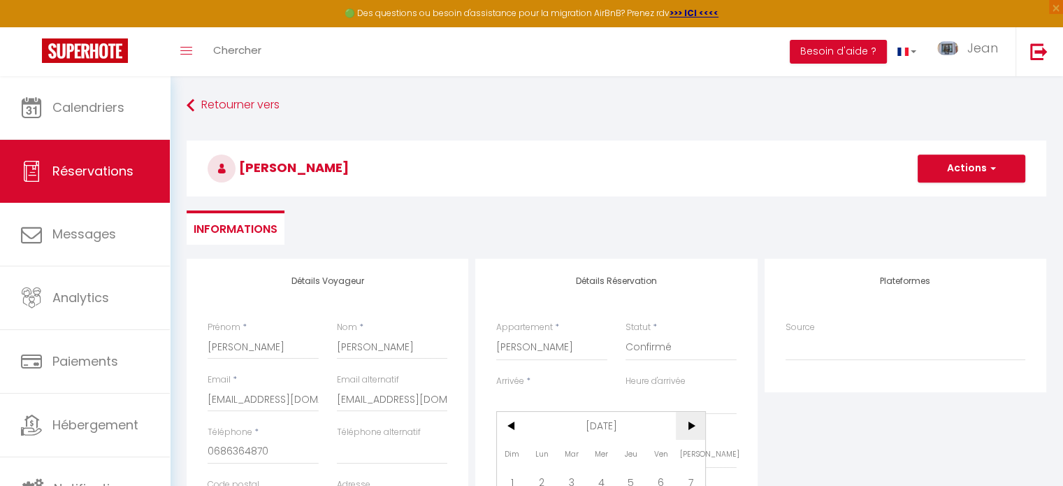
click at [694, 427] on span ">" at bounding box center [691, 426] width 30 height 28
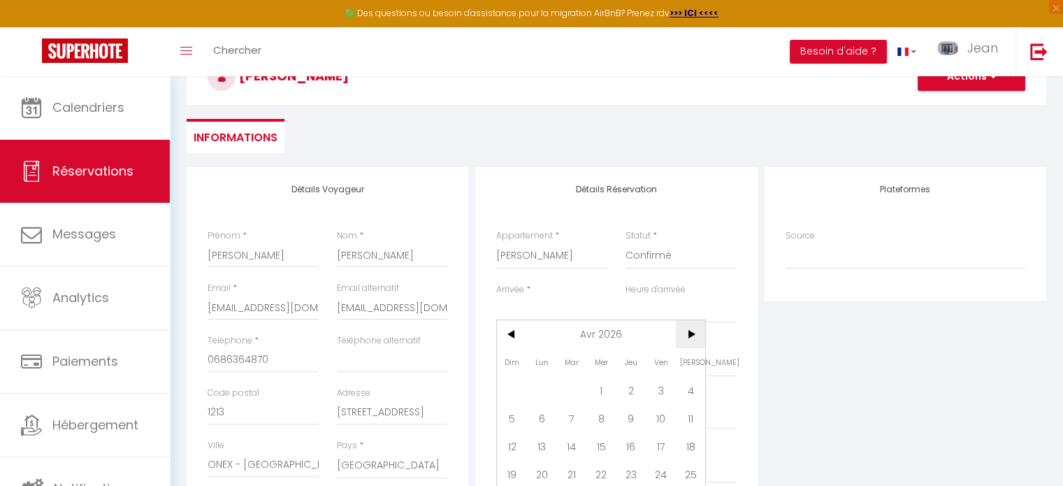
scroll to position [93, 0]
click at [662, 388] on span "3" at bounding box center [661, 388] width 30 height 28
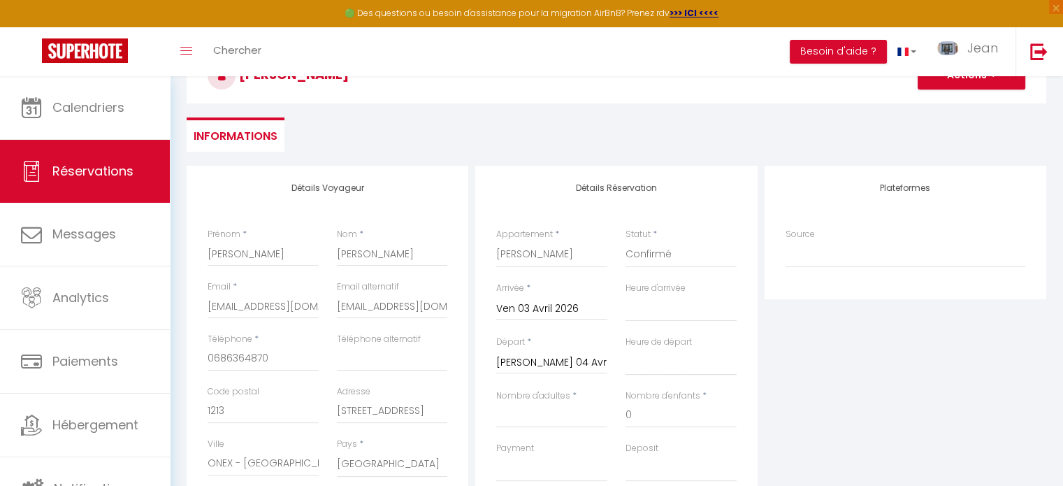
click at [554, 365] on input "[PERSON_NAME] 04 Avril 2026" at bounding box center [551, 363] width 111 height 18
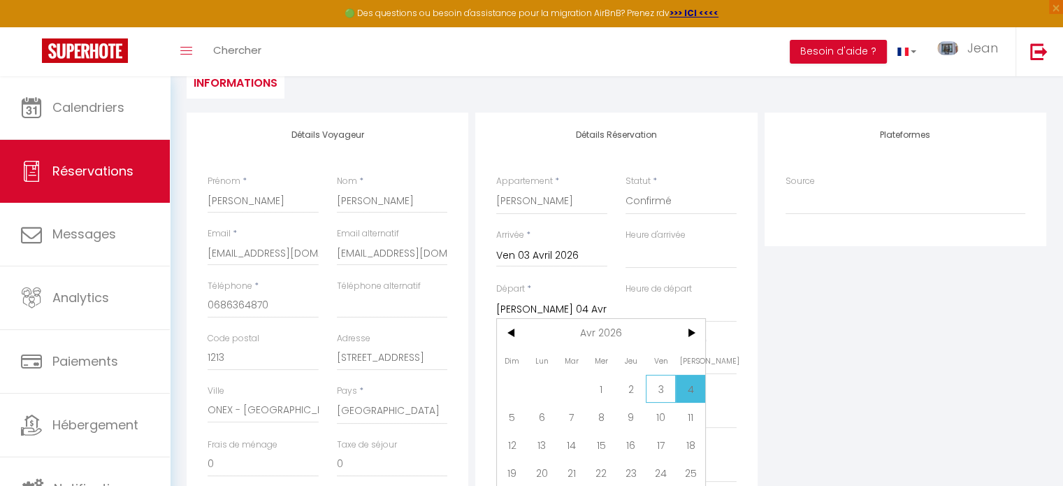
scroll to position [148, 0]
click at [549, 444] on span "13" at bounding box center [542, 442] width 30 height 28
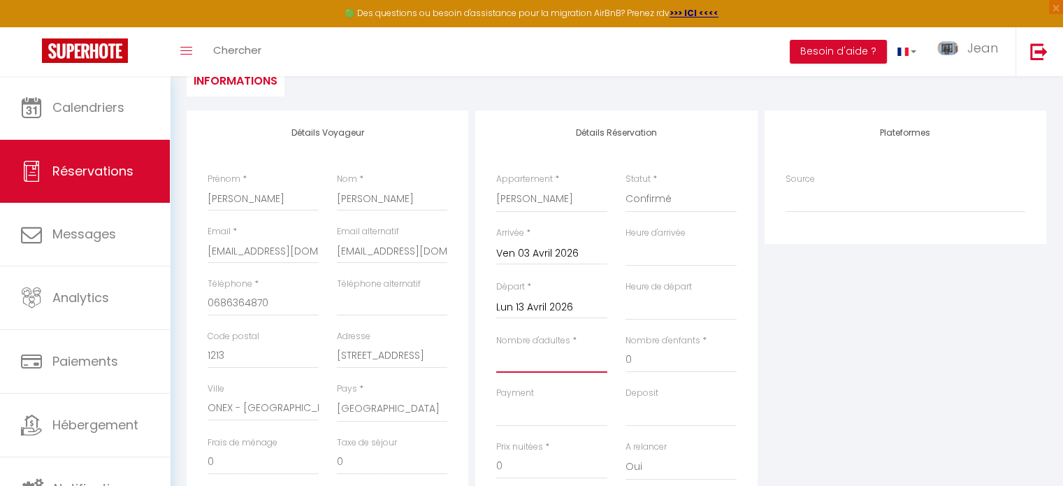
click at [539, 360] on input "Nombre d'adultes" at bounding box center [551, 359] width 111 height 25
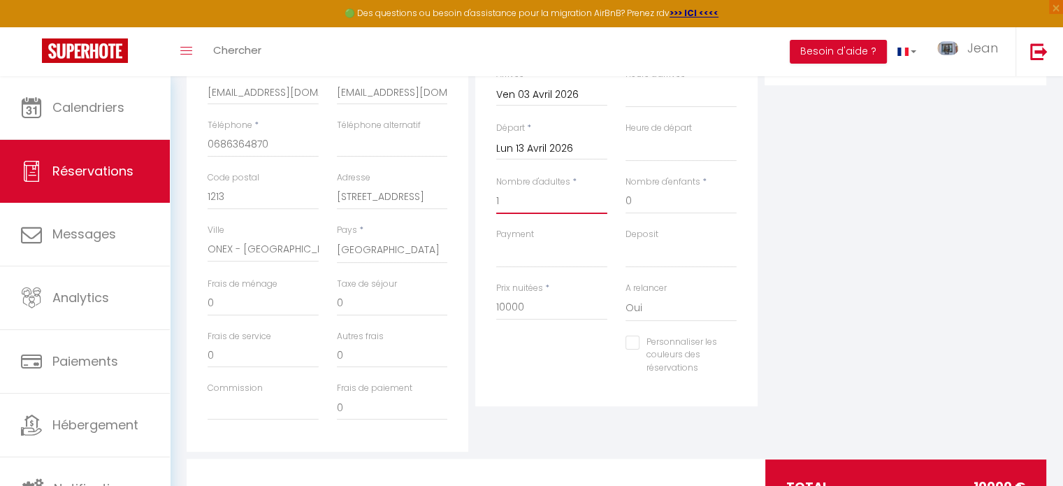
scroll to position [307, 0]
click at [539, 303] on input "10000" at bounding box center [551, 306] width 111 height 25
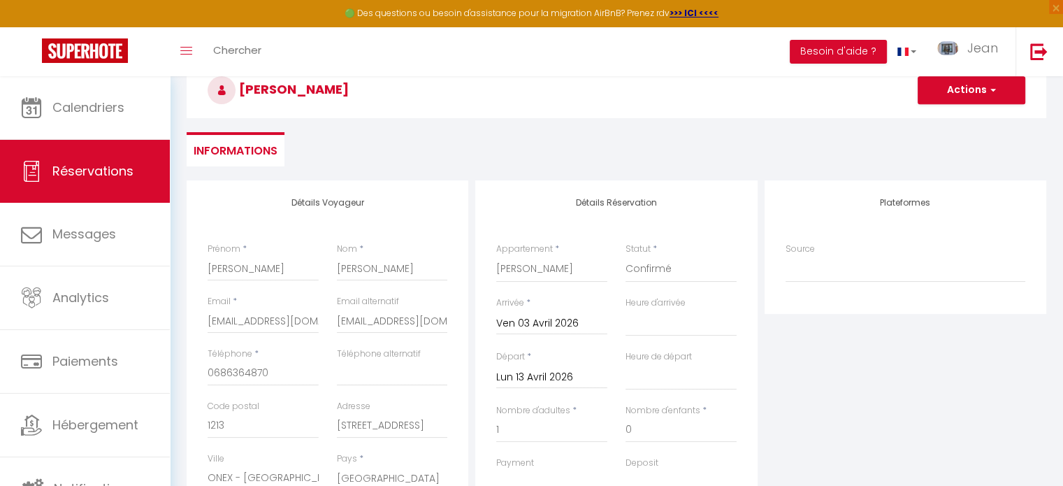
scroll to position [78, 0]
click at [970, 92] on button "Actions" at bounding box center [971, 91] width 108 height 28
click at [944, 119] on link "Enregistrer" at bounding box center [957, 121] width 110 height 18
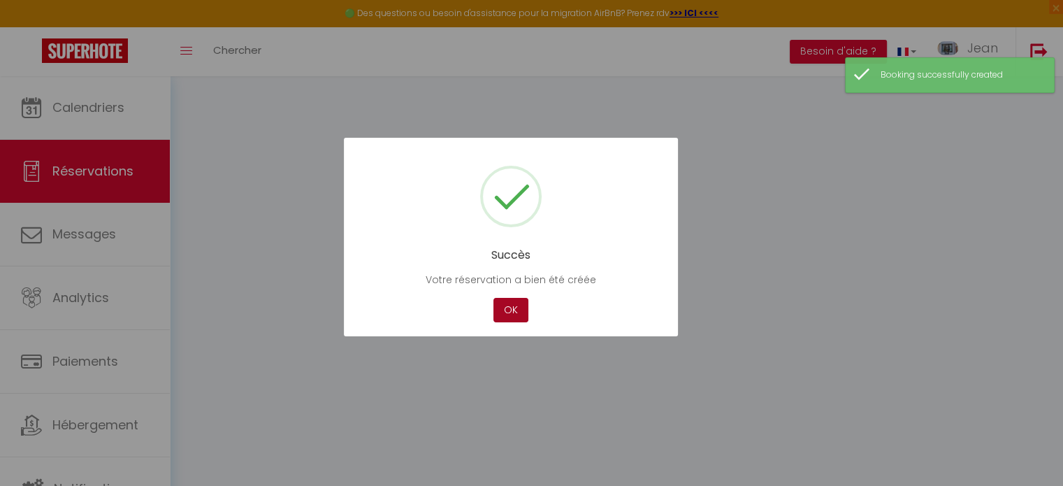
click at [509, 311] on button "OK" at bounding box center [510, 310] width 35 height 24
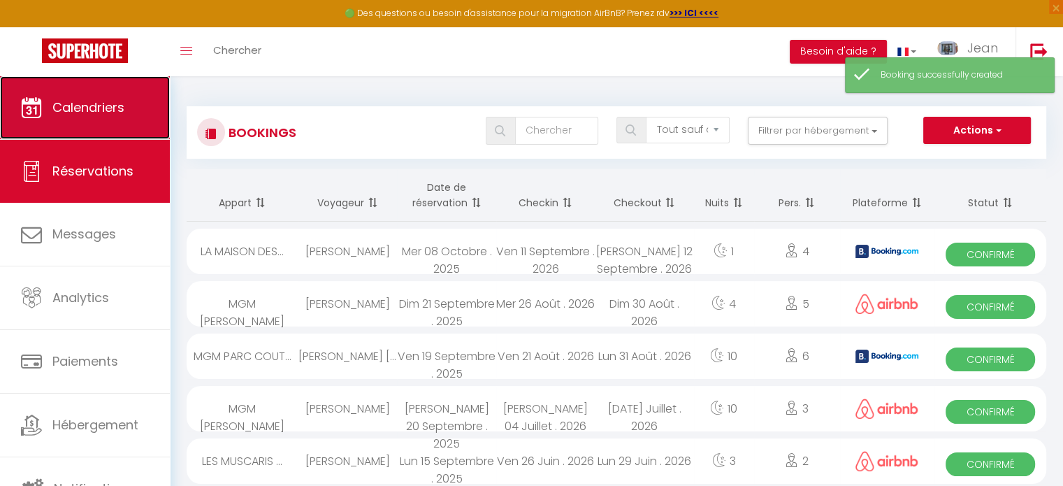
click at [91, 108] on span "Calendriers" at bounding box center [88, 107] width 72 height 17
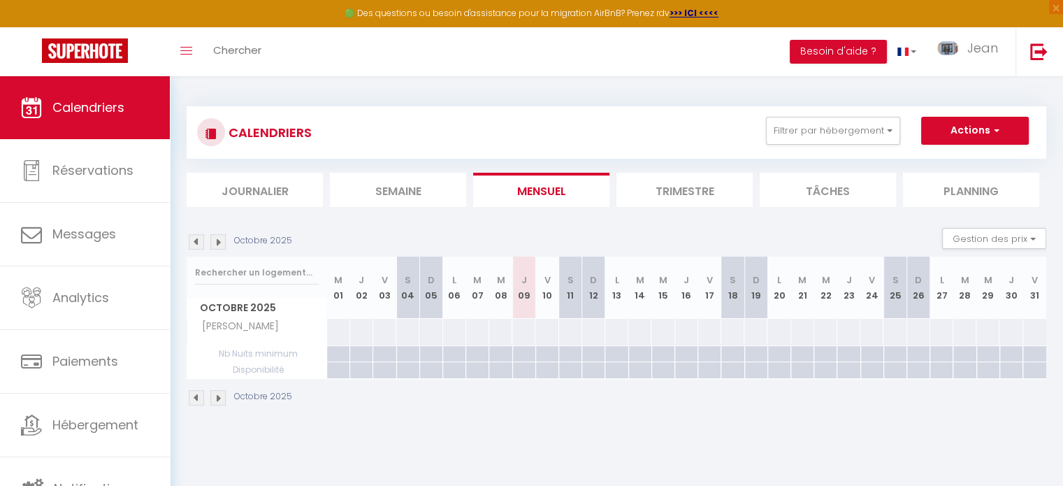
click at [217, 239] on img at bounding box center [217, 241] width 15 height 15
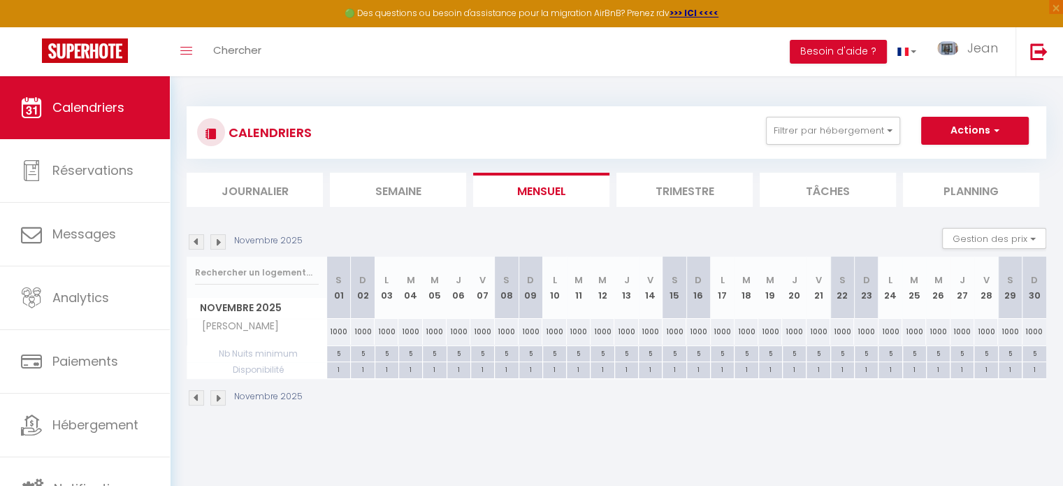
click at [217, 239] on img at bounding box center [217, 241] width 15 height 15
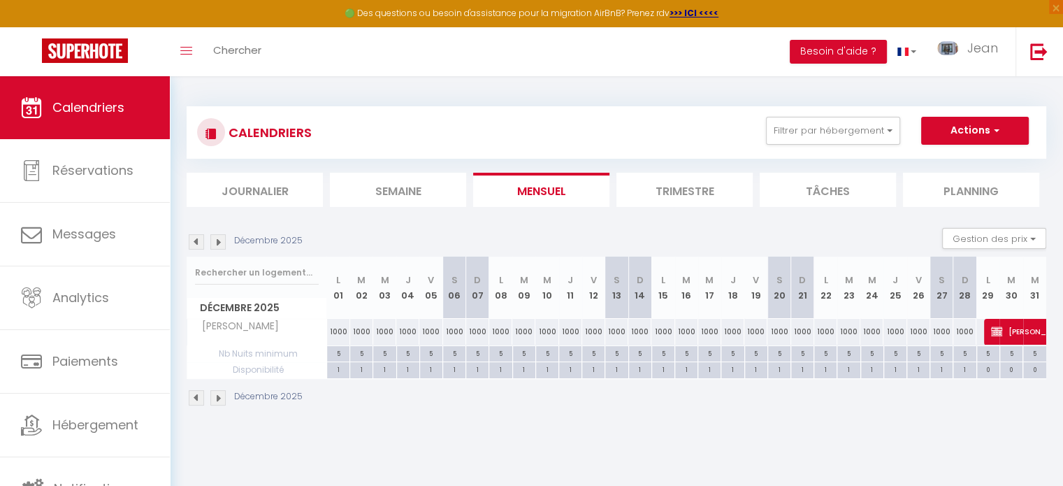
click at [217, 239] on img at bounding box center [217, 241] width 15 height 15
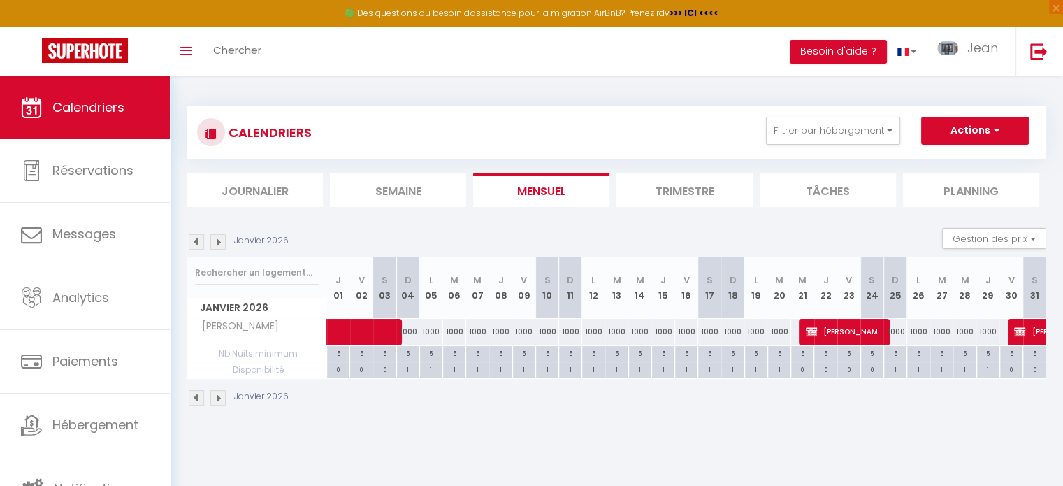
click at [221, 241] on img at bounding box center [217, 241] width 15 height 15
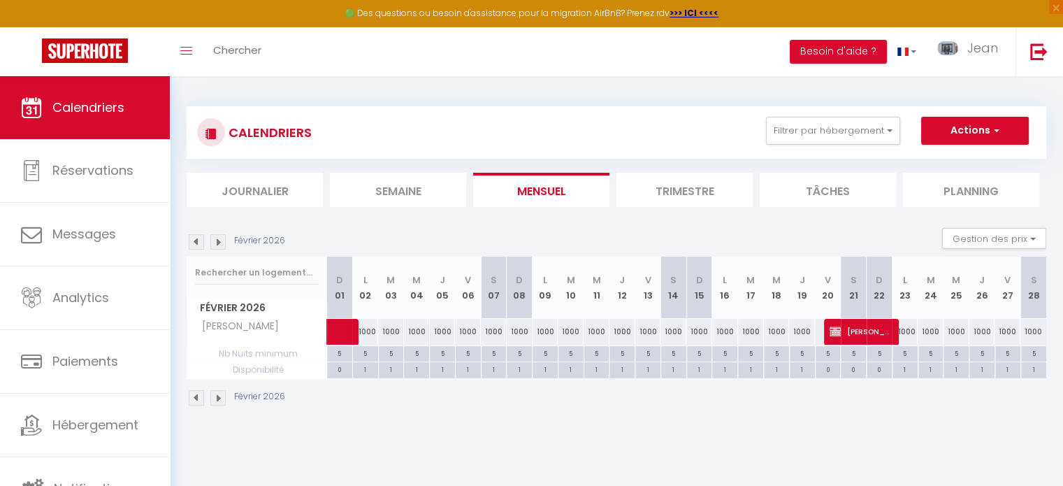
click at [221, 241] on img at bounding box center [217, 241] width 15 height 15
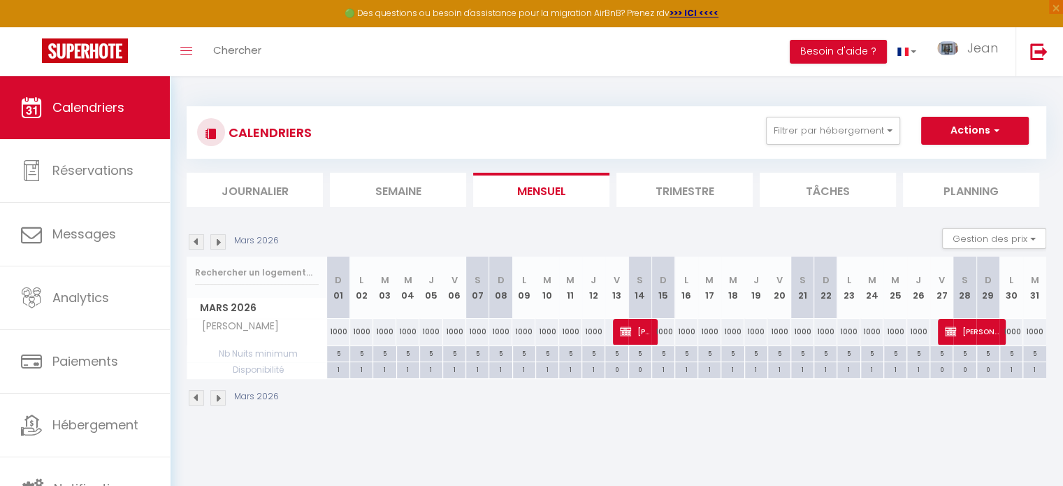
click at [221, 241] on img at bounding box center [217, 241] width 15 height 15
